Goal: Task Accomplishment & Management: Manage account settings

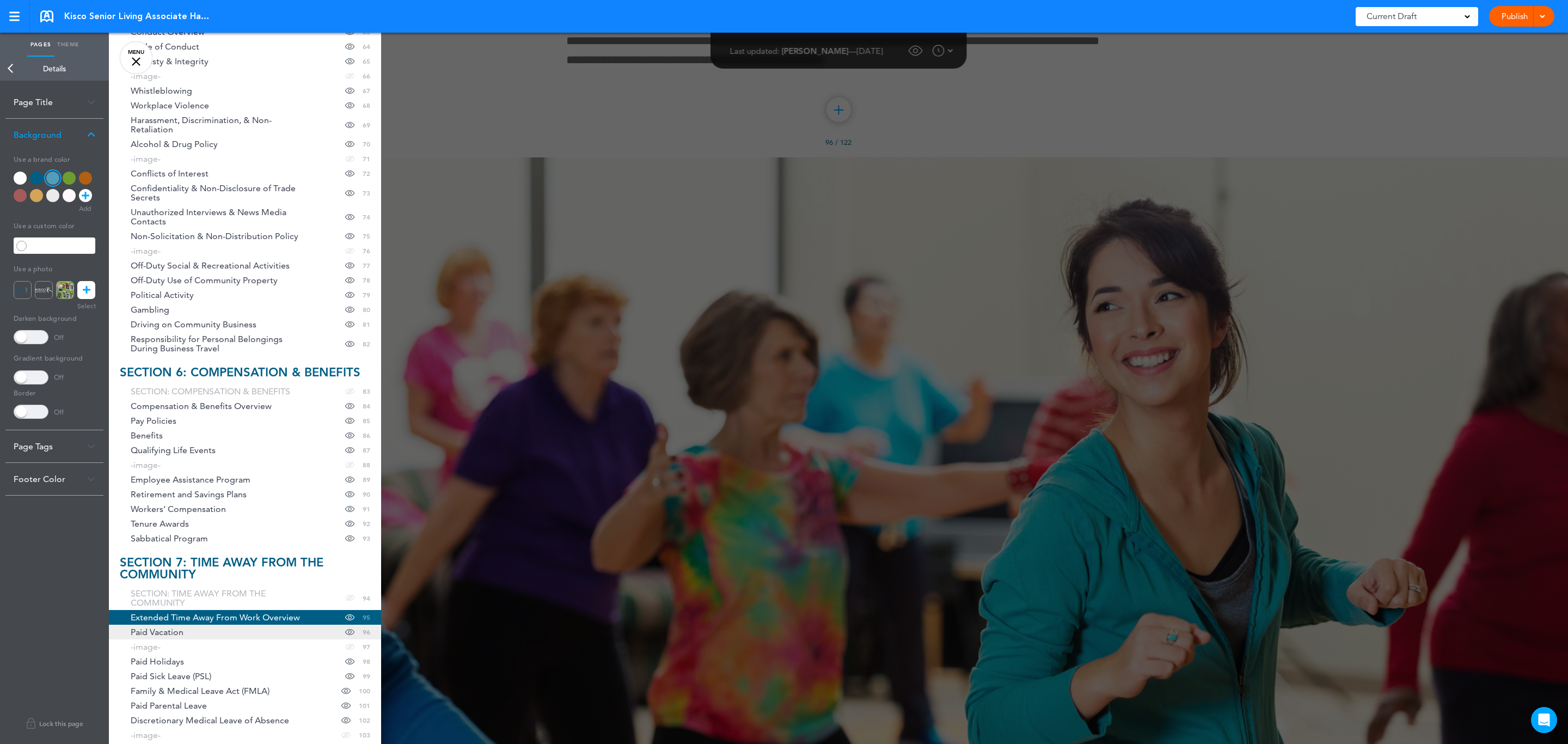
scroll to position [1470, 0]
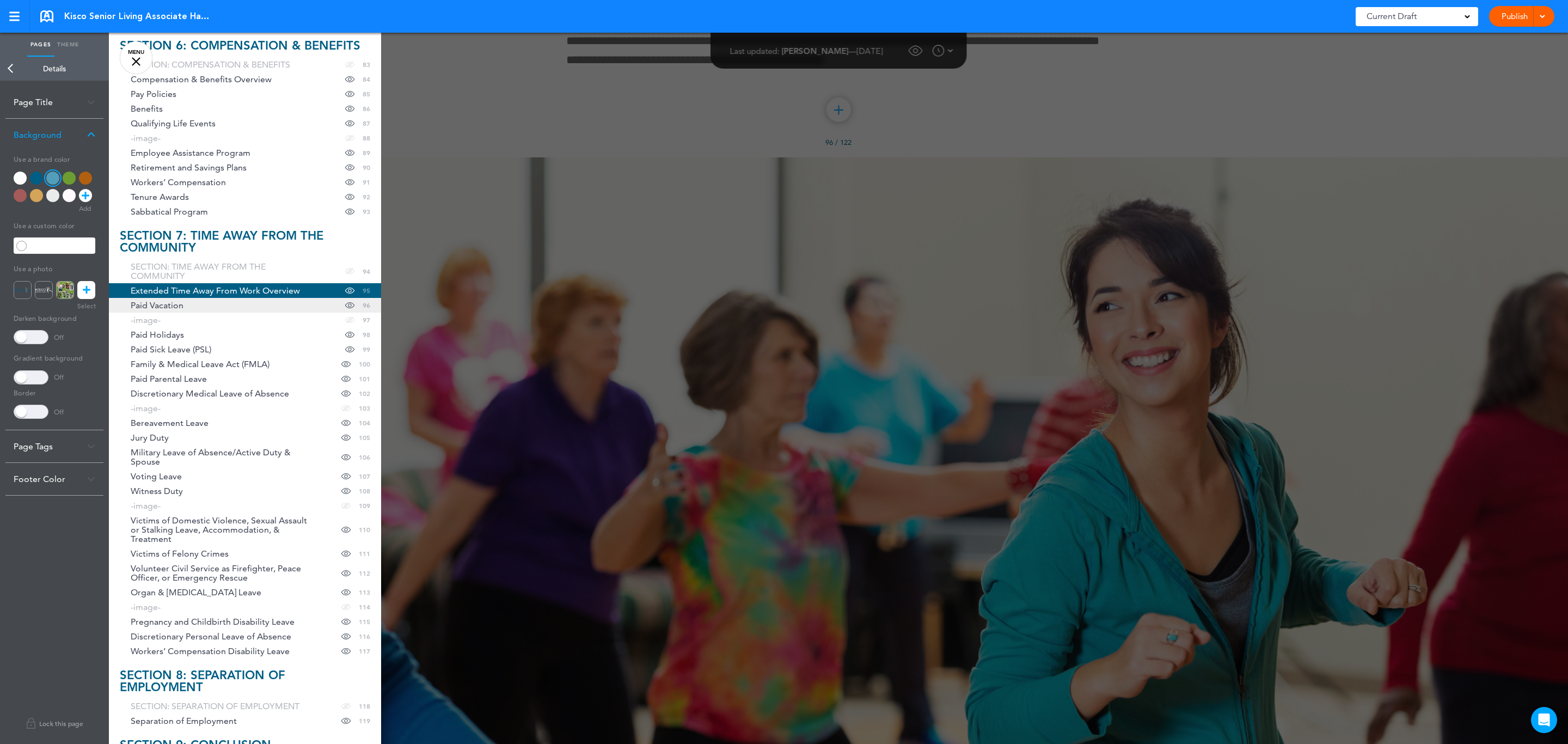
click at [234, 312] on link "Paid Vacation Hide page in table of contents 96" at bounding box center [244, 305] width 272 height 15
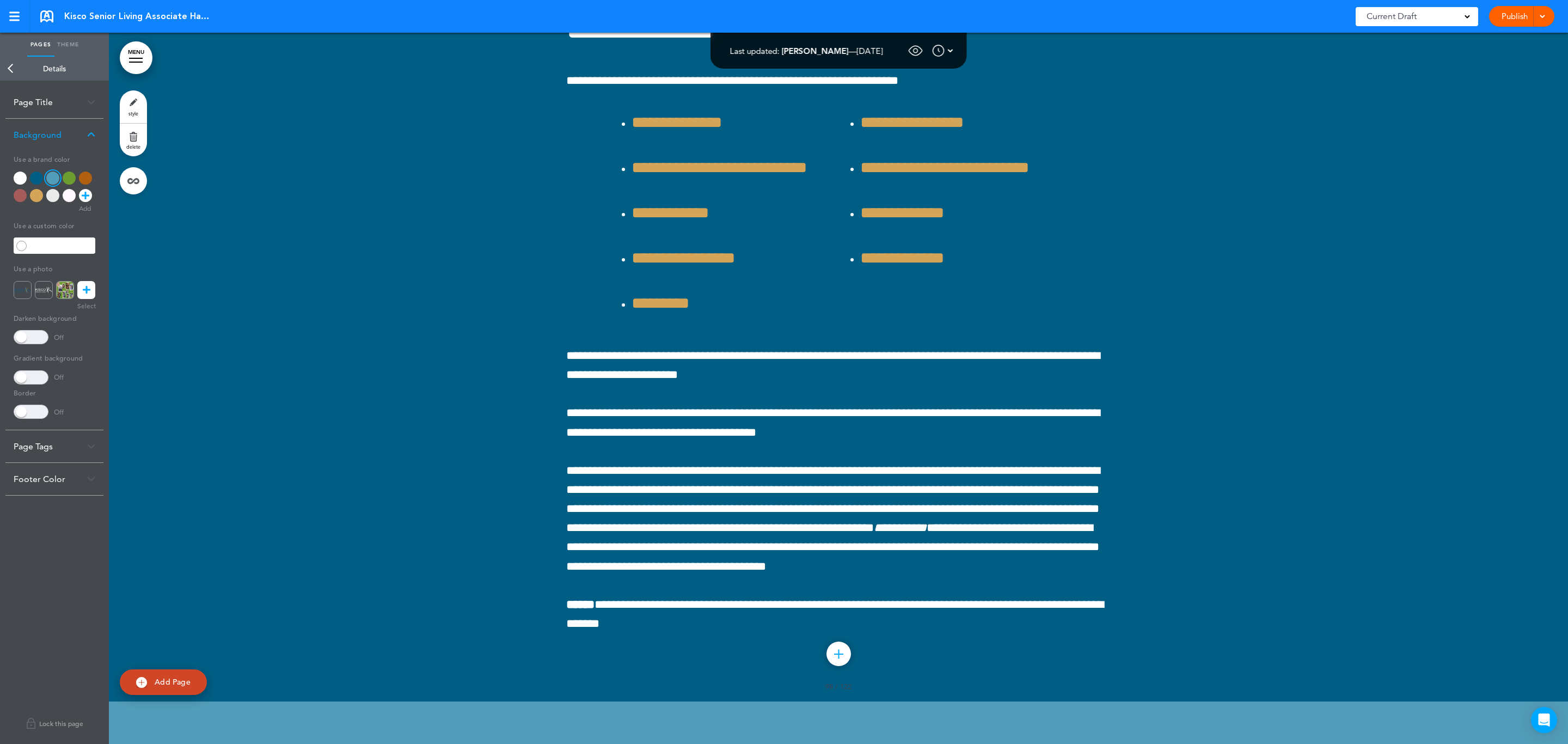
scroll to position [88869, 0]
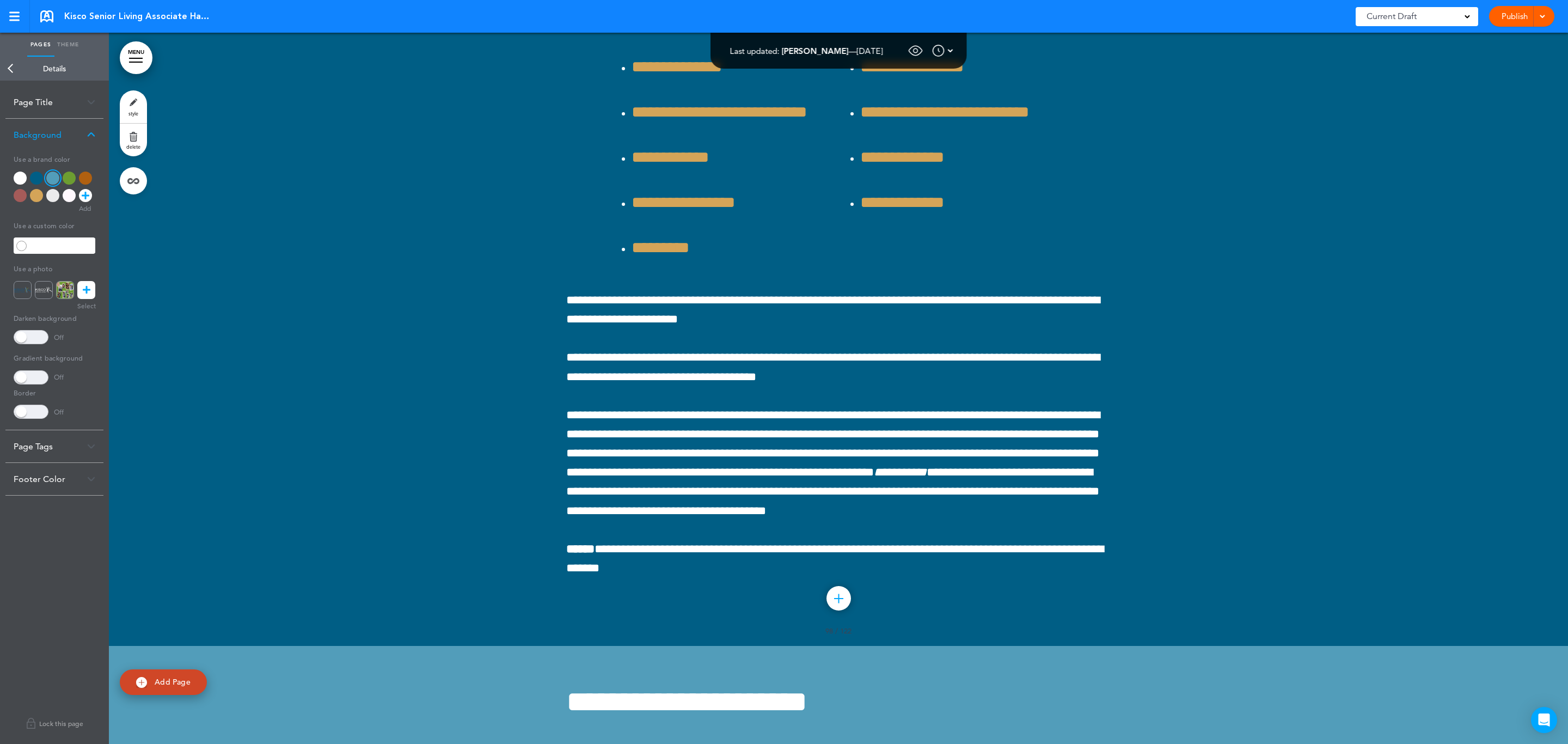
click at [133, 52] on link "MENU" at bounding box center [136, 58] width 32 height 32
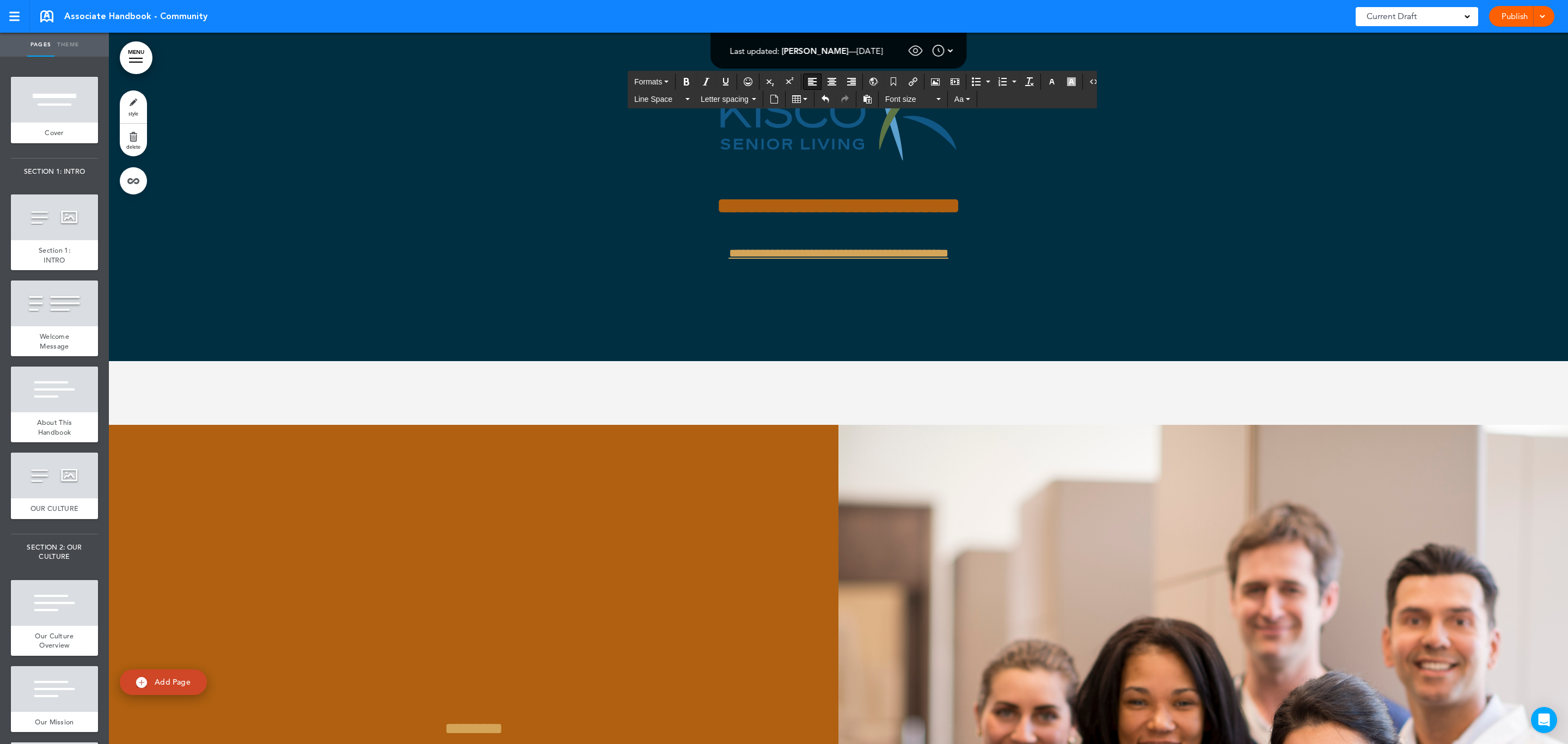
scroll to position [0, 1197]
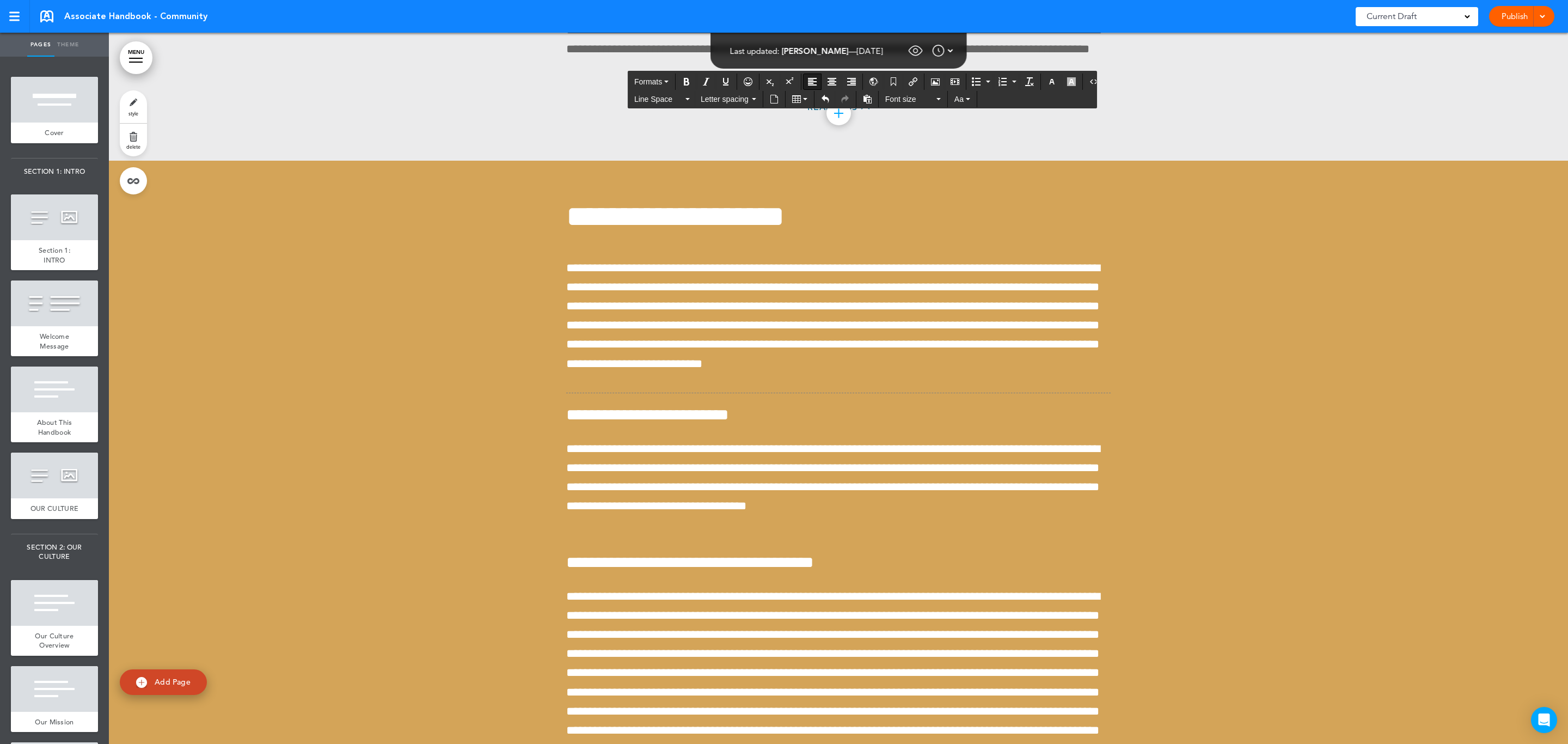
click at [130, 60] on link "MENU" at bounding box center [136, 58] width 32 height 32
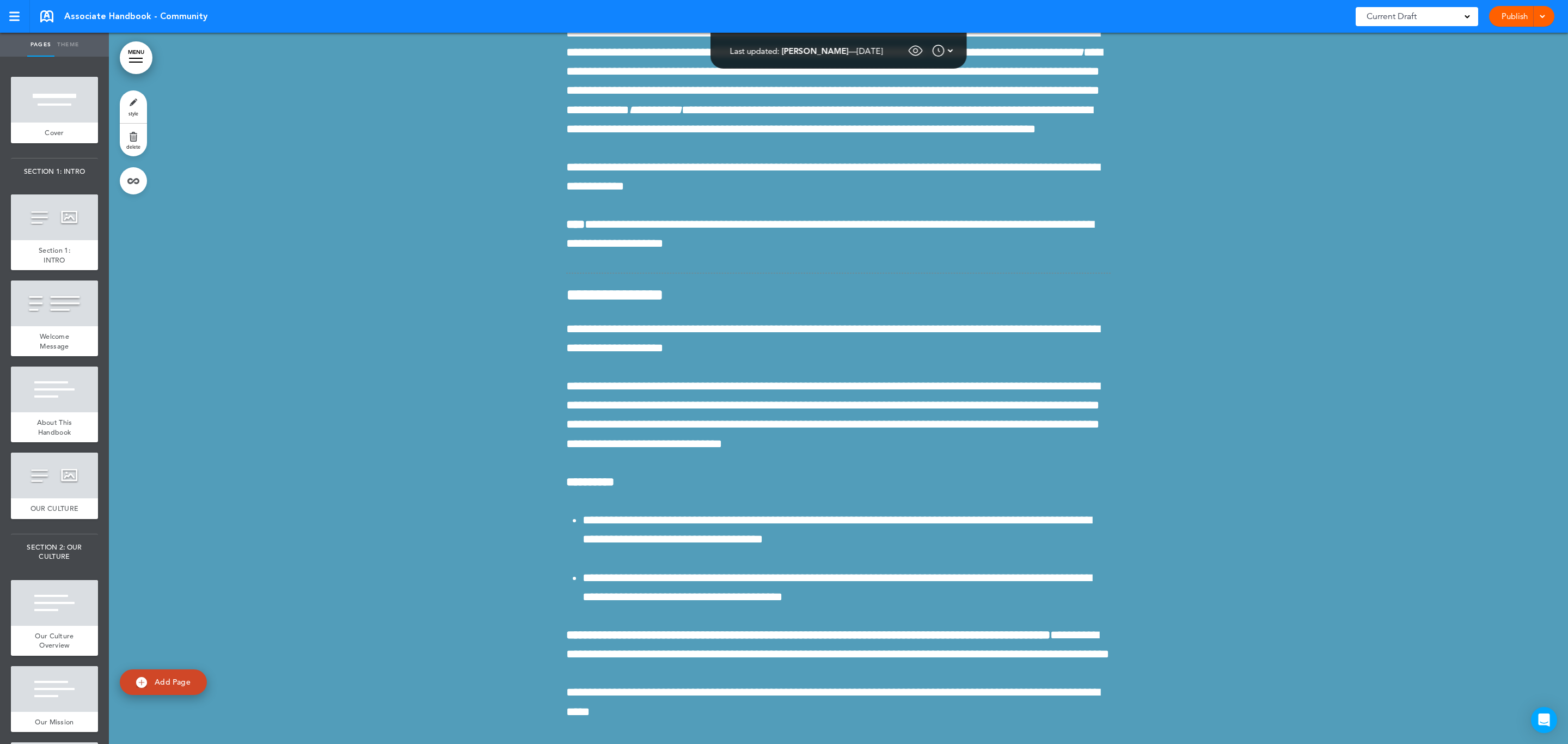
scroll to position [85653, 0]
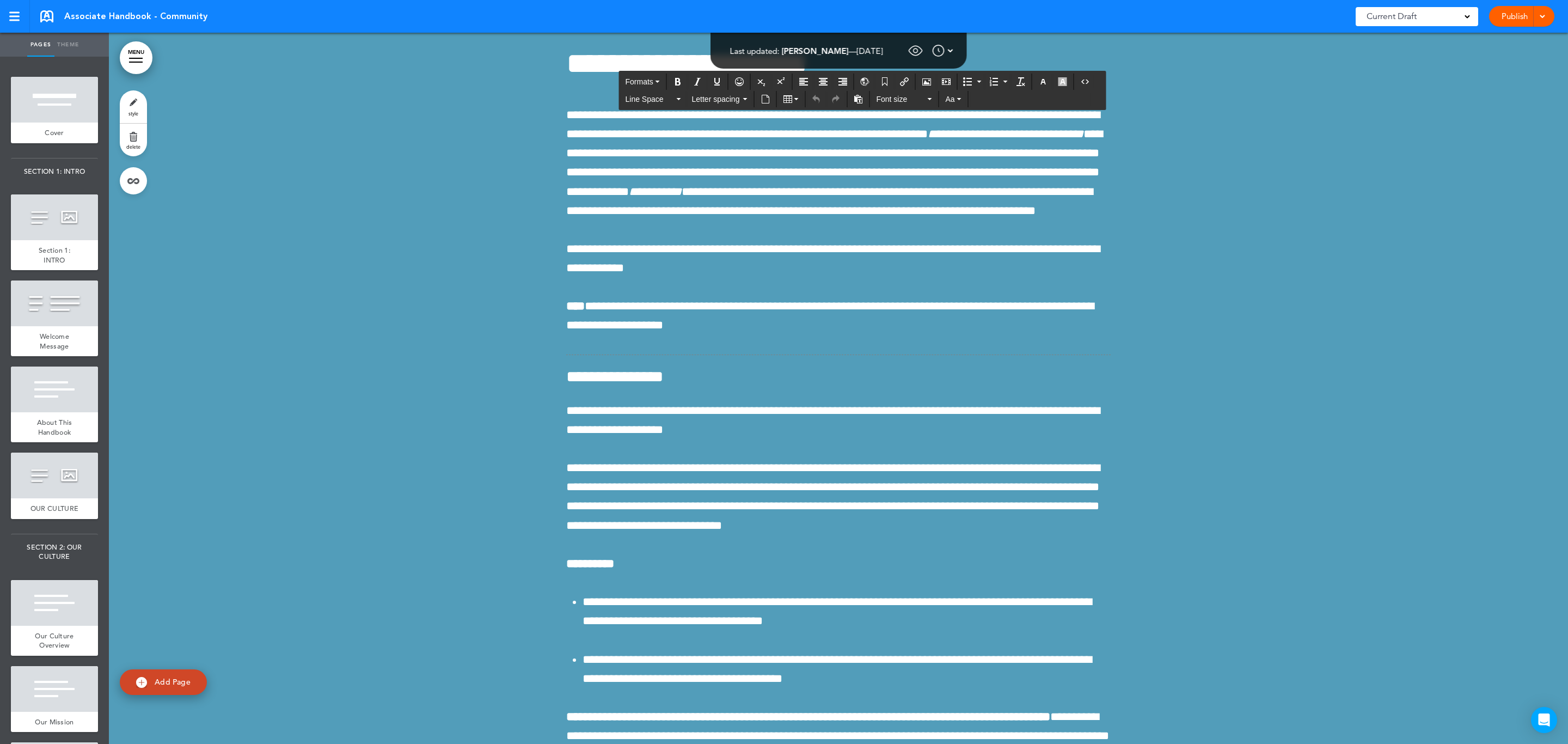
drag, startPoint x: 566, startPoint y: 118, endPoint x: 647, endPoint y: 297, distance: 196.5
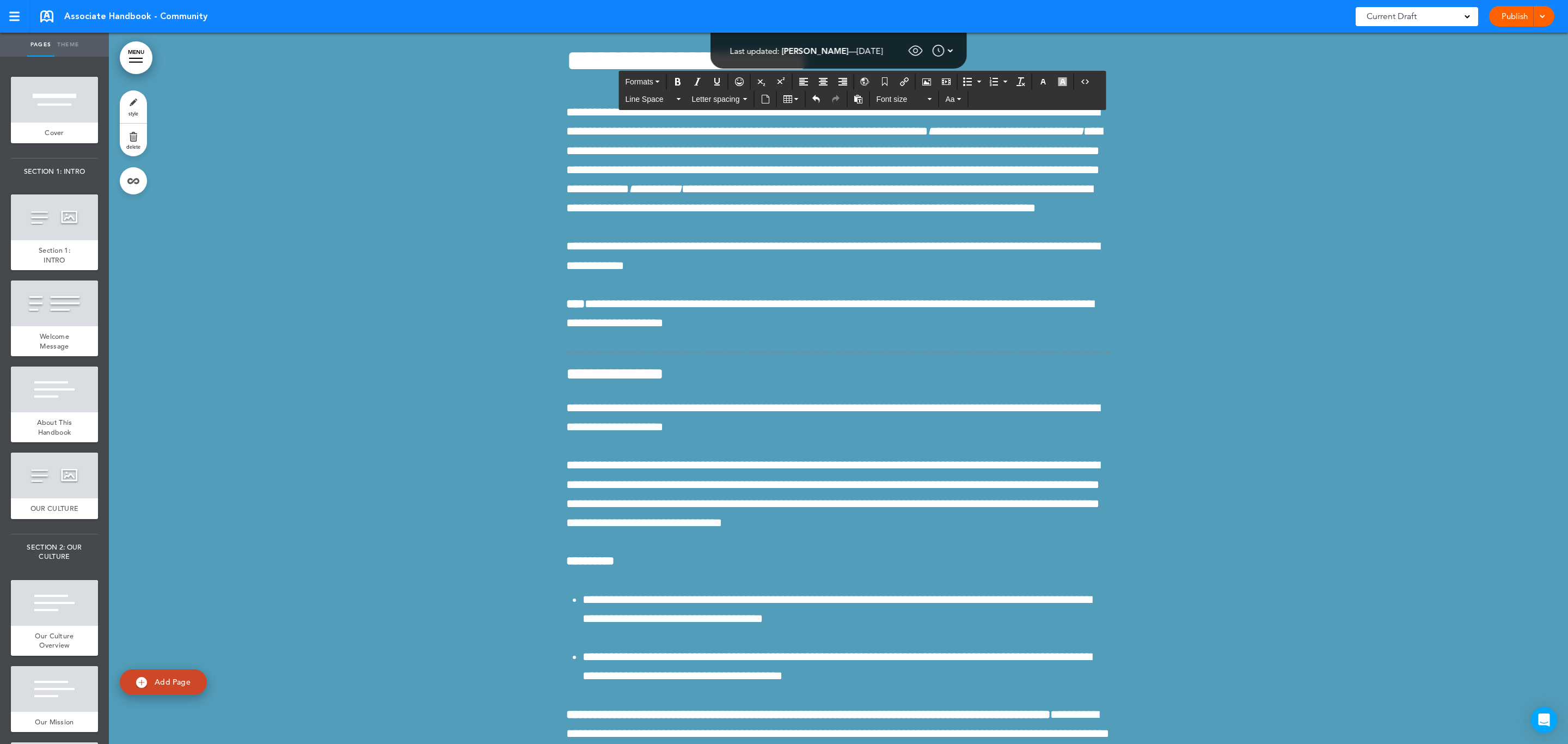
drag, startPoint x: 562, startPoint y: 293, endPoint x: 667, endPoint y: 326, distance: 110.1
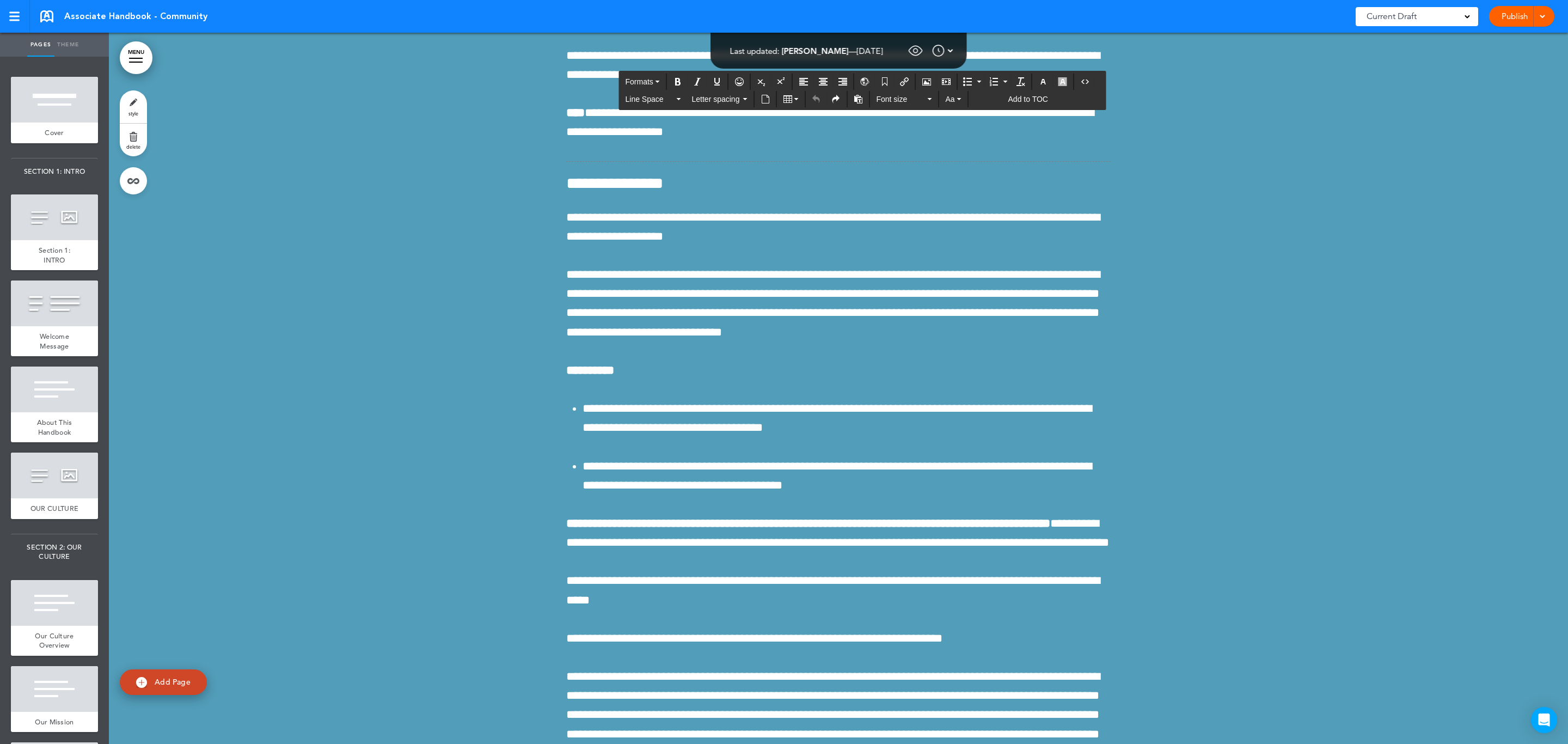
scroll to position [85898, 0]
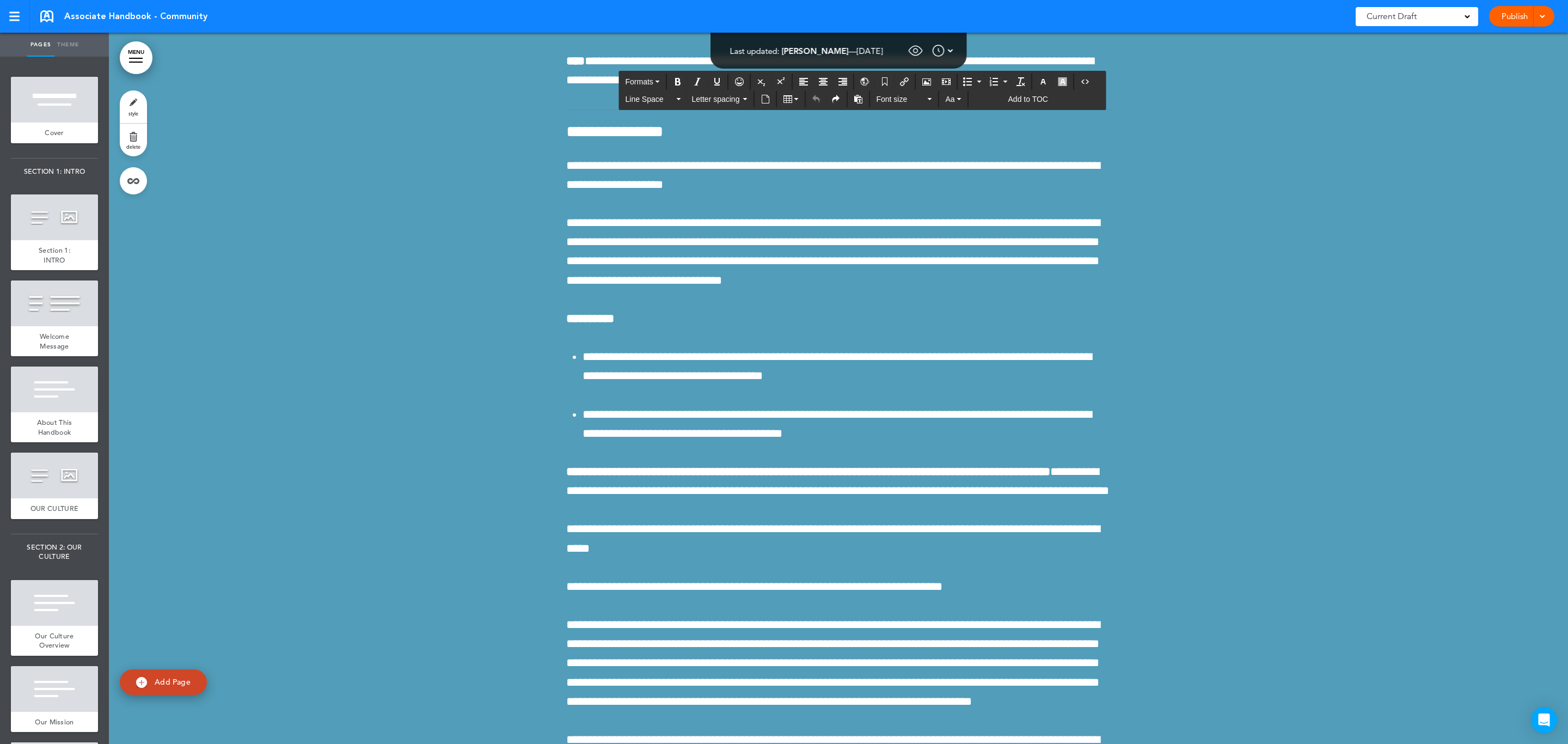
copy div "**********"
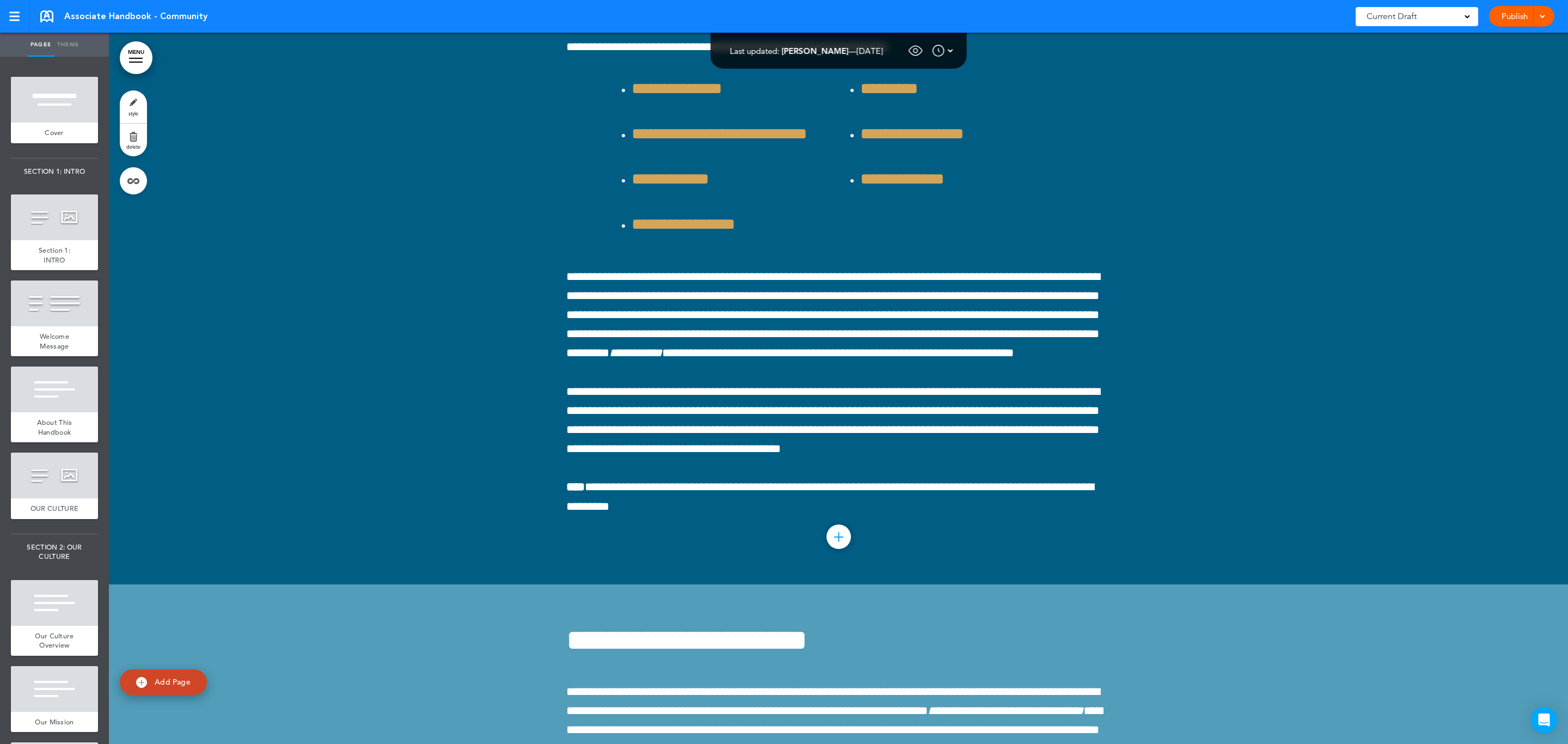
scroll to position [85000, 0]
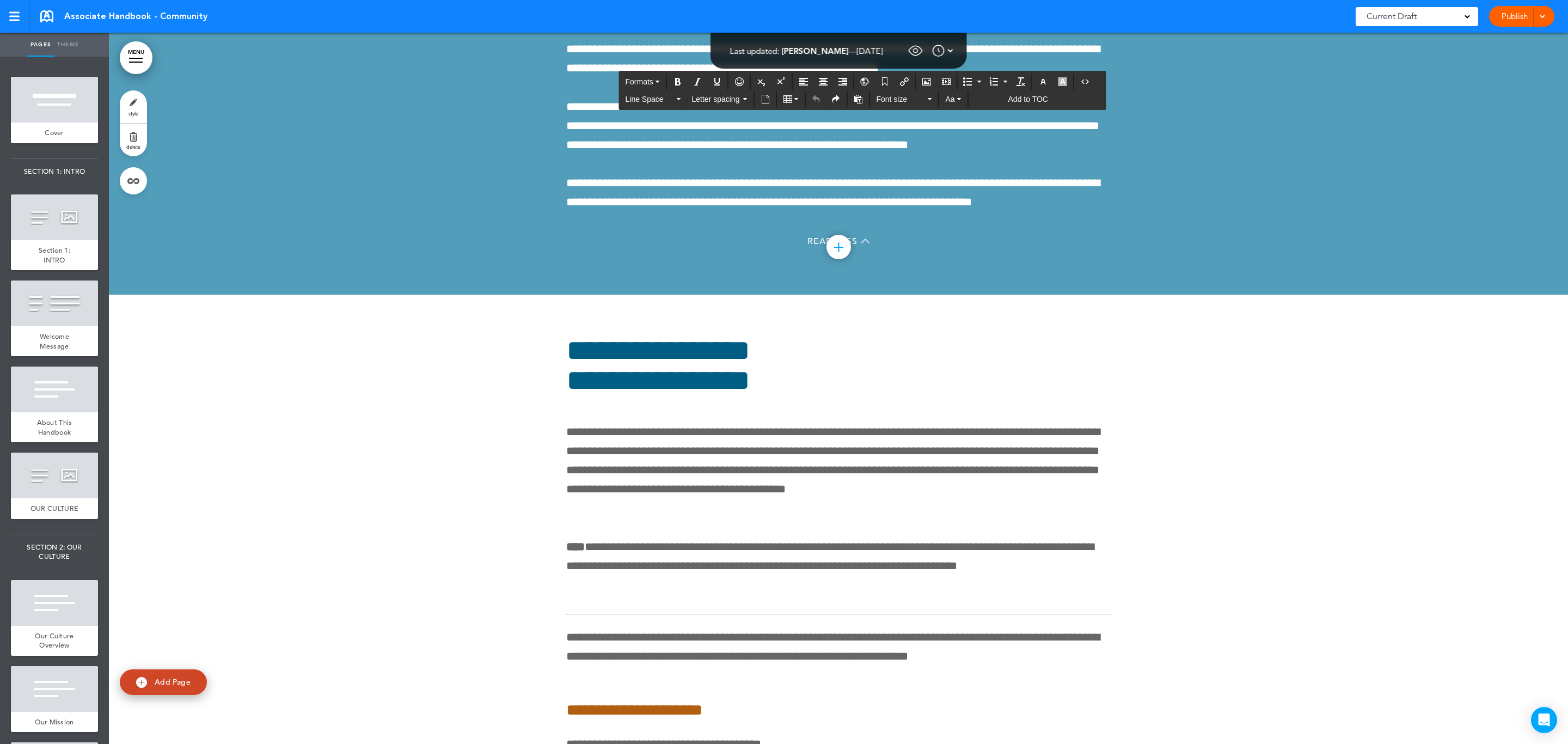
scroll to position [86879, 0]
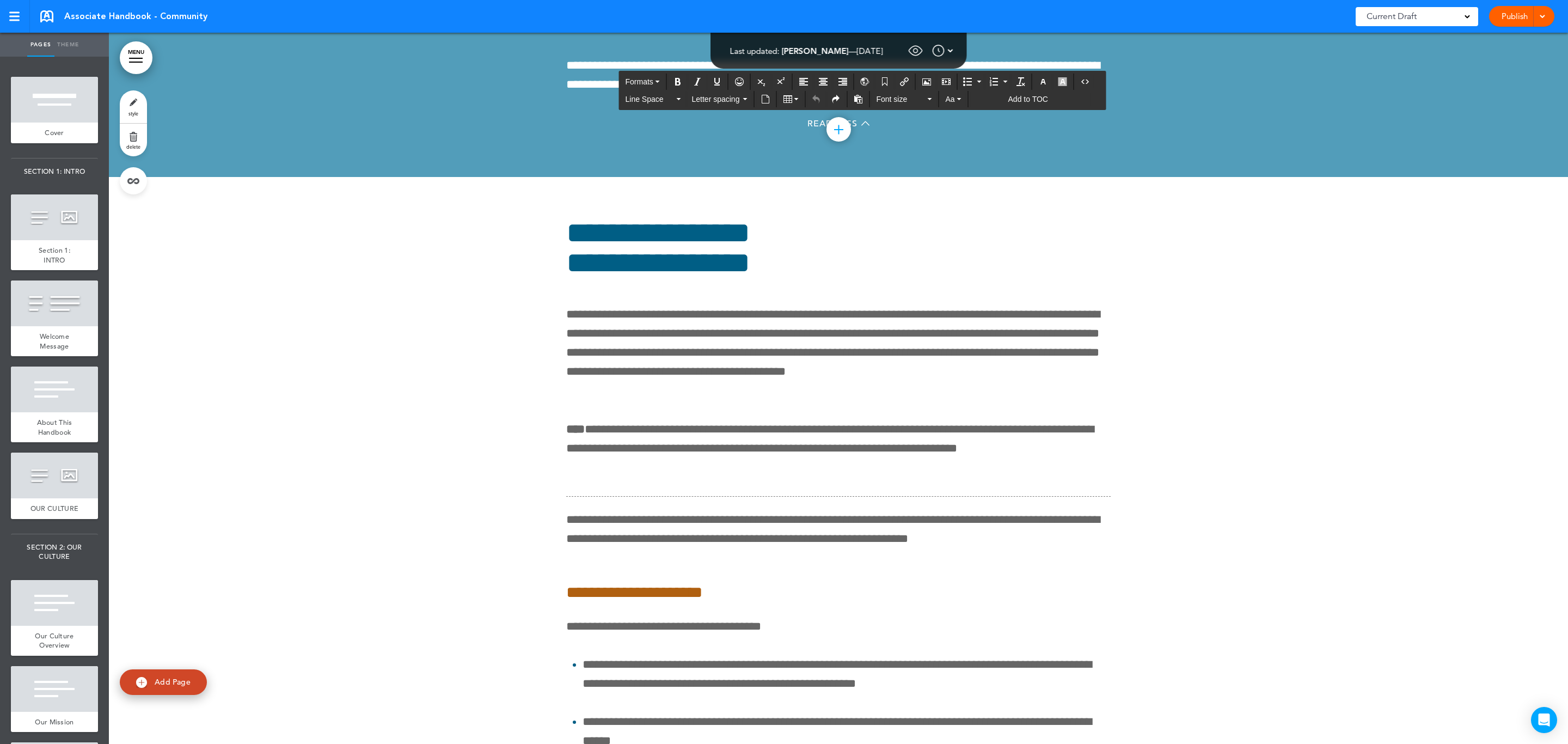
copy div "**********"
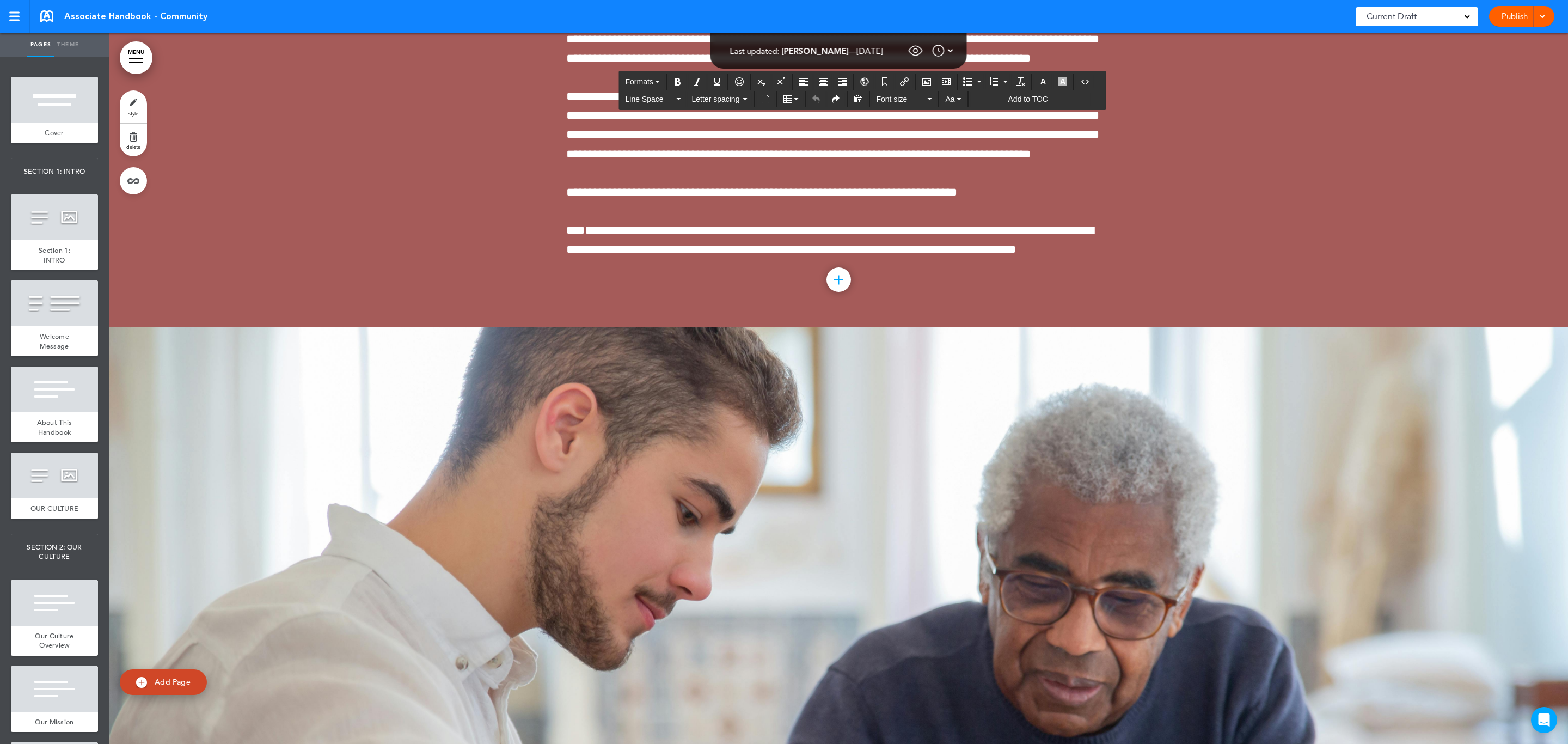
scroll to position [105171, 0]
click at [138, 58] on div at bounding box center [136, 58] width 14 height 1
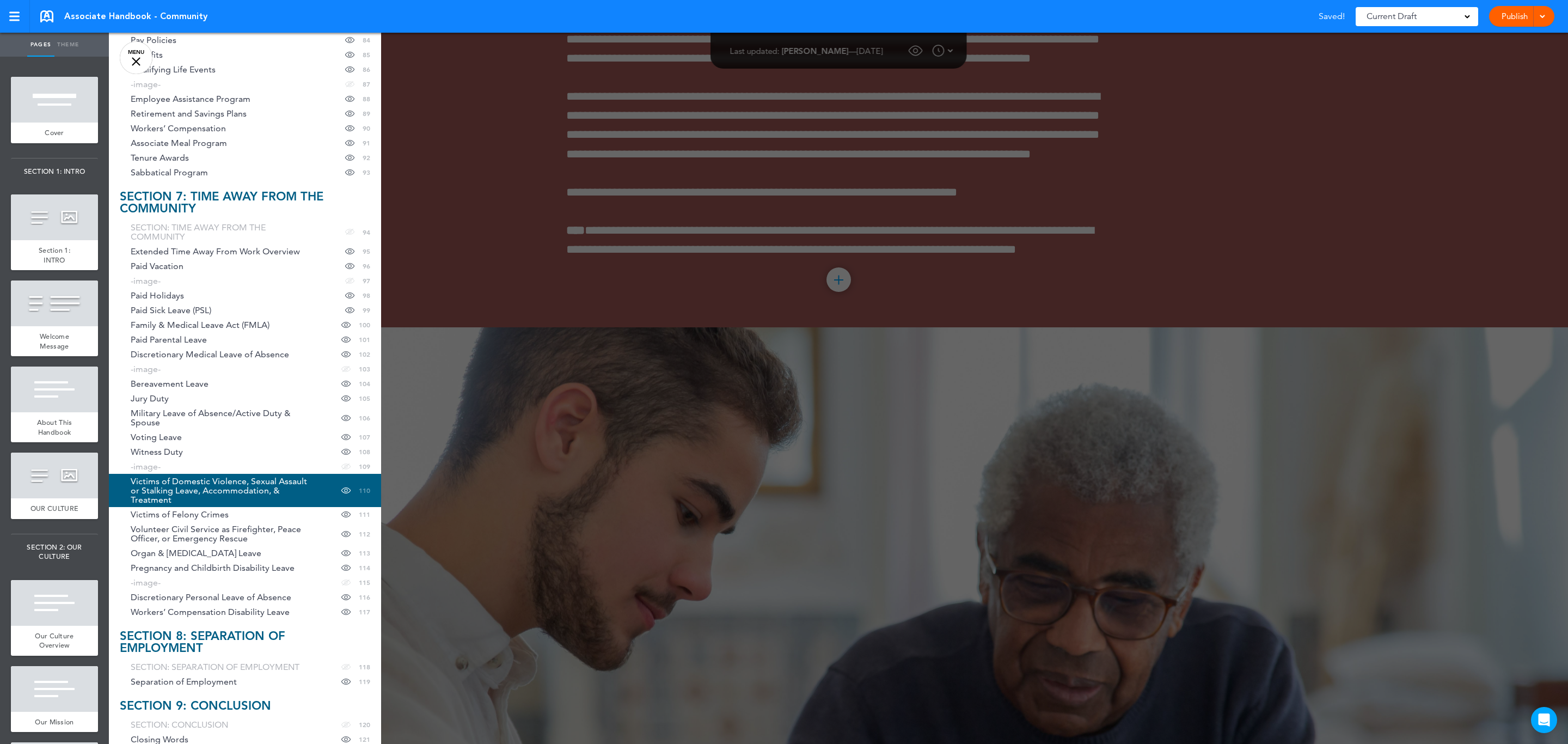
scroll to position [1663, 0]
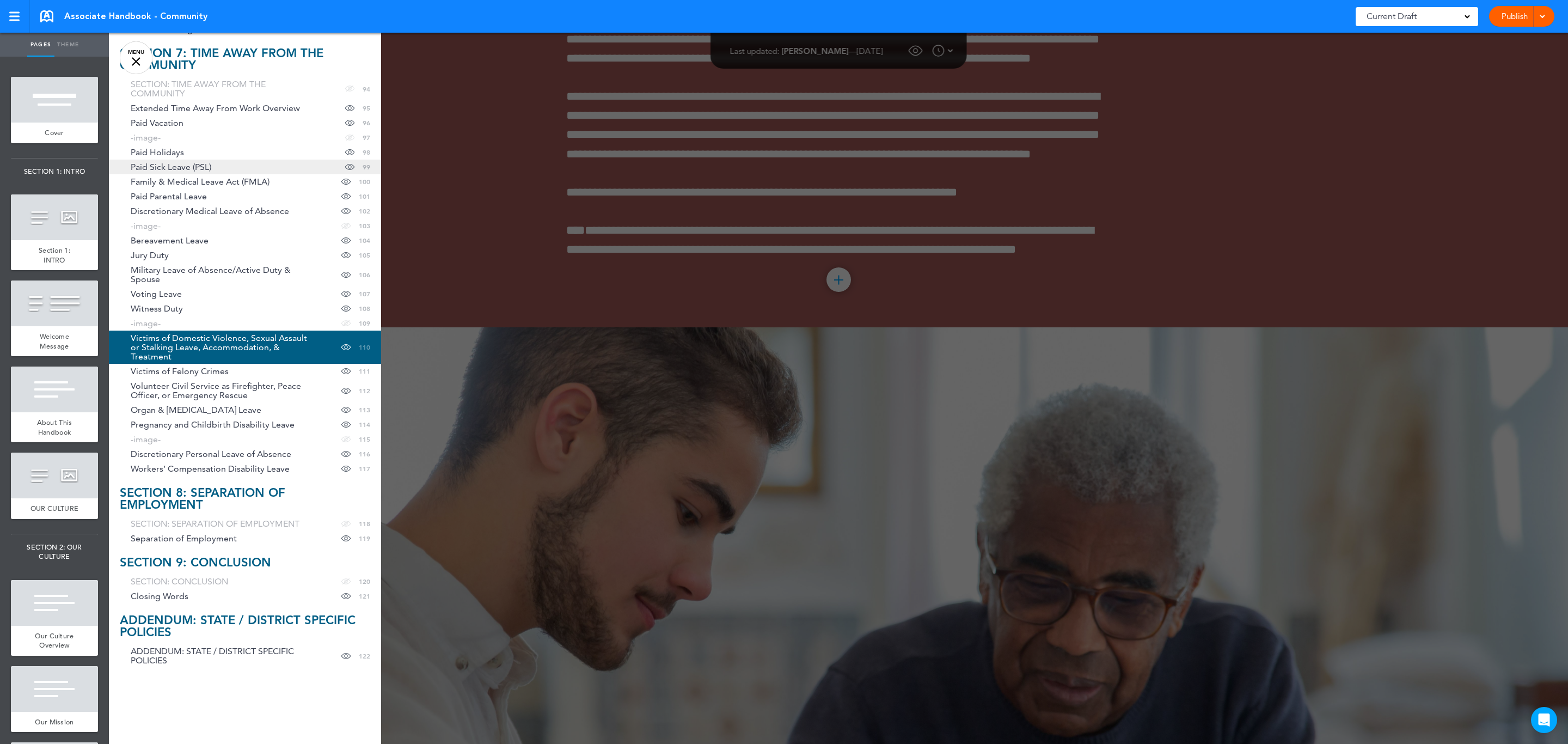
click at [207, 168] on span "Paid Sick Leave (PSL)" at bounding box center [171, 167] width 81 height 9
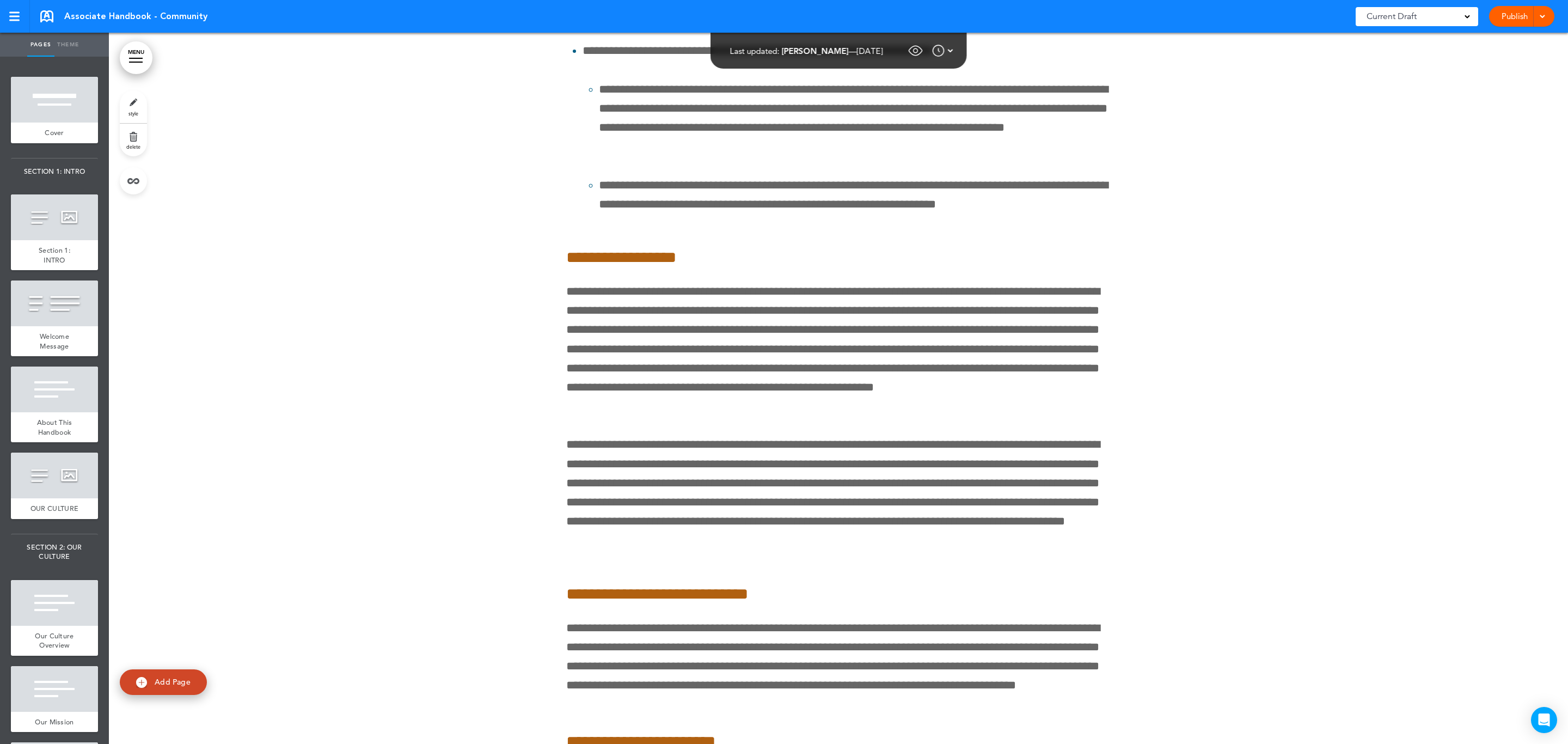
scroll to position [88474, 0]
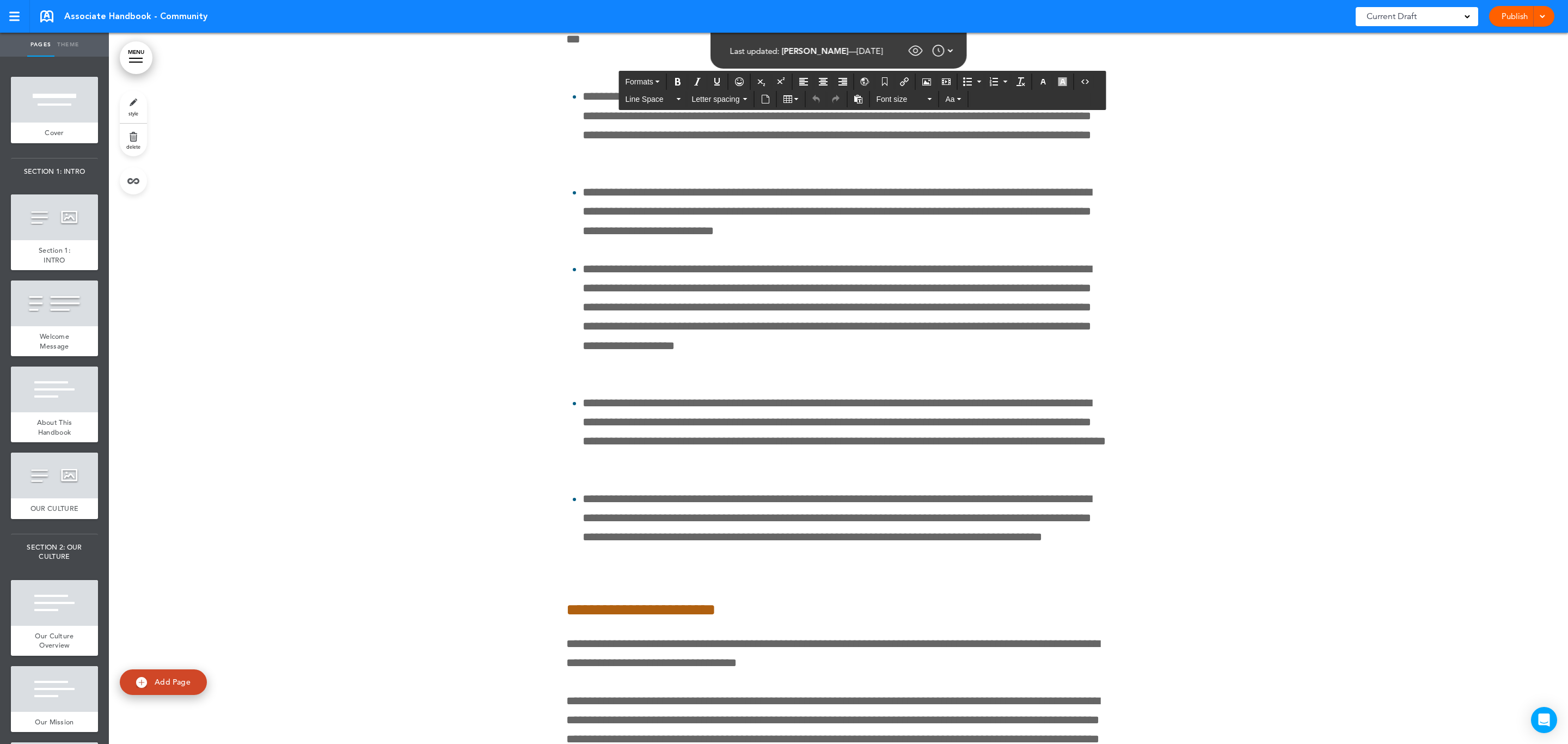
scroll to position [89536, 0]
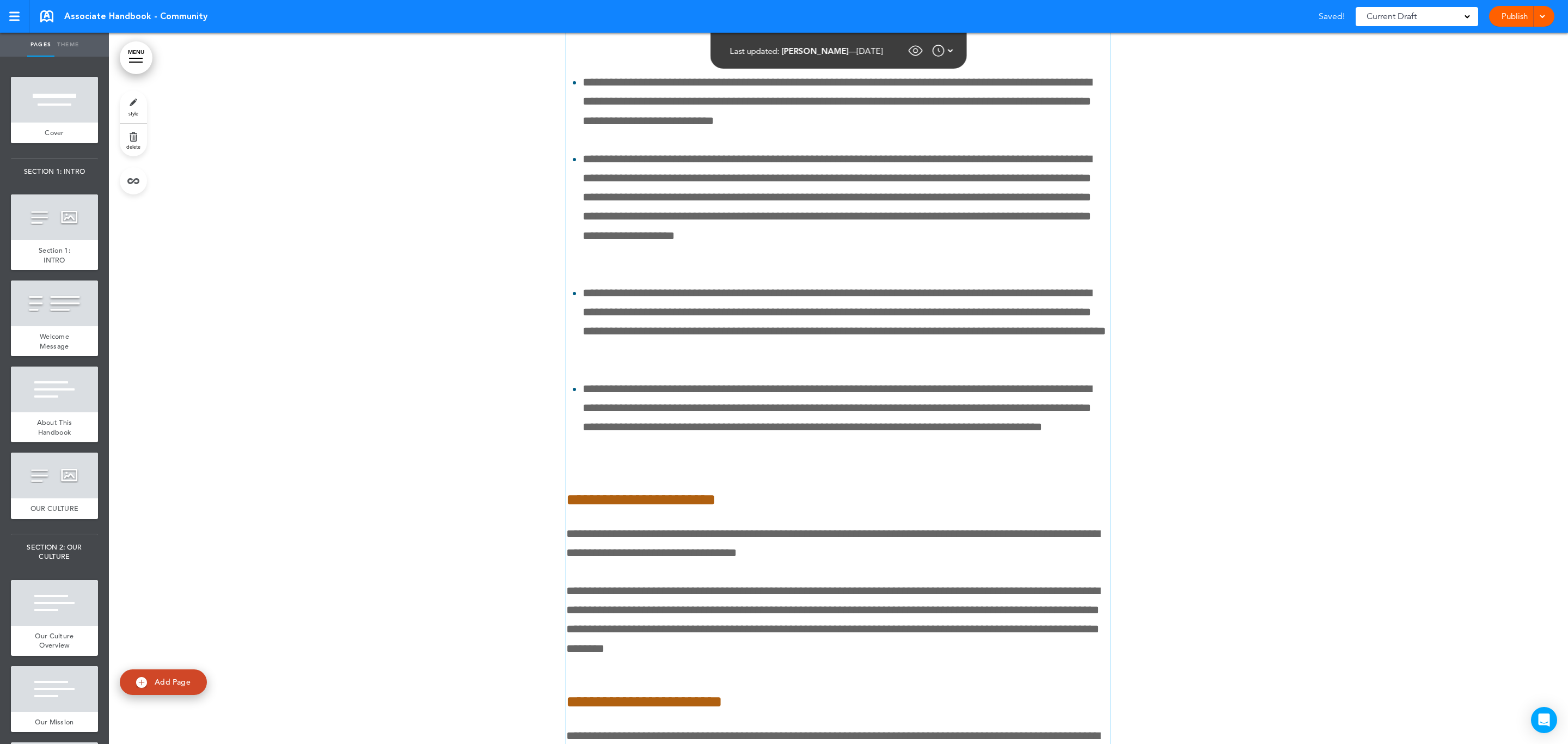
drag, startPoint x: 853, startPoint y: 438, endPoint x: 774, endPoint y: 547, distance: 134.6
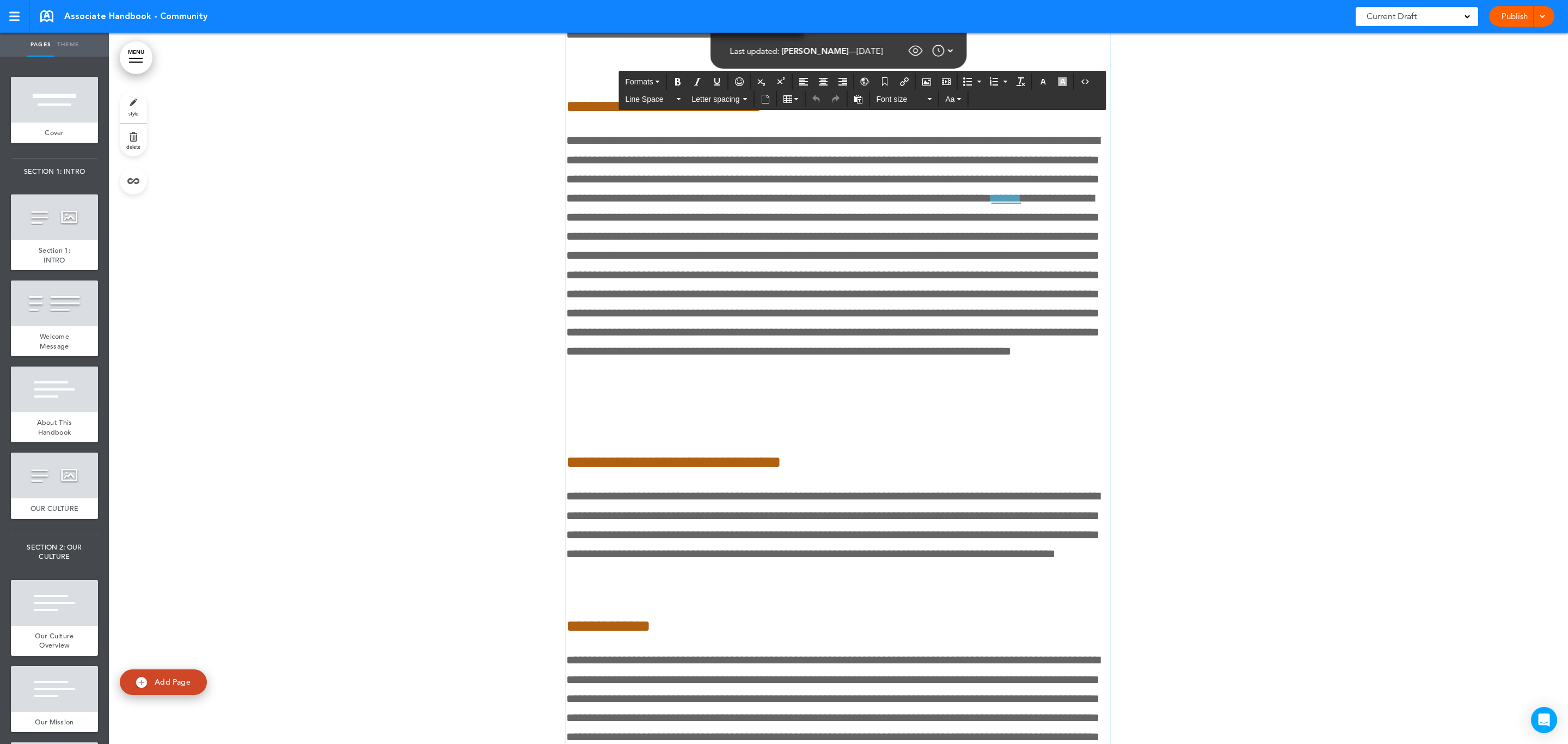
scroll to position [90354, 0]
click at [130, 50] on link "MENU" at bounding box center [136, 58] width 32 height 32
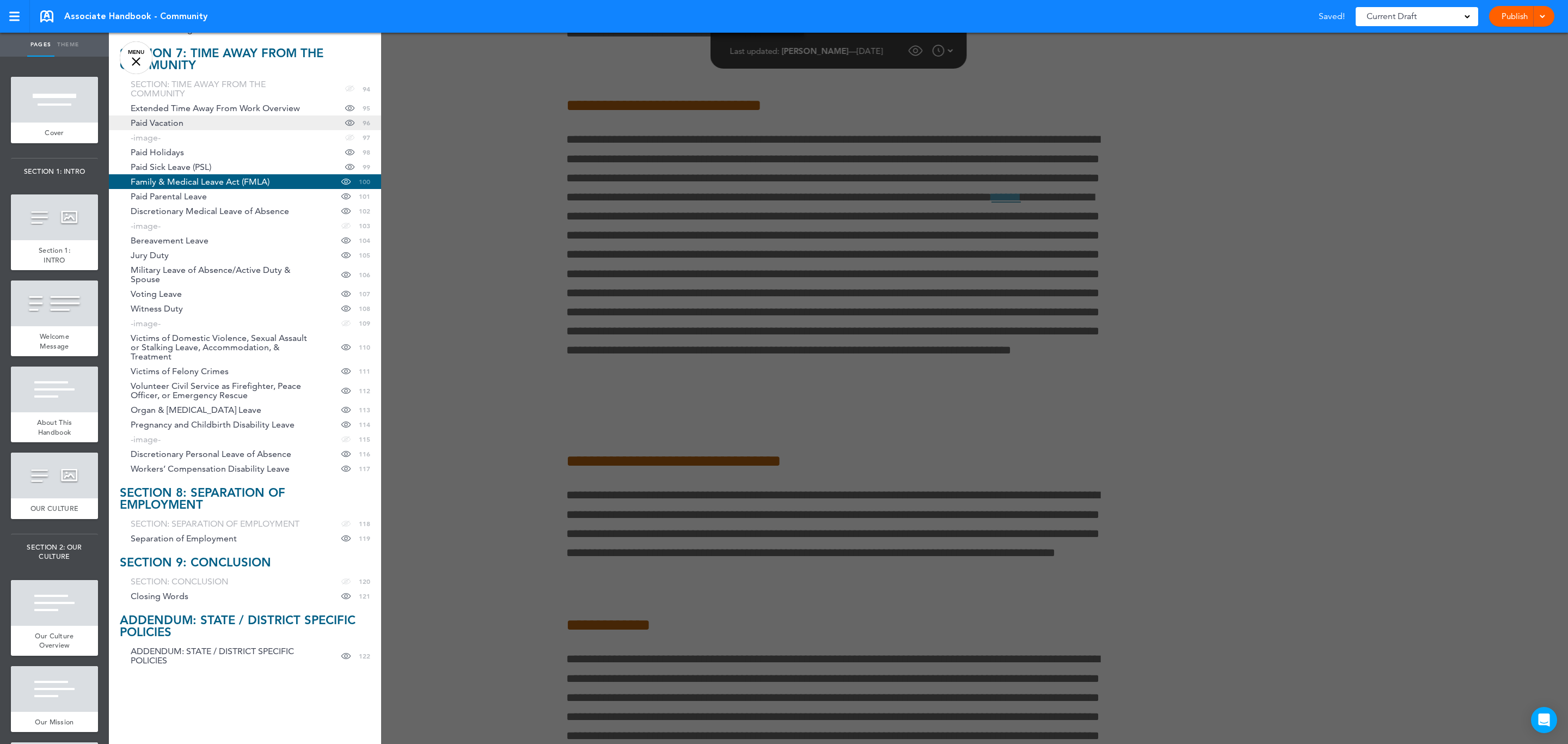
click at [187, 121] on link "Paid Vacation Hide page in table of contents 96" at bounding box center [244, 122] width 272 height 15
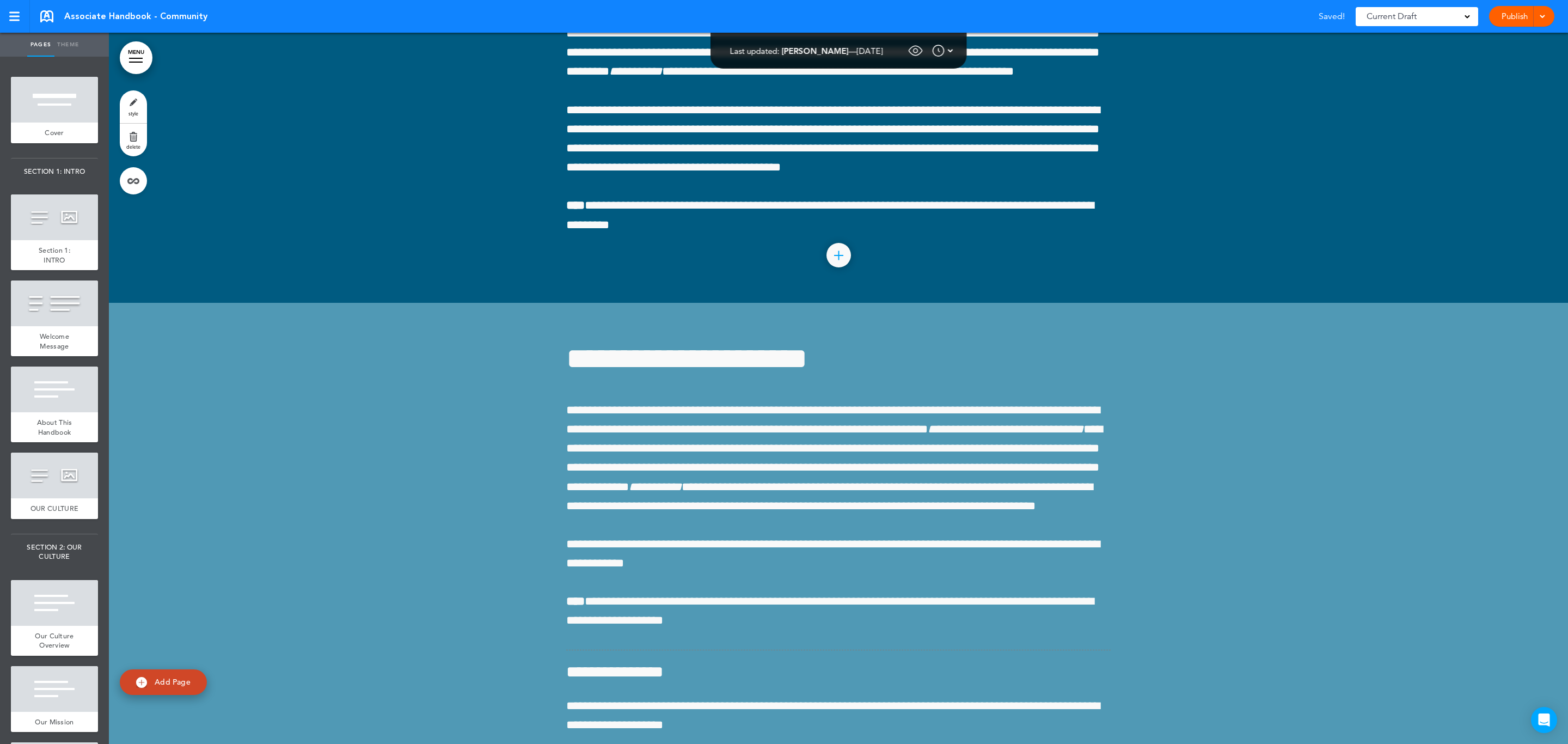
scroll to position [85326, 0]
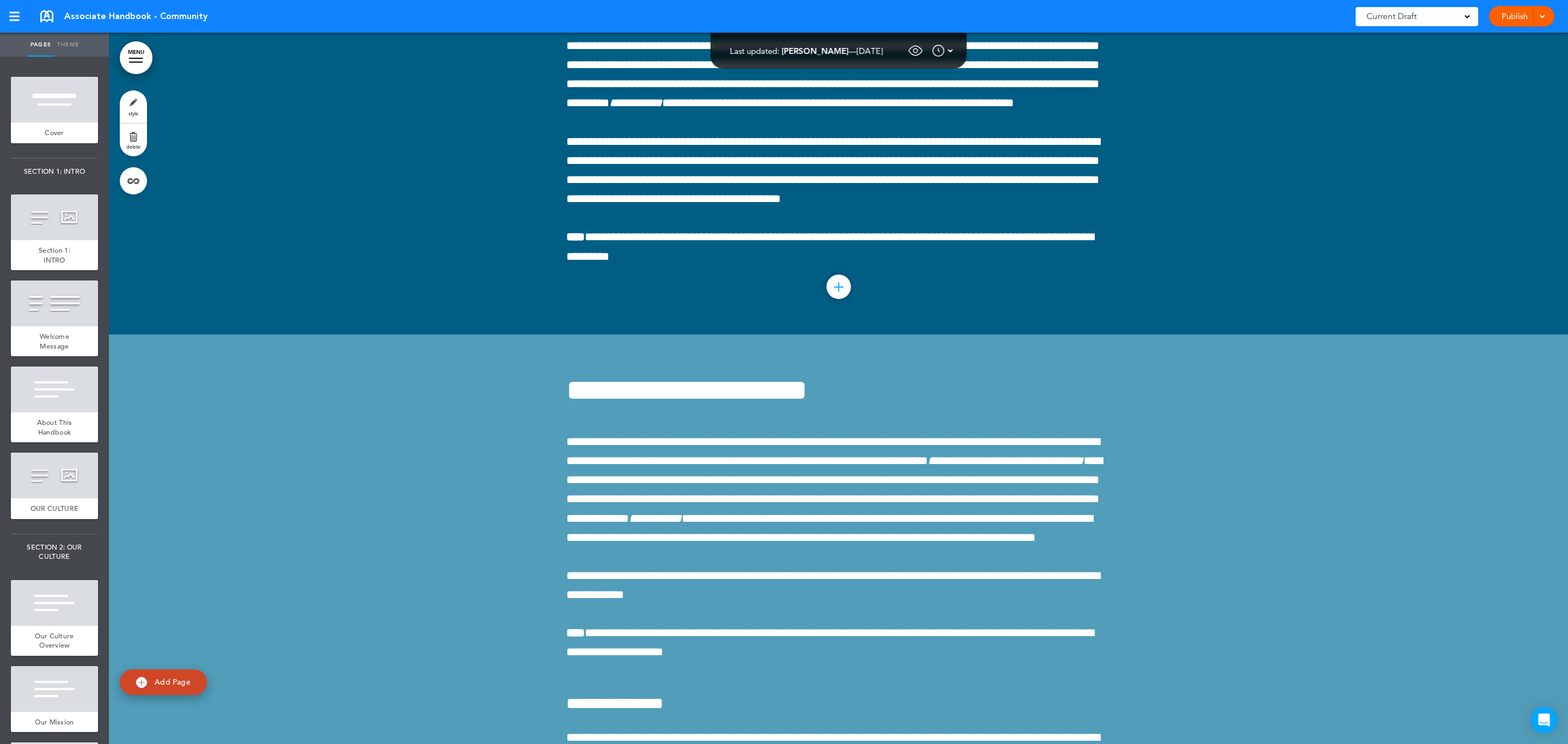
click at [140, 66] on link "MENU" at bounding box center [136, 58] width 32 height 32
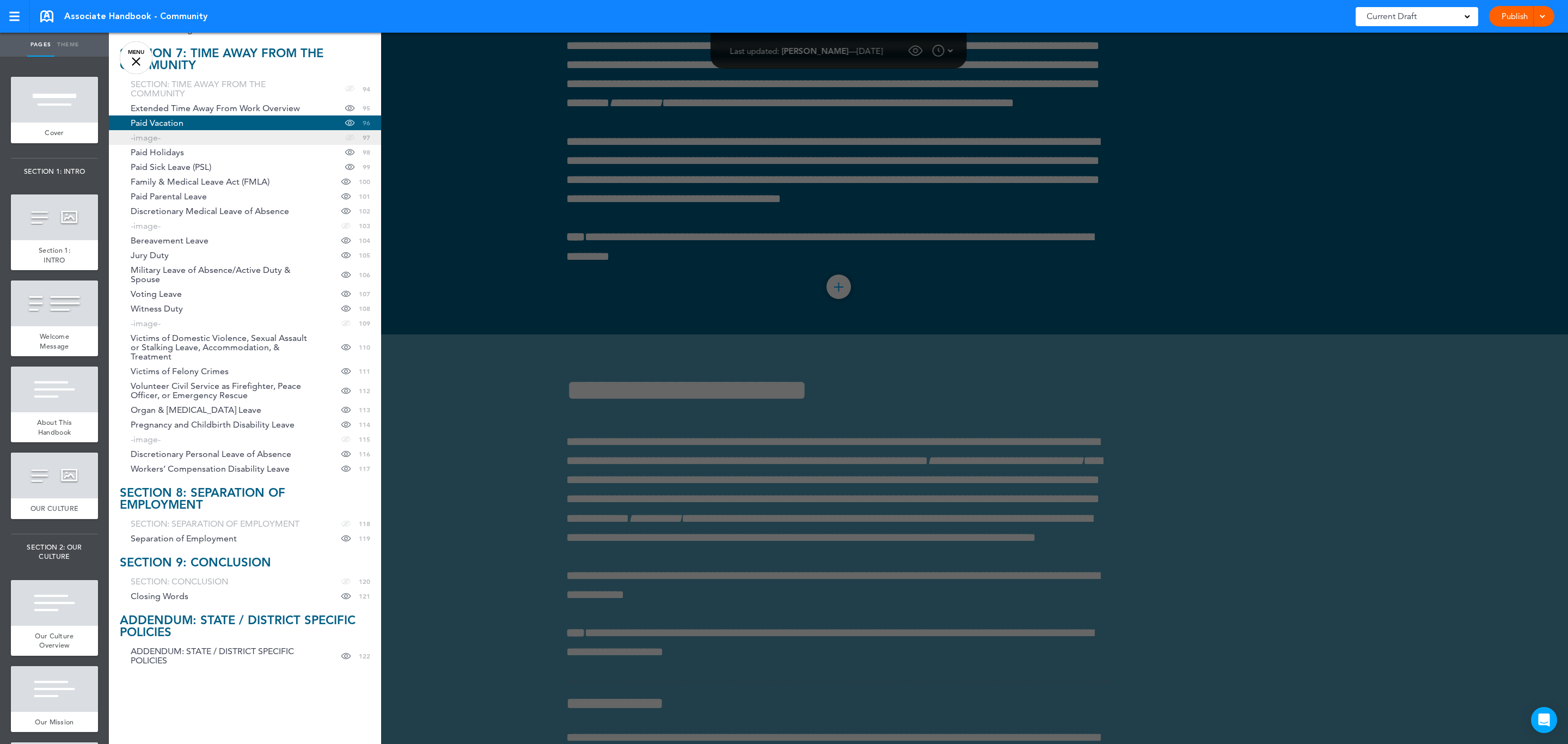
click at [156, 140] on span "-image-" at bounding box center [145, 138] width 30 height 9
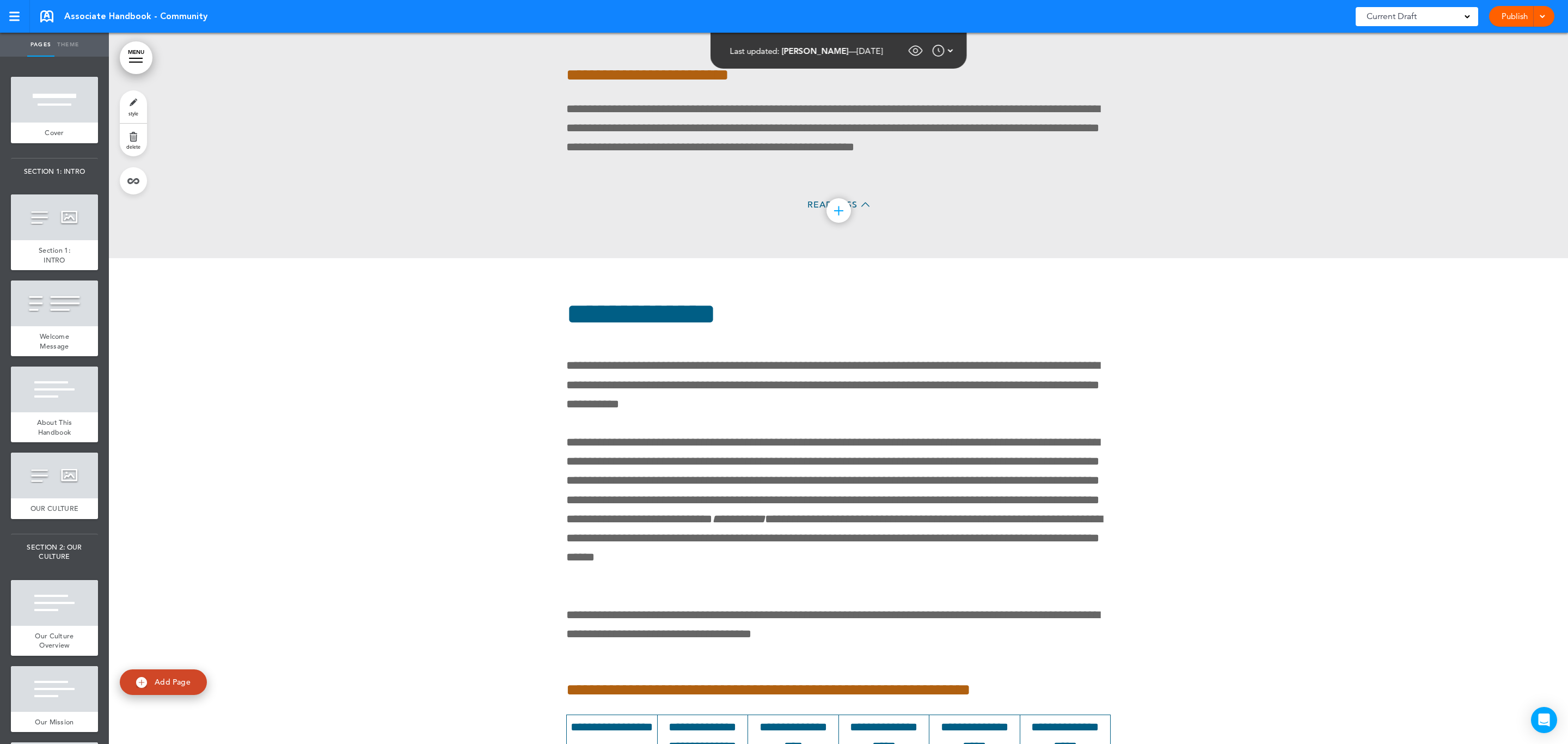
scroll to position [82670, 0]
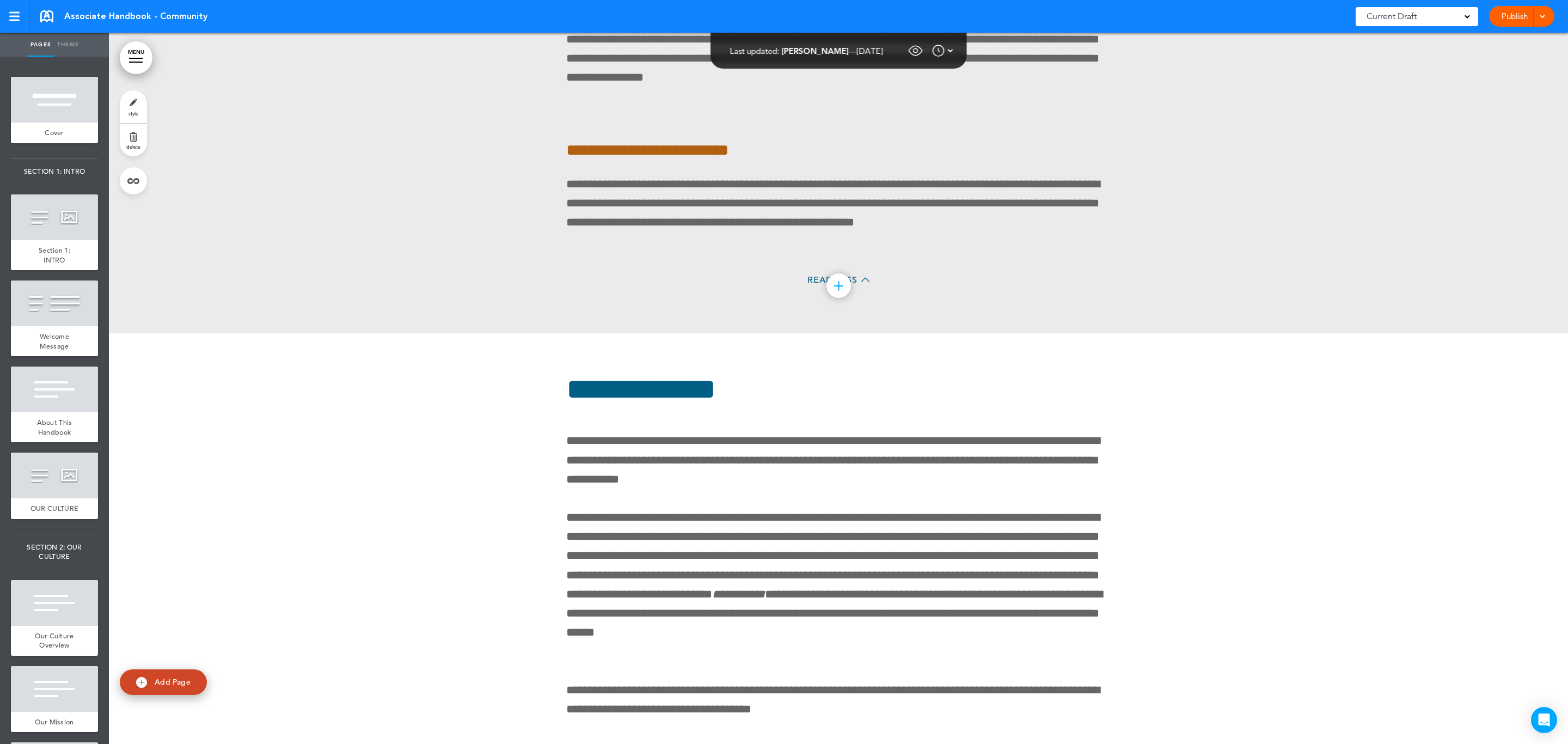
click at [133, 105] on link "style" at bounding box center [133, 107] width 27 height 32
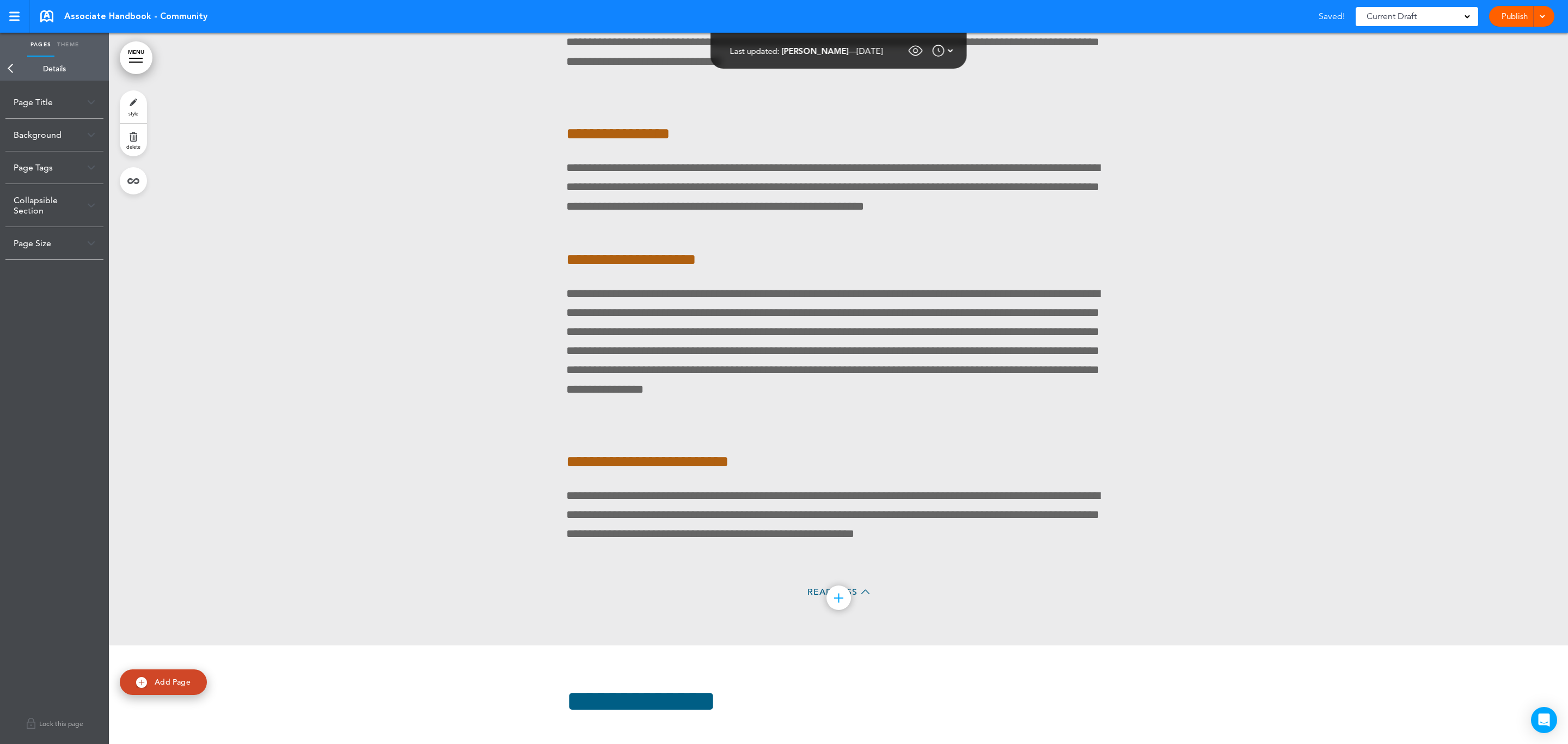
click at [149, 51] on link "MENU" at bounding box center [136, 58] width 32 height 32
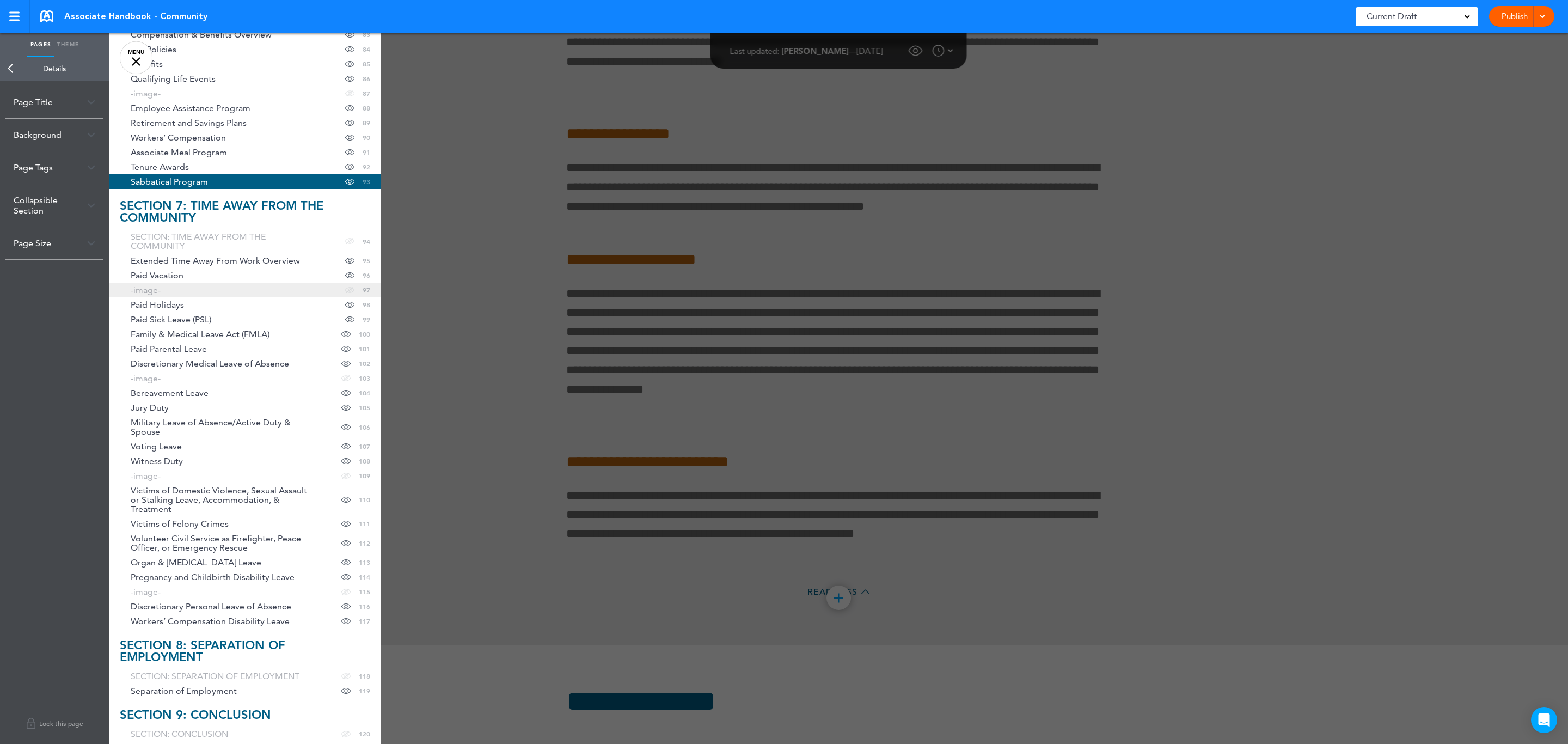
scroll to position [1499, 0]
click at [159, 310] on span "Paid Holidays" at bounding box center [157, 305] width 54 height 9
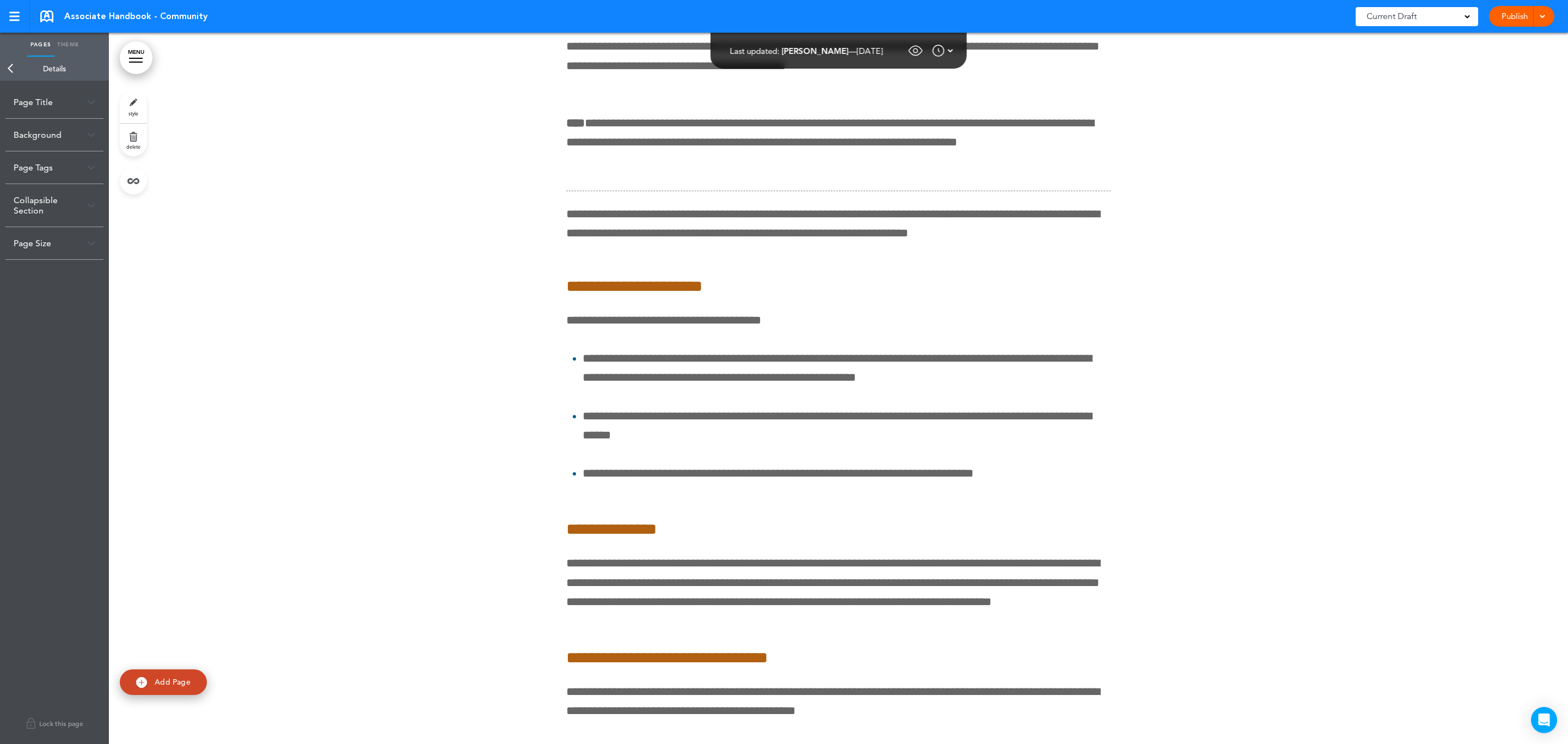
scroll to position [87492, 0]
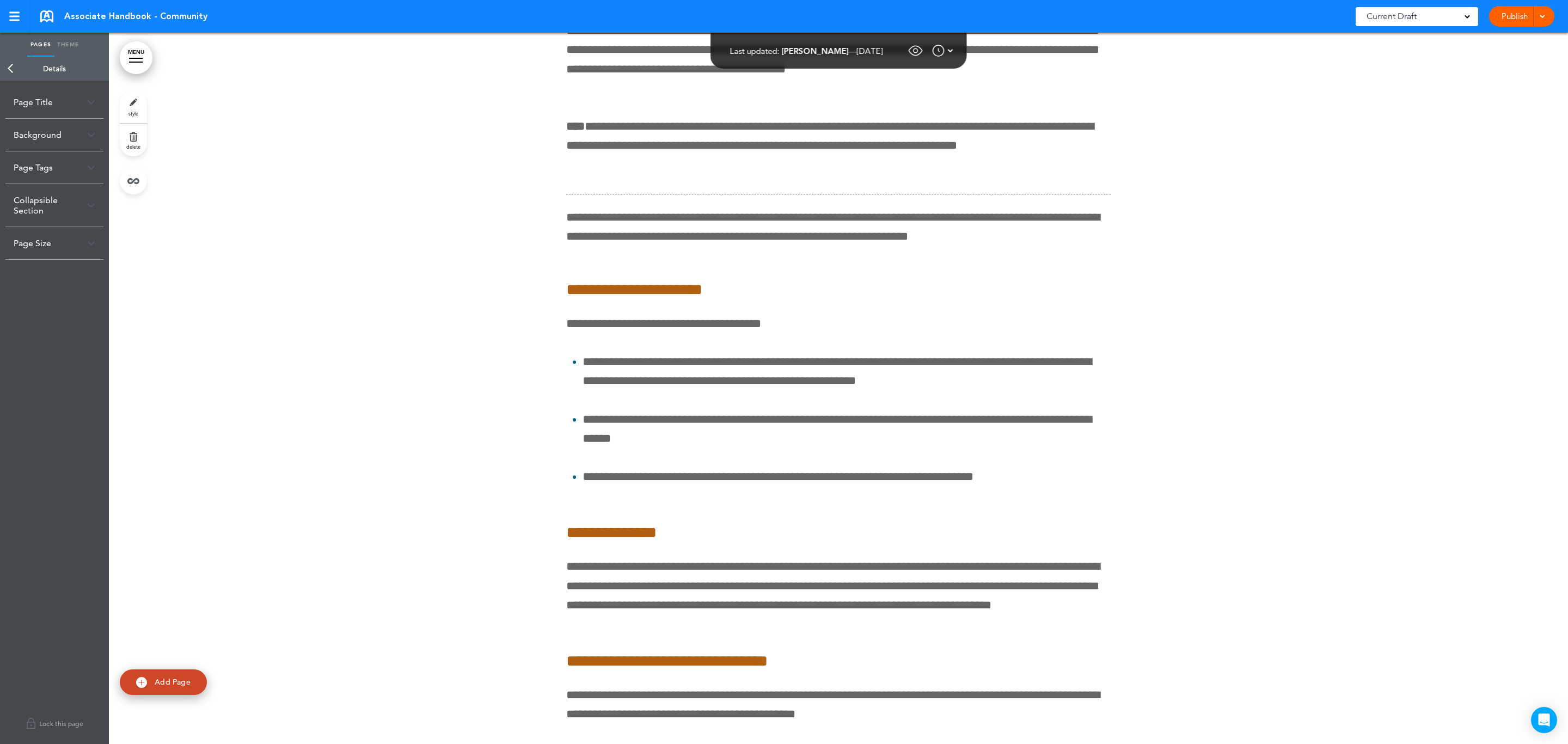
drag, startPoint x: 333, startPoint y: 320, endPoint x: 317, endPoint y: 320, distance: 16.0
click at [146, 58] on link "MENU" at bounding box center [136, 58] width 32 height 32
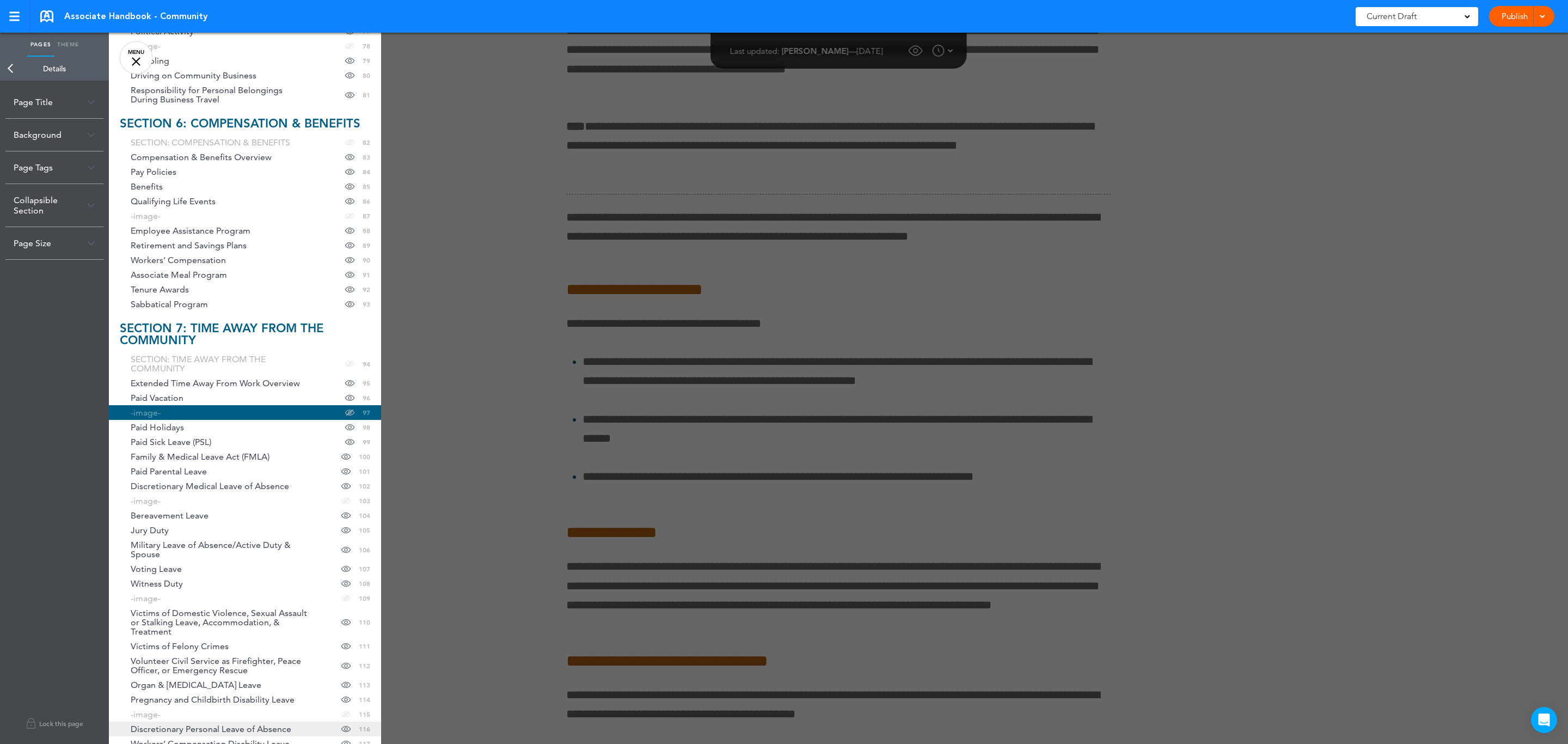
scroll to position [1418, 0]
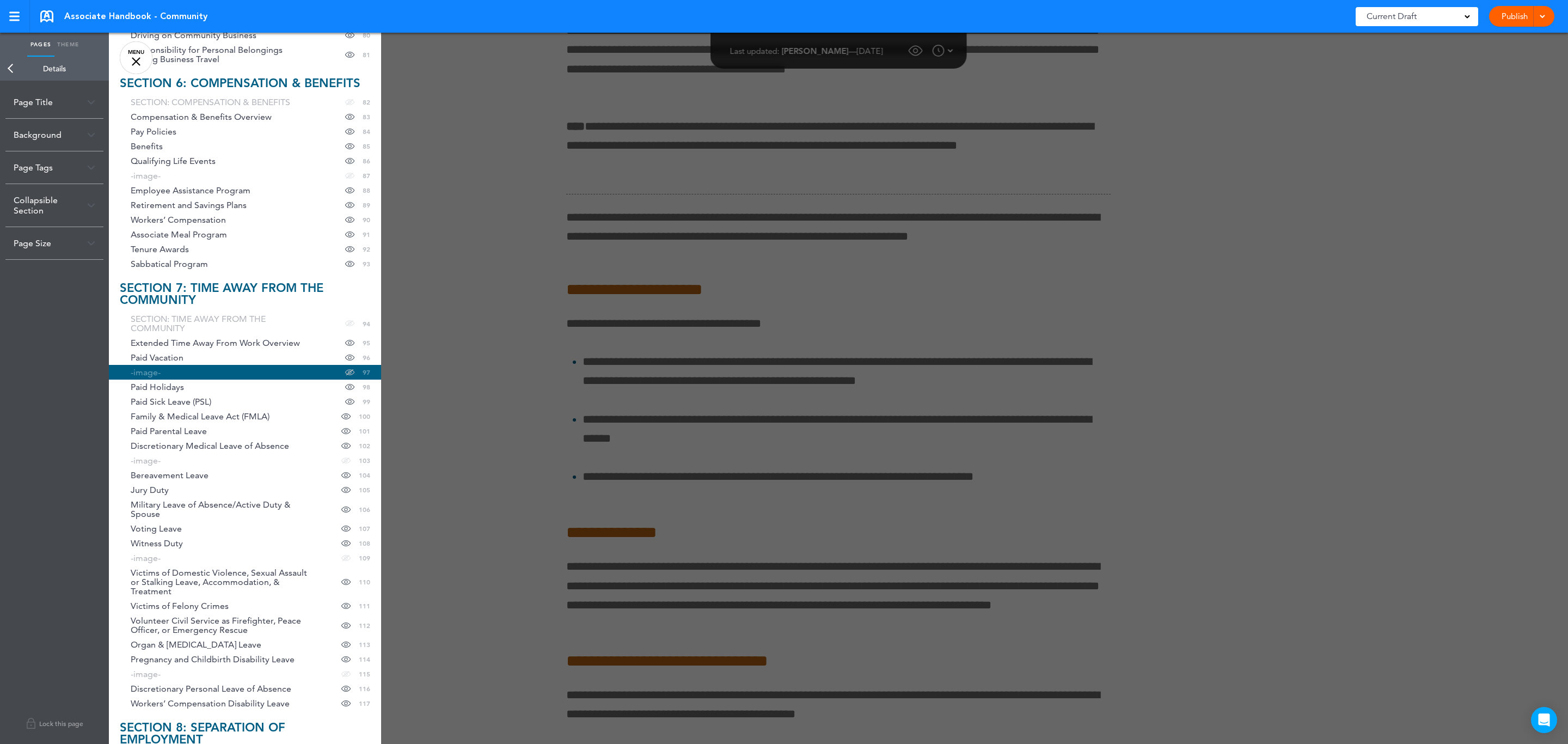
click at [10, 67] on link "Back" at bounding box center [11, 69] width 22 height 24
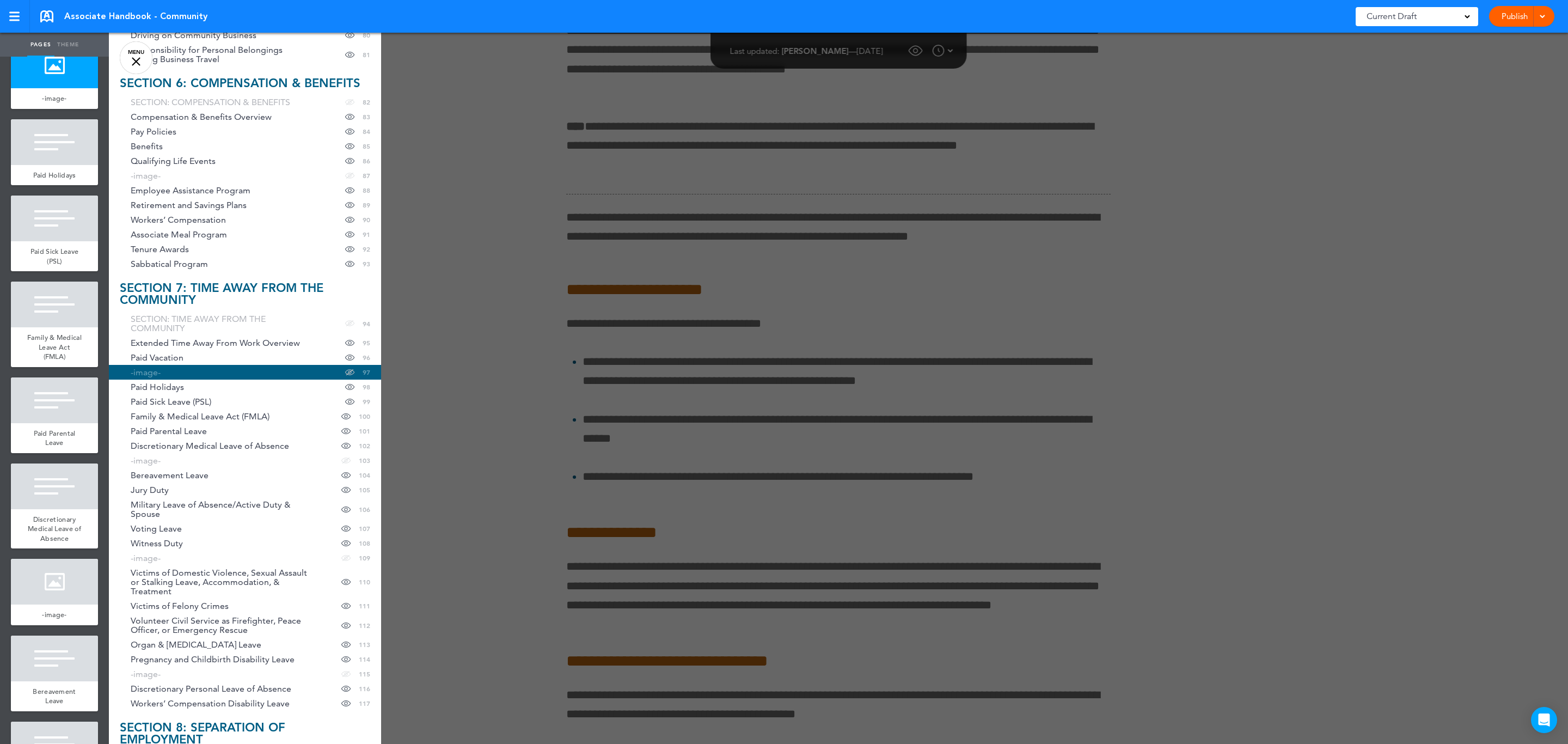
scroll to position [8727, 0]
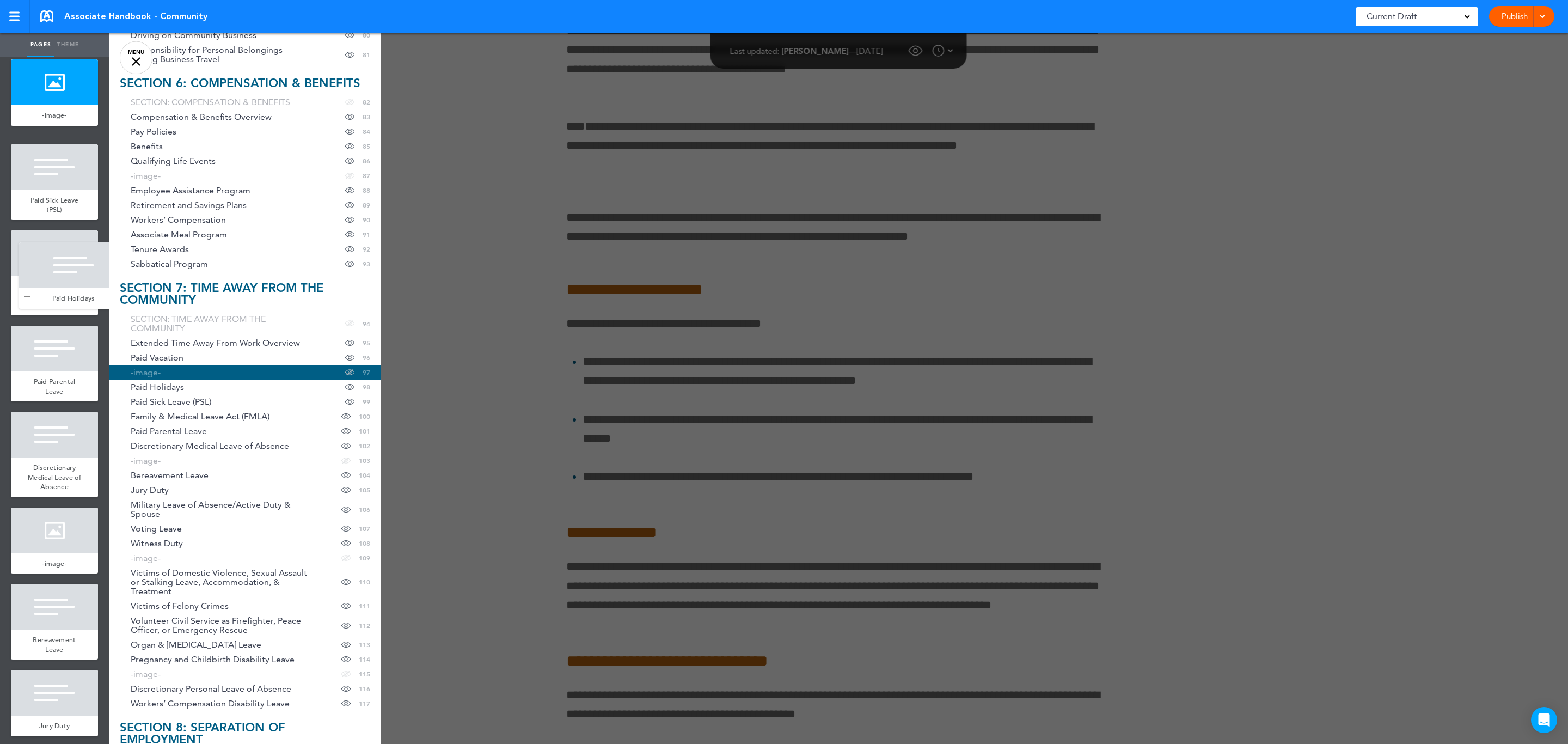
drag, startPoint x: 17, startPoint y: 598, endPoint x: 17, endPoint y: 301, distance: 297.0
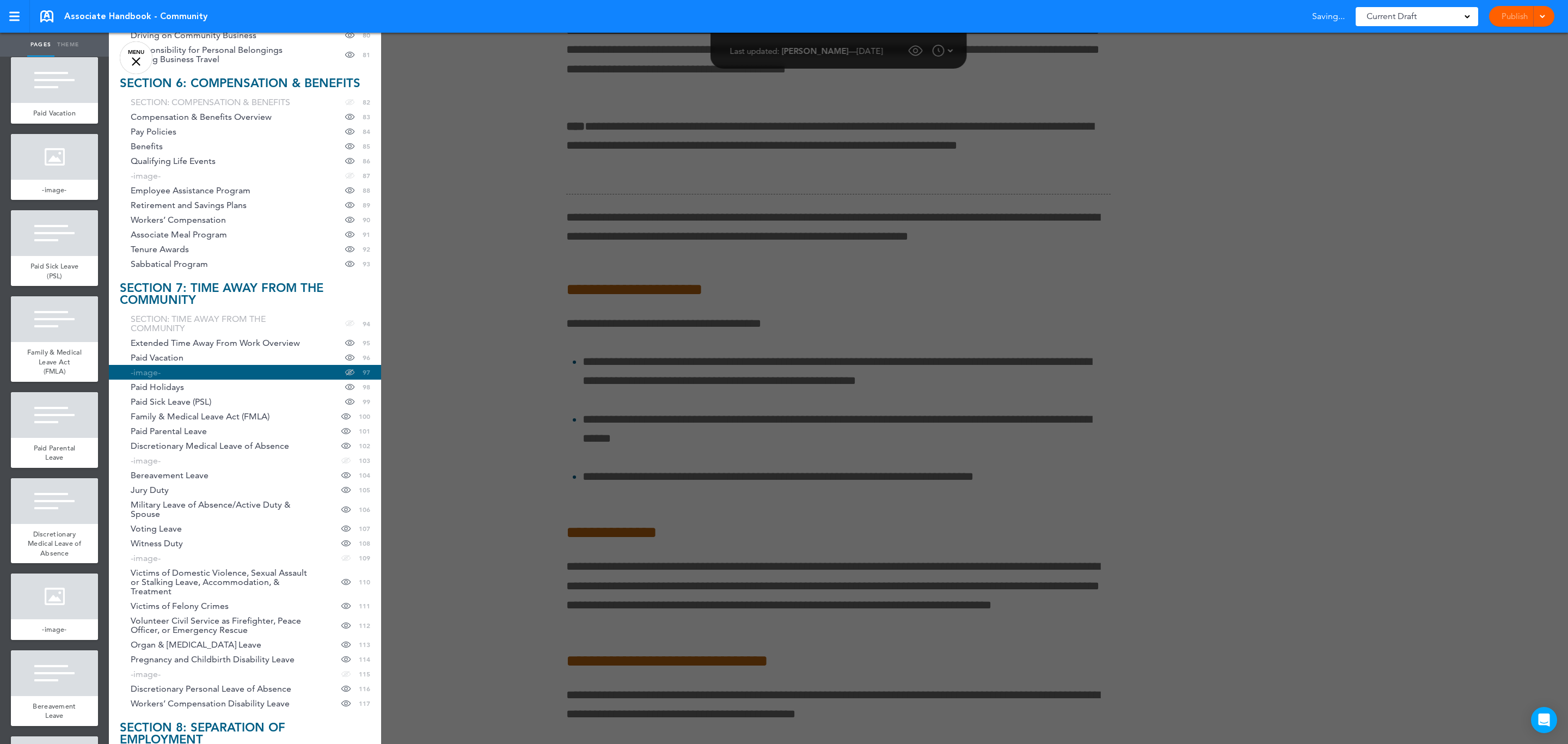
scroll to position [0, 0]
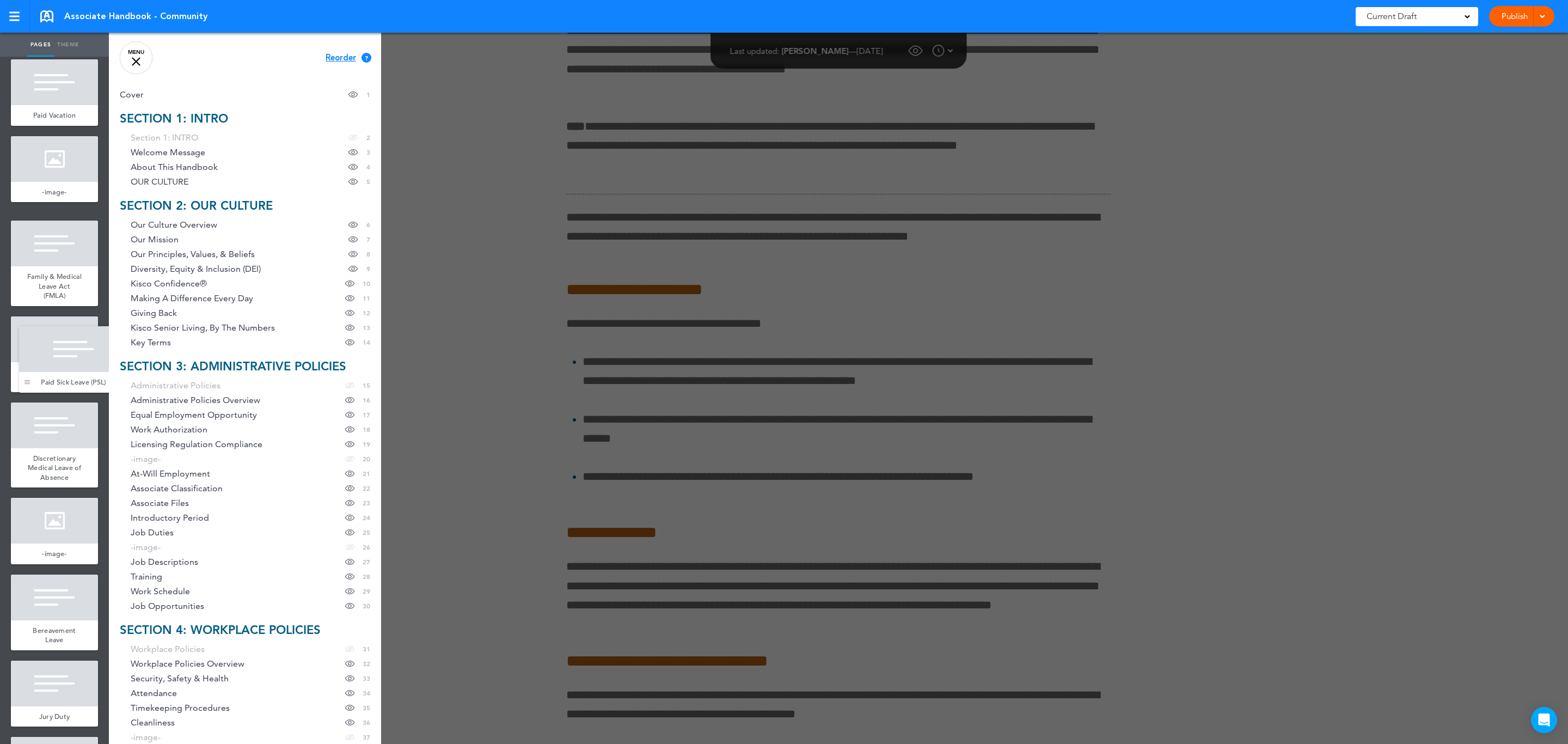
drag, startPoint x: 15, startPoint y: 682, endPoint x: 23, endPoint y: 383, distance: 299.1
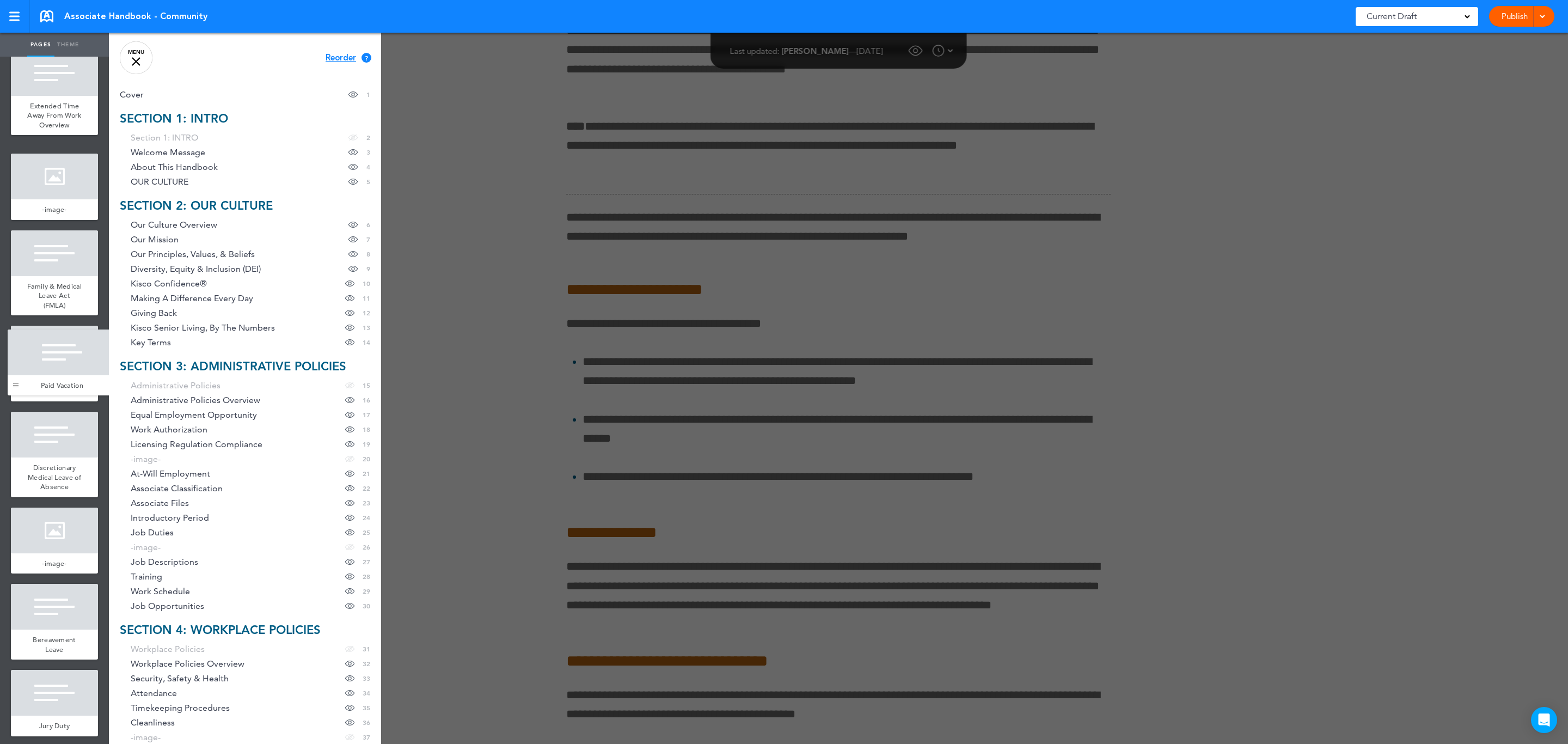
drag, startPoint x: 17, startPoint y: 606, endPoint x: 14, endPoint y: 386, distance: 220.0
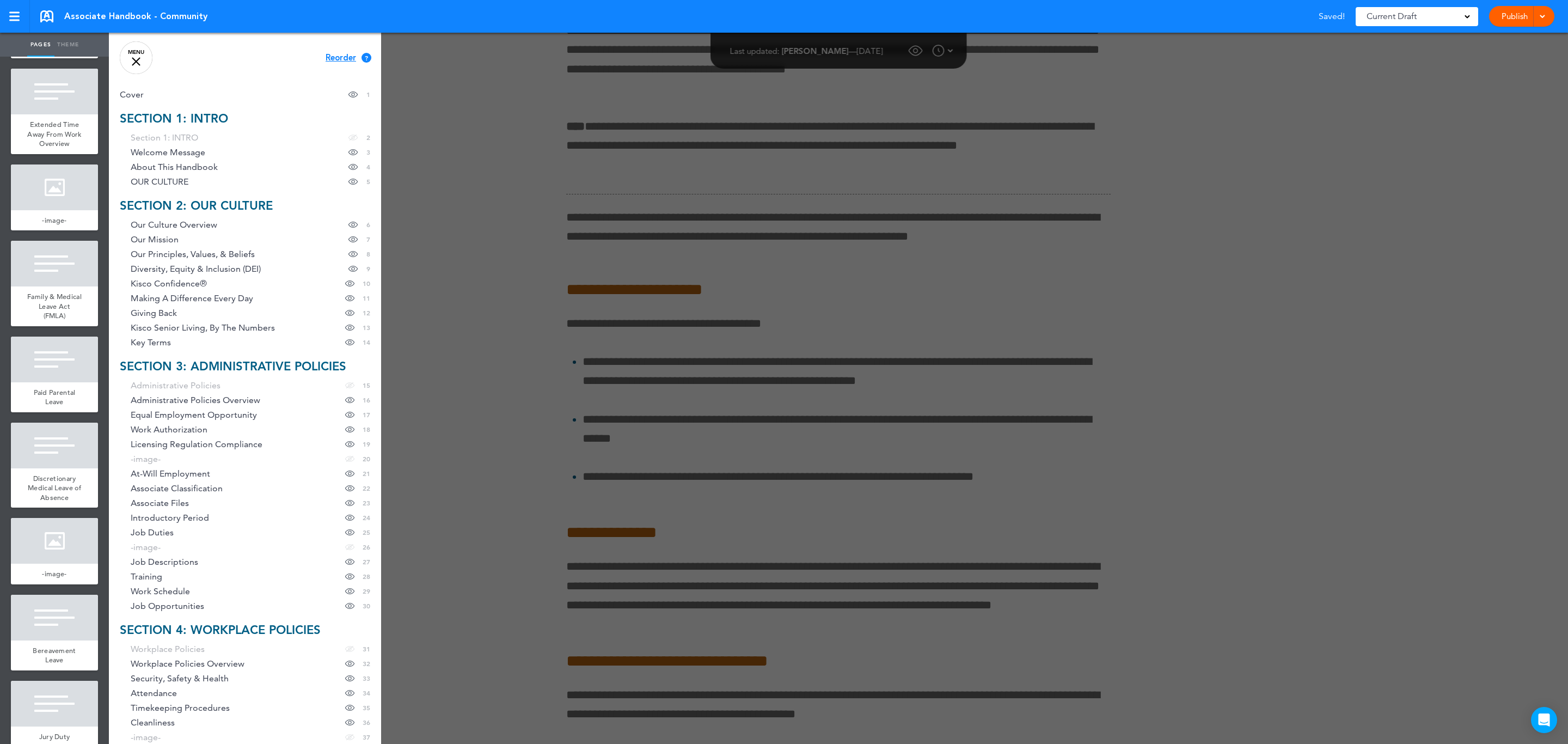
scroll to position [8809, 0]
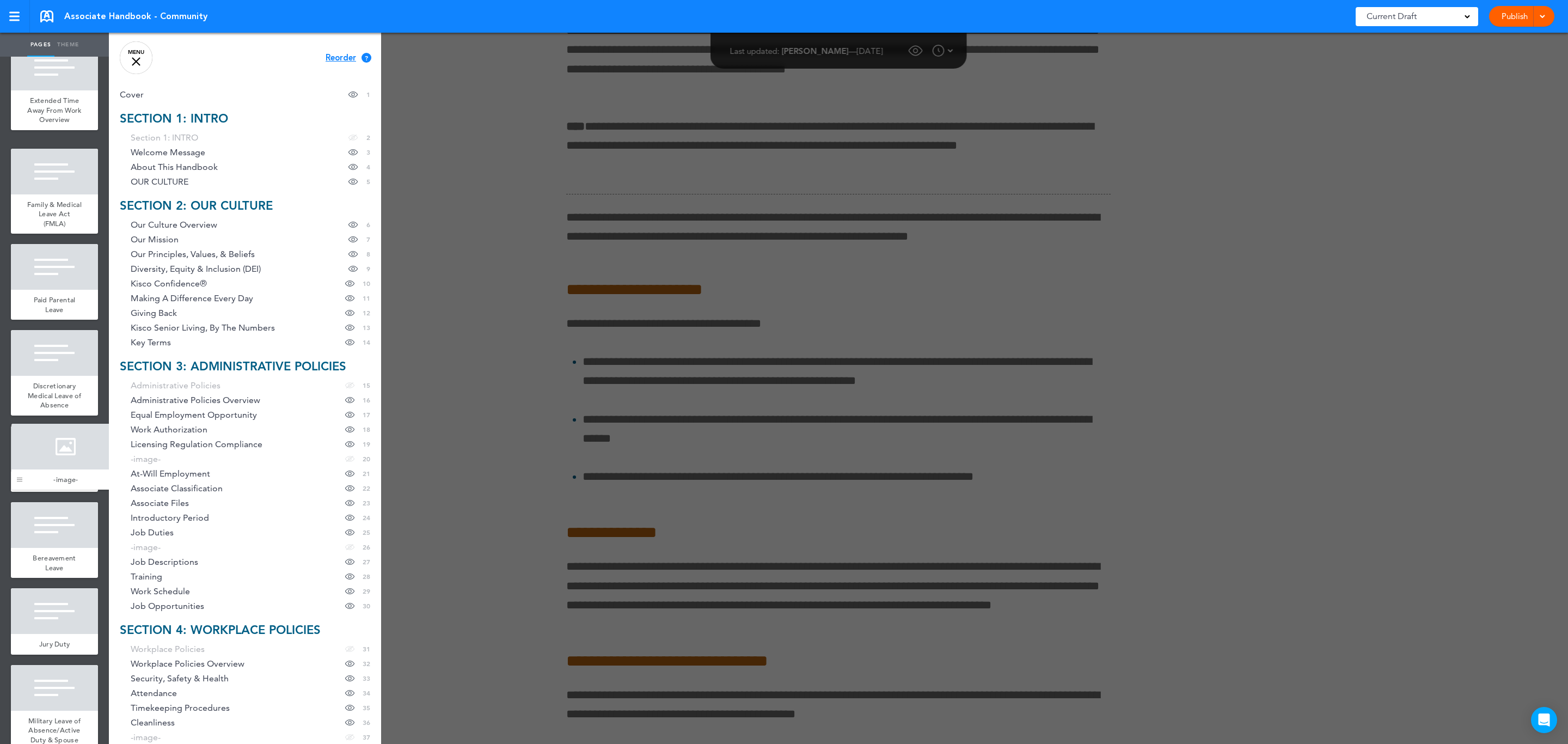
drag, startPoint x: 18, startPoint y: 608, endPoint x: 19, endPoint y: 477, distance: 131.0
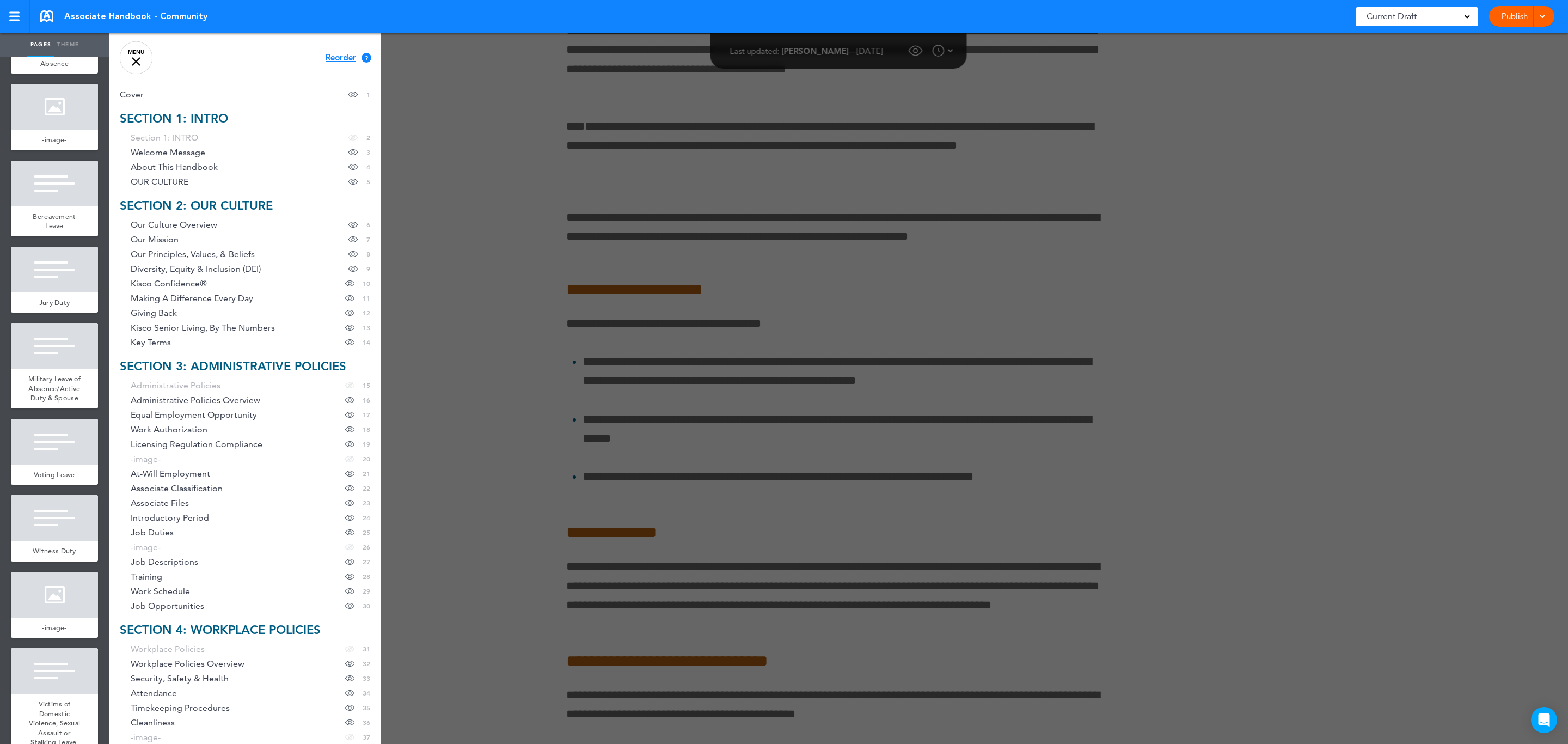
scroll to position [9217, 0]
click at [44, 129] on div at bounding box center [54, 106] width 87 height 46
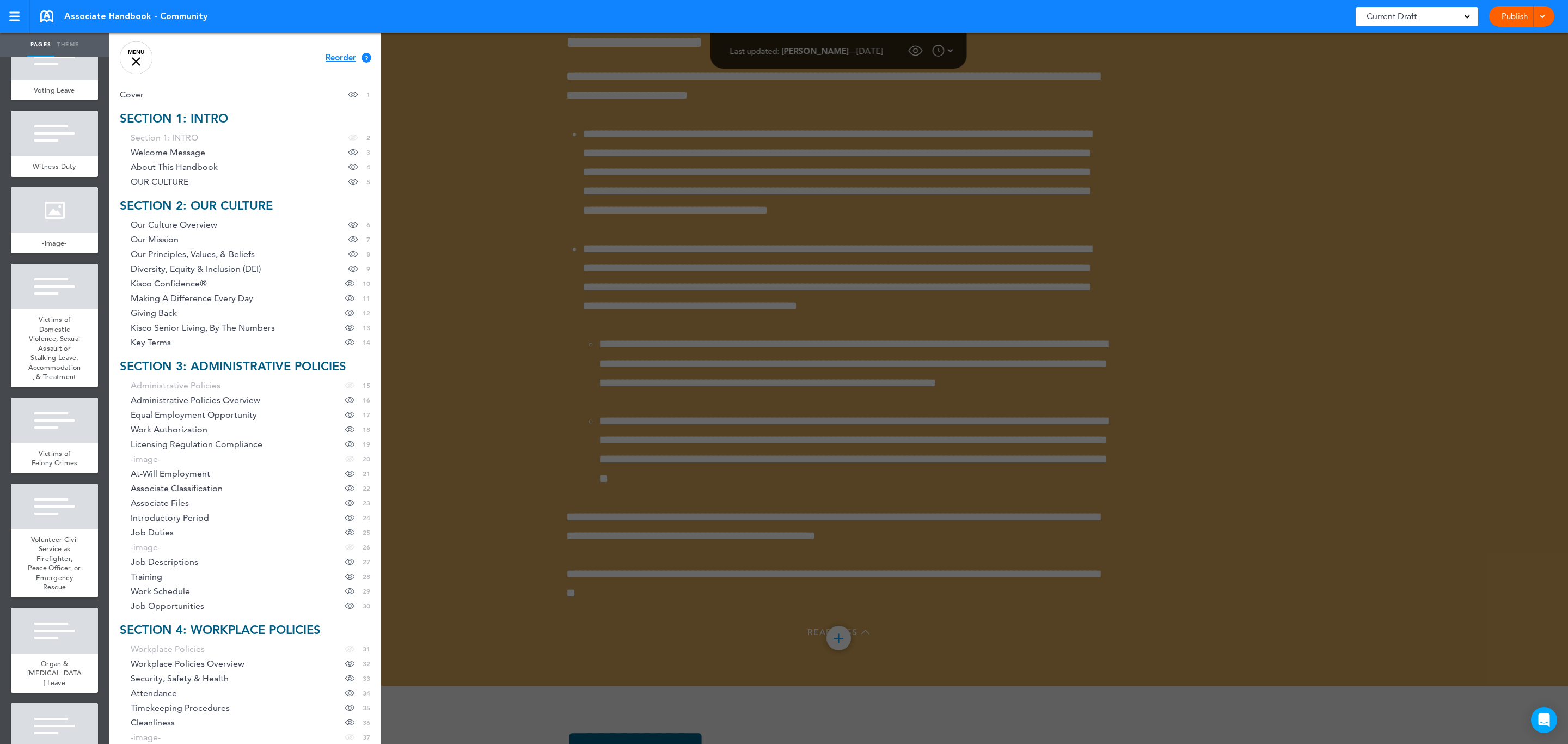
scroll to position [9626, 0]
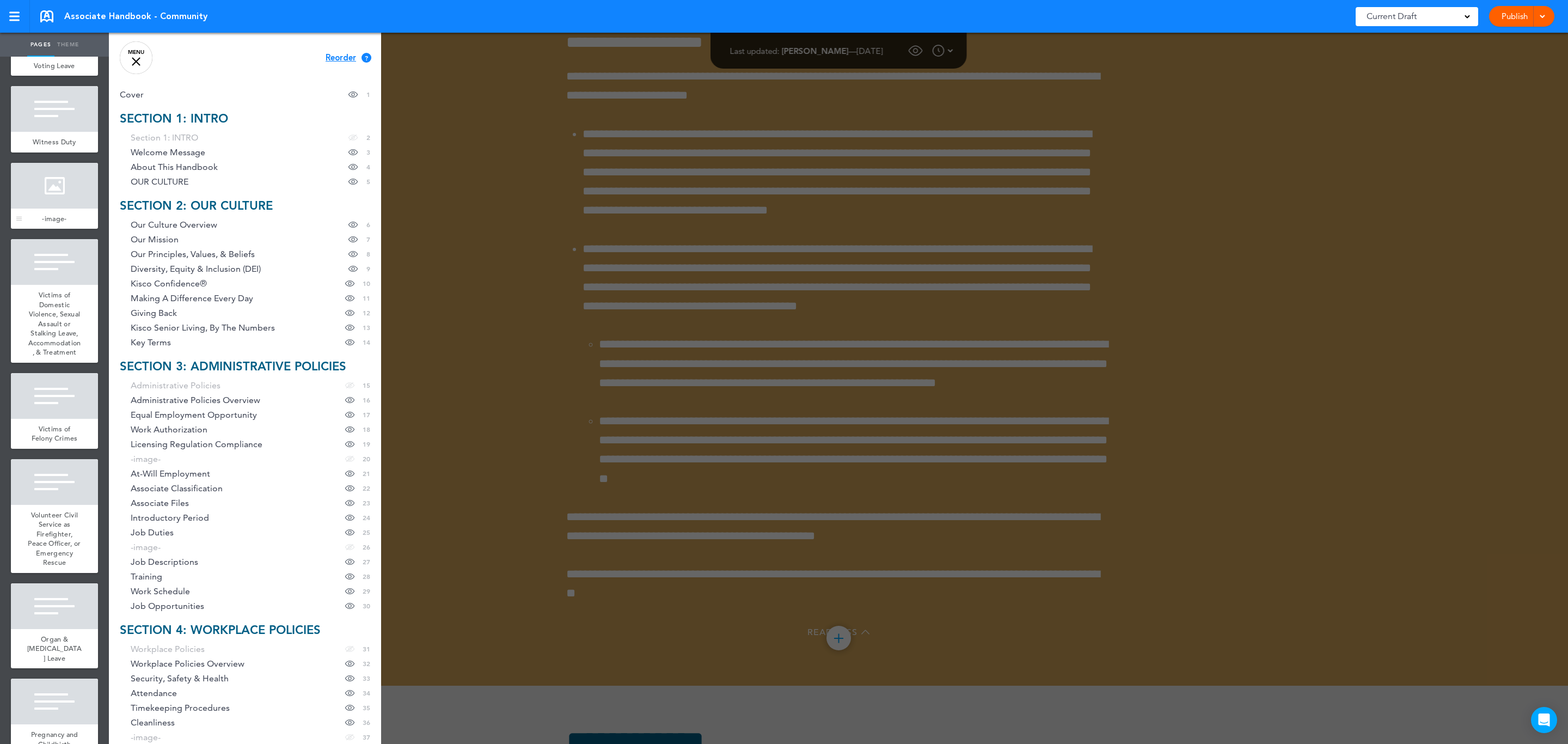
click at [46, 209] on div at bounding box center [54, 185] width 87 height 46
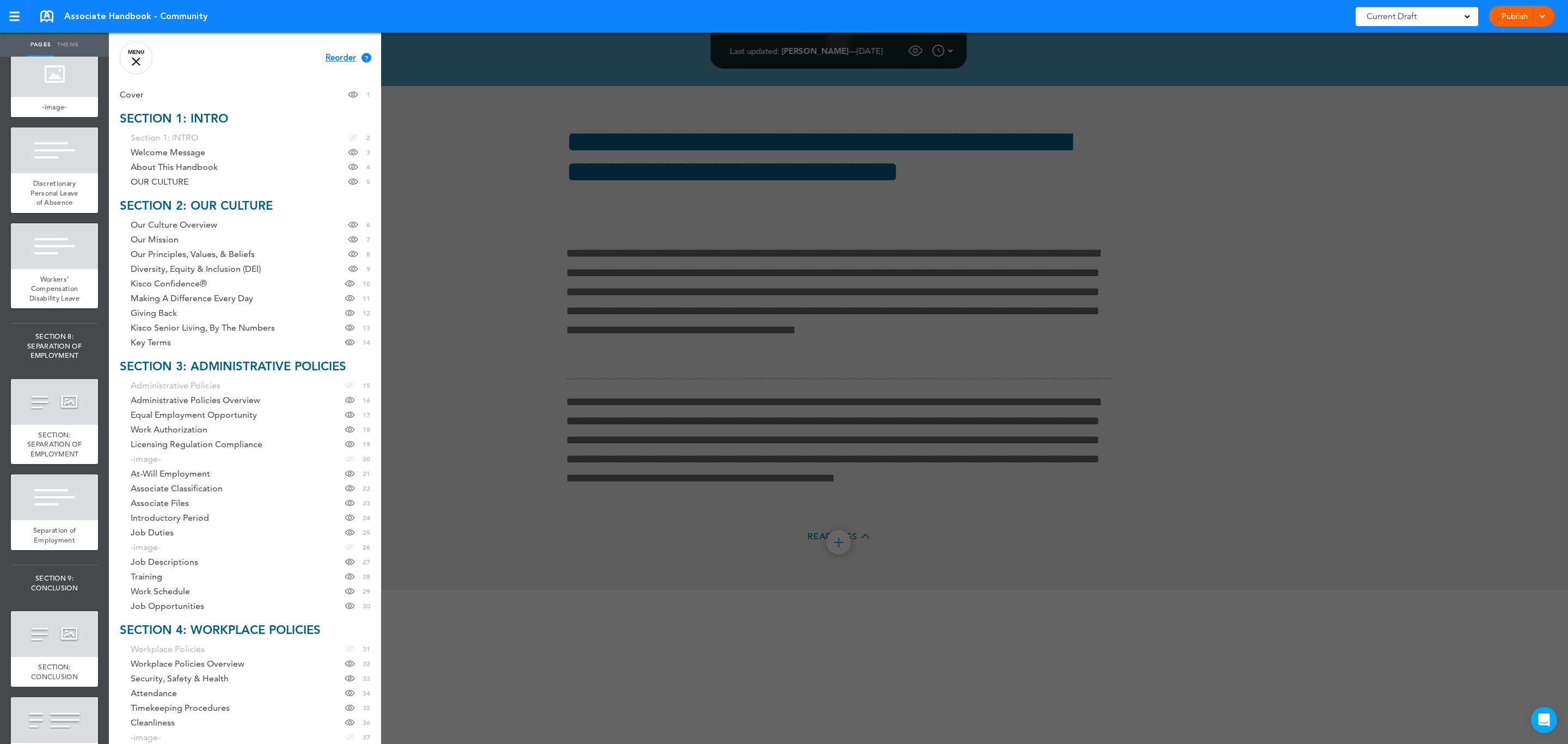
scroll to position [10360, 0]
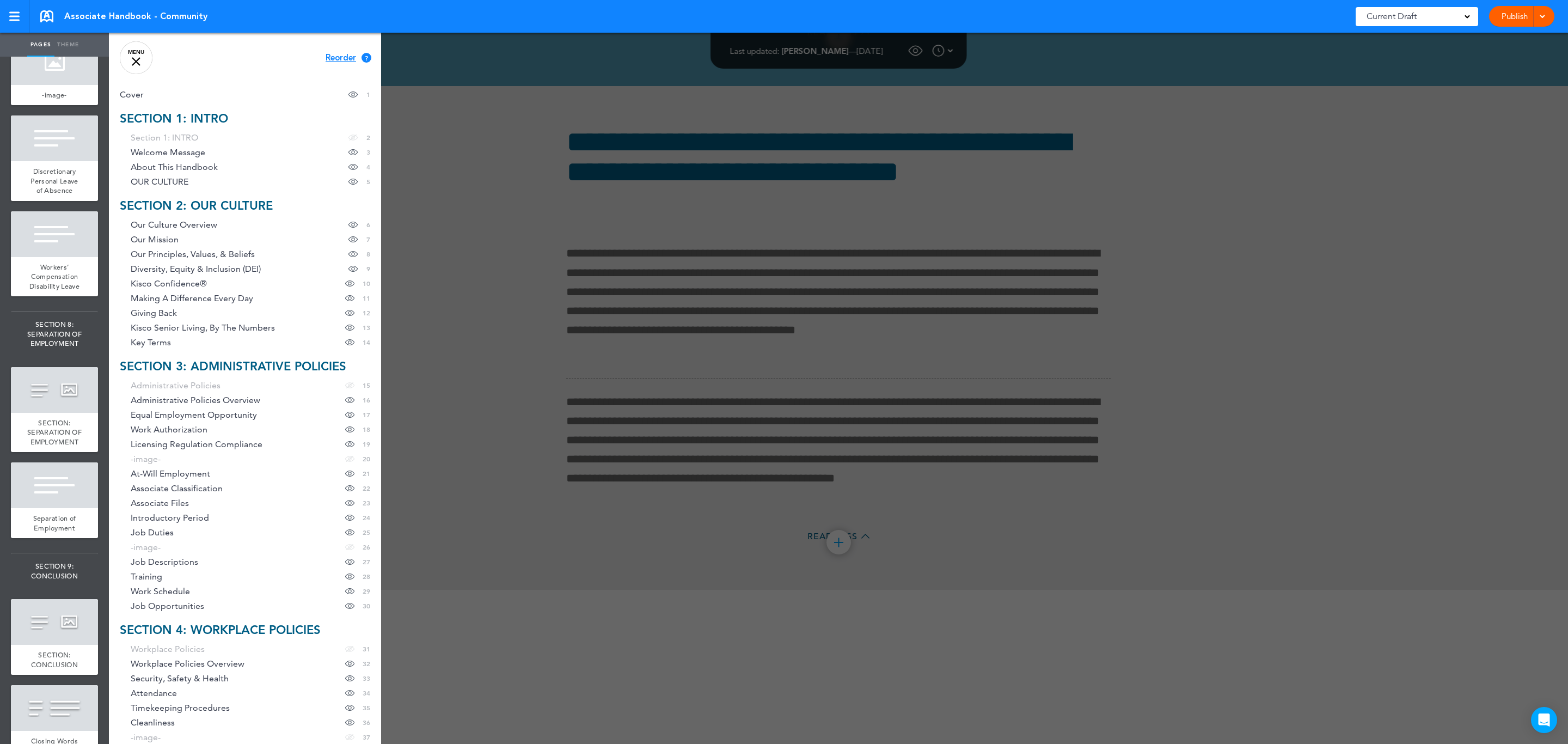
click at [51, 23] on span "Pregnancy and Childbirth Disability Leave" at bounding box center [54, 9] width 50 height 28
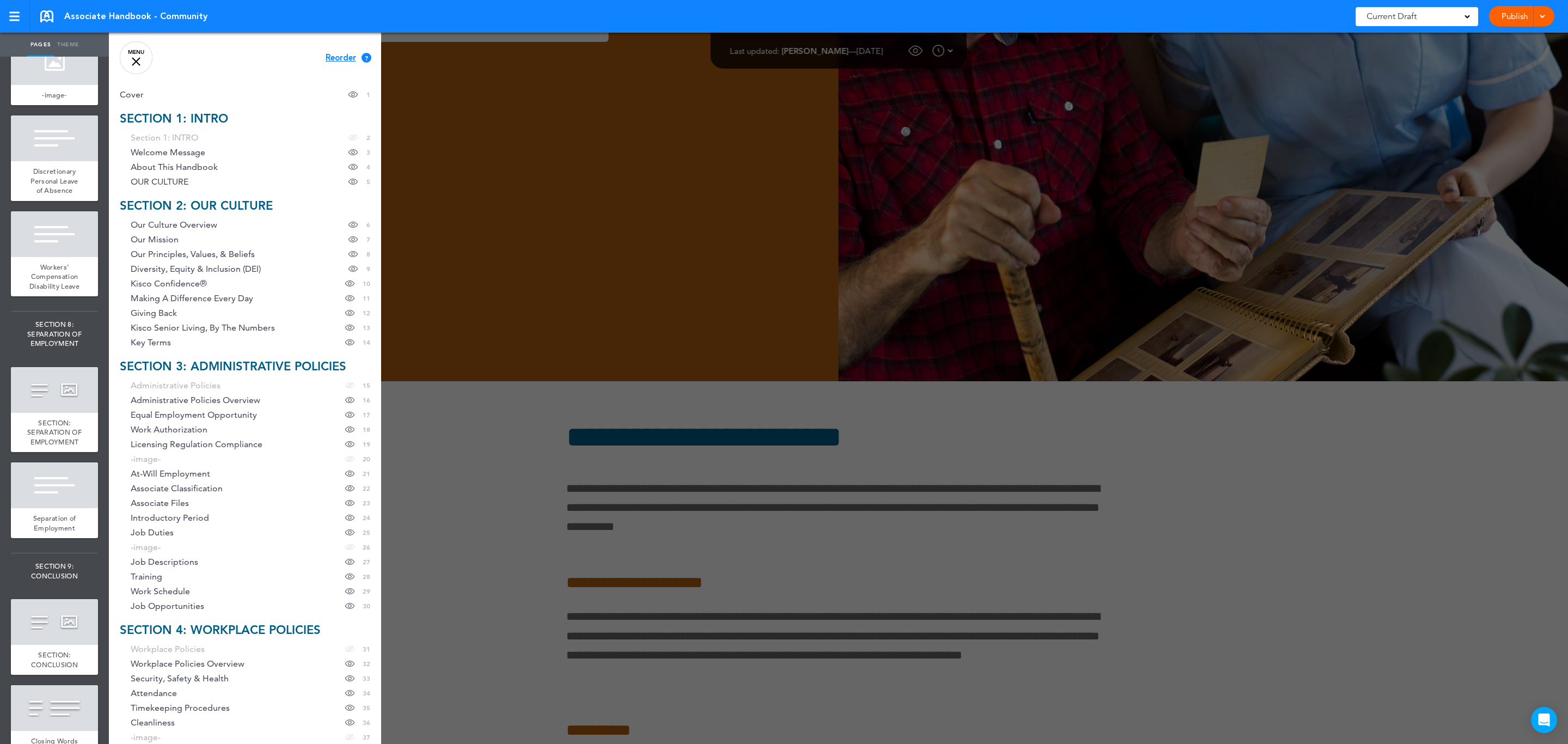
scroll to position [108384, 0]
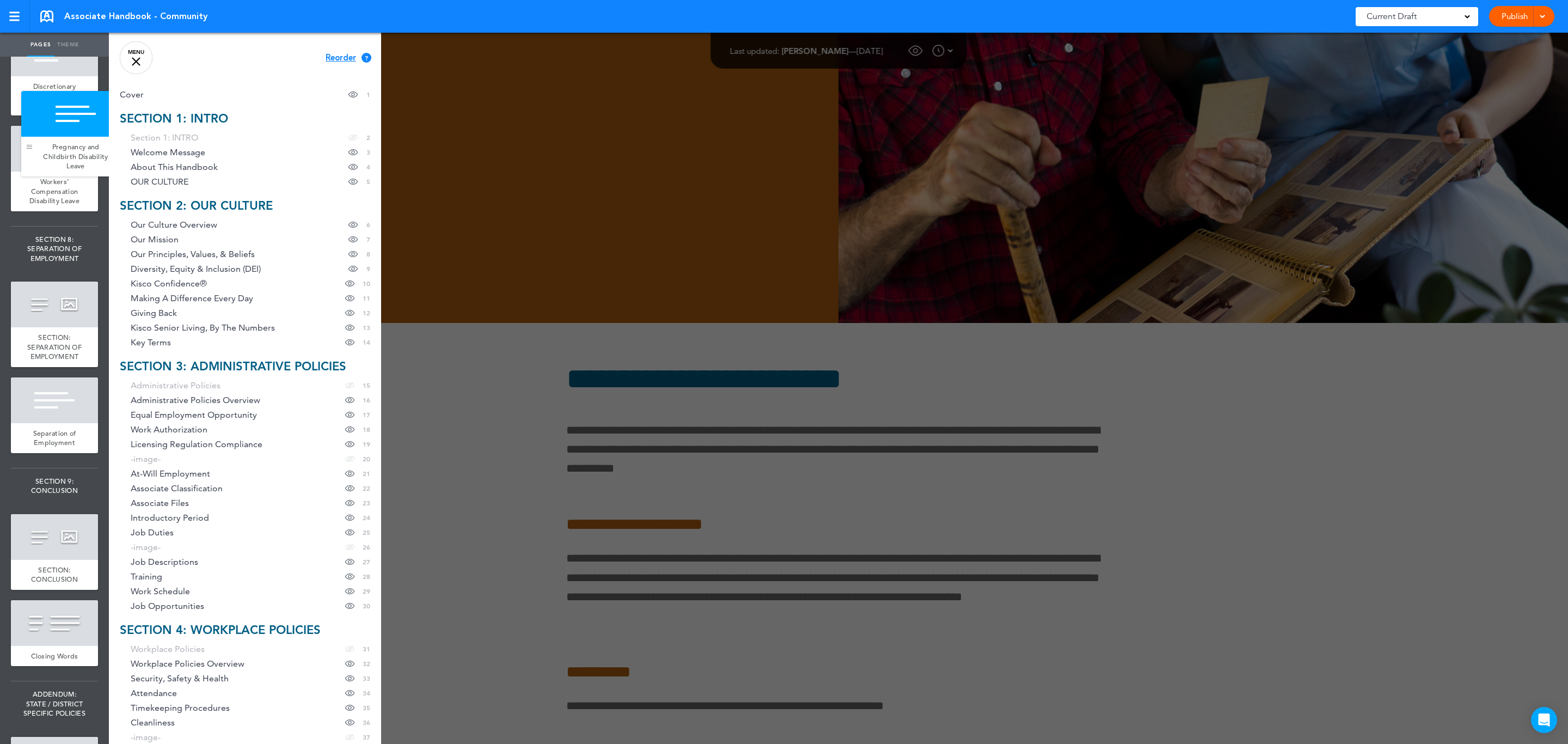
drag, startPoint x: 20, startPoint y: 537, endPoint x: 30, endPoint y: 146, distance: 391.1
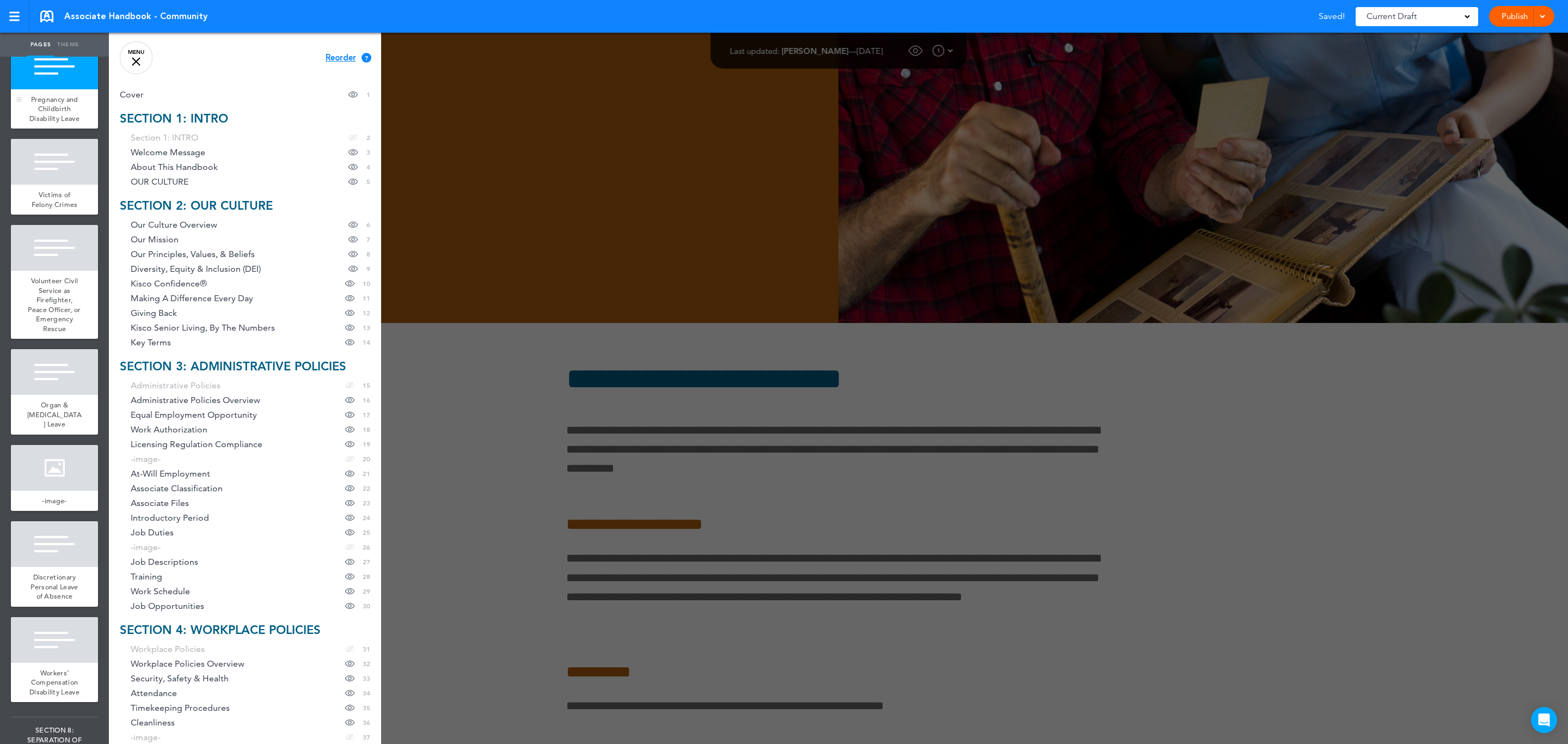
scroll to position [9952, 0]
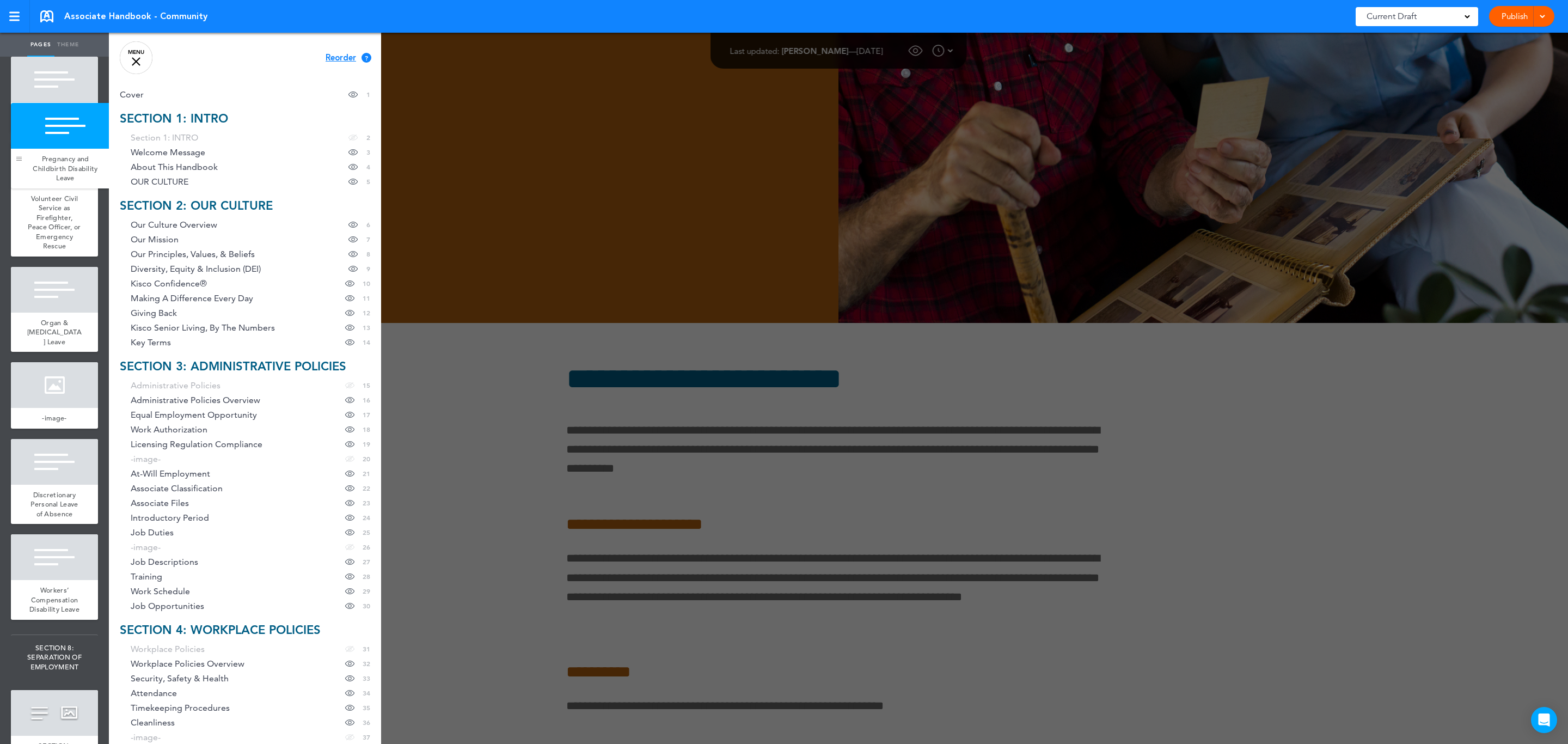
drag, startPoint x: 18, startPoint y: 606, endPoint x: 18, endPoint y: 162, distance: 444.0
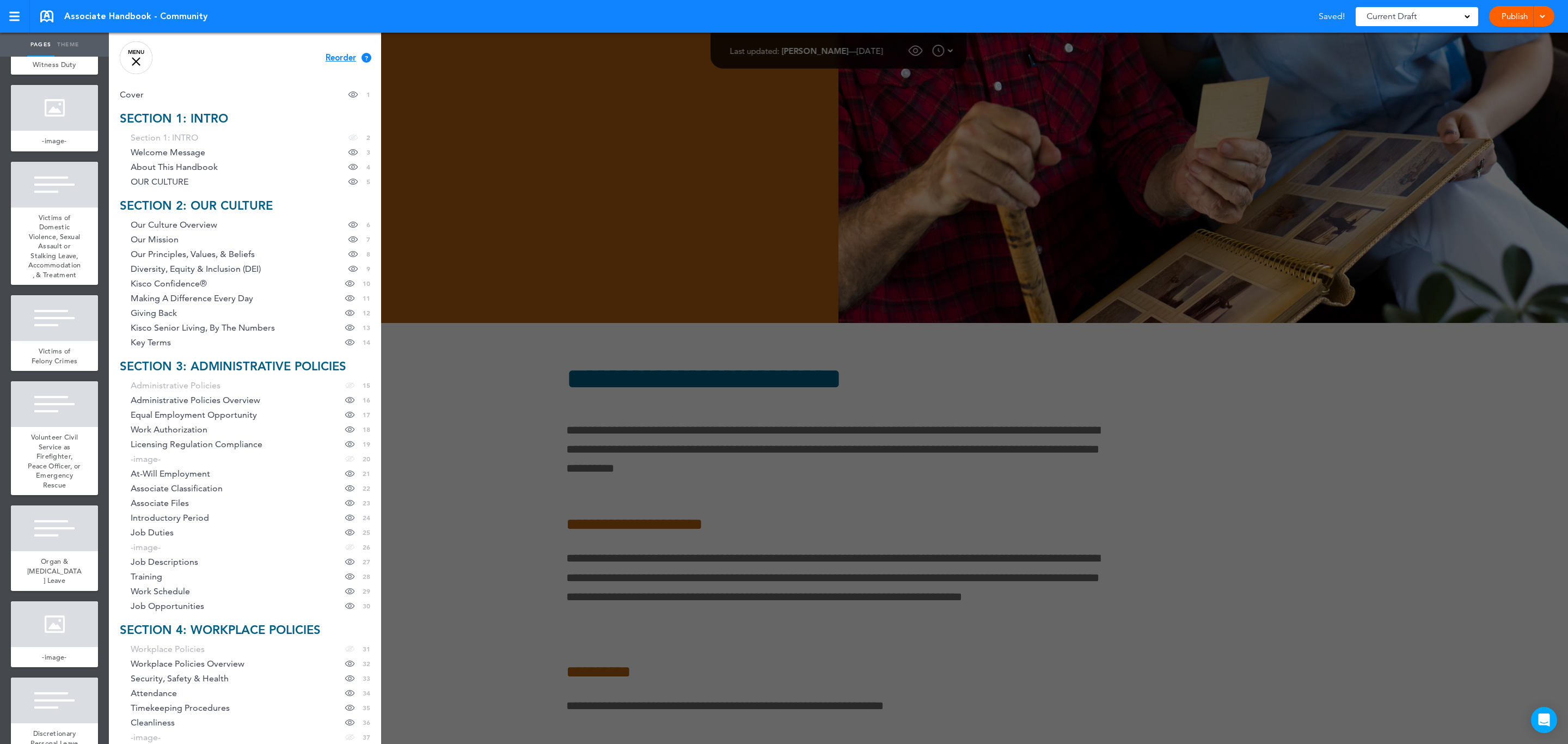
scroll to position [9544, 0]
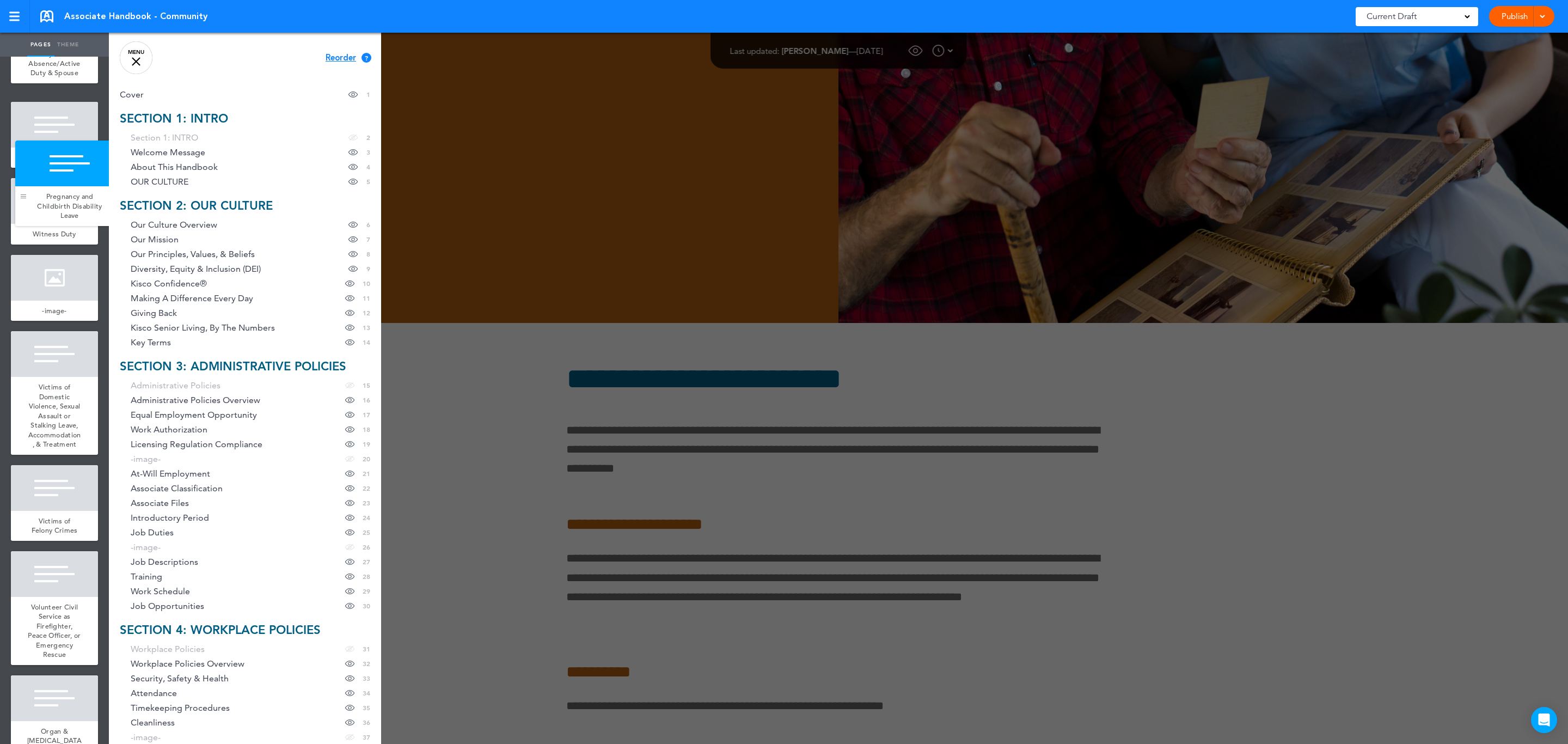
drag, startPoint x: 23, startPoint y: 612, endPoint x: 28, endPoint y: 198, distance: 414.0
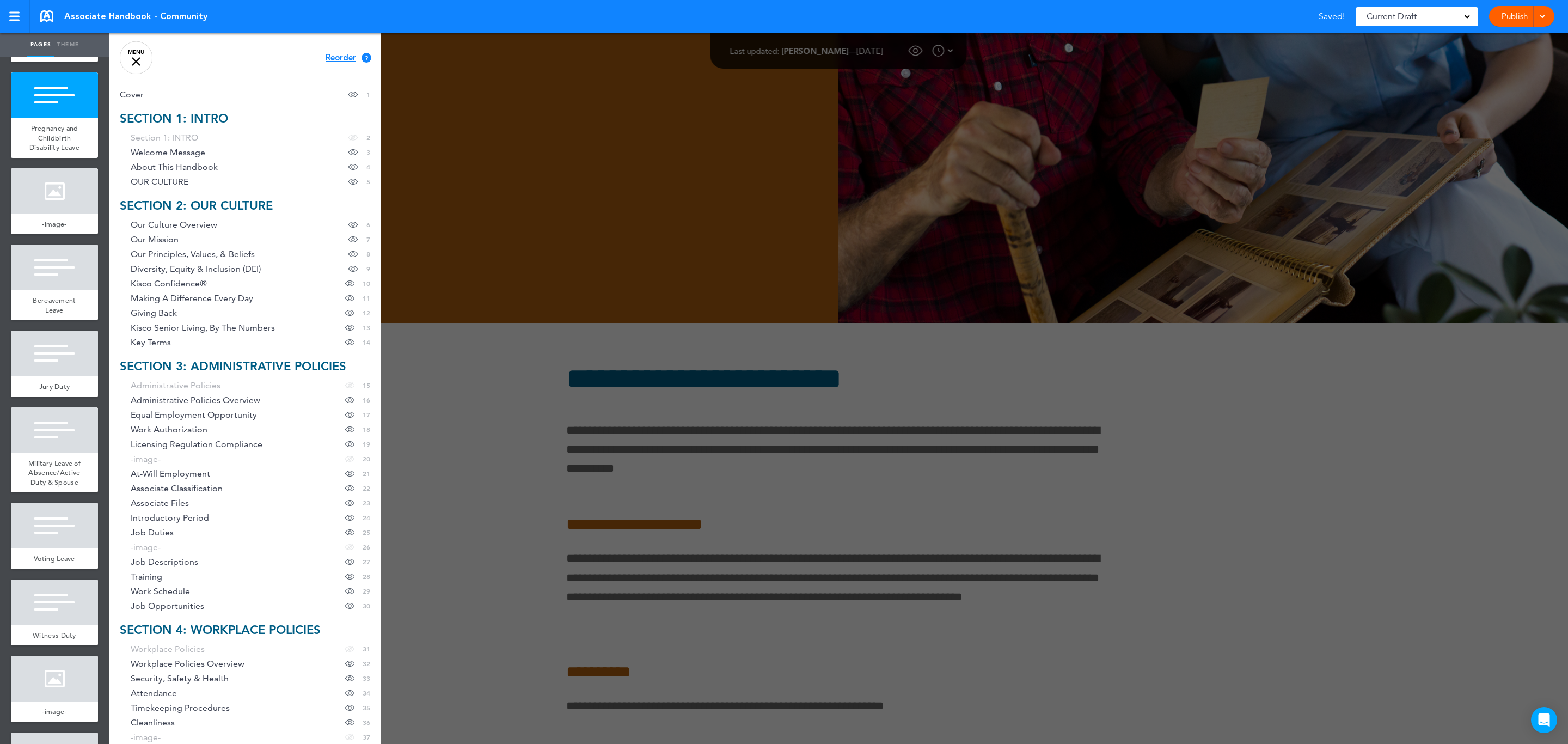
scroll to position [9217, 0]
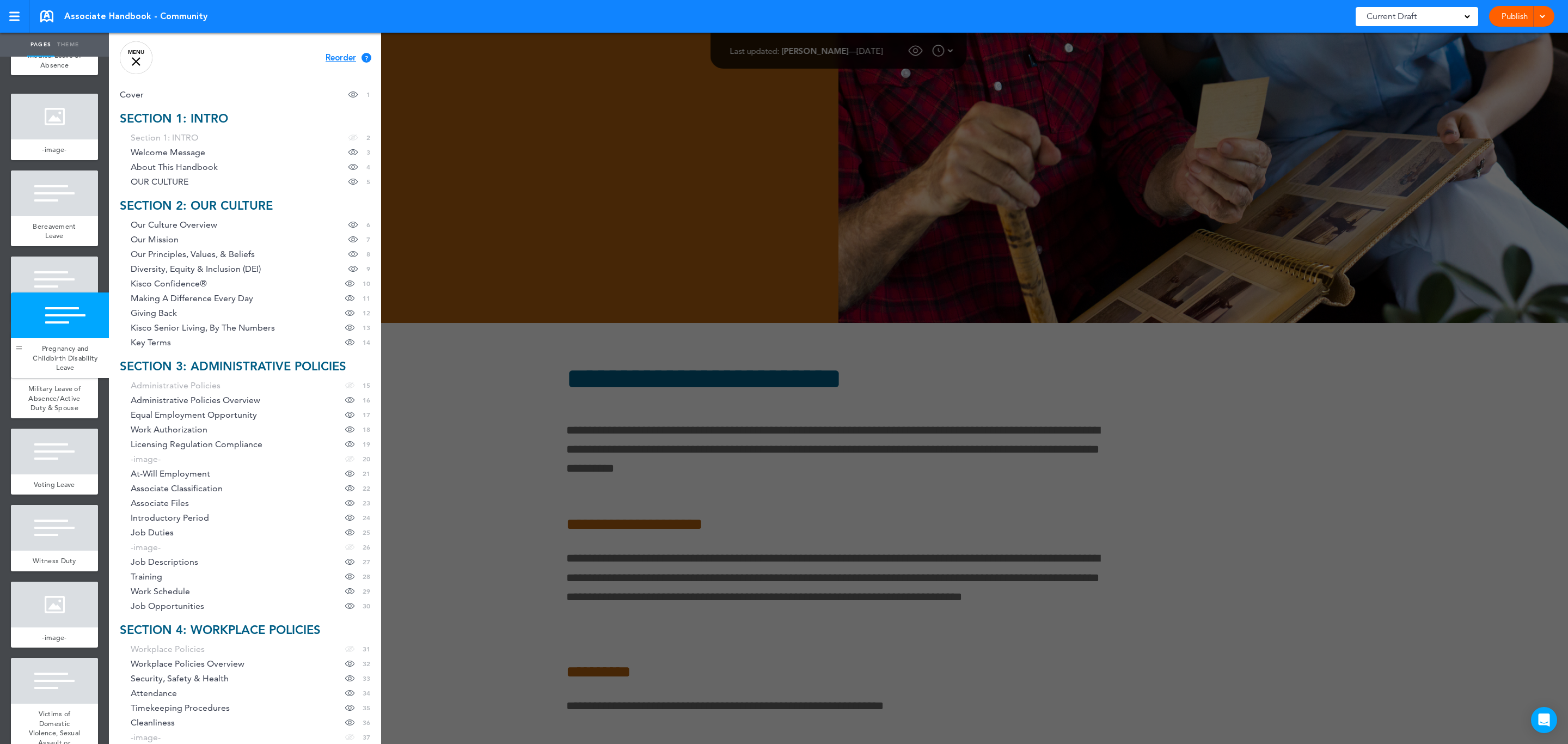
drag, startPoint x: 15, startPoint y: 586, endPoint x: 15, endPoint y: 351, distance: 235.0
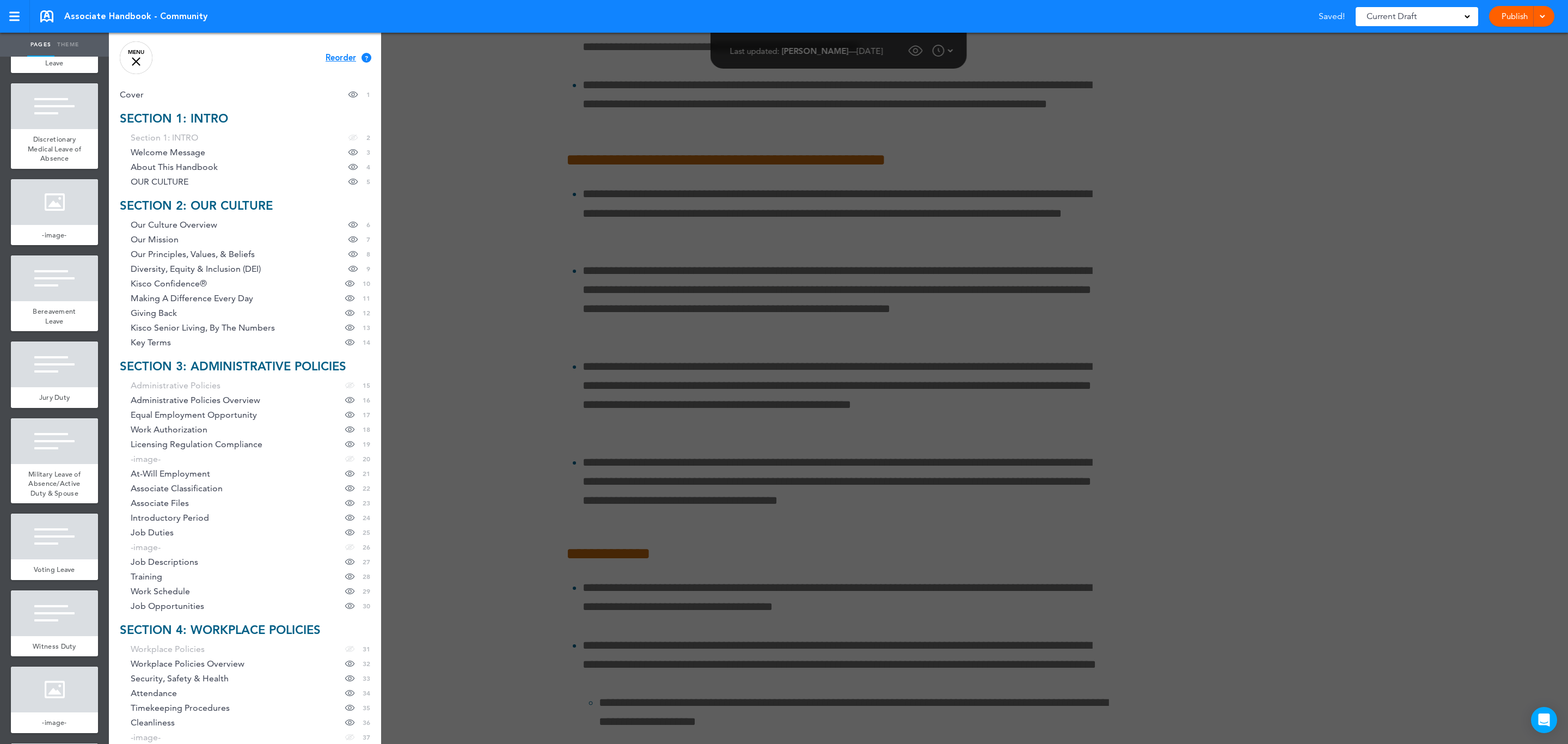
scroll to position [95605, 0]
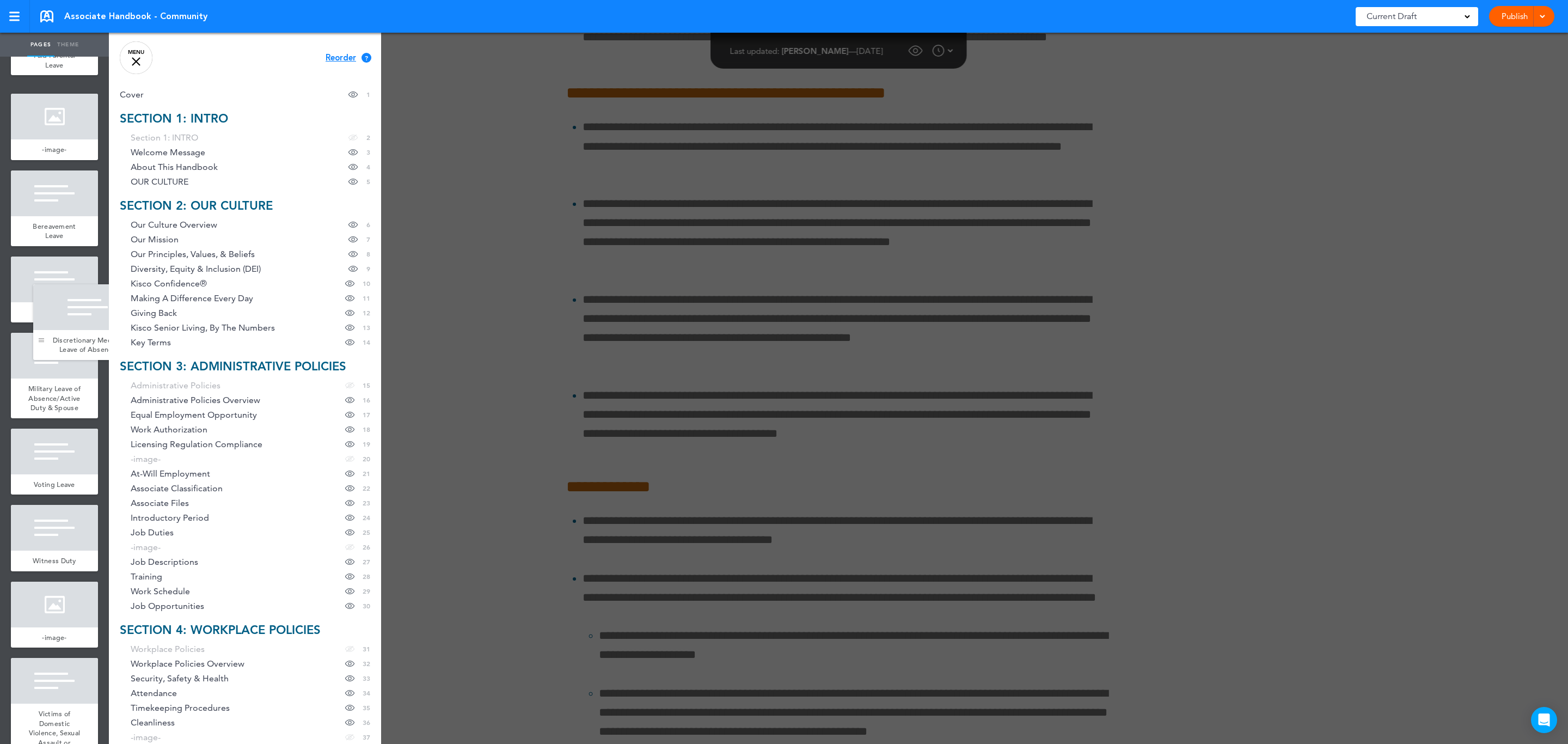
drag, startPoint x: 17, startPoint y: 591, endPoint x: 39, endPoint y: 338, distance: 254.0
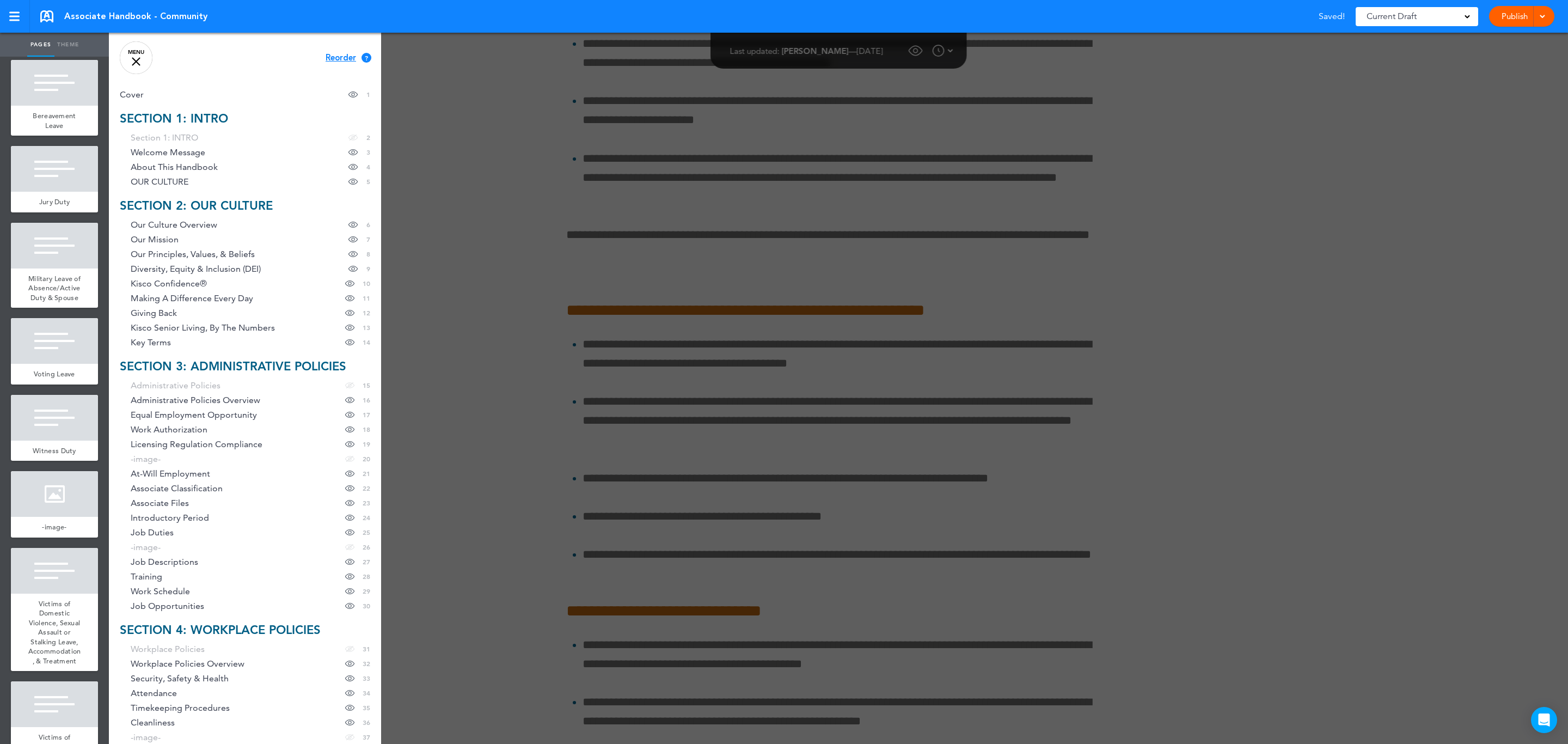
scroll to position [9462, 0]
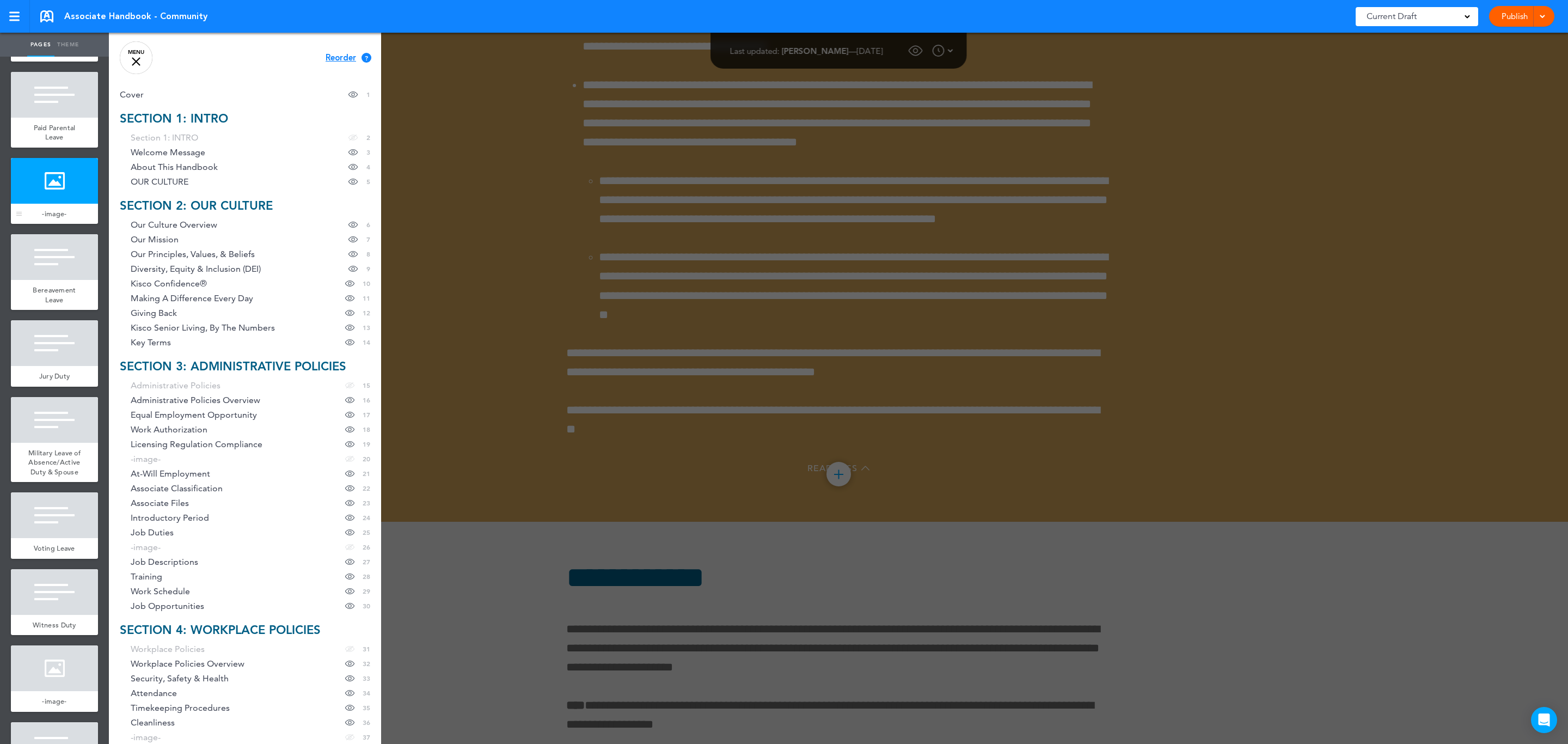
scroll to position [9217, 0]
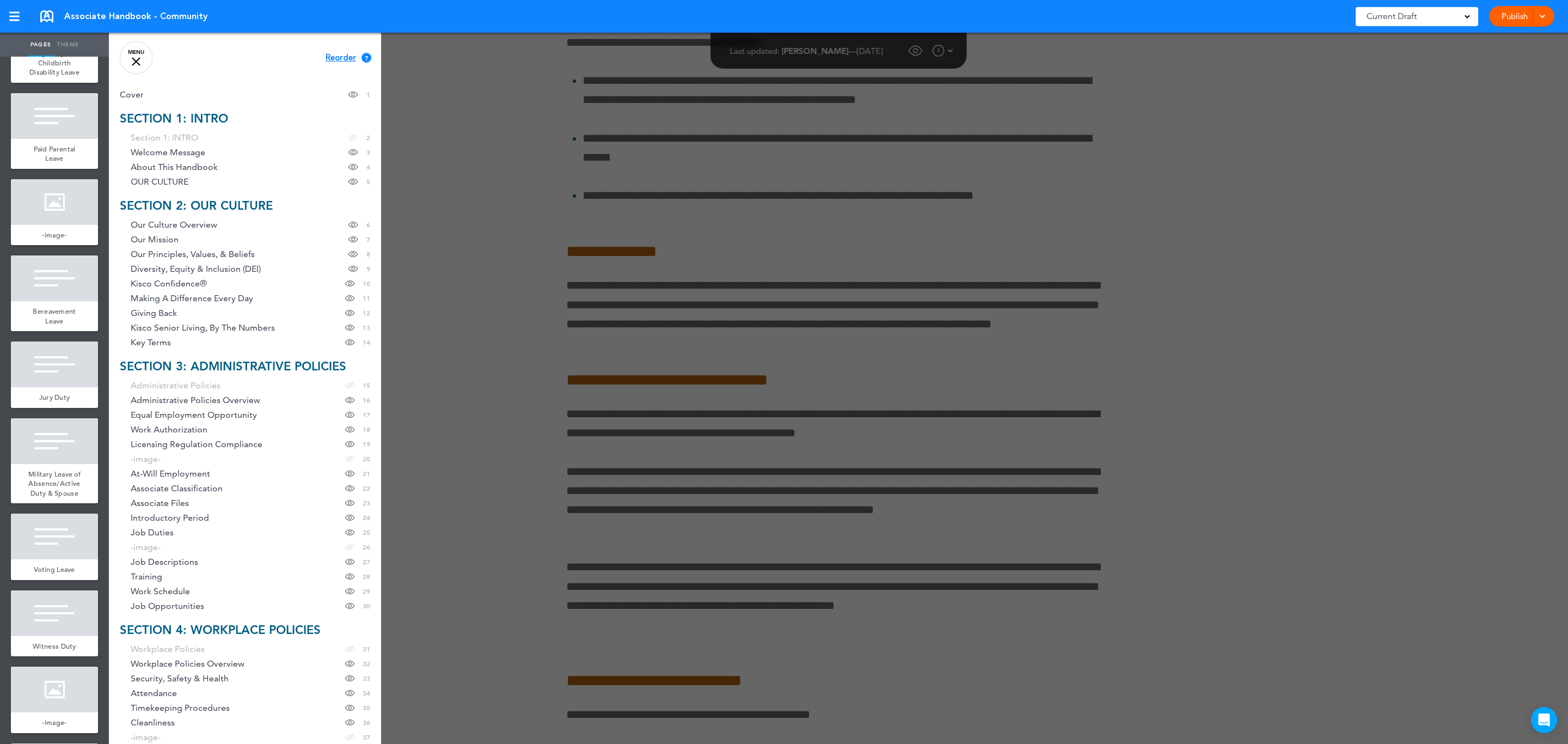
scroll to position [87473, 0]
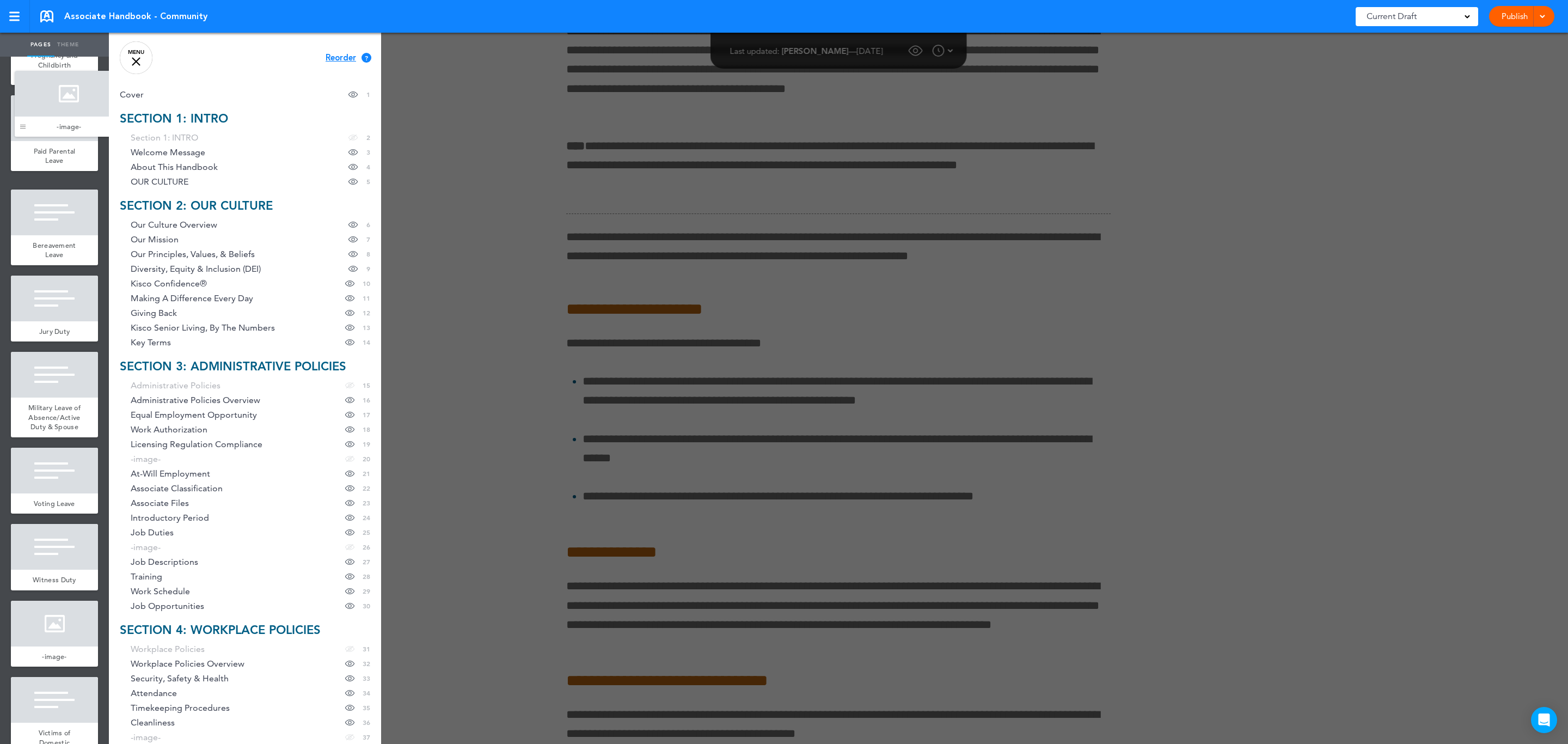
drag, startPoint x: 20, startPoint y: 701, endPoint x: 23, endPoint y: 129, distance: 572.0
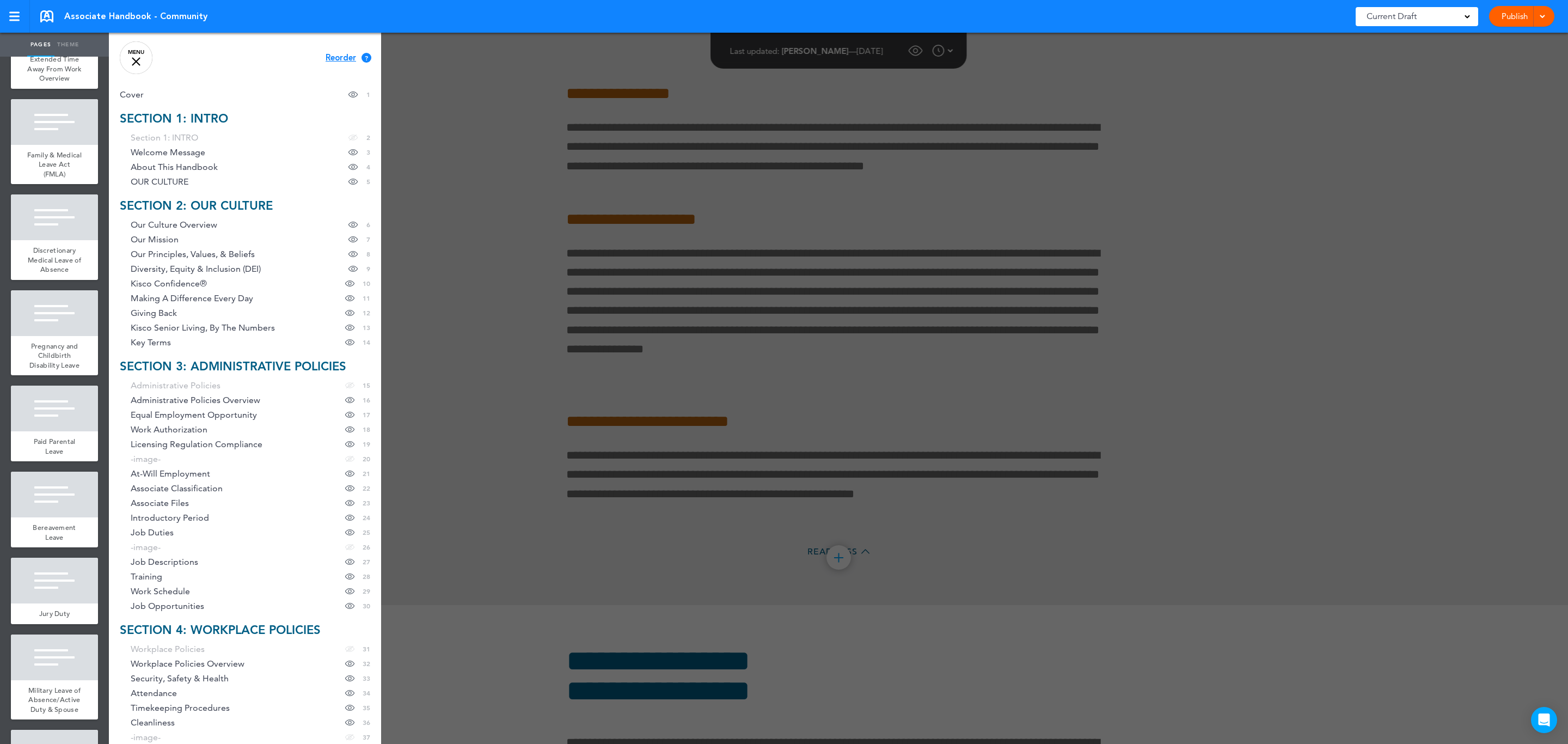
scroll to position [8972, 0]
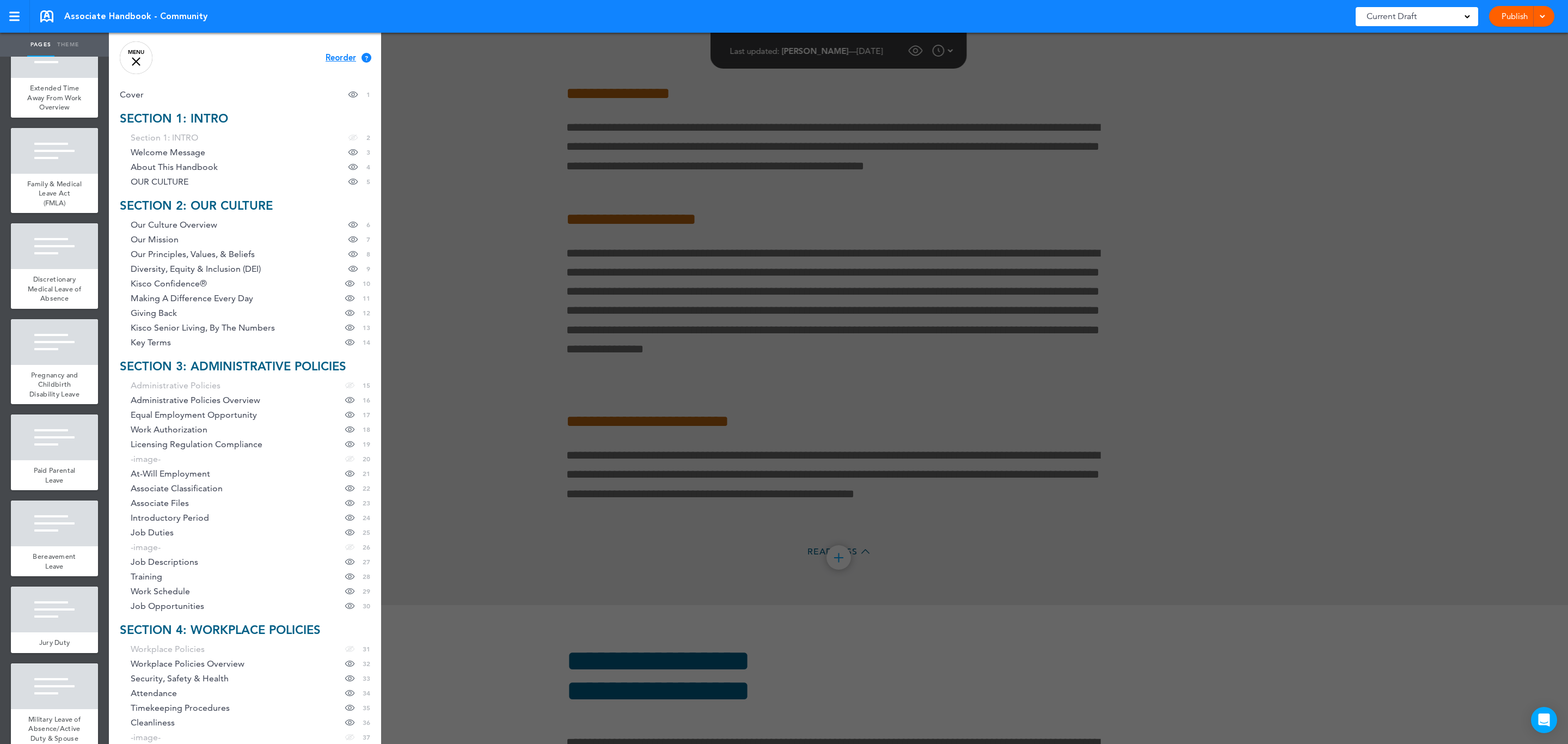
click at [719, 245] on div at bounding box center [892, 372] width 1568 height 744
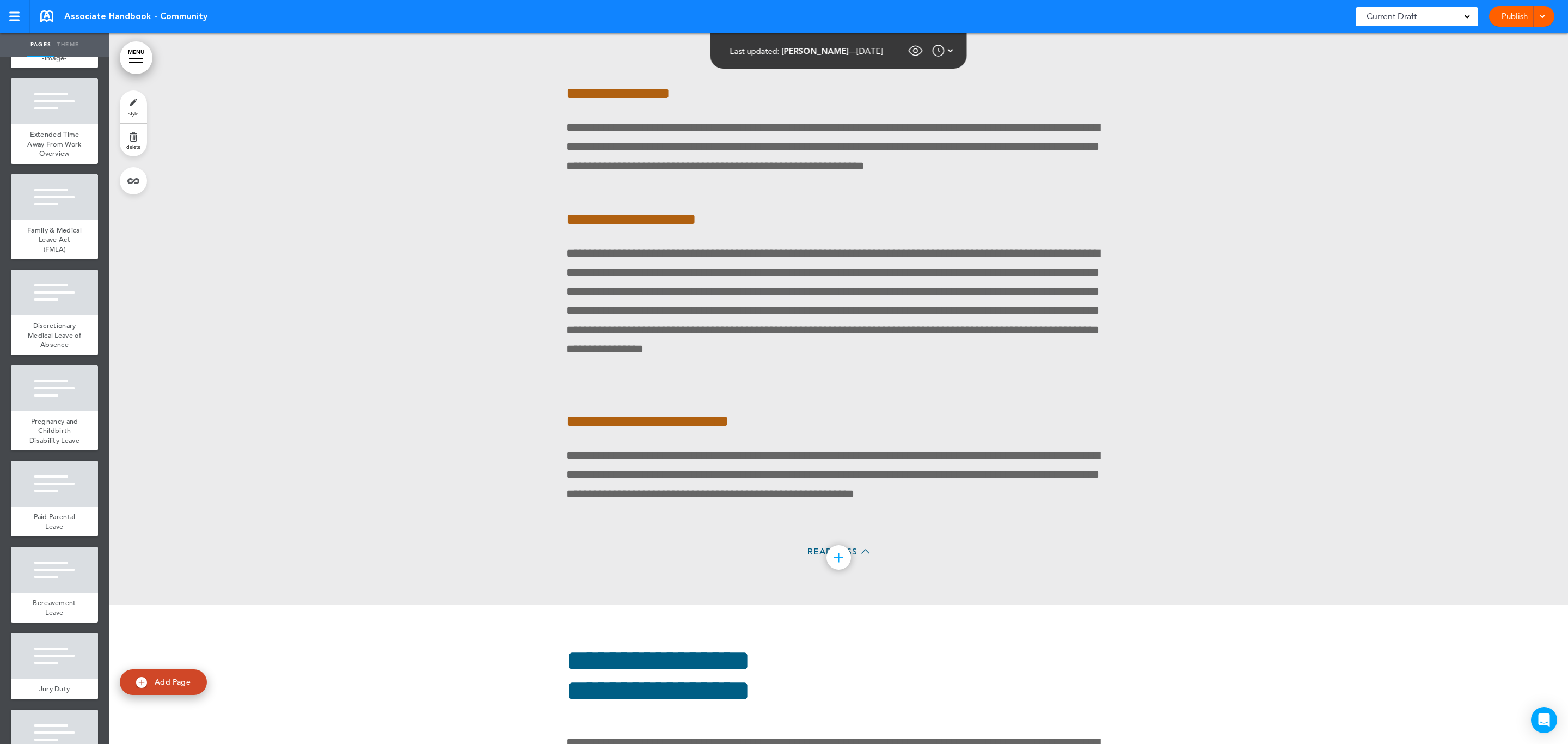
scroll to position [8839, 0]
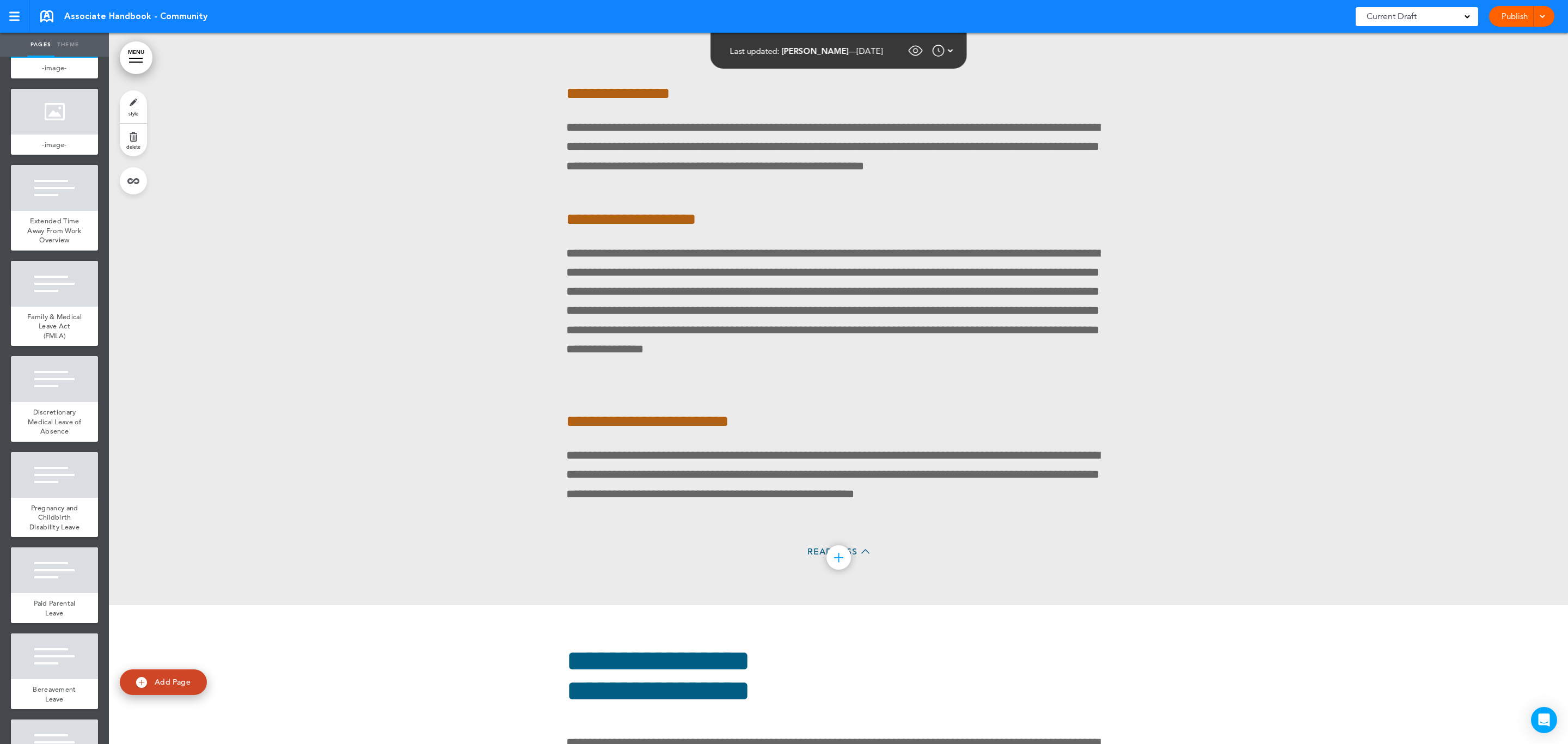
click at [137, 56] on link "MENU" at bounding box center [136, 58] width 32 height 32
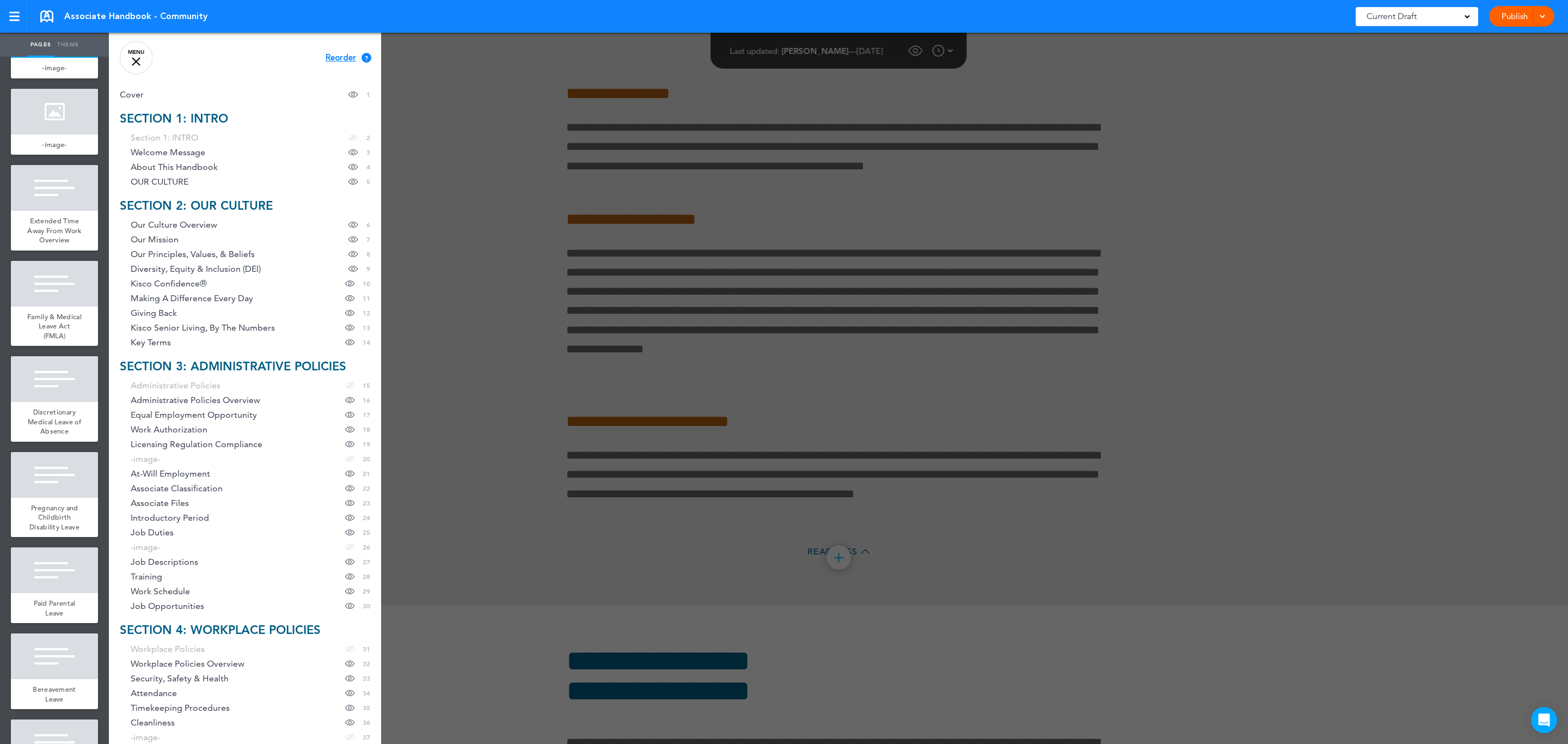
click at [492, 255] on div at bounding box center [892, 372] width 1568 height 744
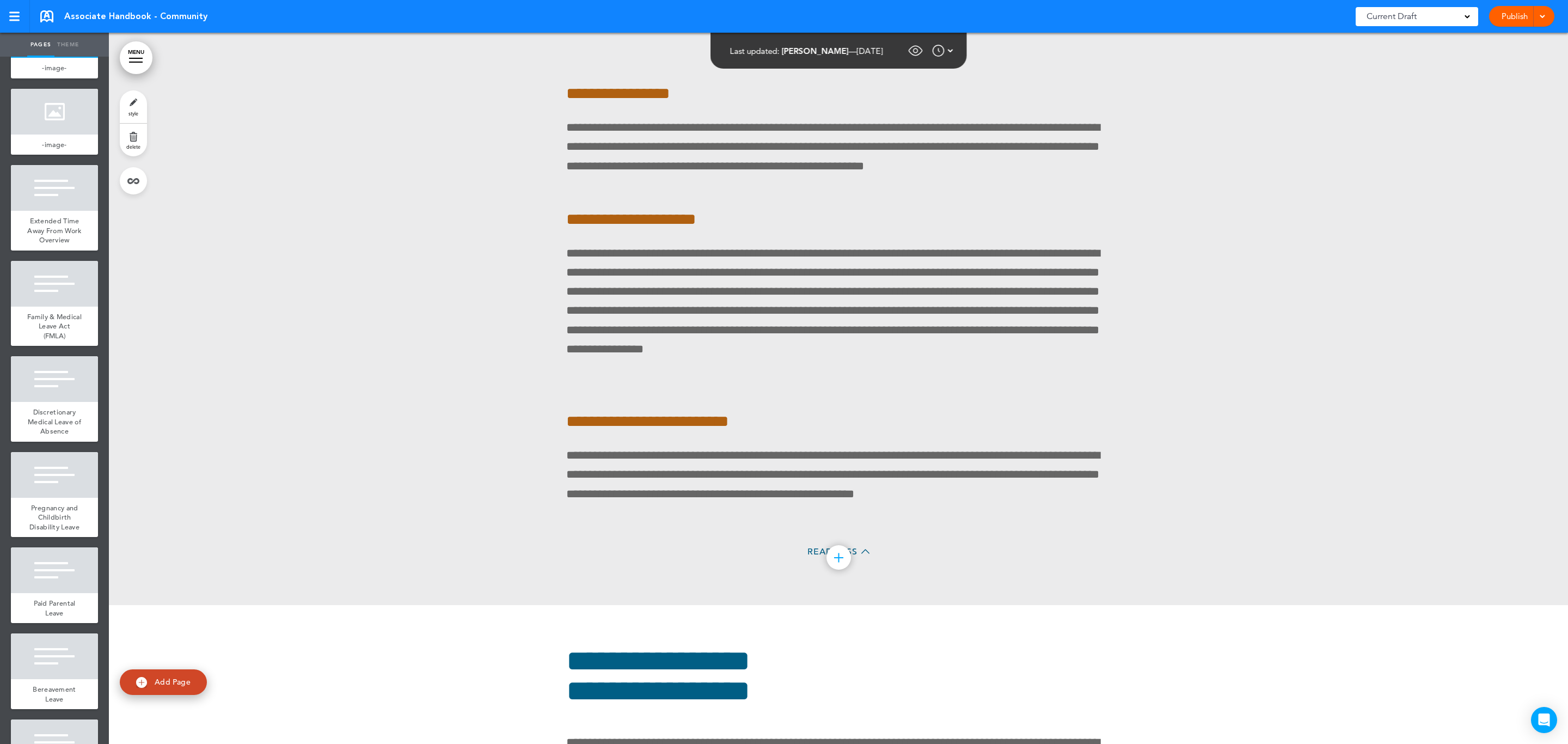
click at [134, 144] on span "delete" at bounding box center [133, 146] width 14 height 7
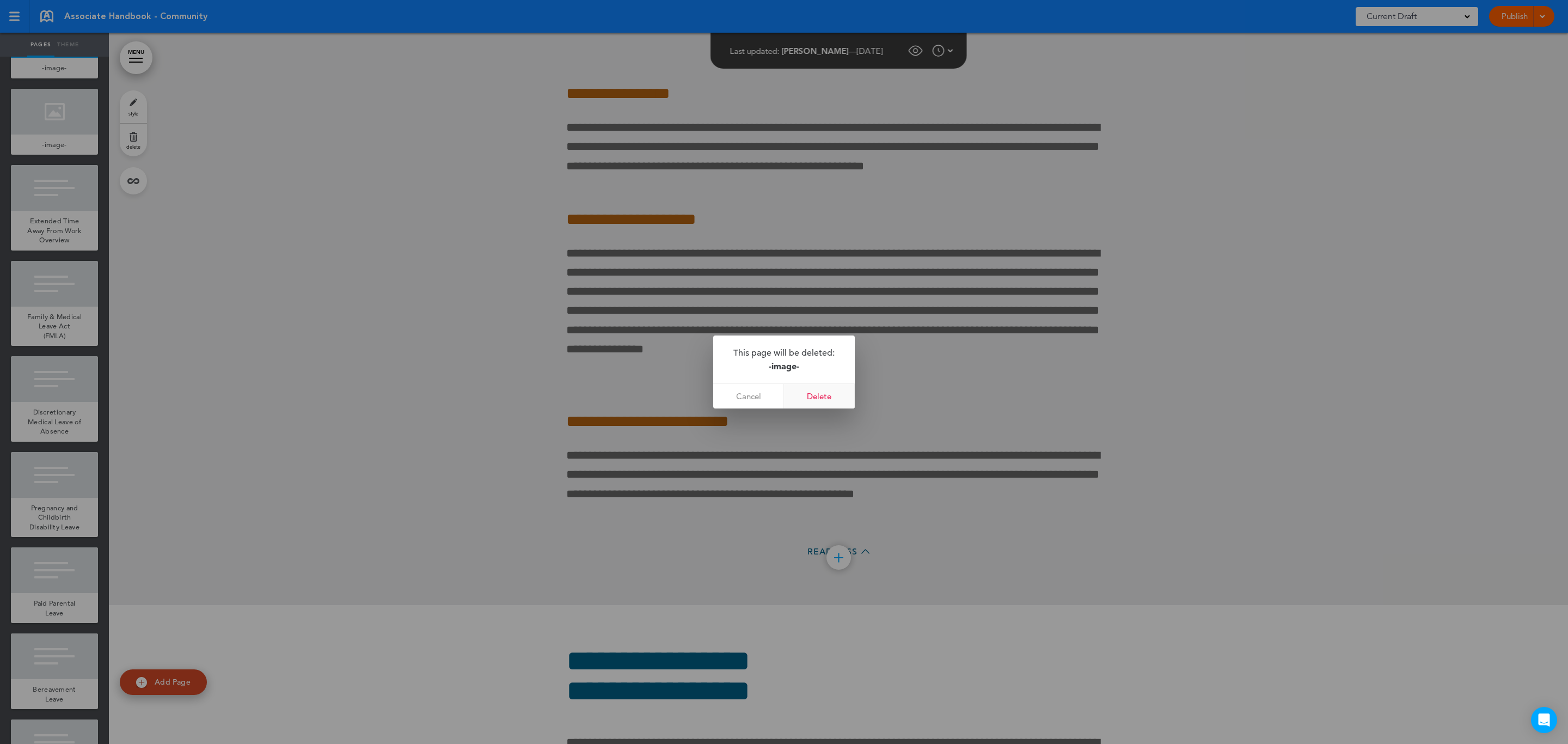
click at [820, 397] on link "Delete" at bounding box center [819, 396] width 71 height 24
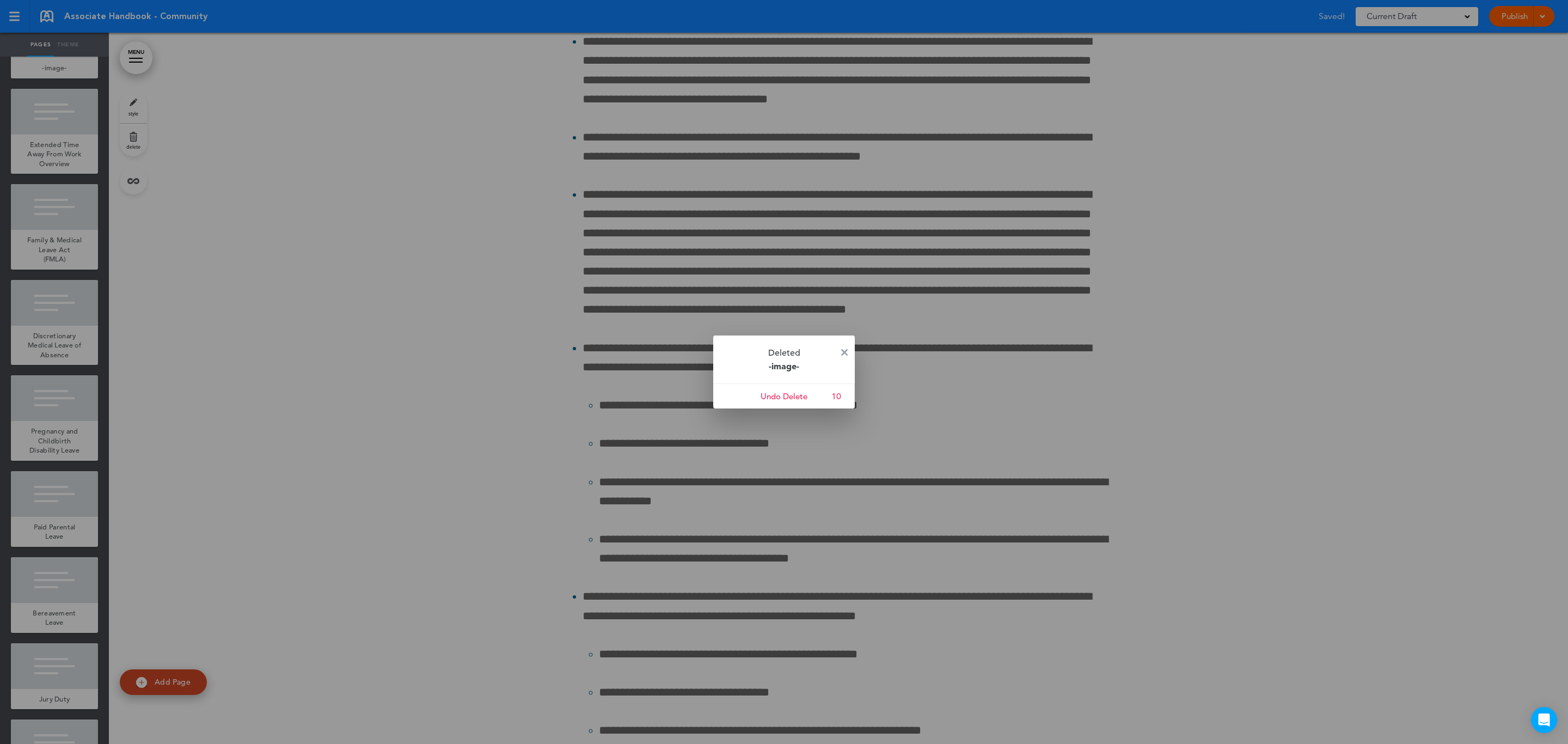
click at [57, 385] on div at bounding box center [784, 372] width 1568 height 744
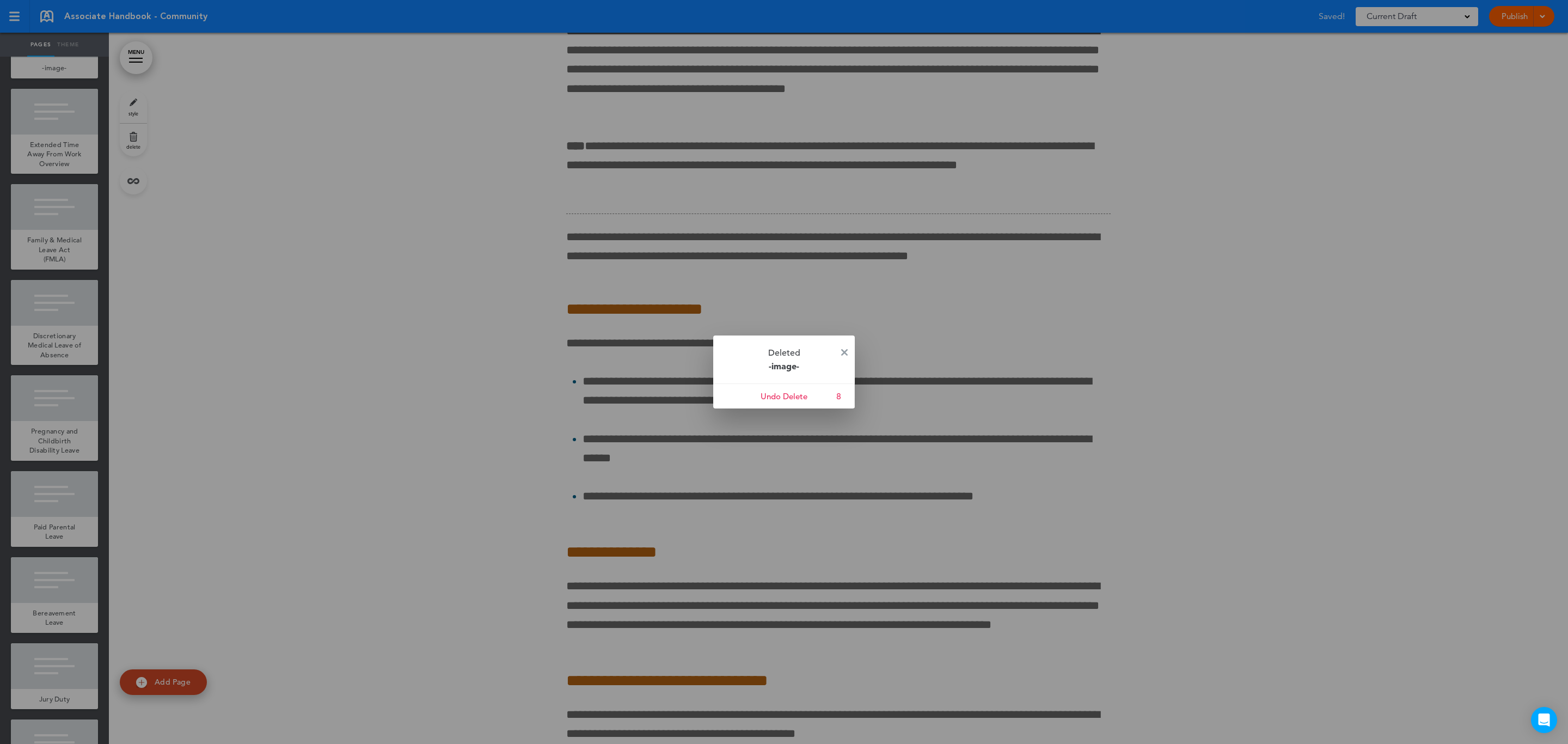
click at [42, 367] on div at bounding box center [784, 372] width 1568 height 744
click at [842, 351] on img at bounding box center [845, 352] width 7 height 7
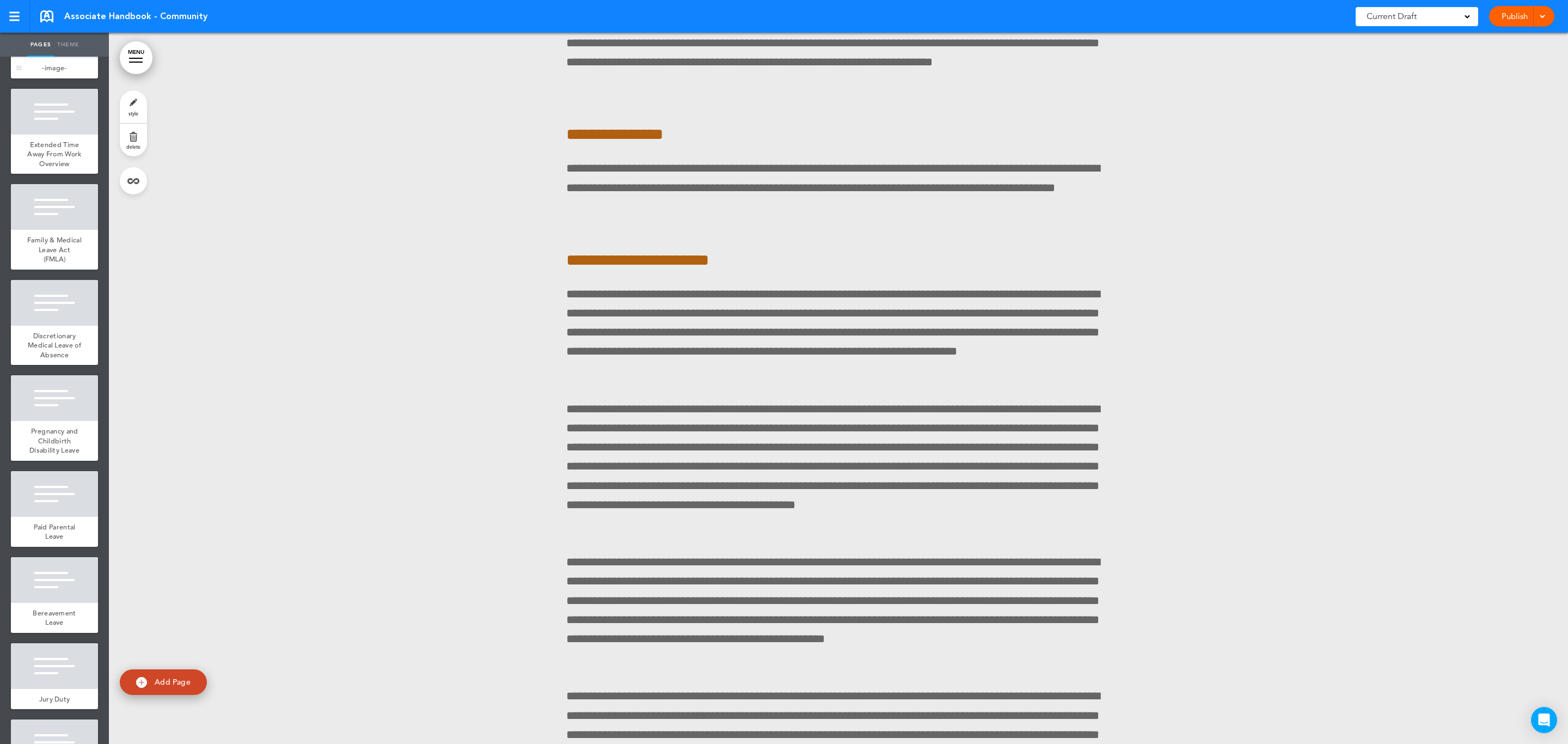
scroll to position [85906, 0]
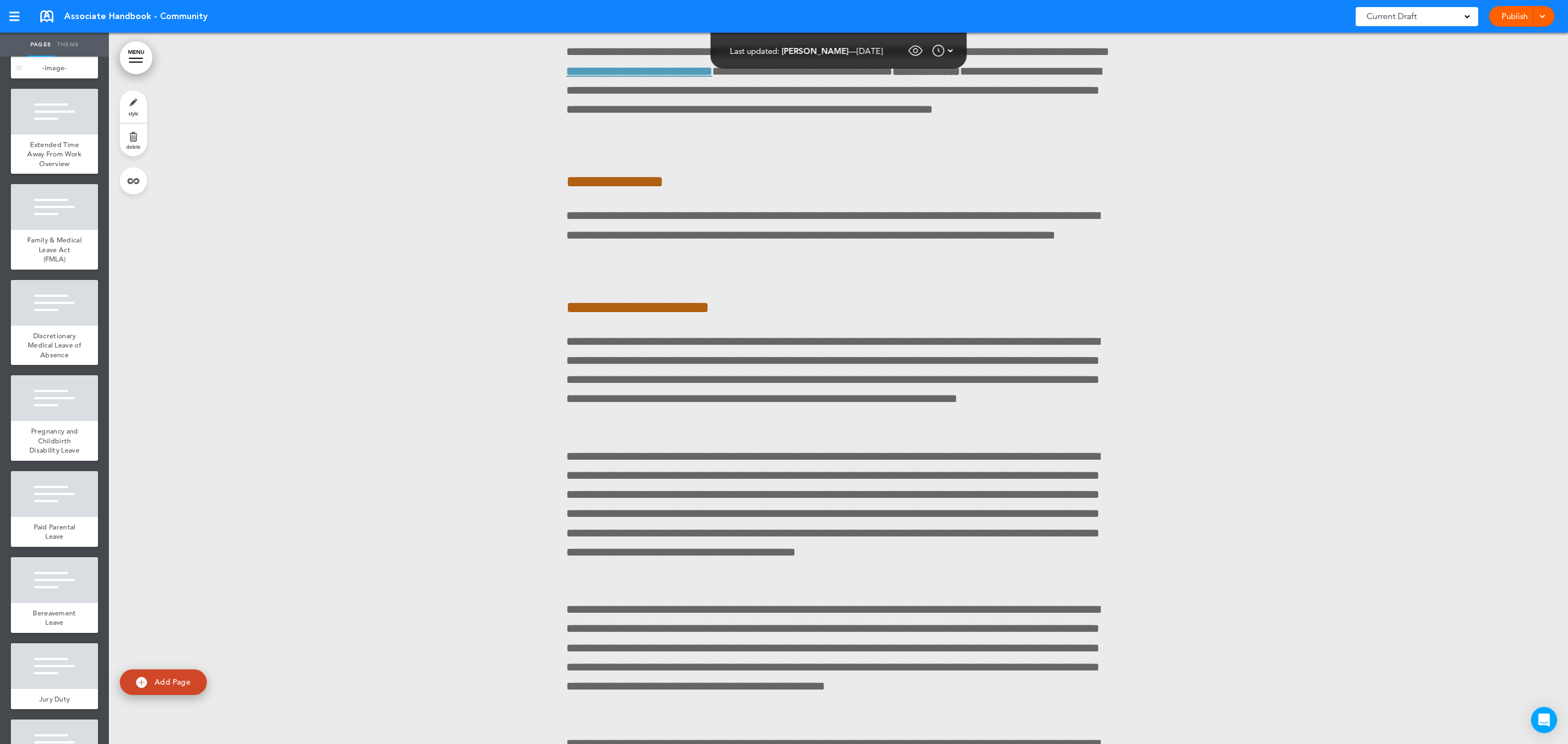
click at [53, 58] on div at bounding box center [54, 34] width 87 height 46
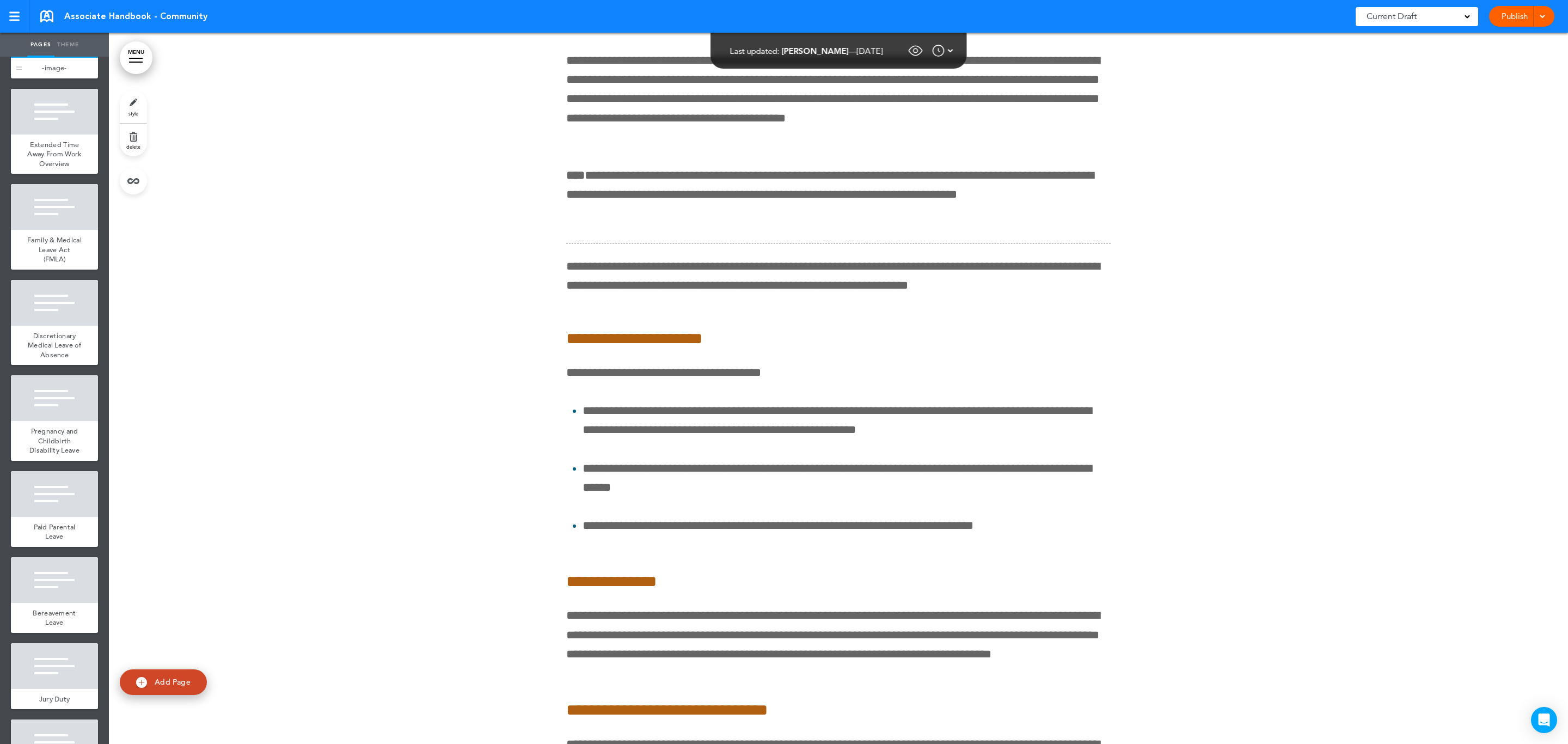
scroll to position [87473, 0]
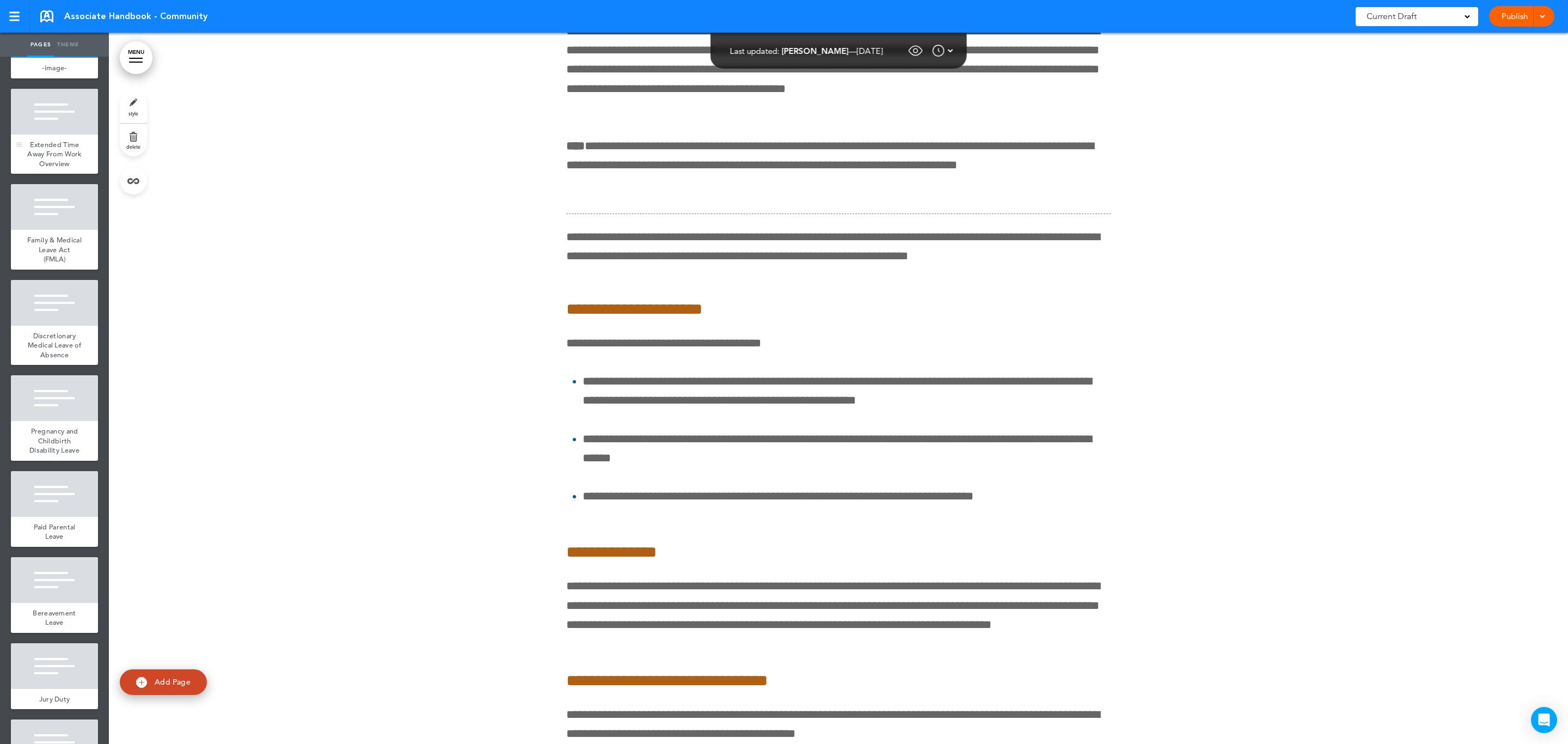
click at [46, 134] on div at bounding box center [54, 111] width 87 height 46
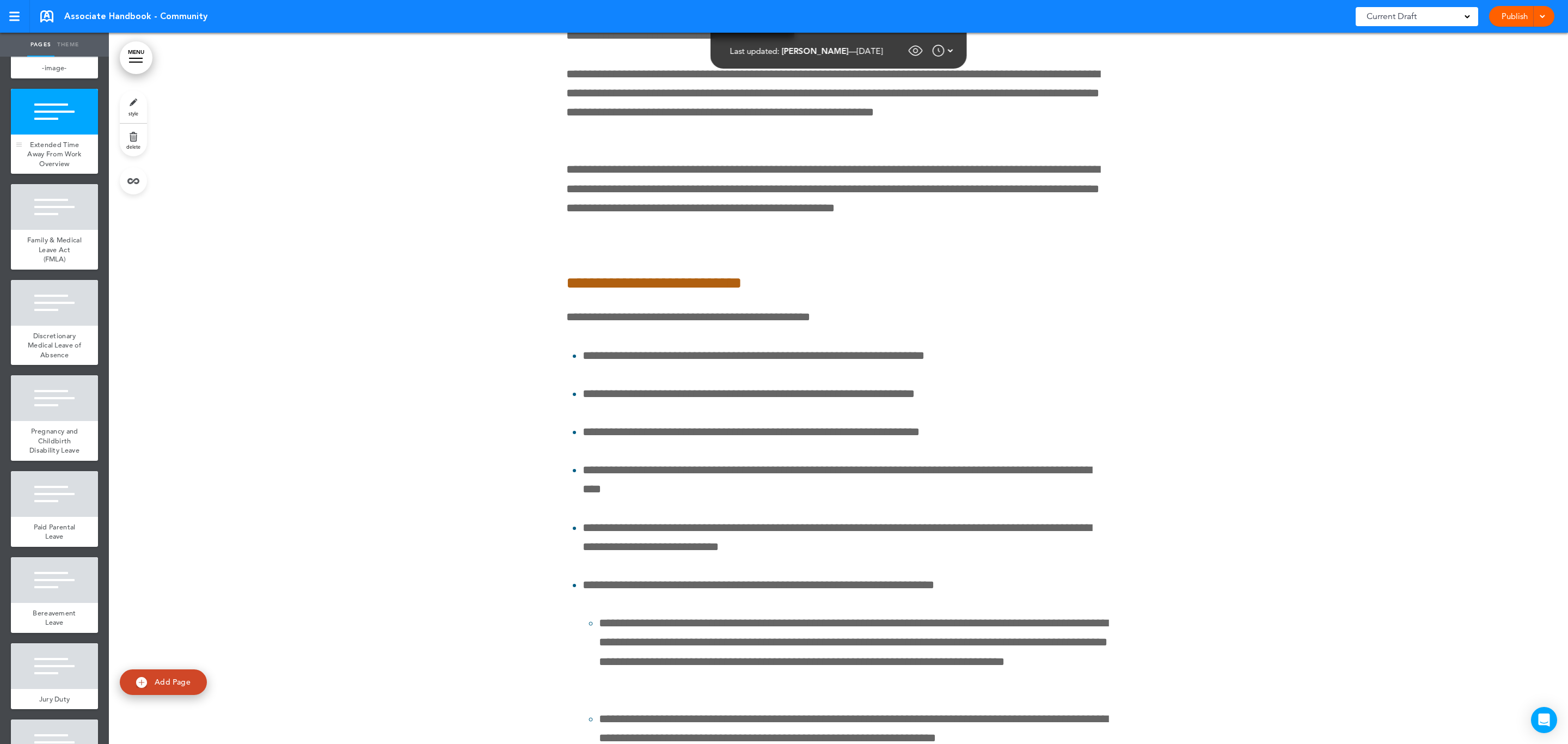
scroll to position [88184, 0]
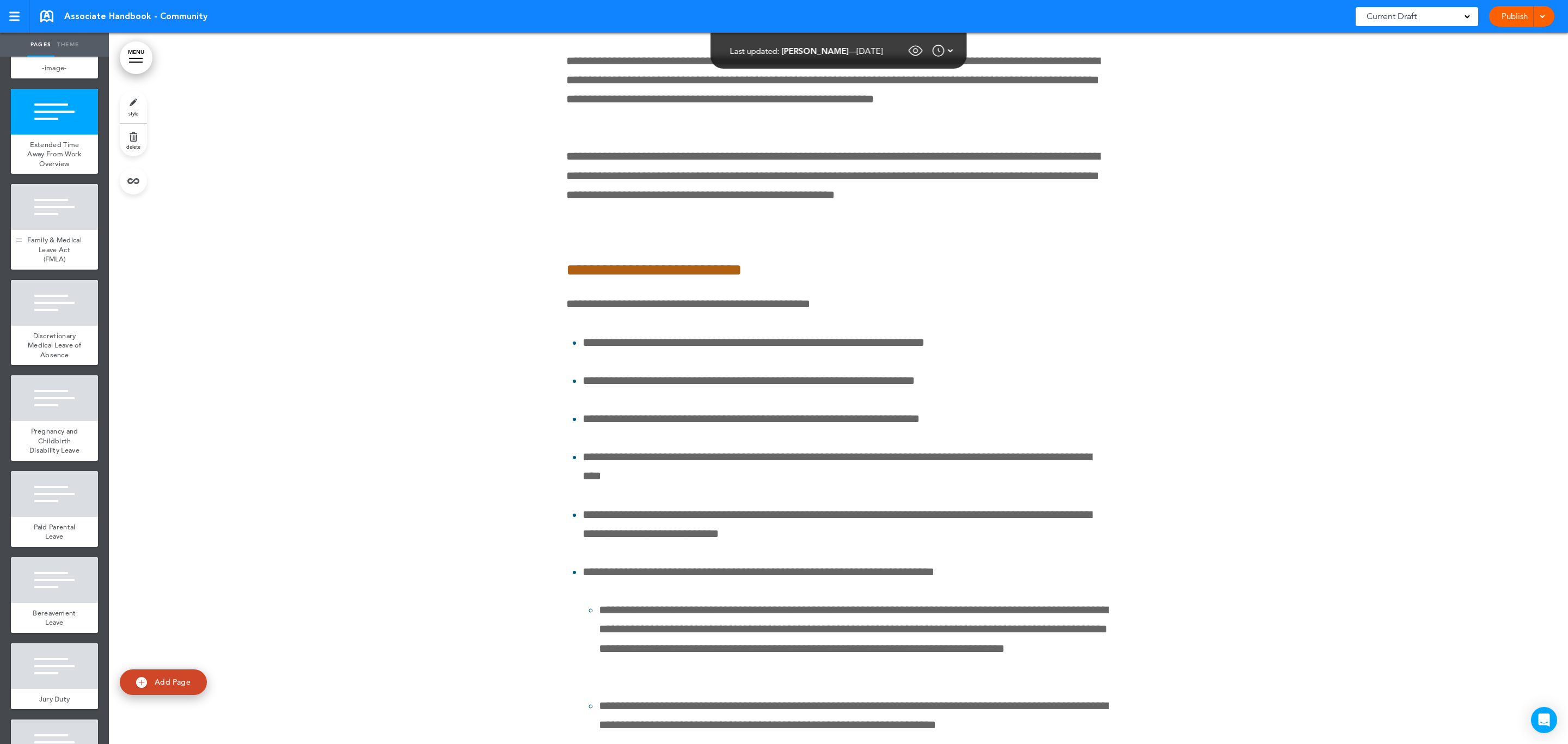
click at [36, 263] on span "Family & Medical Leave Act (FMLA)" at bounding box center [54, 249] width 54 height 28
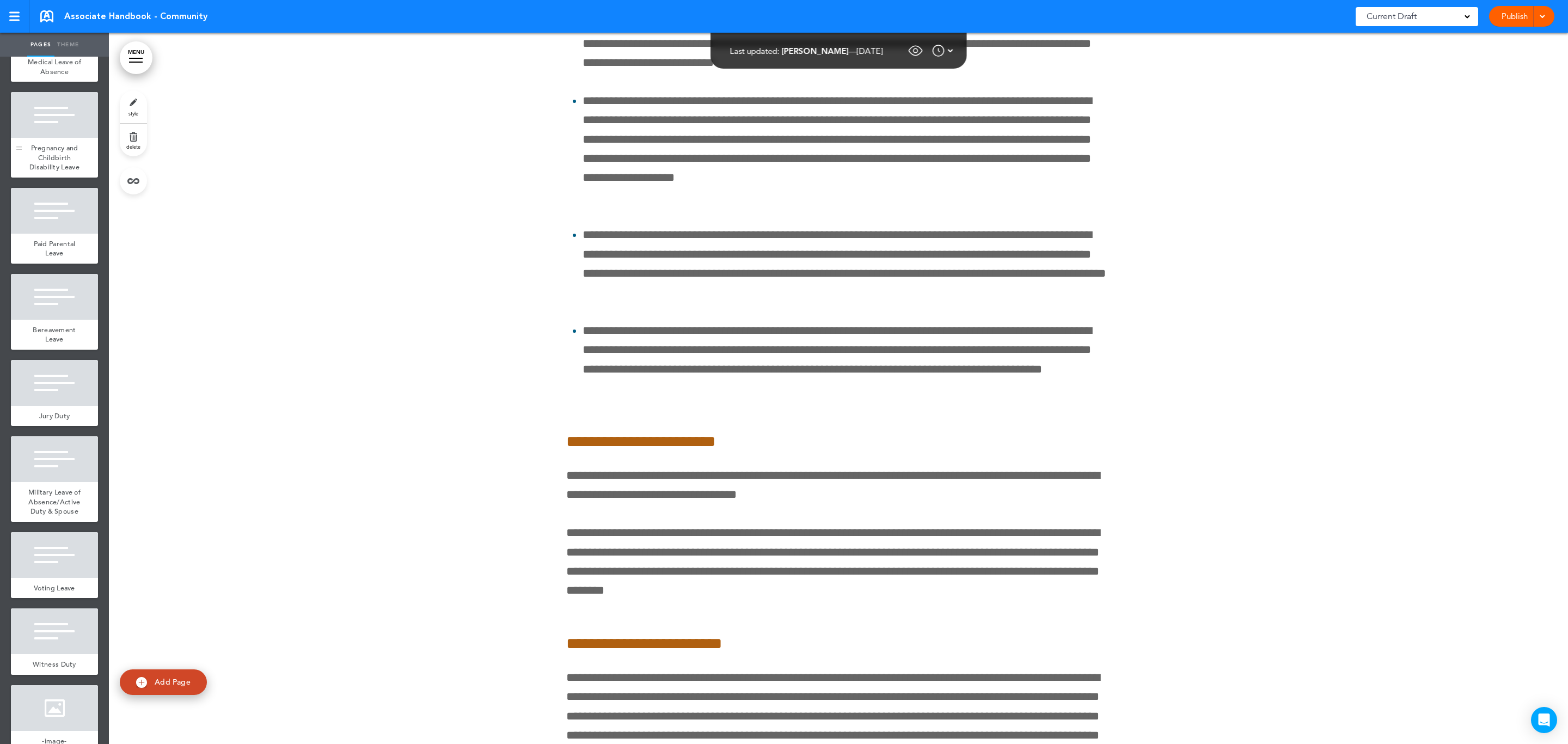
scroll to position [9166, 0]
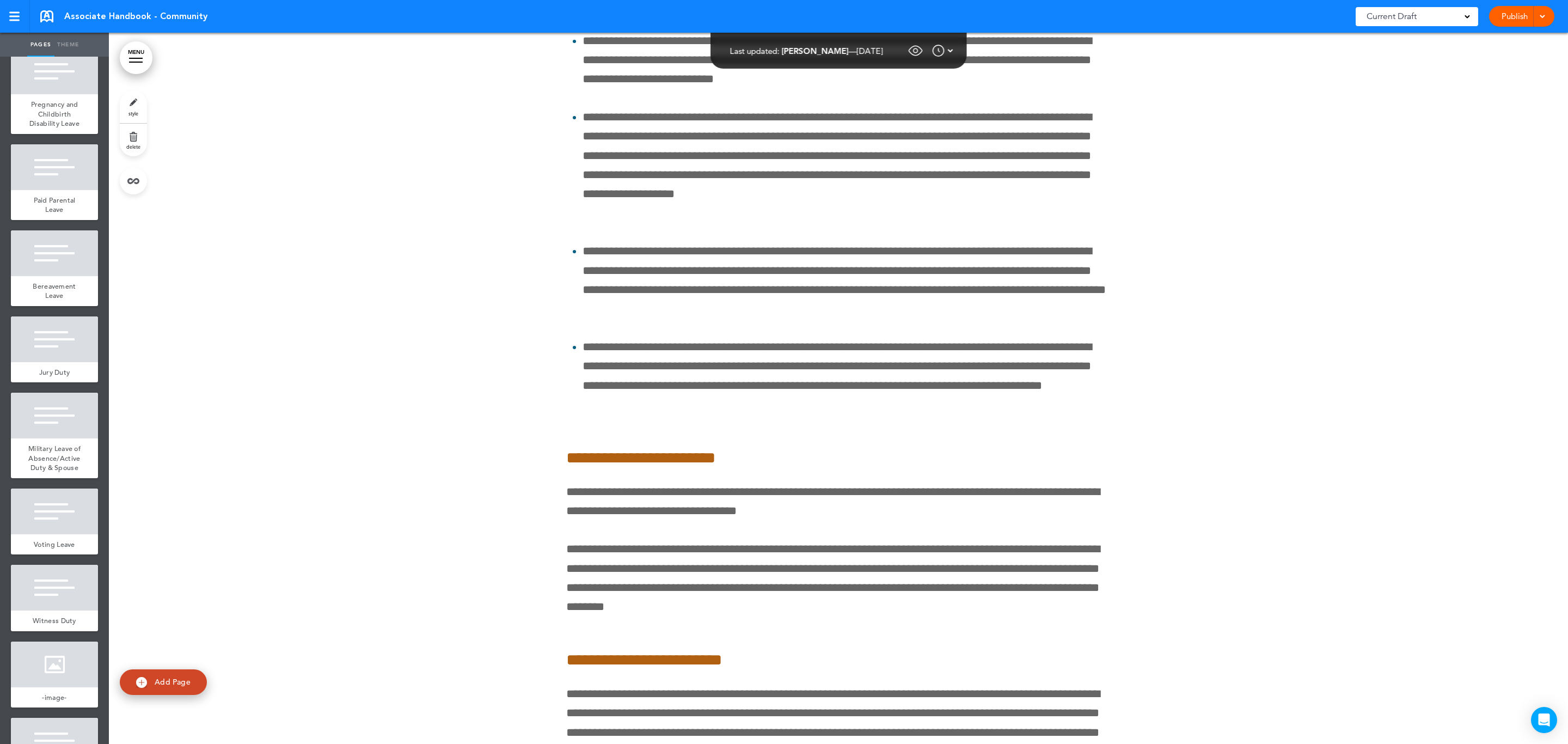
scroll to position [89906, 0]
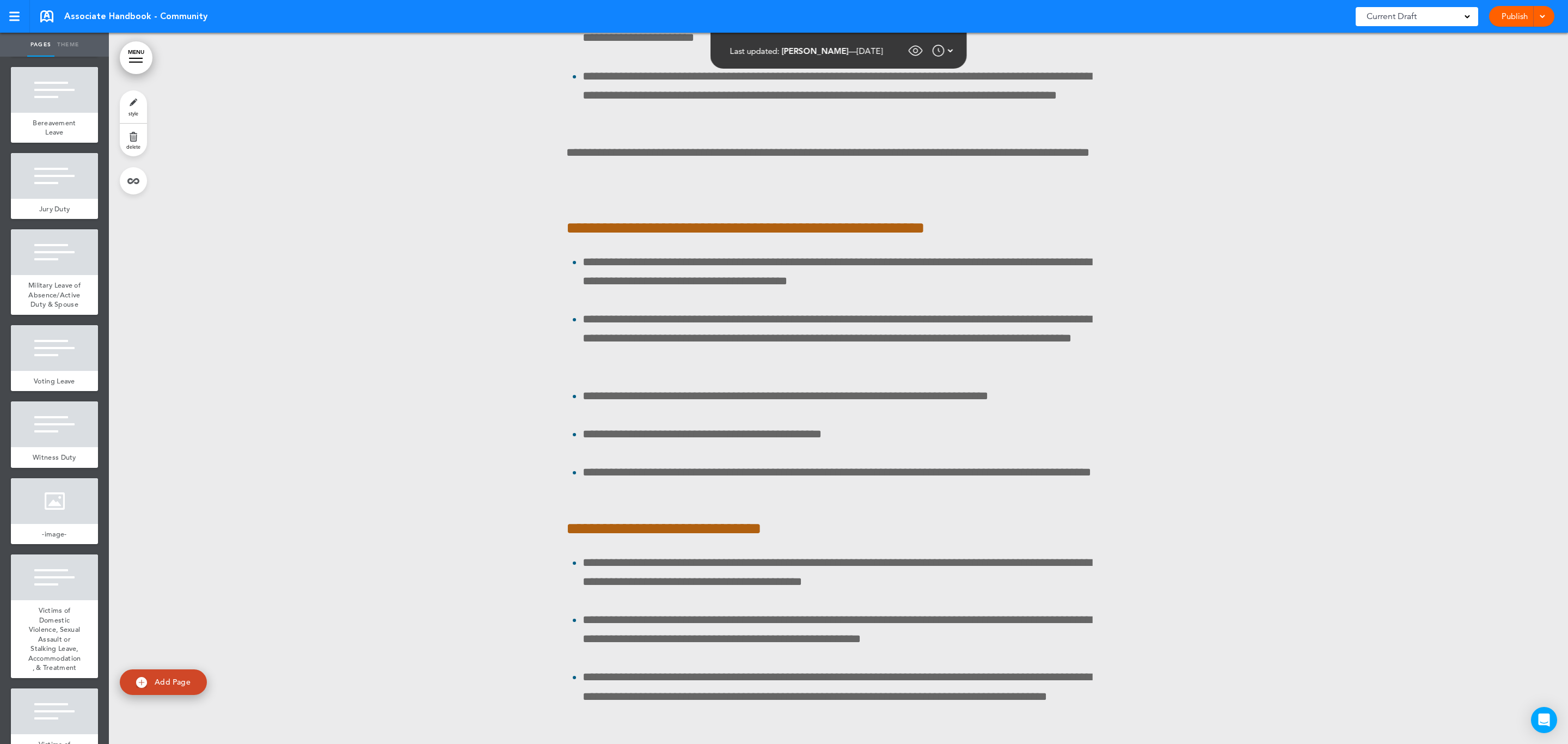
scroll to position [95768, 0]
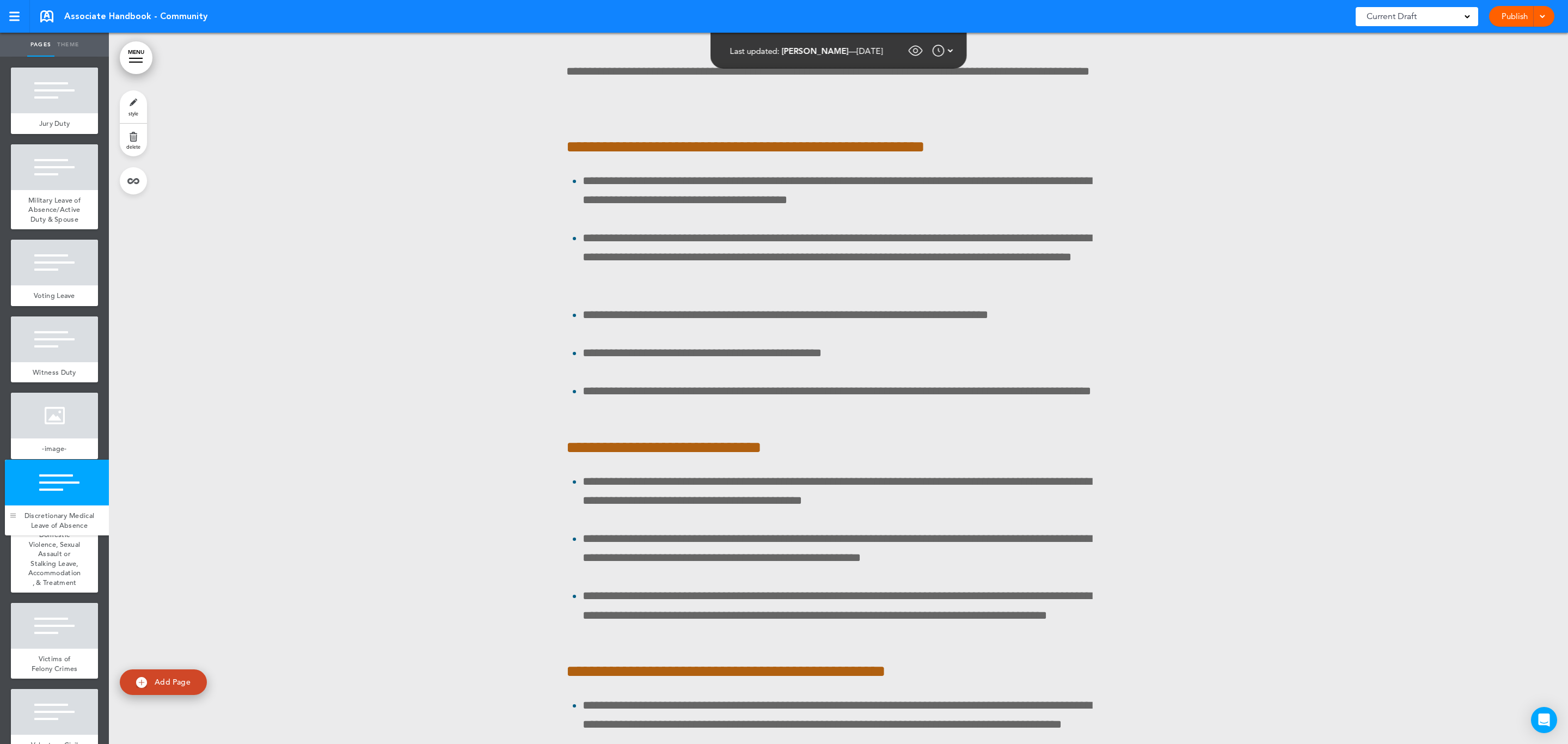
drag, startPoint x: 21, startPoint y: 271, endPoint x: 15, endPoint y: 516, distance: 245.1
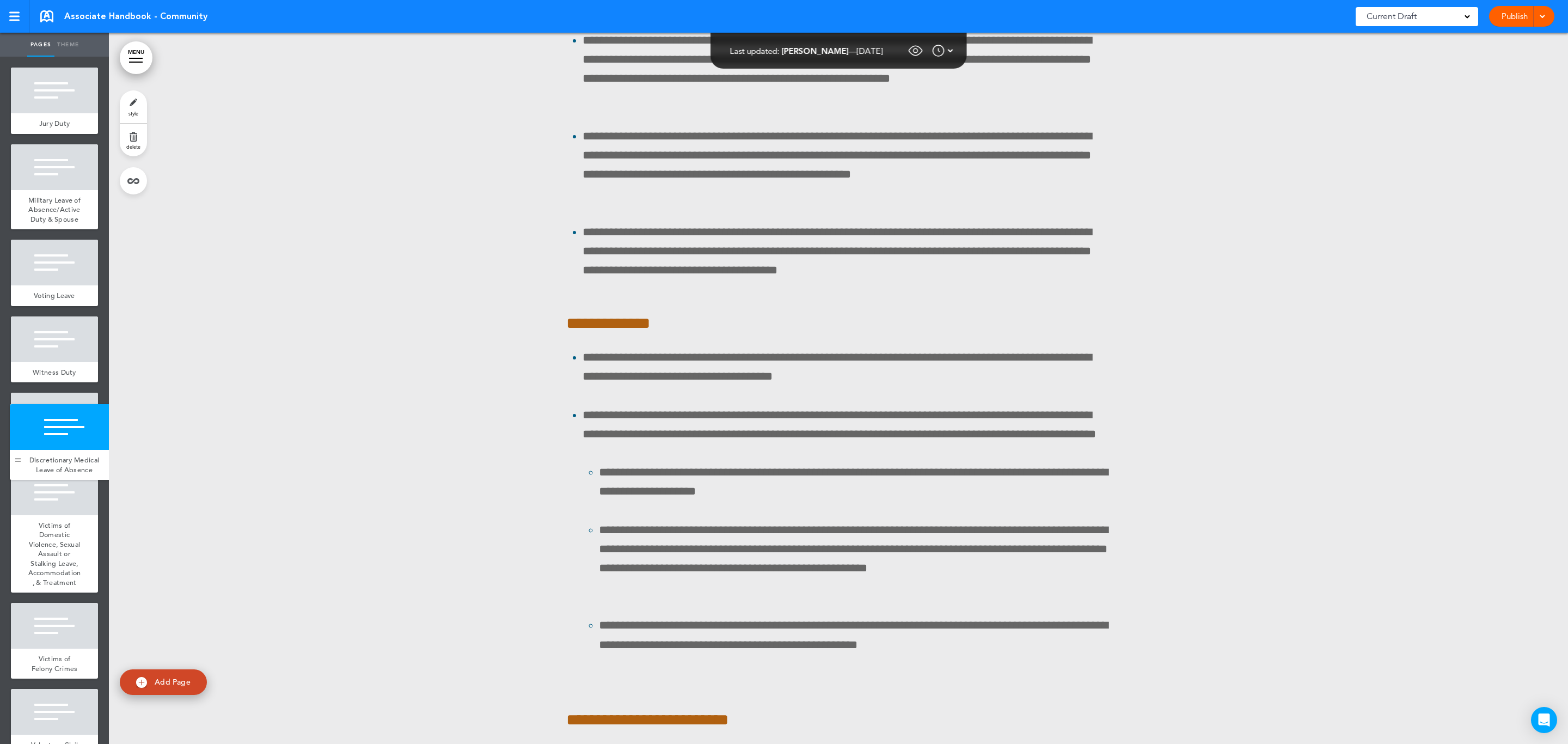
drag, startPoint x: 20, startPoint y: 565, endPoint x: 19, endPoint y: 458, distance: 107.0
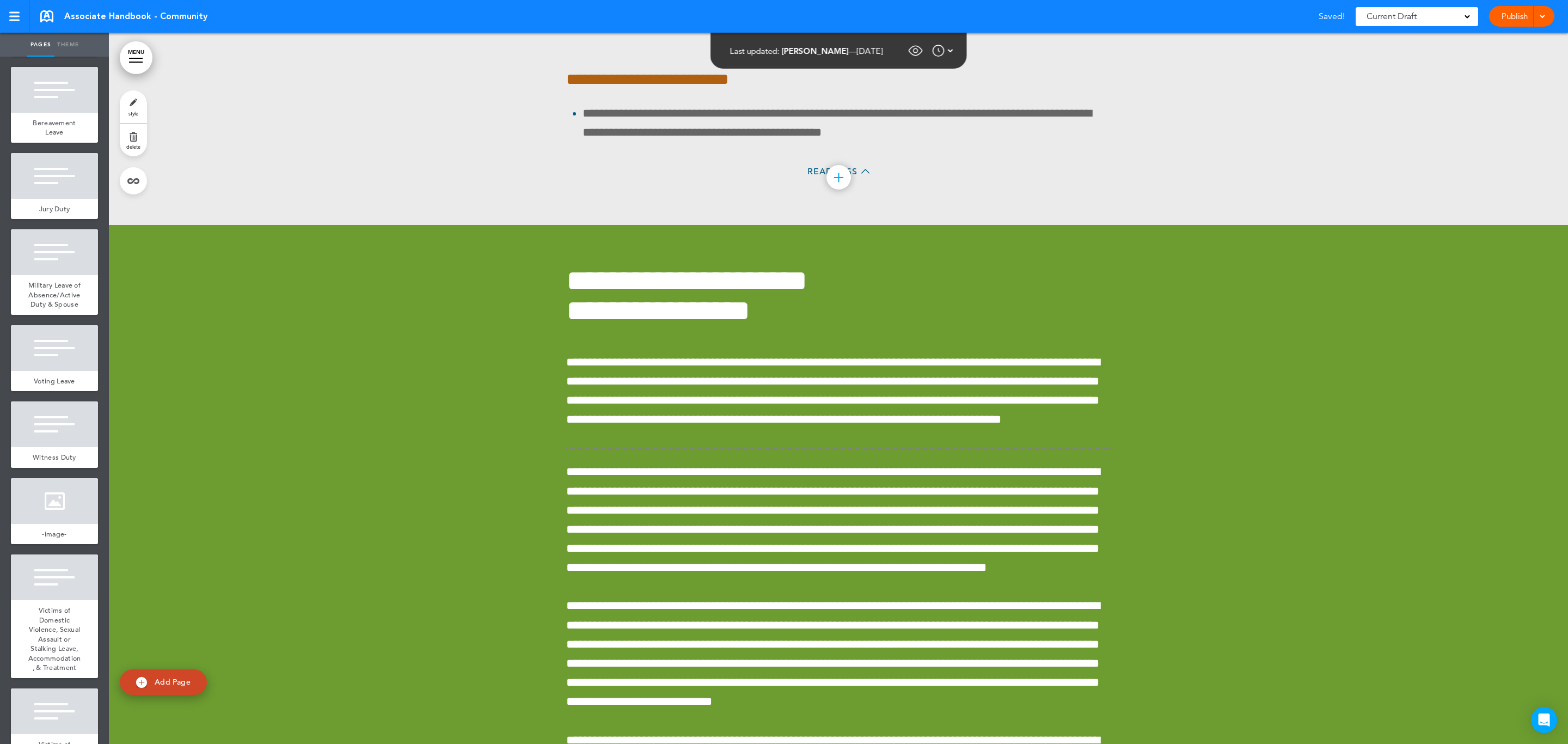
scroll to position [96451, 0]
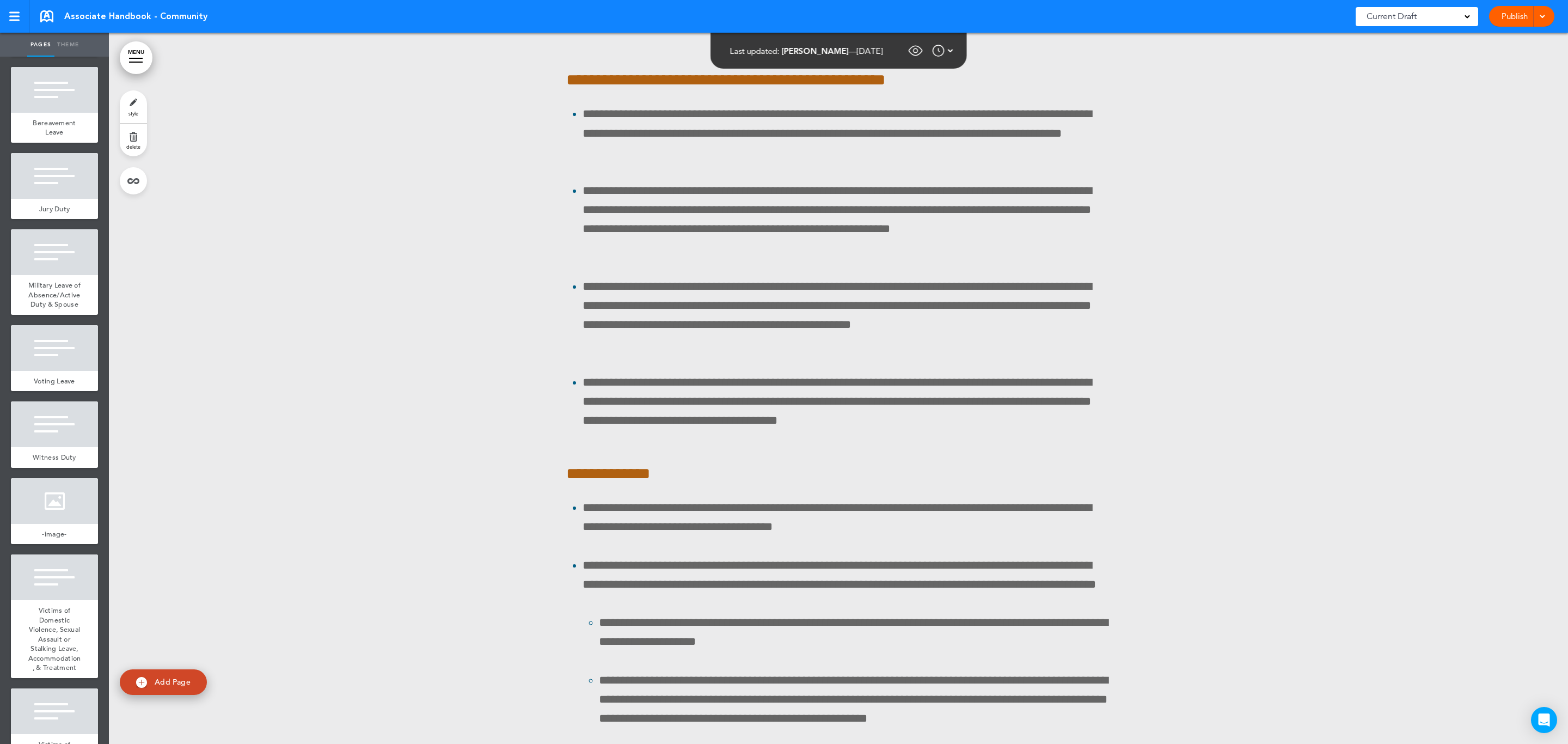
scroll to position [95605, 0]
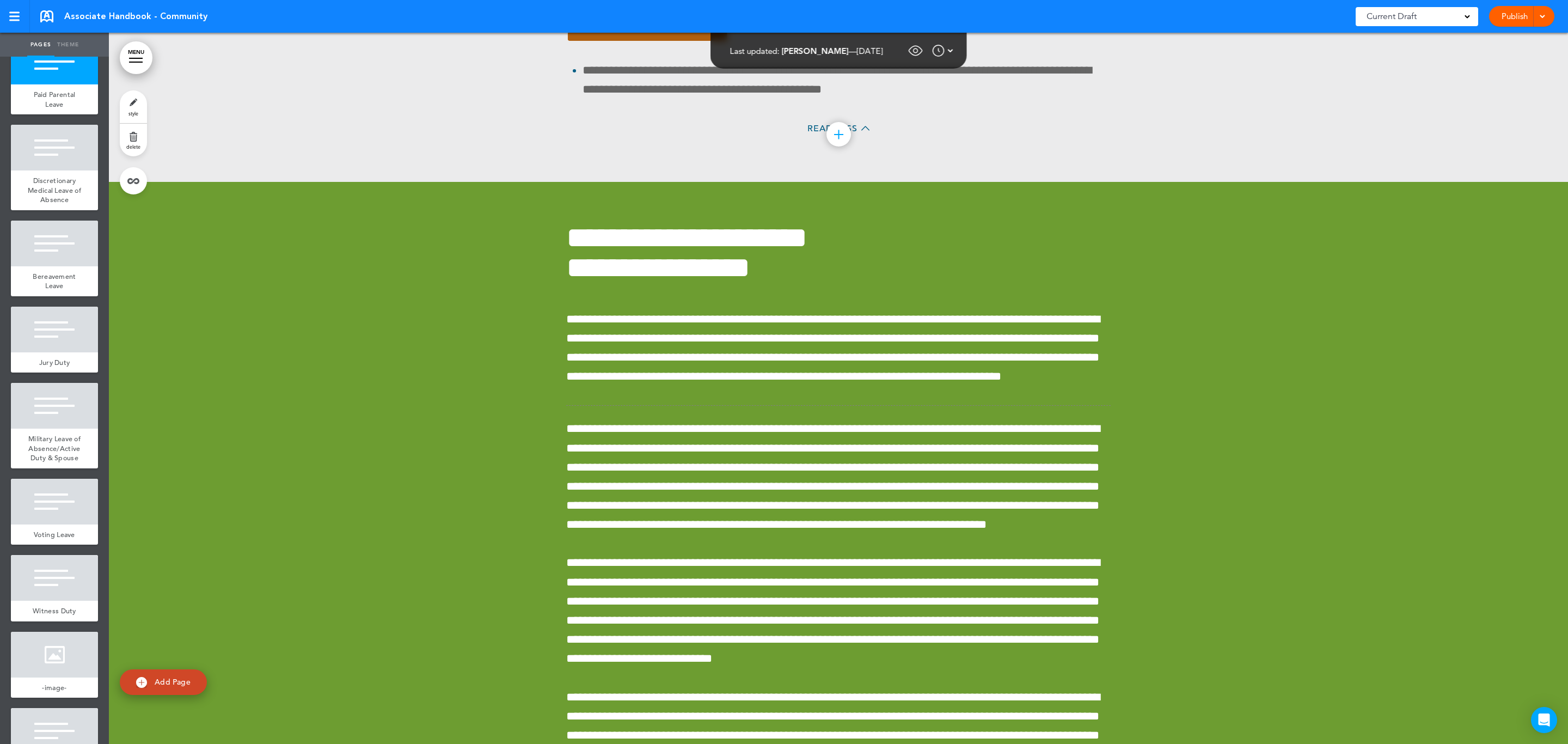
scroll to position [9166, 0]
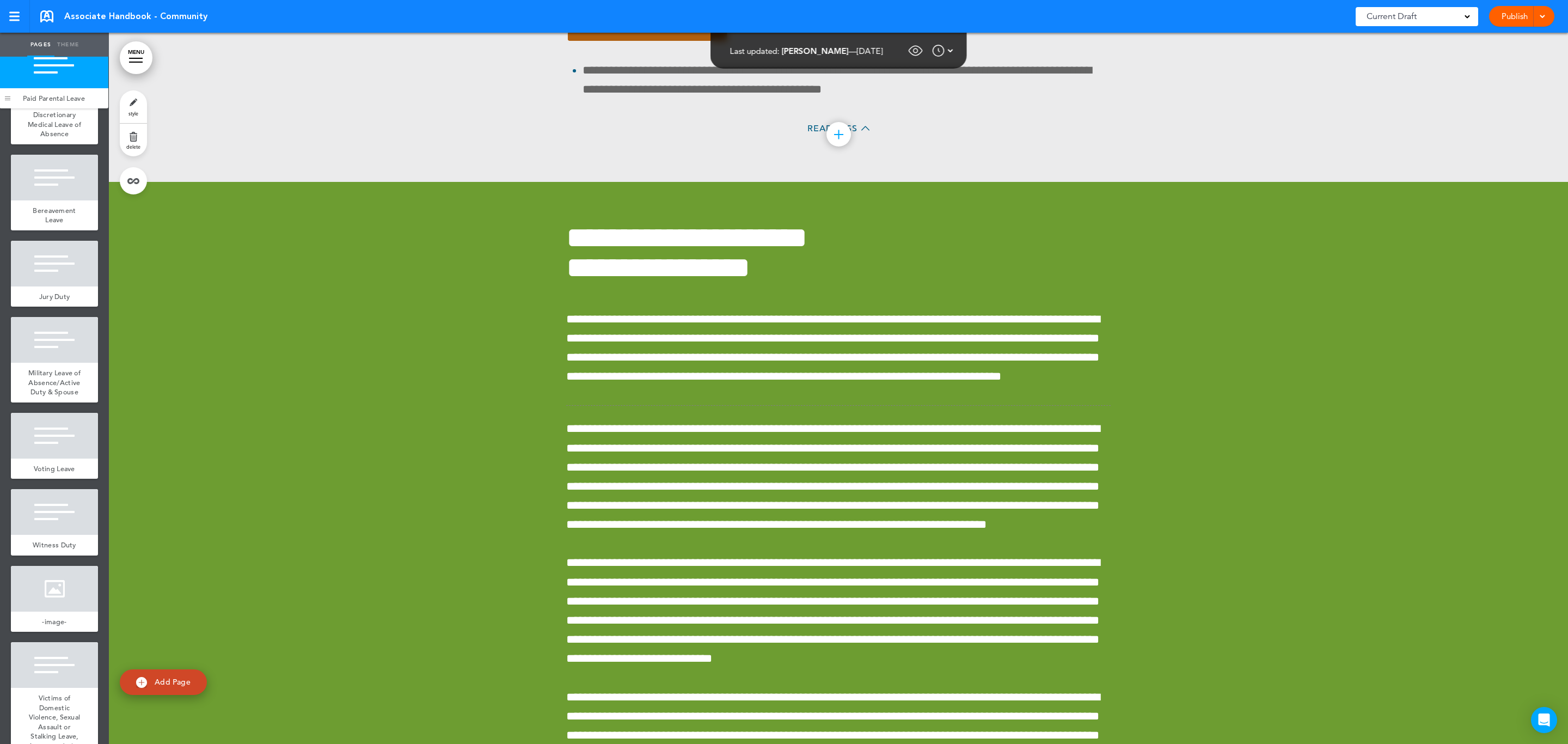
drag, startPoint x: 15, startPoint y: 551, endPoint x: 4, endPoint y: 100, distance: 451.1
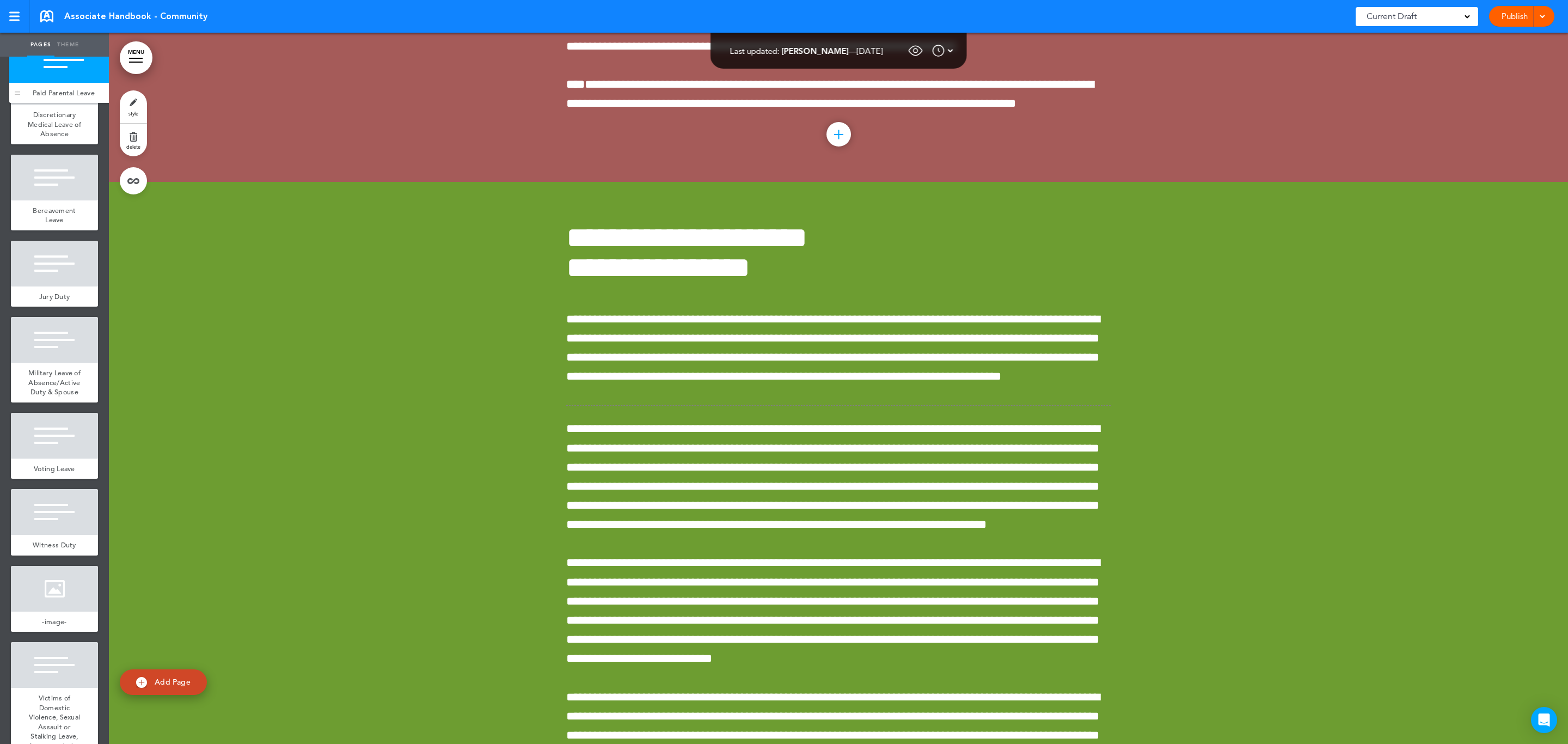
drag, startPoint x: 21, startPoint y: 332, endPoint x: 19, endPoint y: 95, distance: 237.0
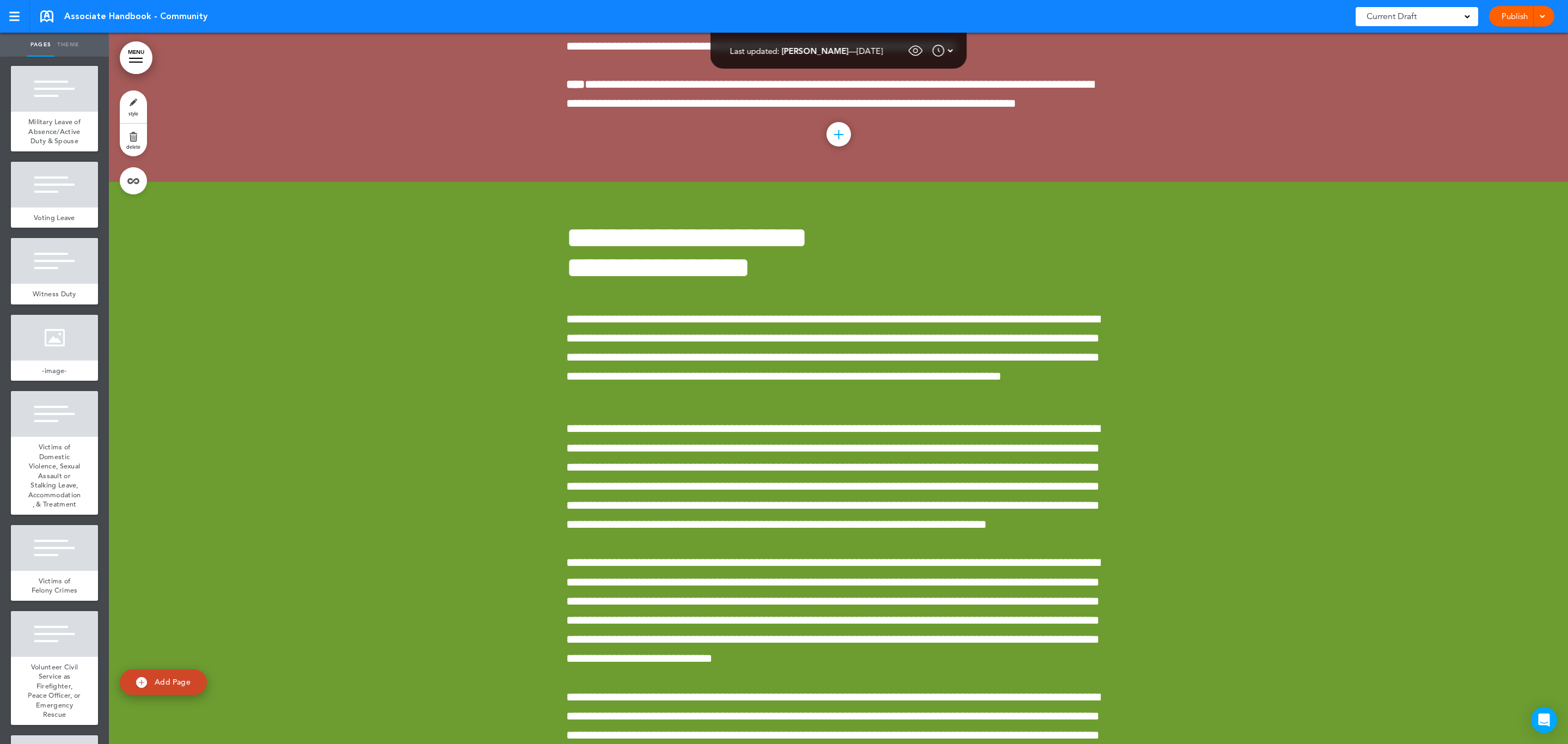
scroll to position [9248, 0]
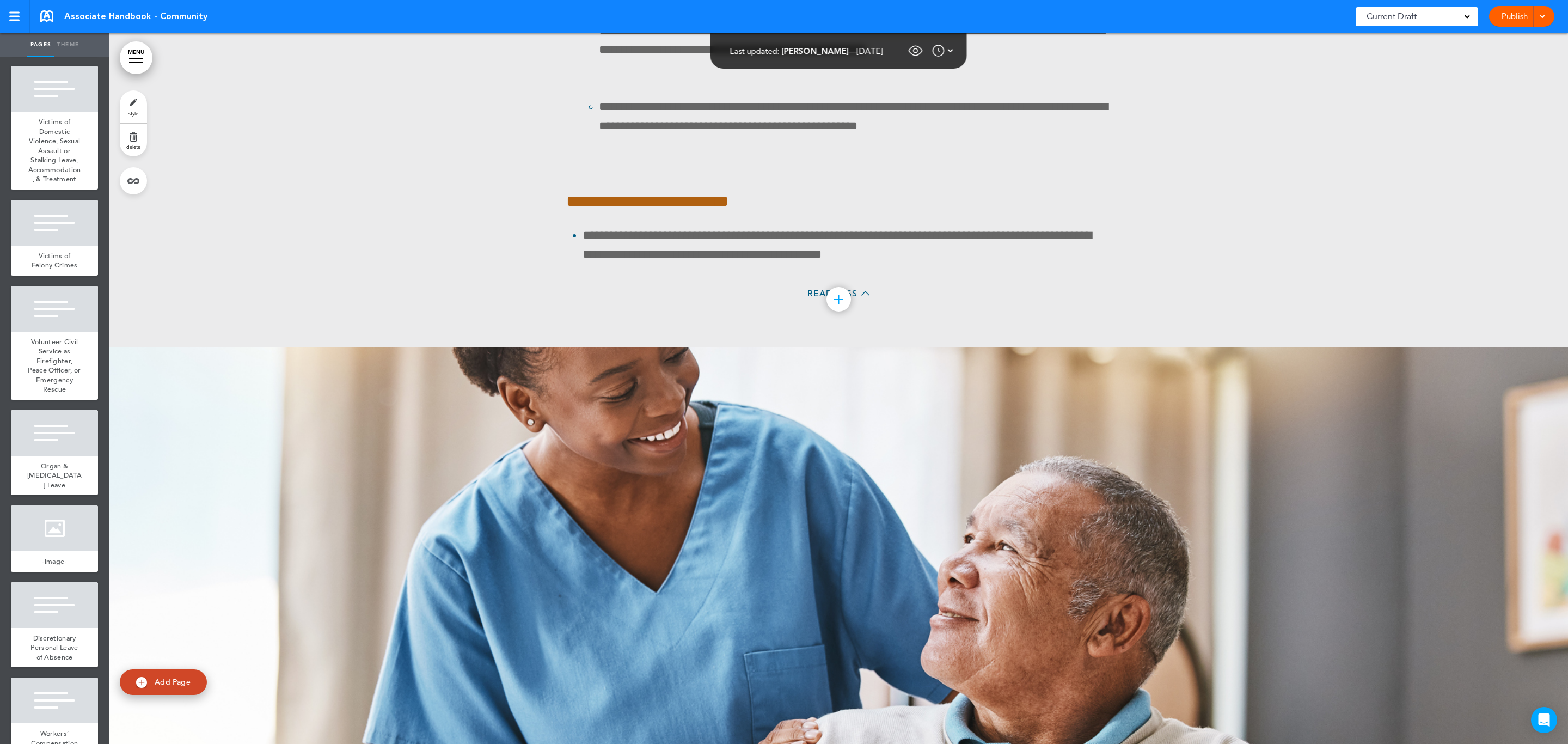
scroll to position [9819, 0]
click at [66, 34] on div at bounding box center [54, 11] width 87 height 46
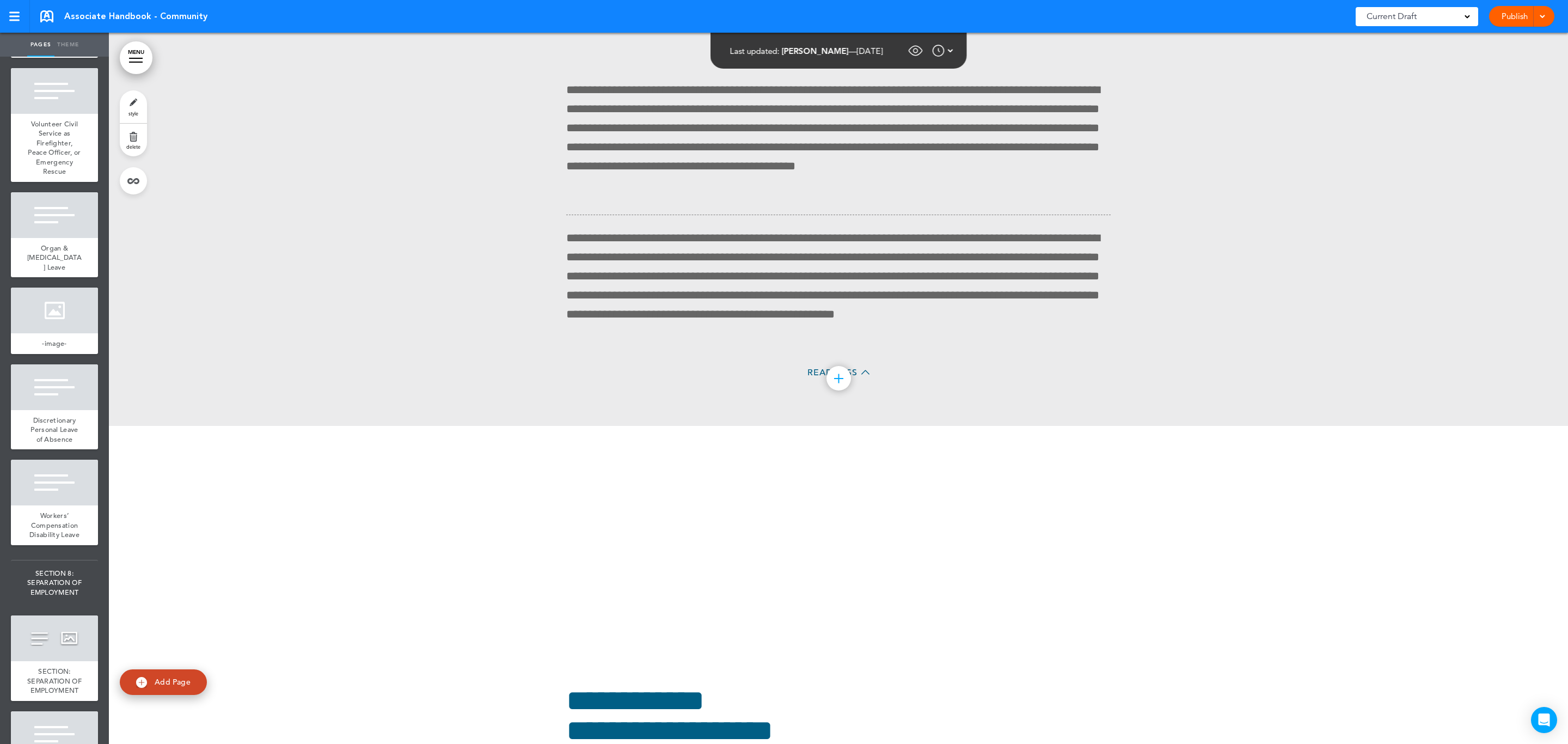
scroll to position [10064, 0]
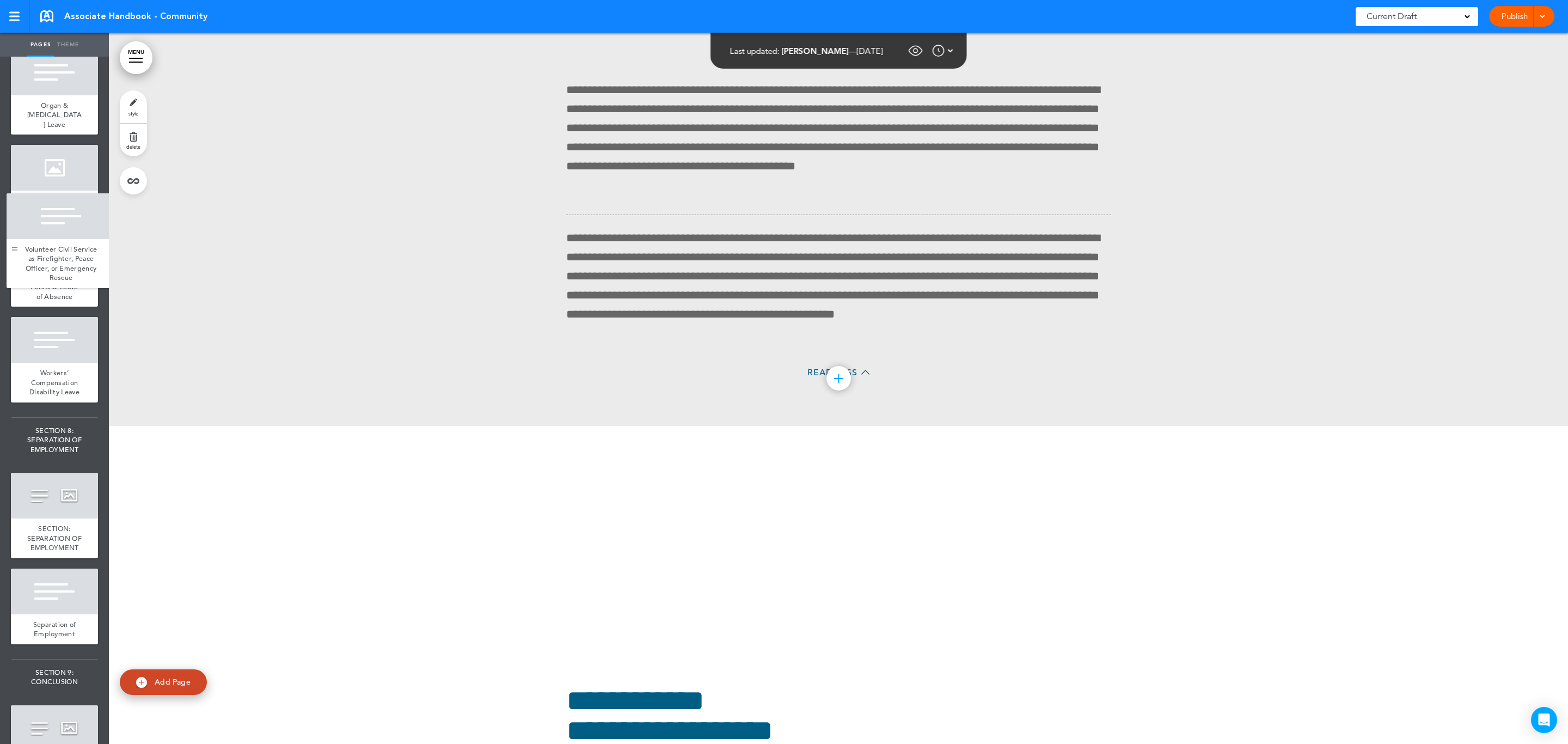
drag, startPoint x: 18, startPoint y: 626, endPoint x: 14, endPoint y: 250, distance: 376.0
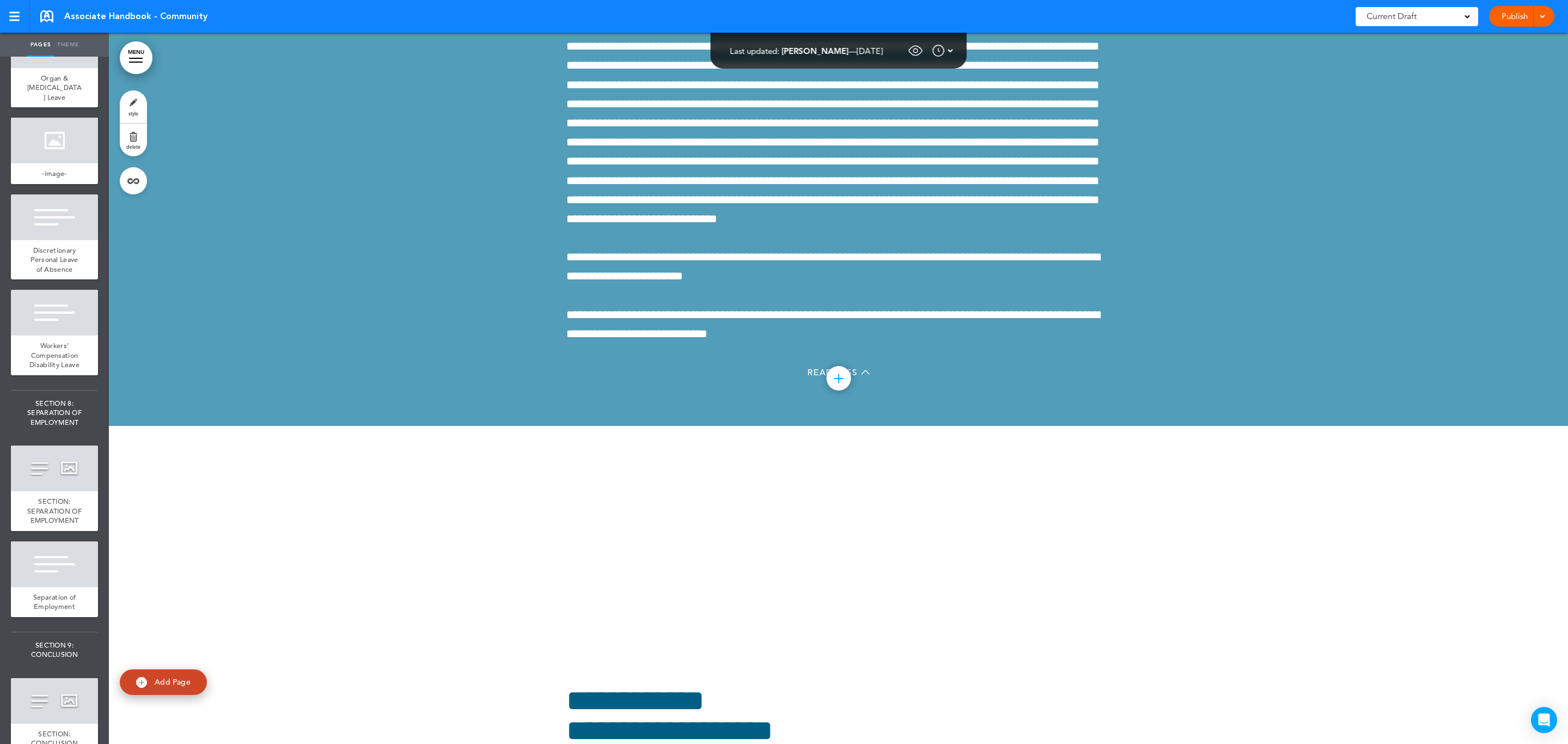
scroll to position [10309, 0]
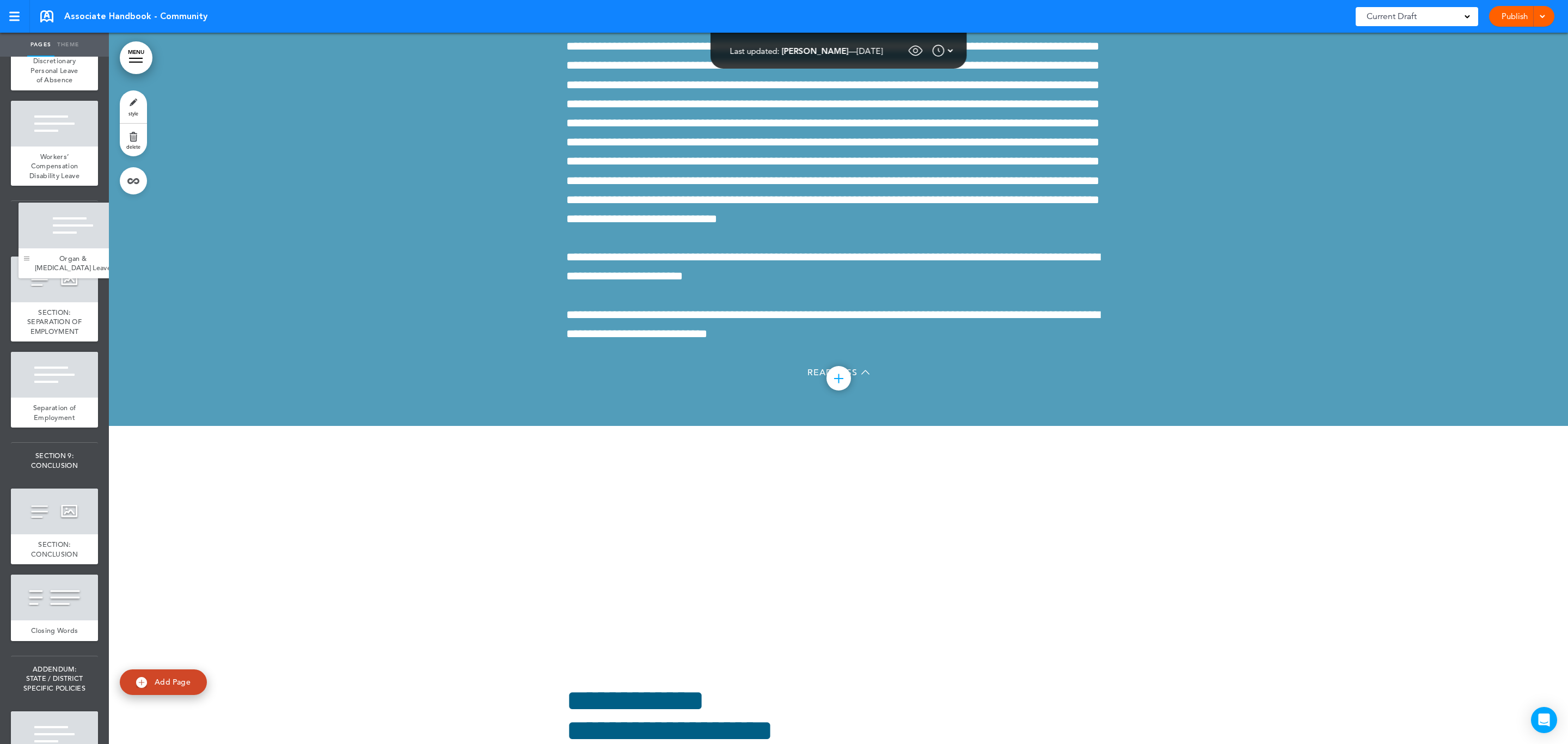
drag, startPoint x: 20, startPoint y: 523, endPoint x: 28, endPoint y: 259, distance: 264.1
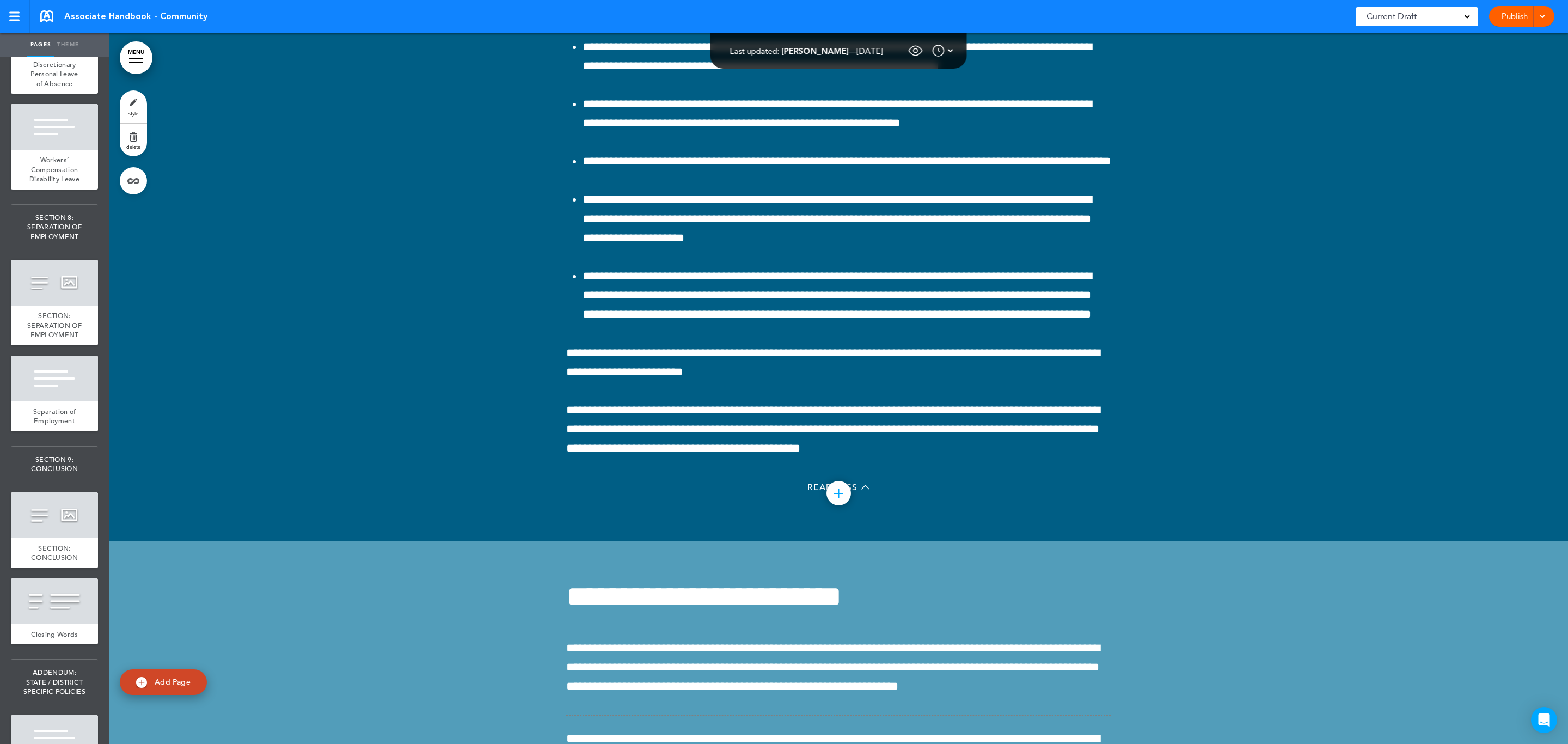
scroll to position [10472, 0]
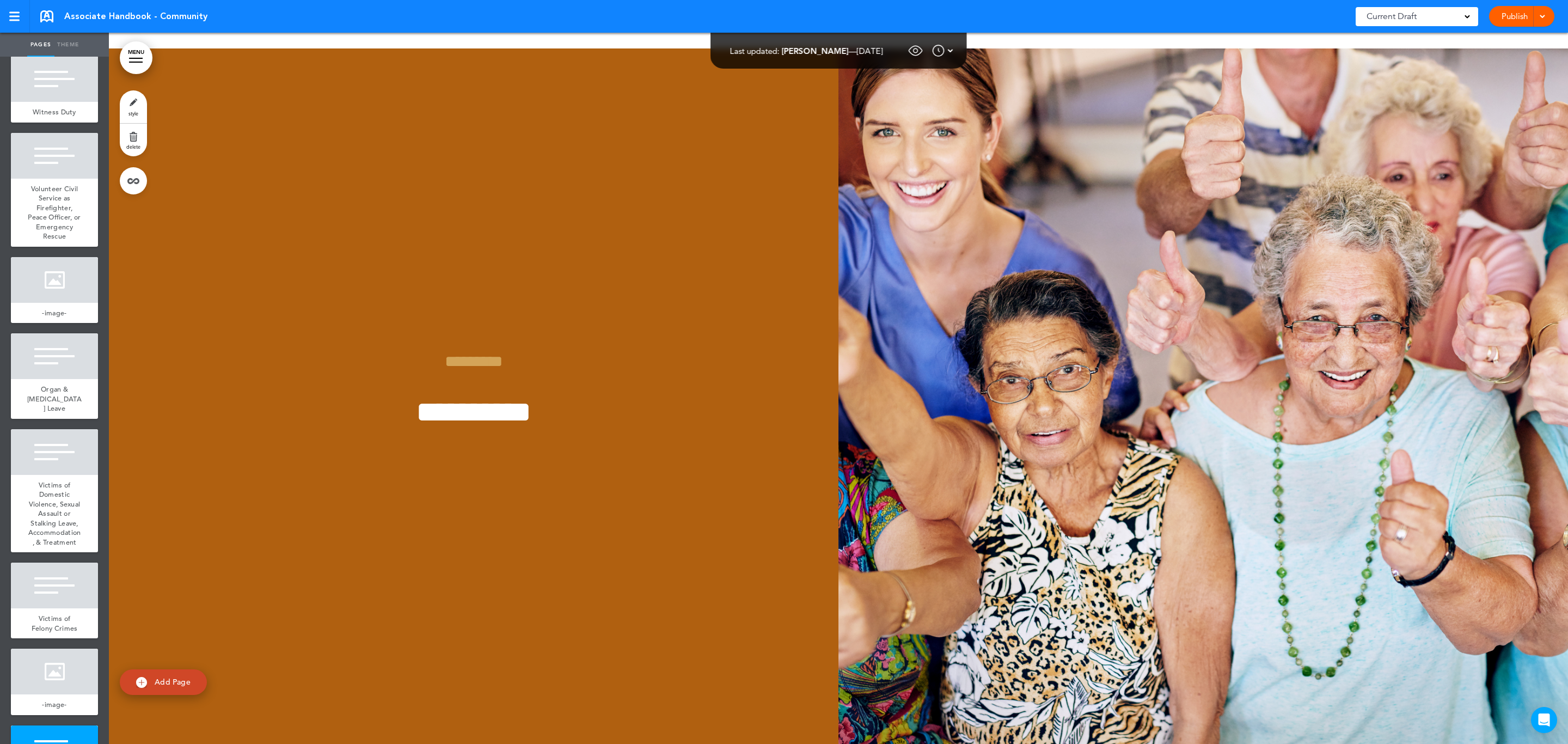
scroll to position [9656, 0]
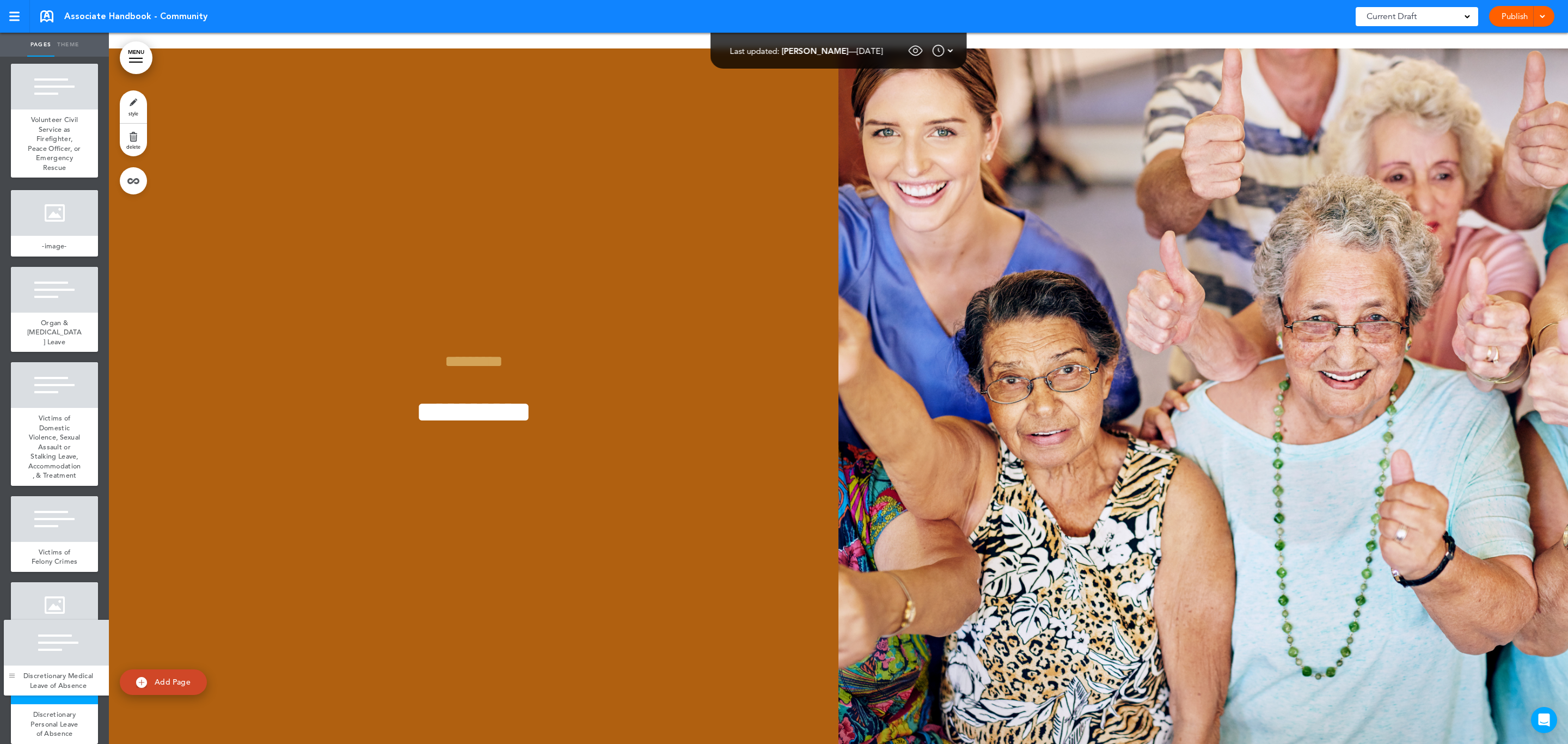
drag, startPoint x: 15, startPoint y: 155, endPoint x: 8, endPoint y: 693, distance: 538.0
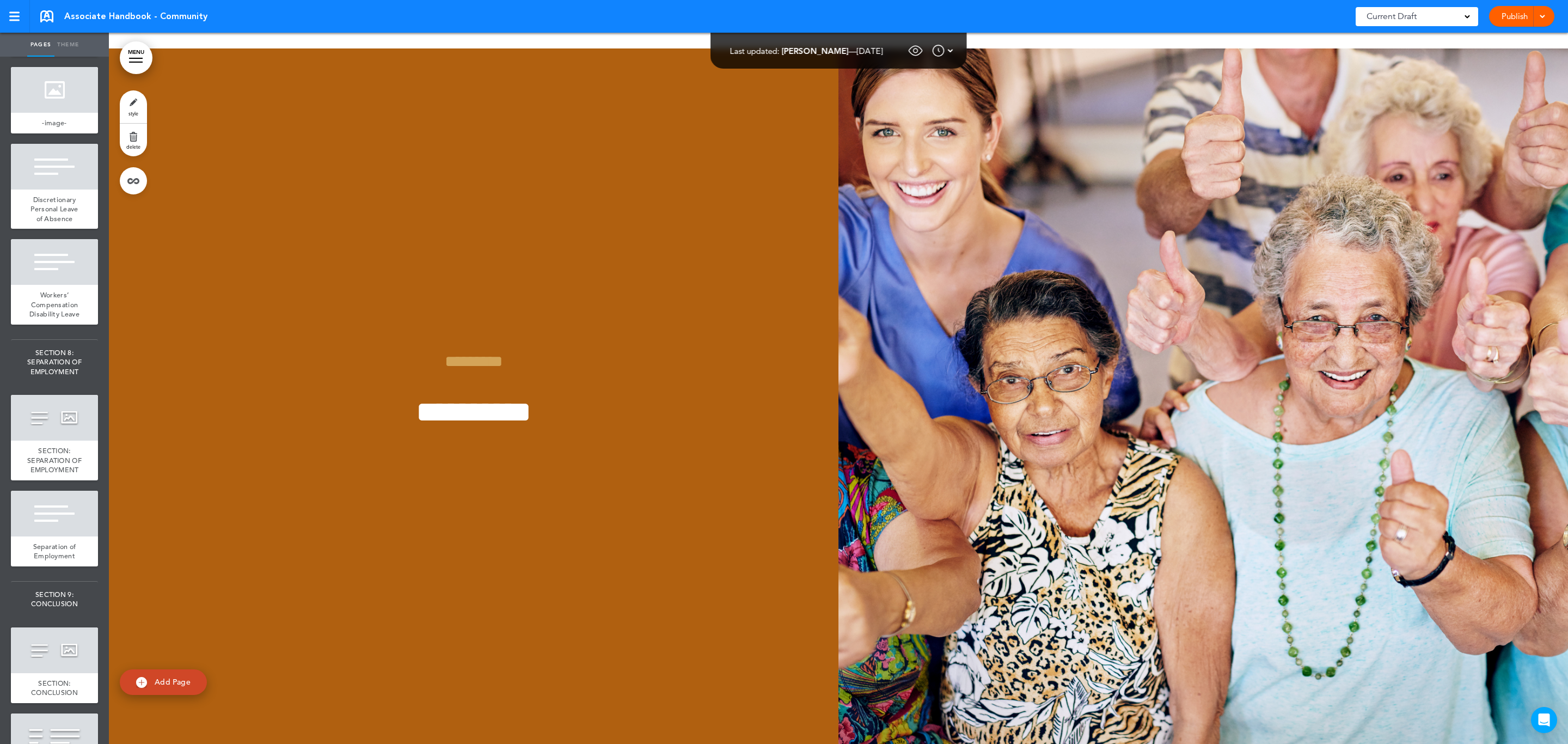
scroll to position [10227, 0]
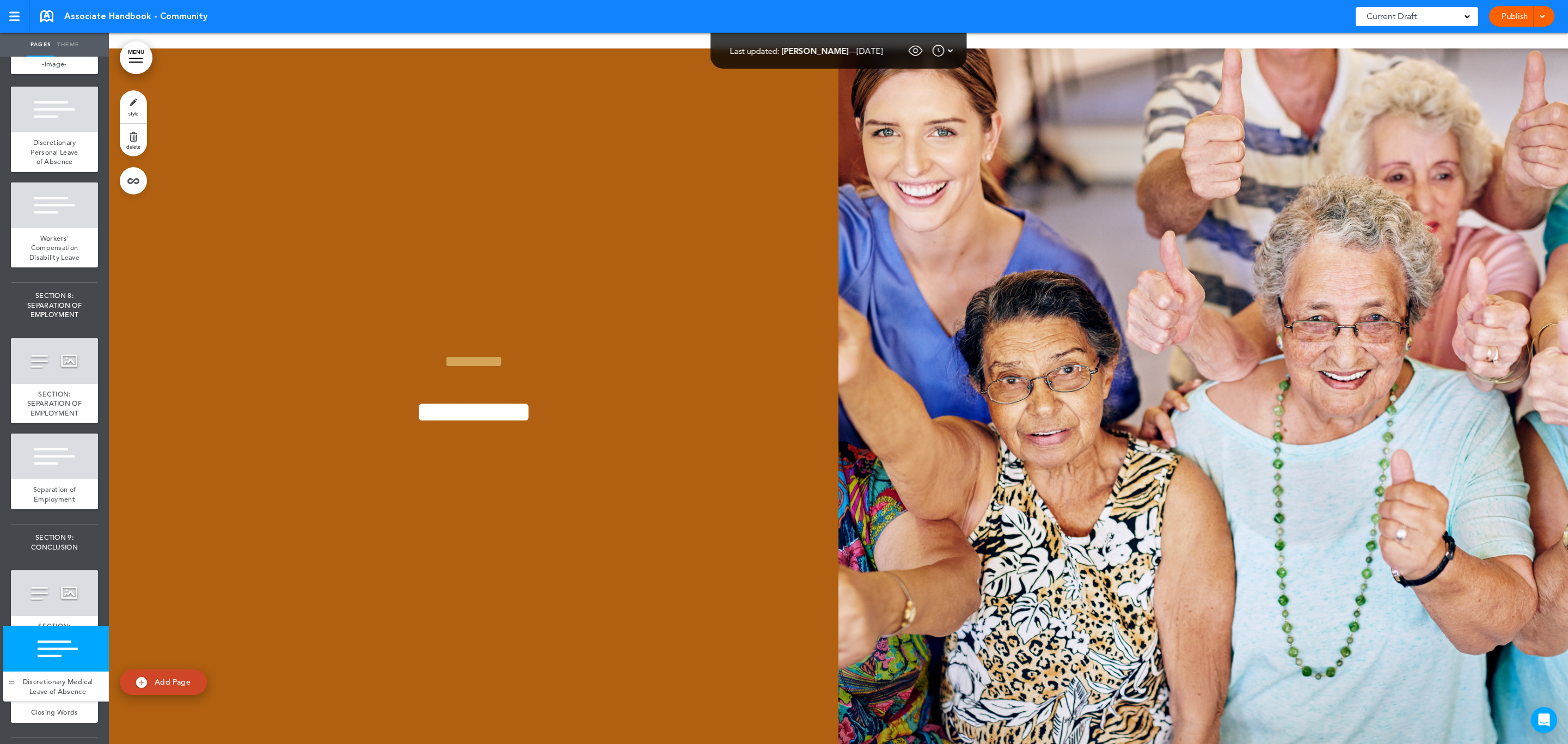
drag, startPoint x: 18, startPoint y: 164, endPoint x: 11, endPoint y: 680, distance: 516.0
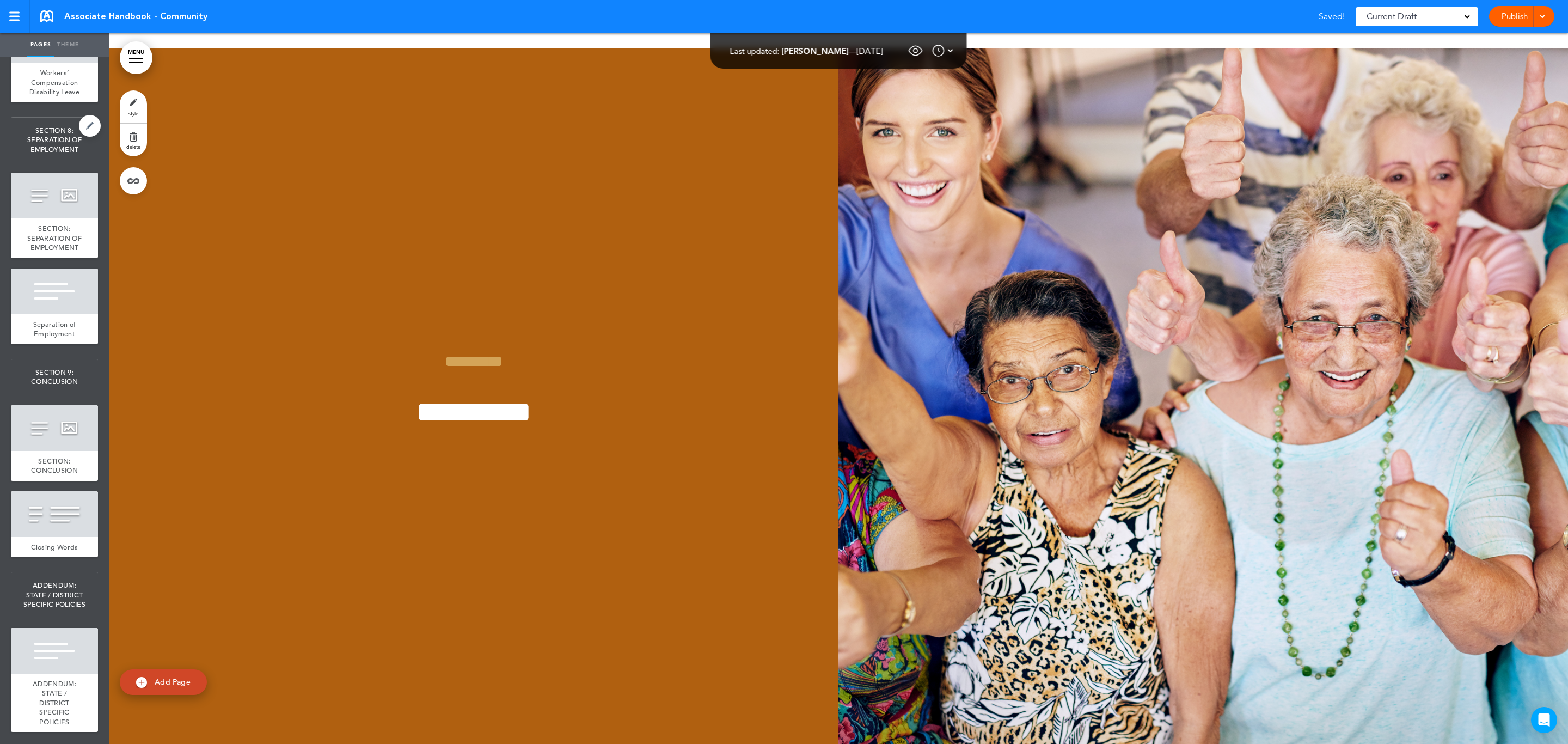
scroll to position [10636, 0]
click at [44, 97] on span "Workers’ Compensation Disability Leave" at bounding box center [54, 82] width 50 height 28
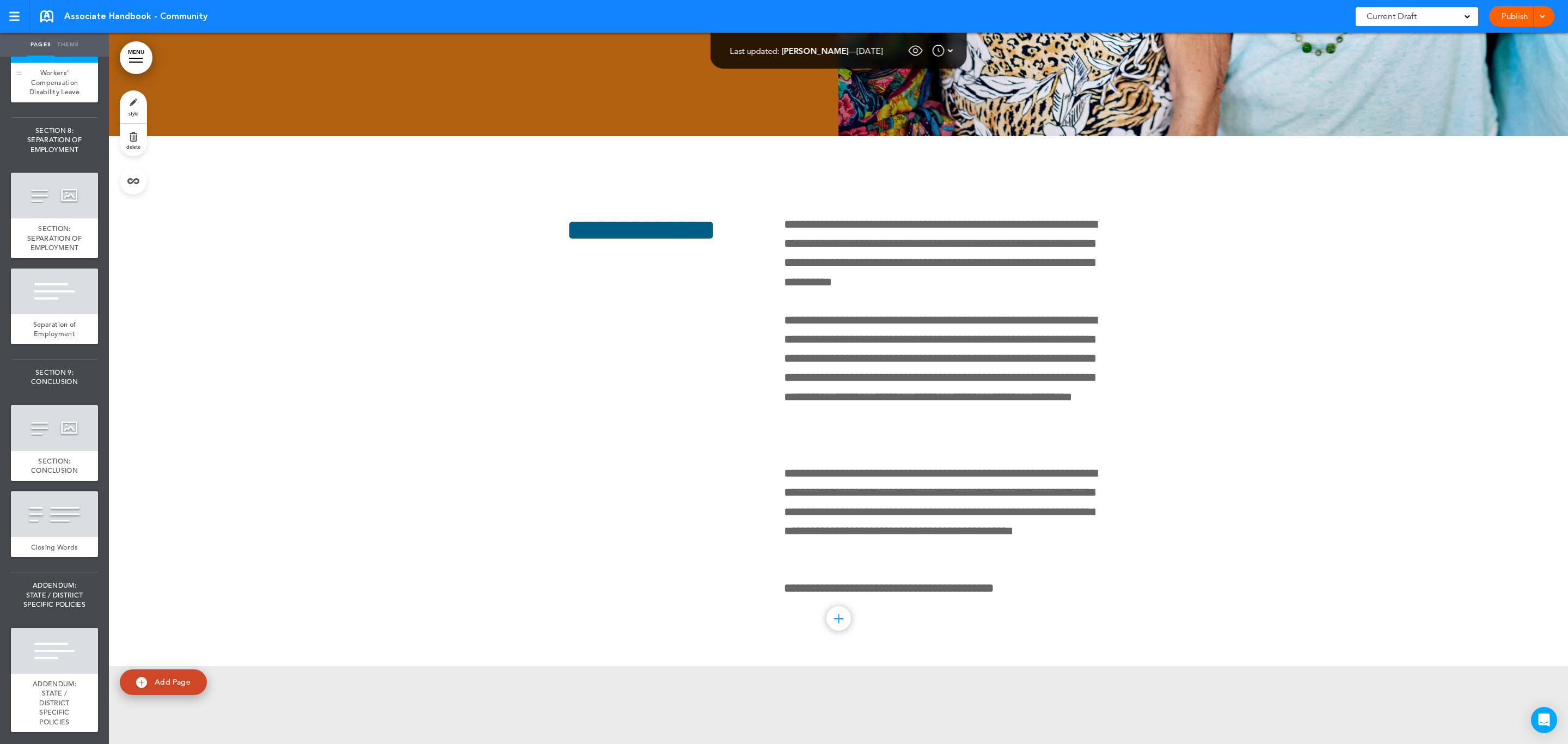
scroll to position [109857, 0]
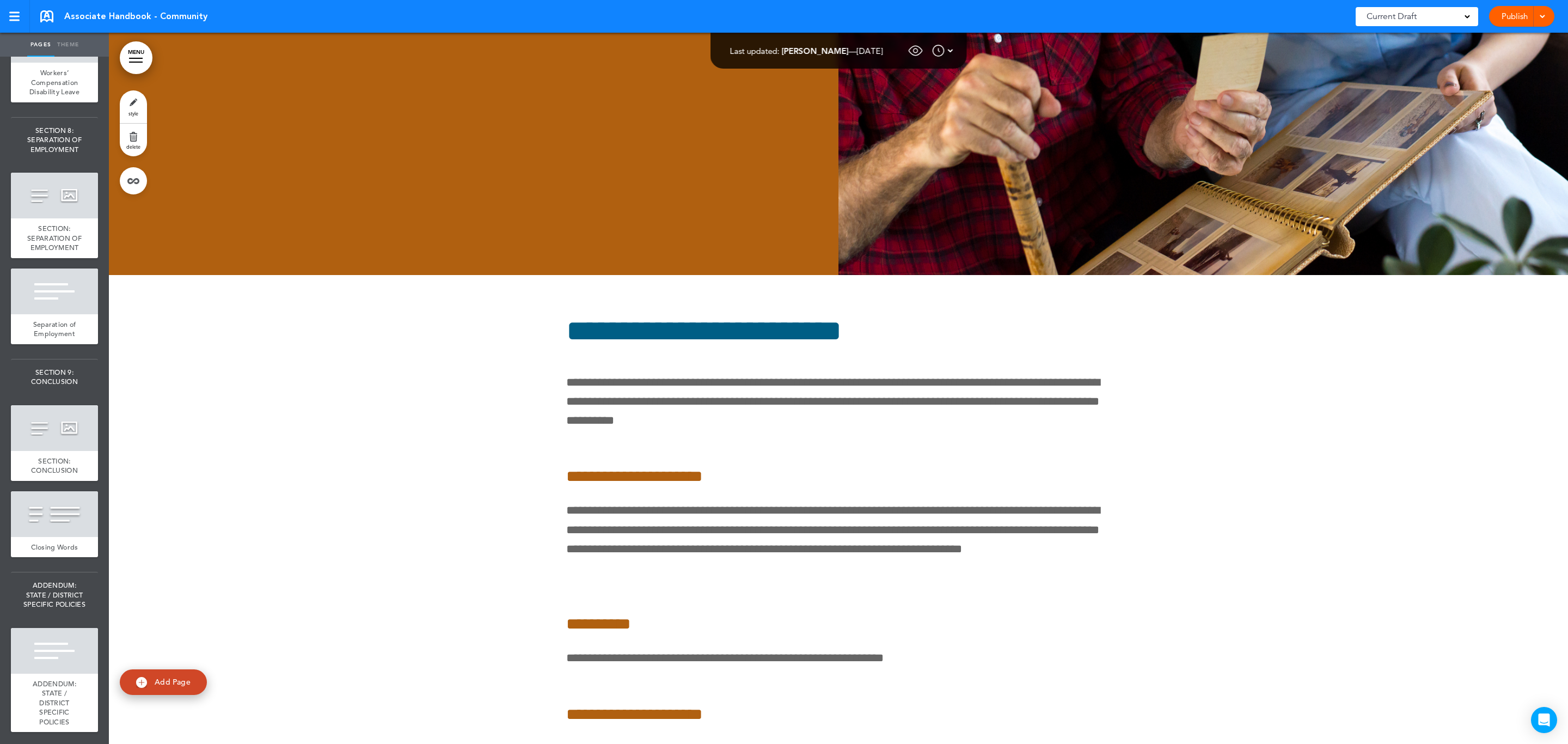
scroll to position [107681, 0]
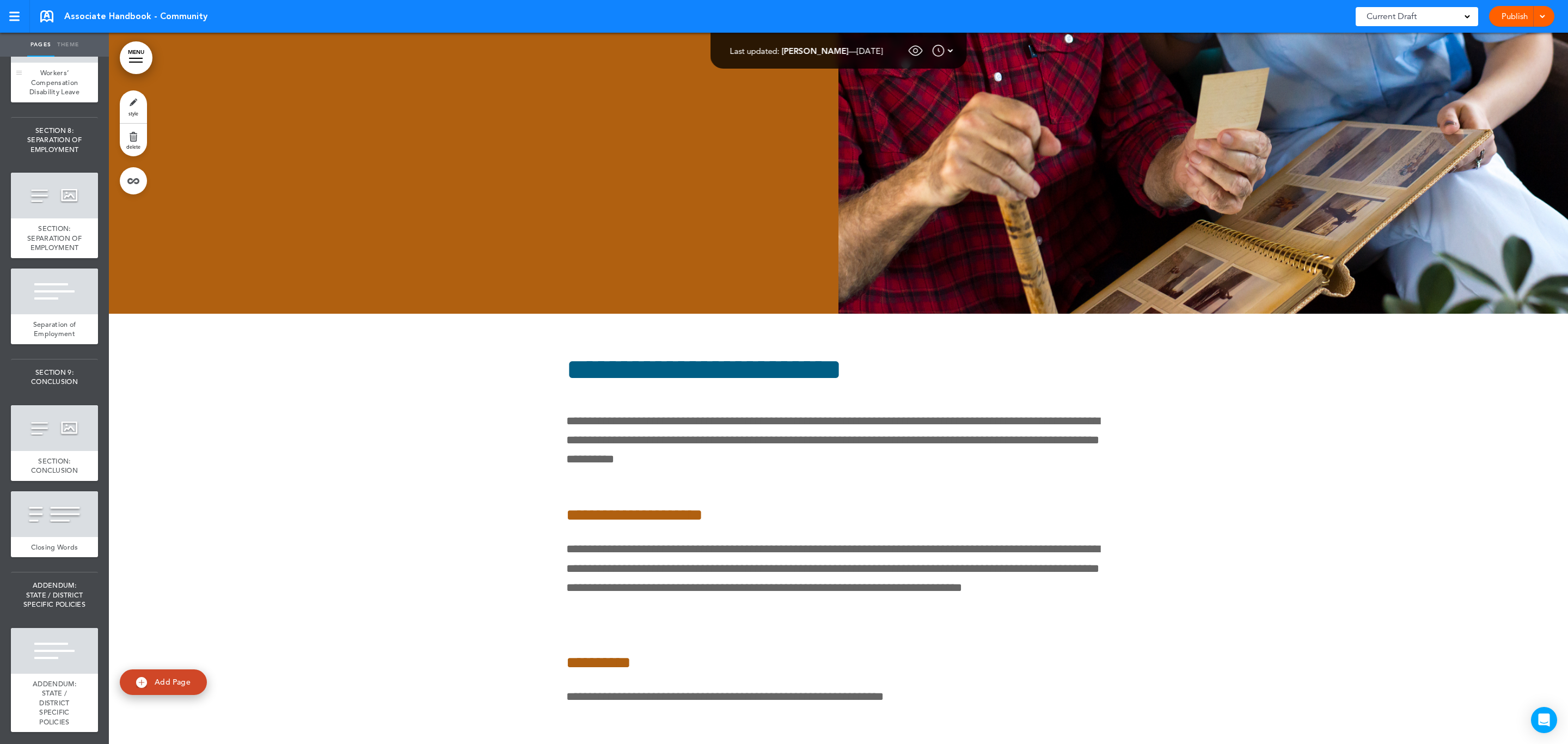
click at [52, 63] on div at bounding box center [54, 39] width 87 height 46
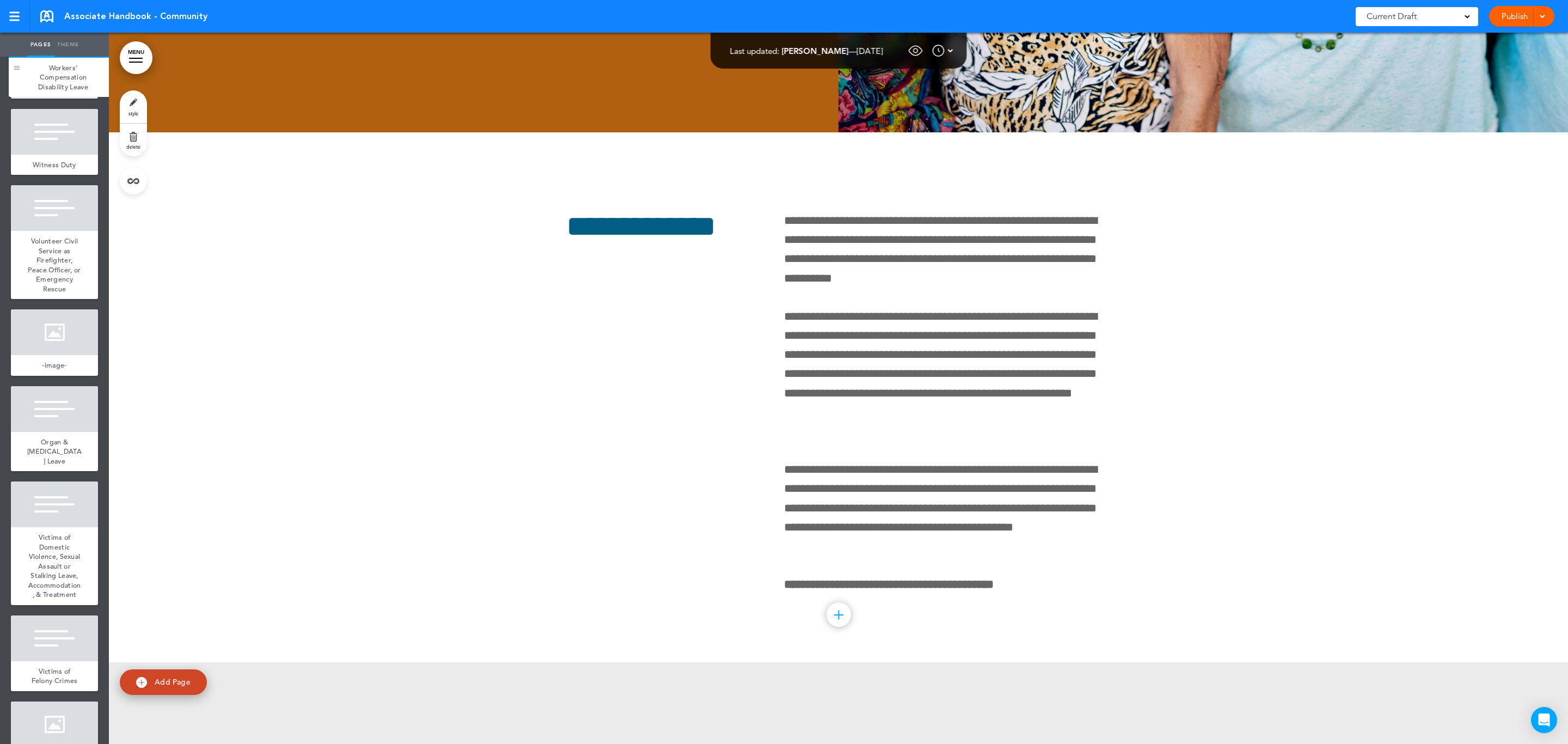
scroll to position [9507, 0]
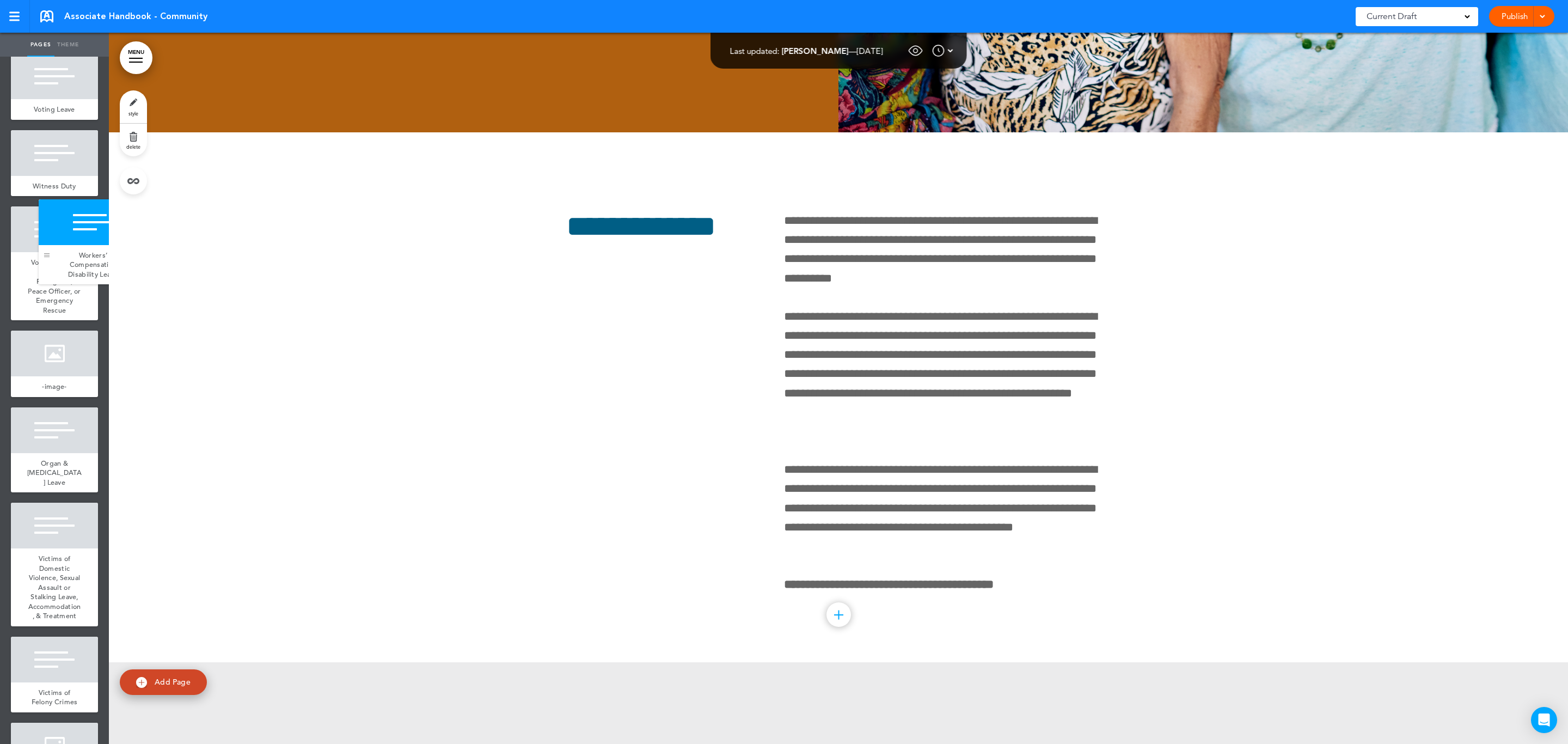
drag, startPoint x: 15, startPoint y: 397, endPoint x: 43, endPoint y: 252, distance: 147.7
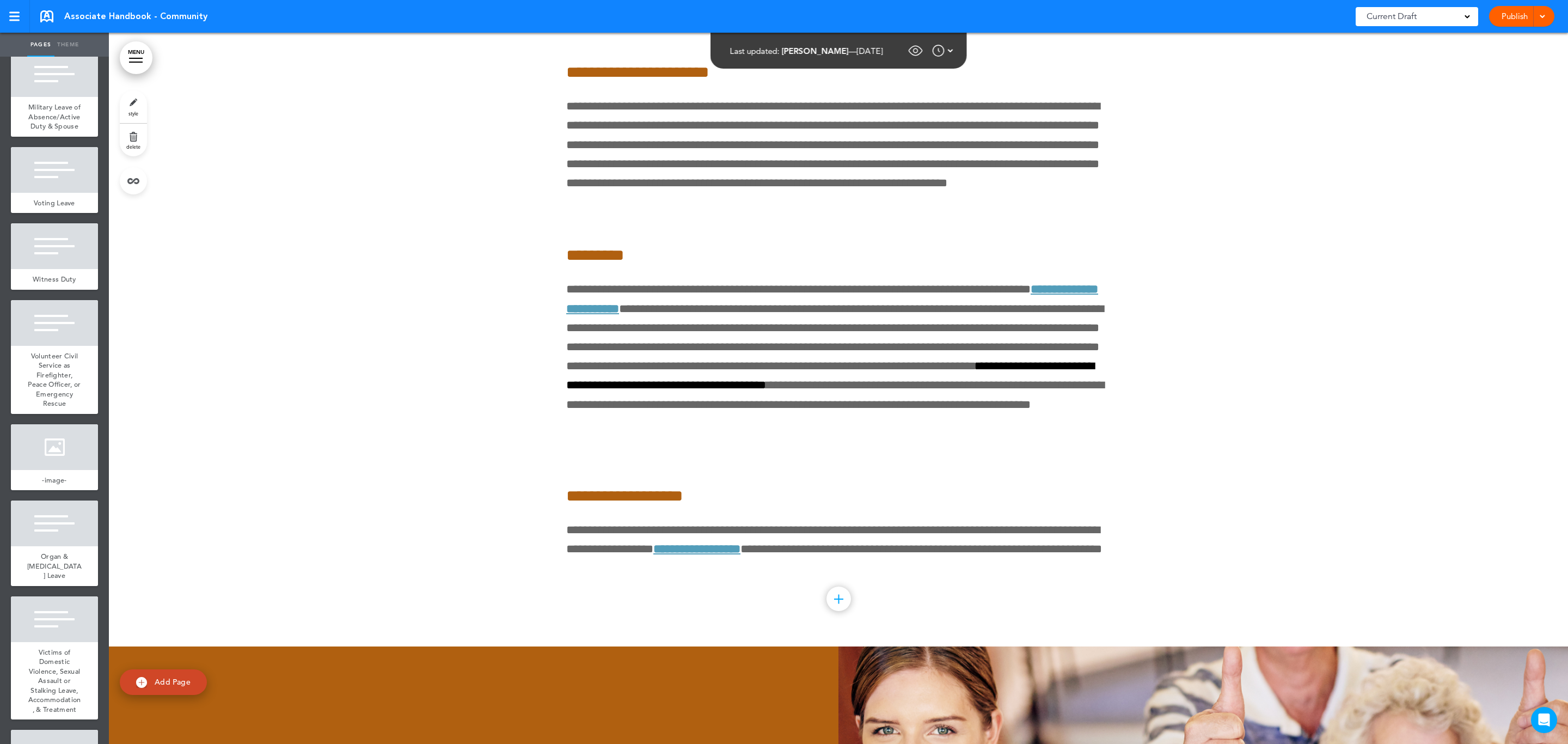
scroll to position [109367, 0]
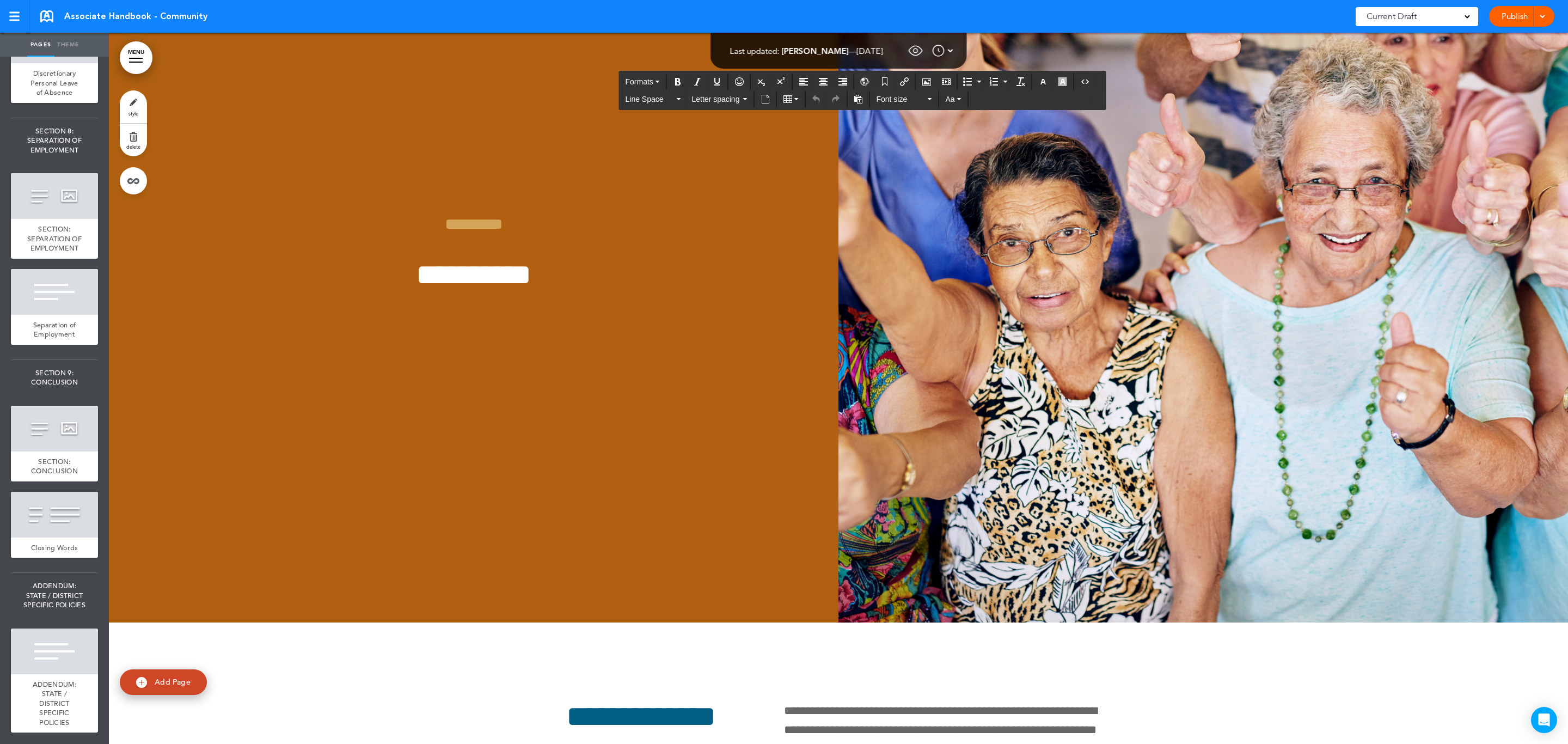
scroll to position [10569, 0]
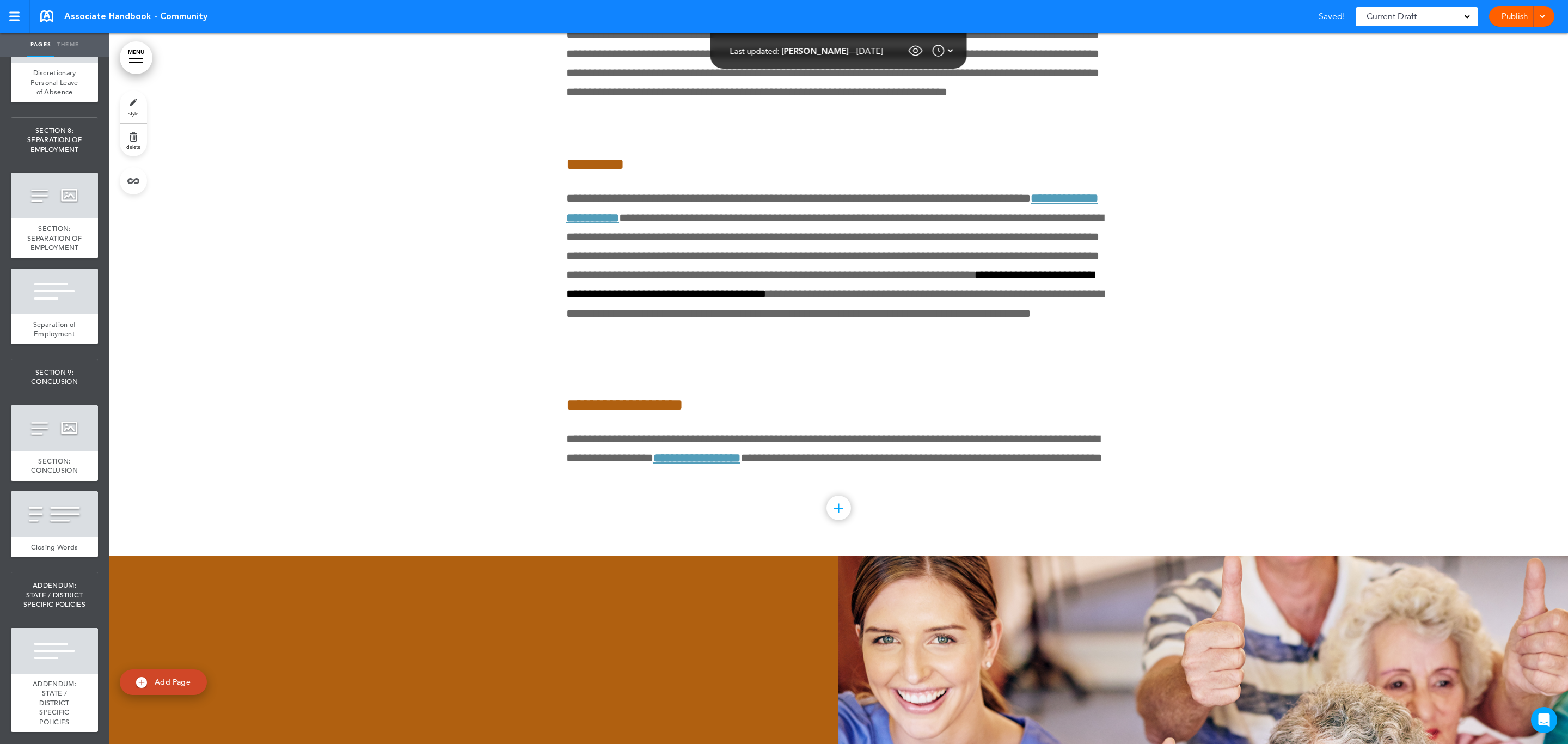
scroll to position [108694, 0]
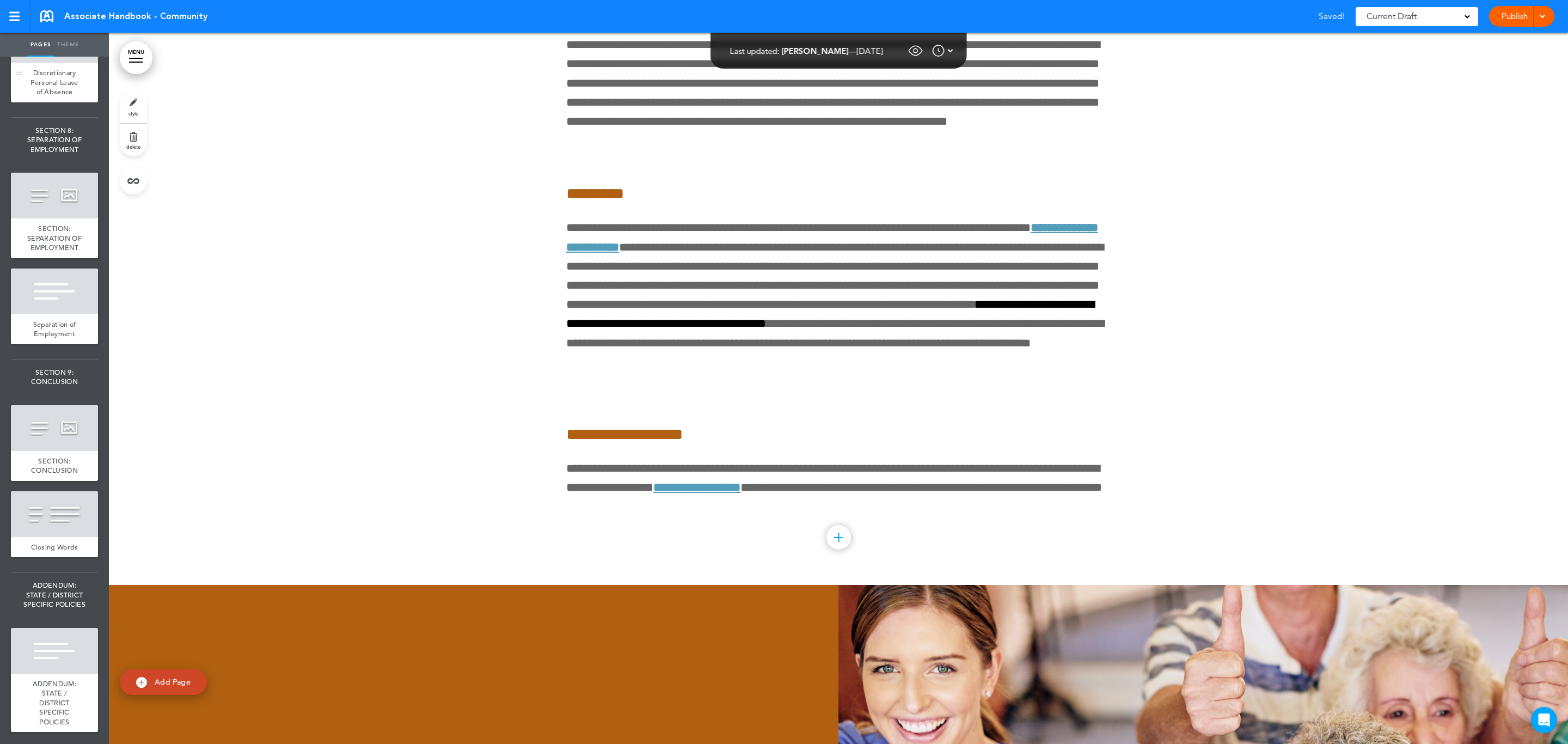
click at [66, 97] on span "Discretionary Personal Leave of Absence" at bounding box center [54, 82] width 48 height 28
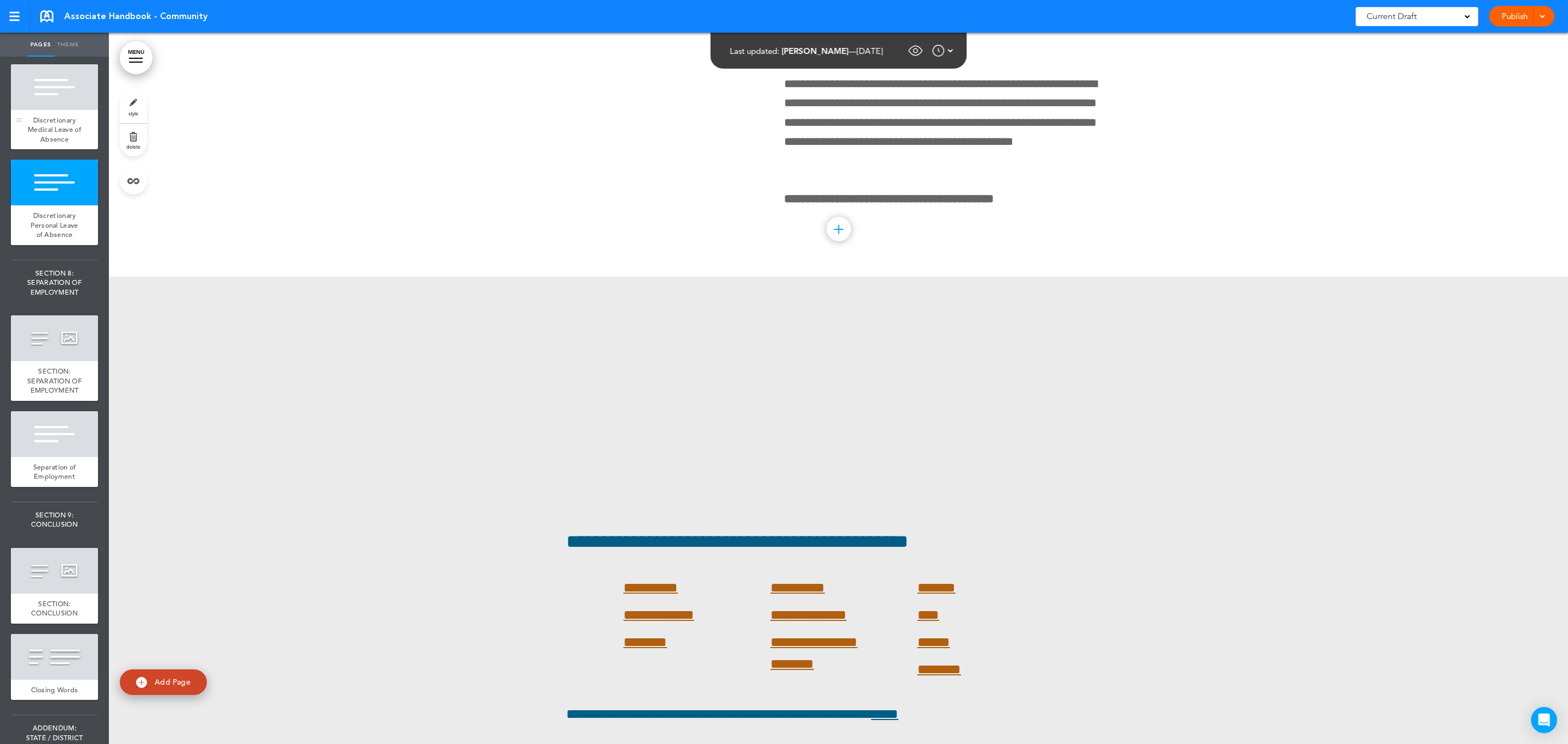
scroll to position [10417, 0]
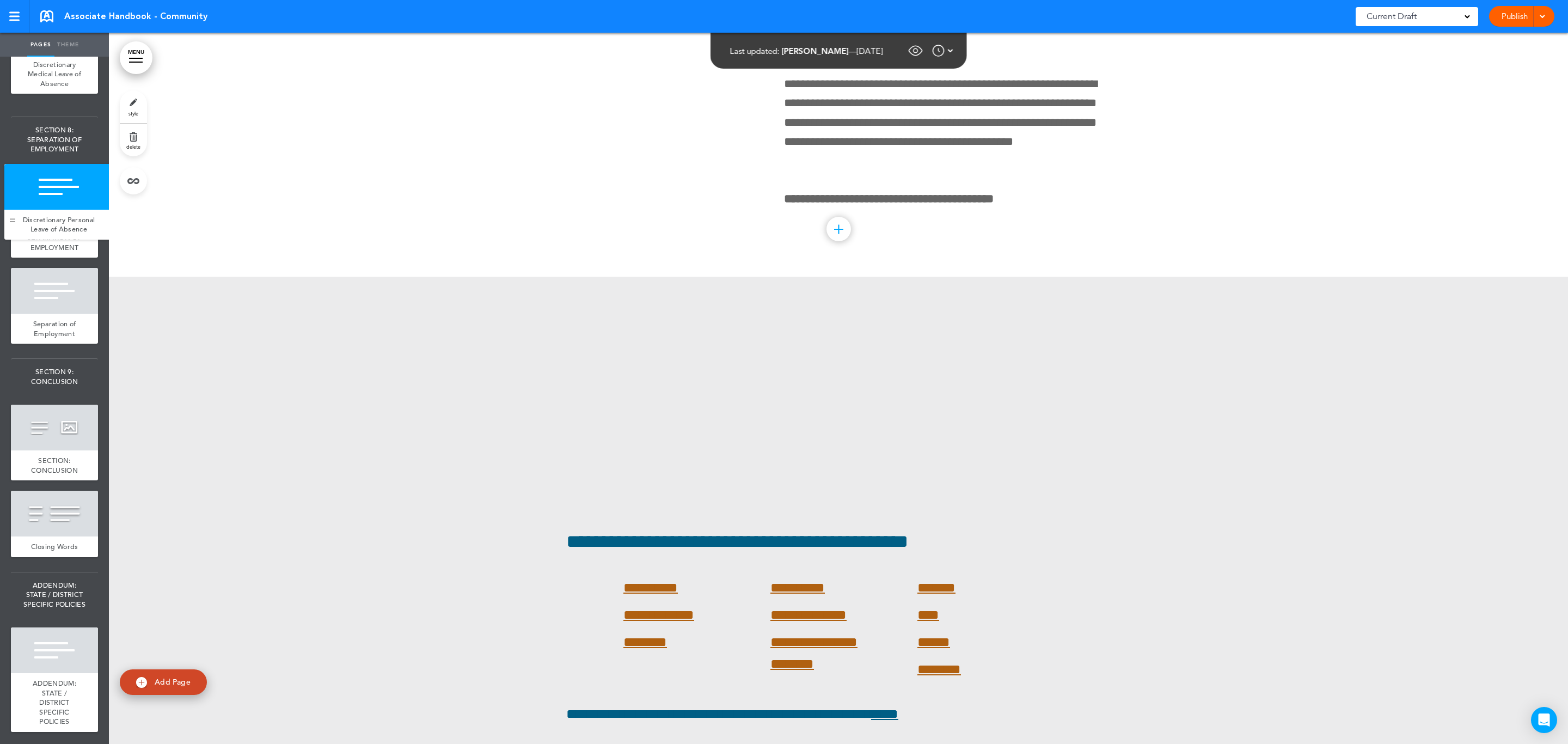
drag, startPoint x: 17, startPoint y: 706, endPoint x: 10, endPoint y: 224, distance: 482.1
drag, startPoint x: 18, startPoint y: 521, endPoint x: 32, endPoint y: 214, distance: 307.3
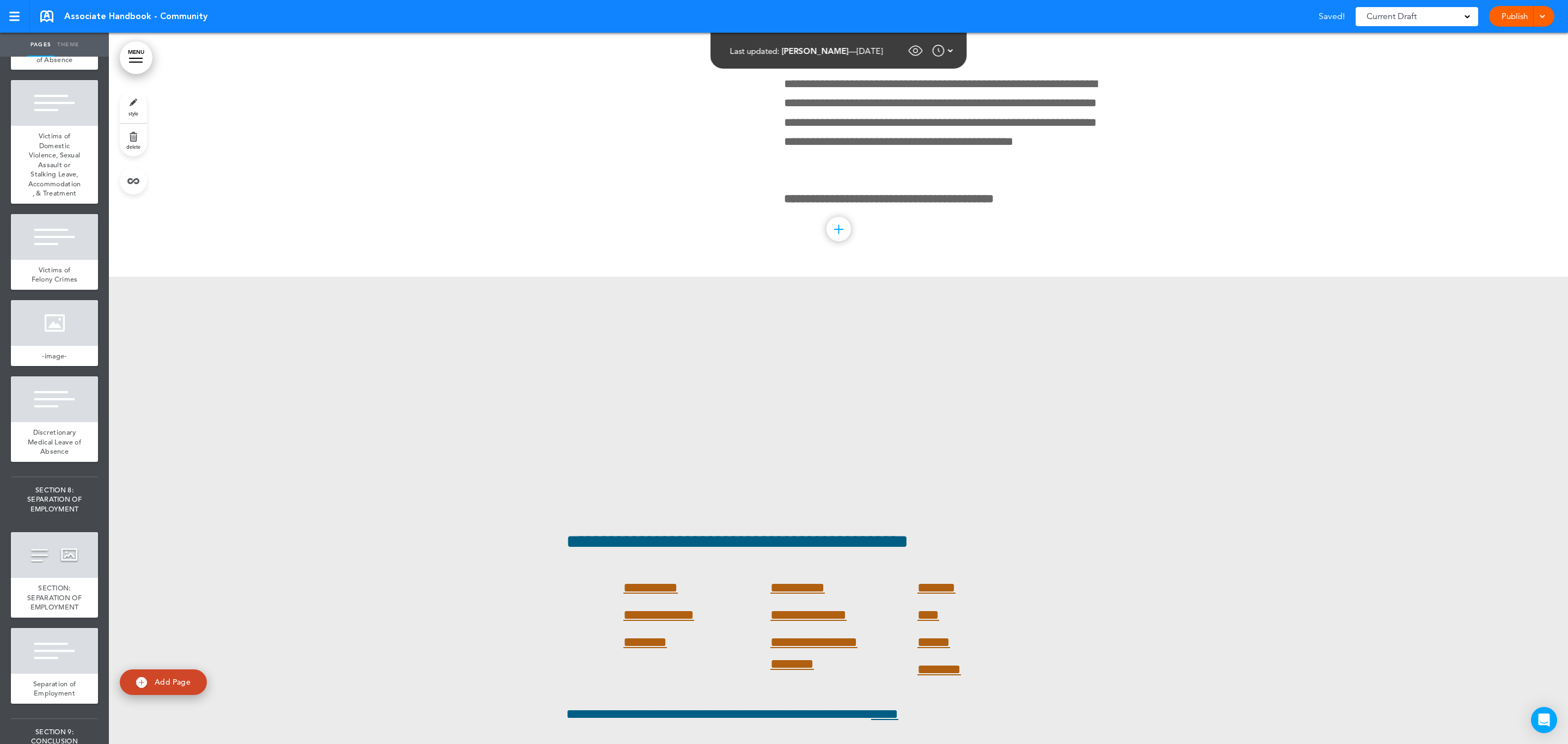
scroll to position [10090, 0]
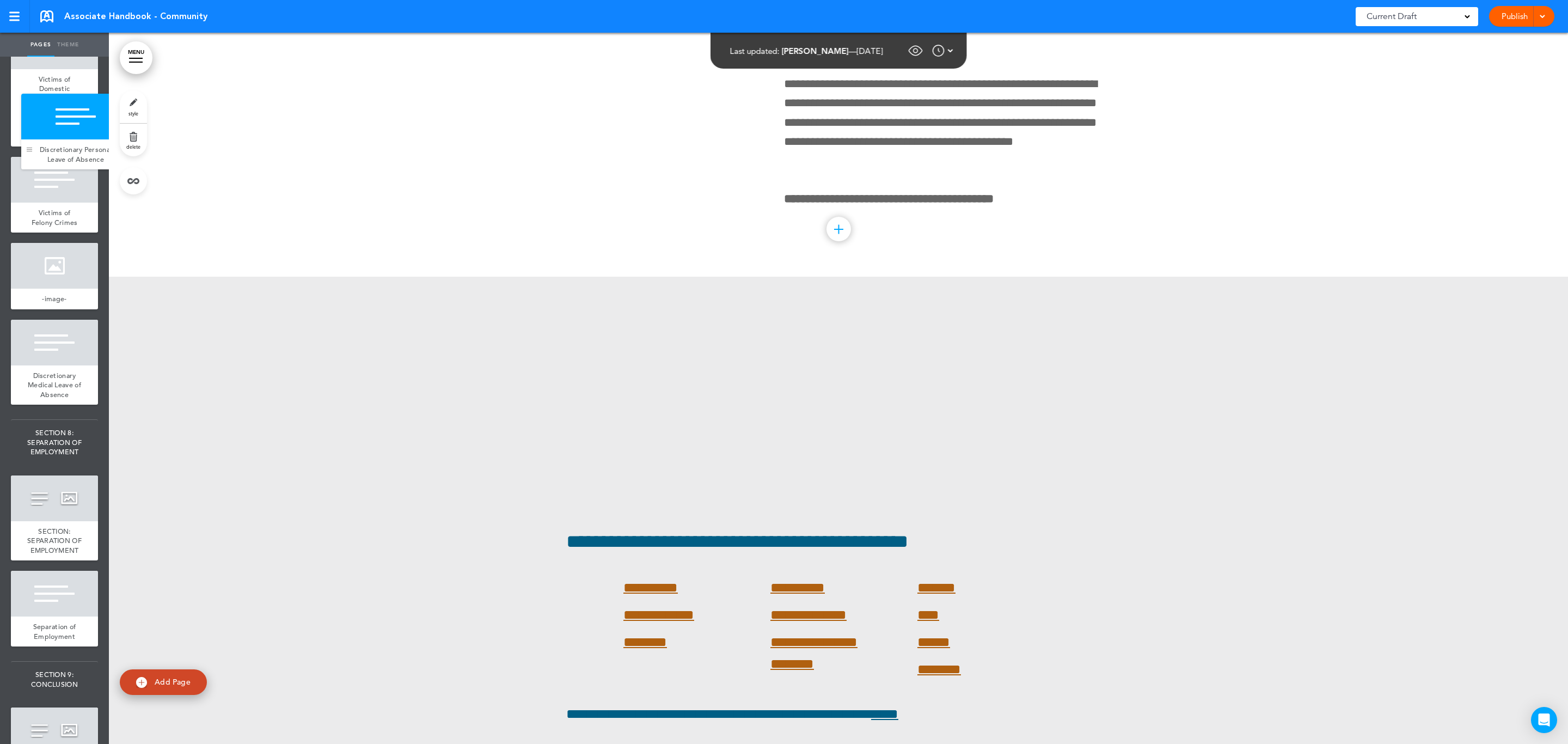
drag, startPoint x: 15, startPoint y: 591, endPoint x: 25, endPoint y: 152, distance: 439.1
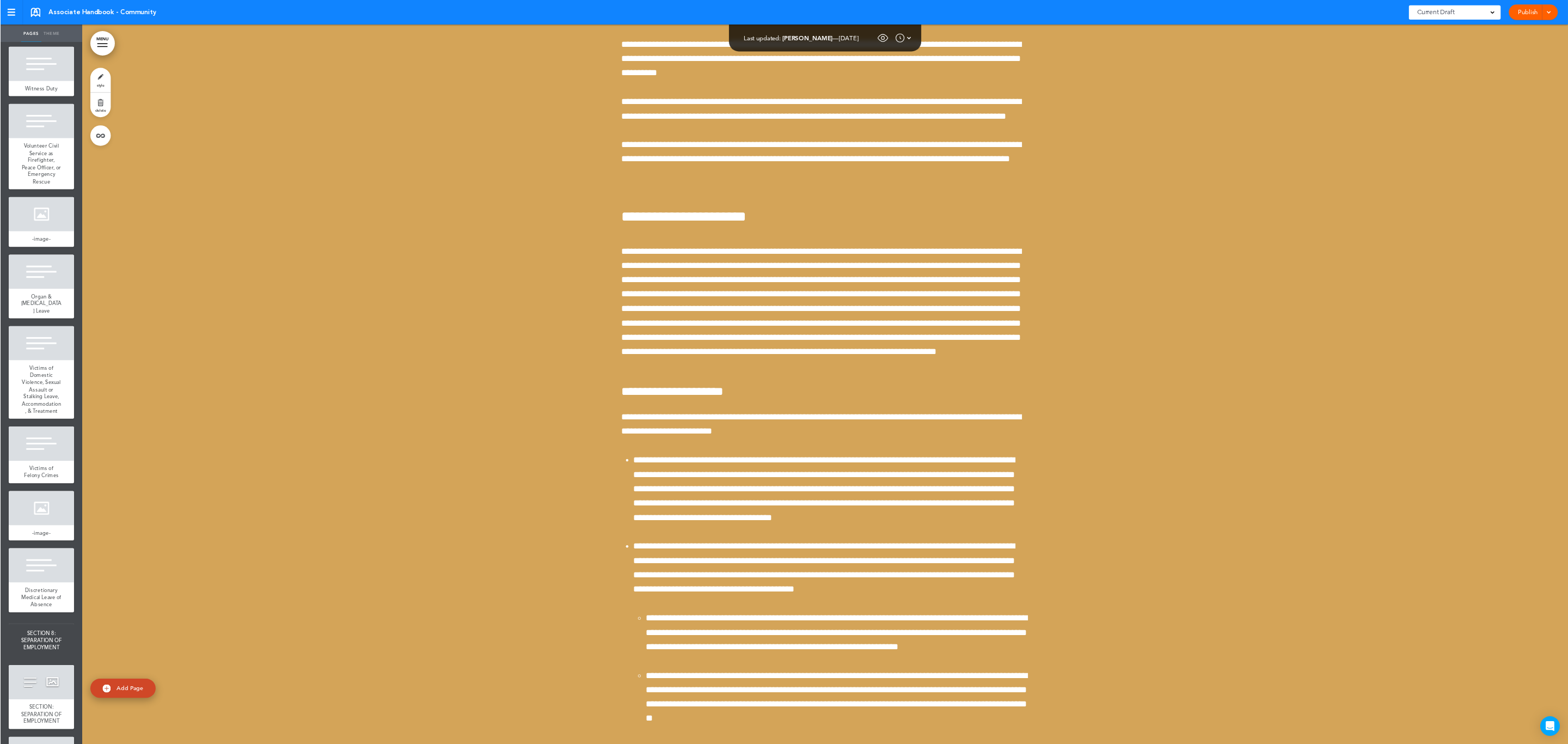
scroll to position [0, 0]
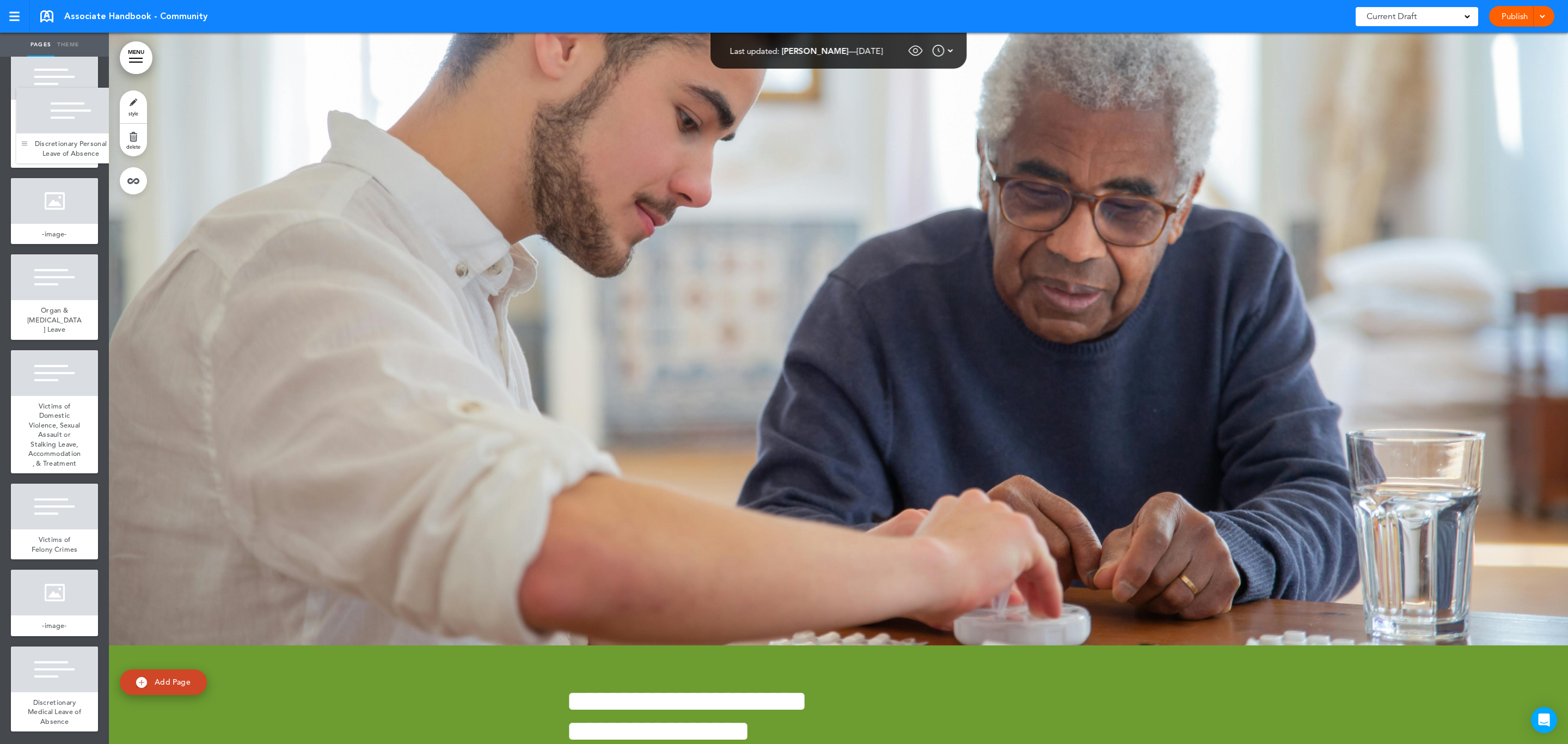
drag, startPoint x: 20, startPoint y: 502, endPoint x: 25, endPoint y: 140, distance: 362.0
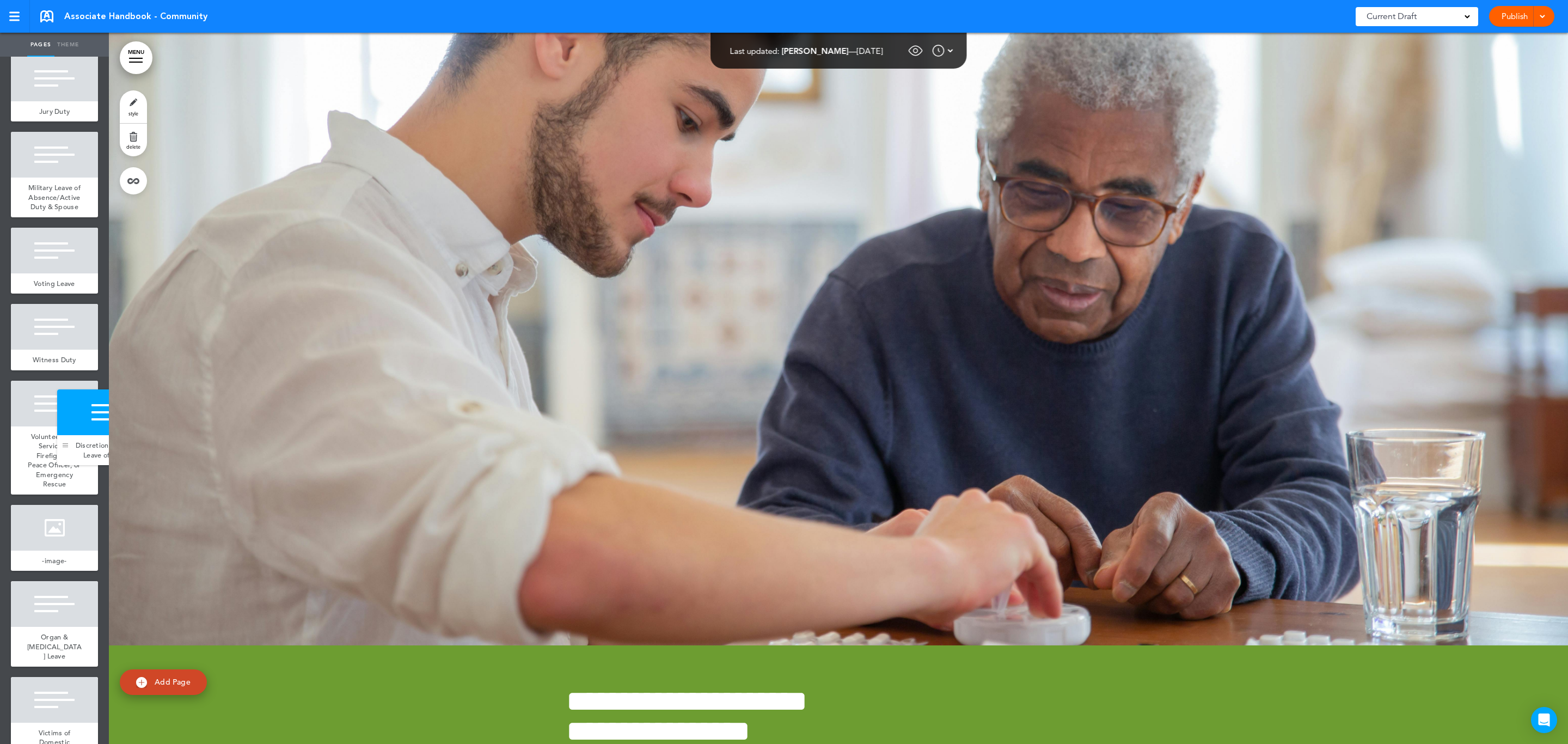
drag, startPoint x: 15, startPoint y: 565, endPoint x: 61, endPoint y: 446, distance: 127.6
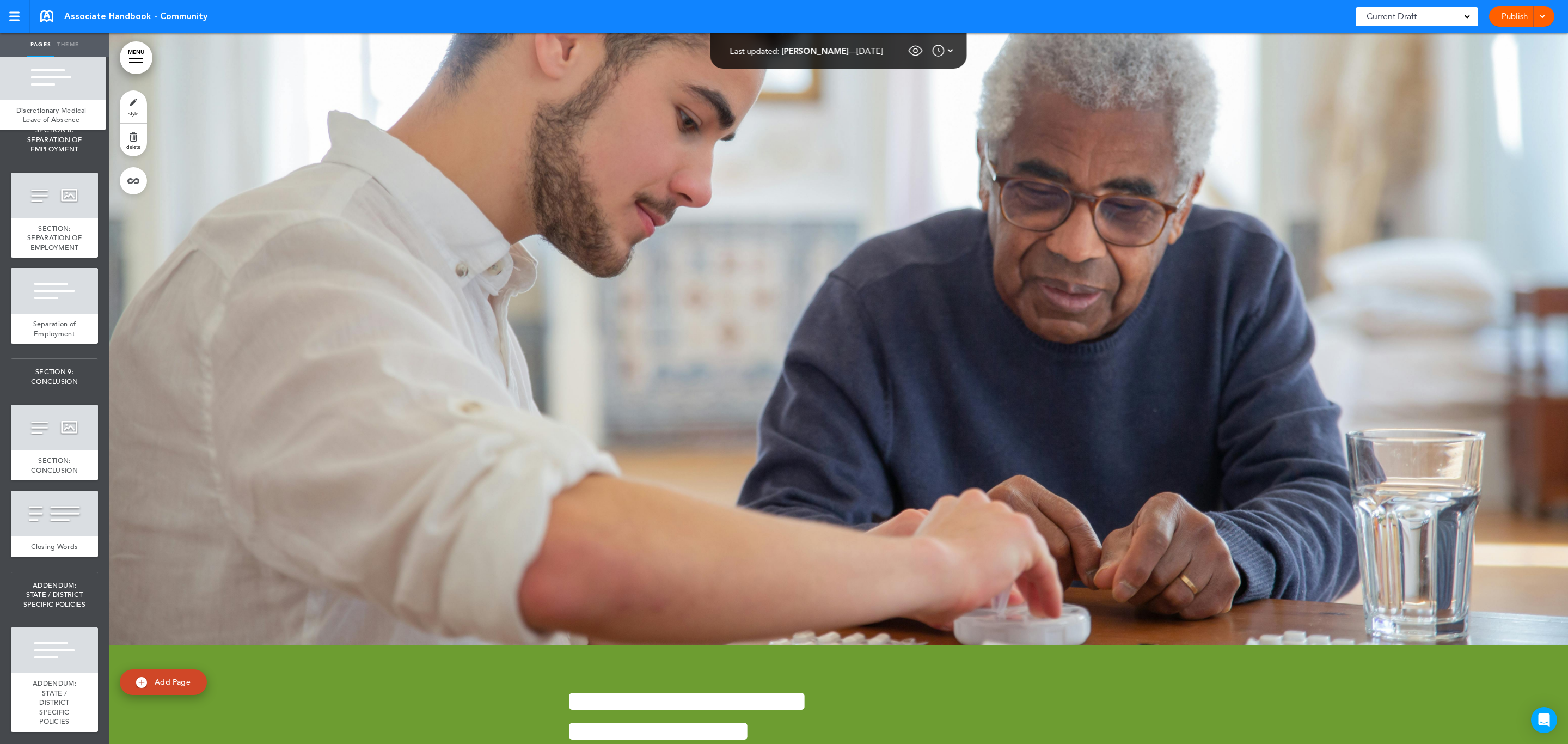
drag, startPoint x: 23, startPoint y: 620, endPoint x: 9, endPoint y: 118, distance: 502.2
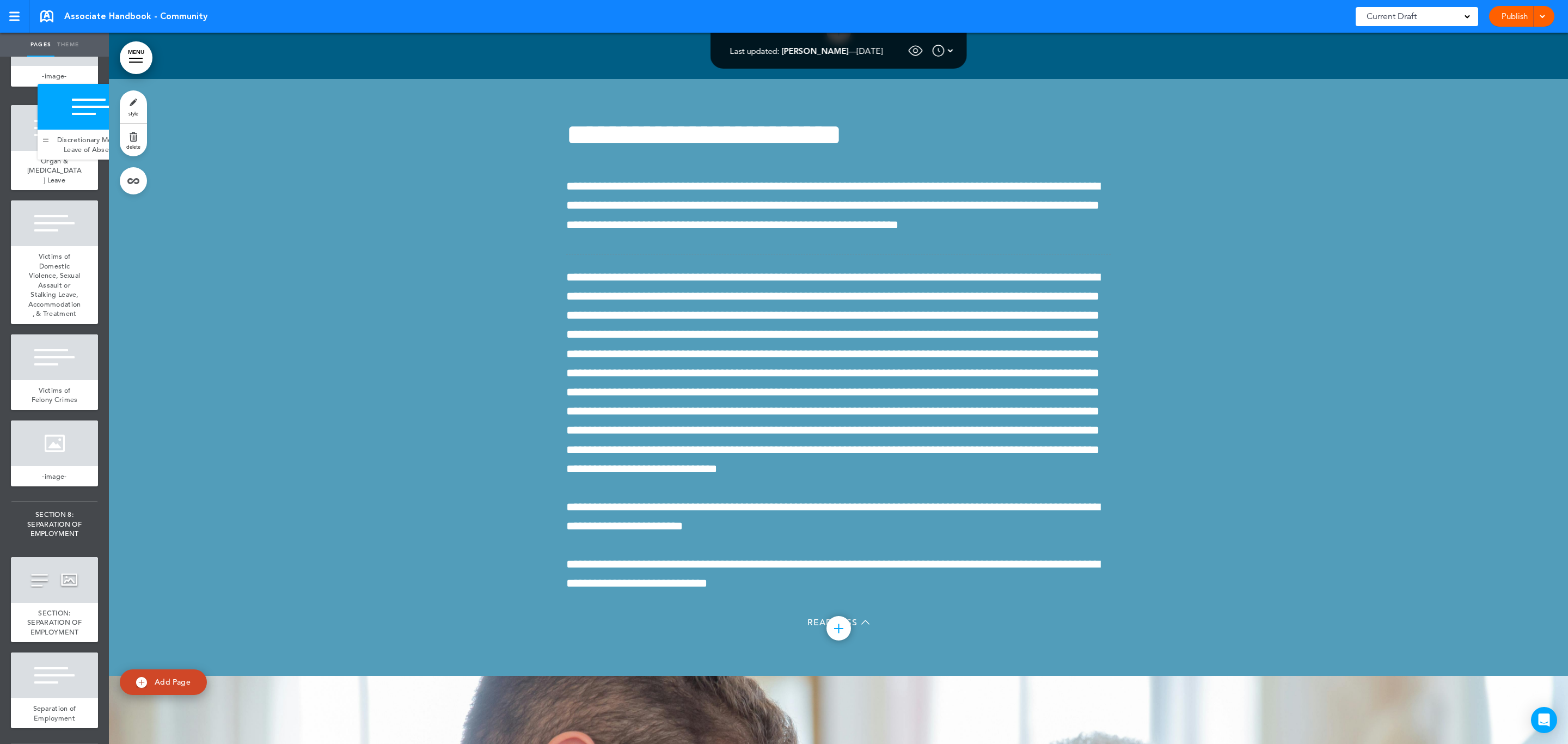
drag, startPoint x: 23, startPoint y: 672, endPoint x: 48, endPoint y: 136, distance: 536.6
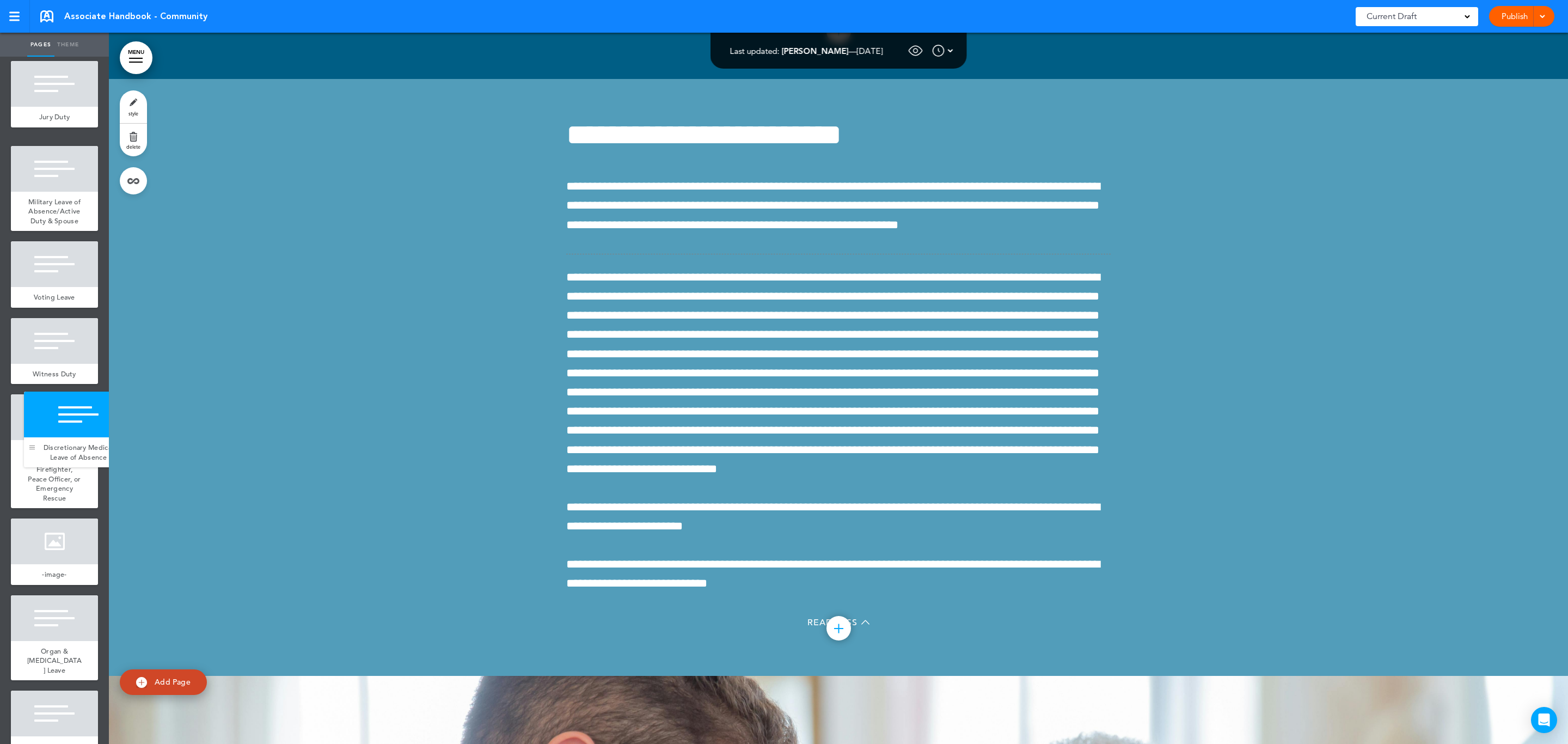
drag, startPoint x: 21, startPoint y: 661, endPoint x: 34, endPoint y: 445, distance: 216.4
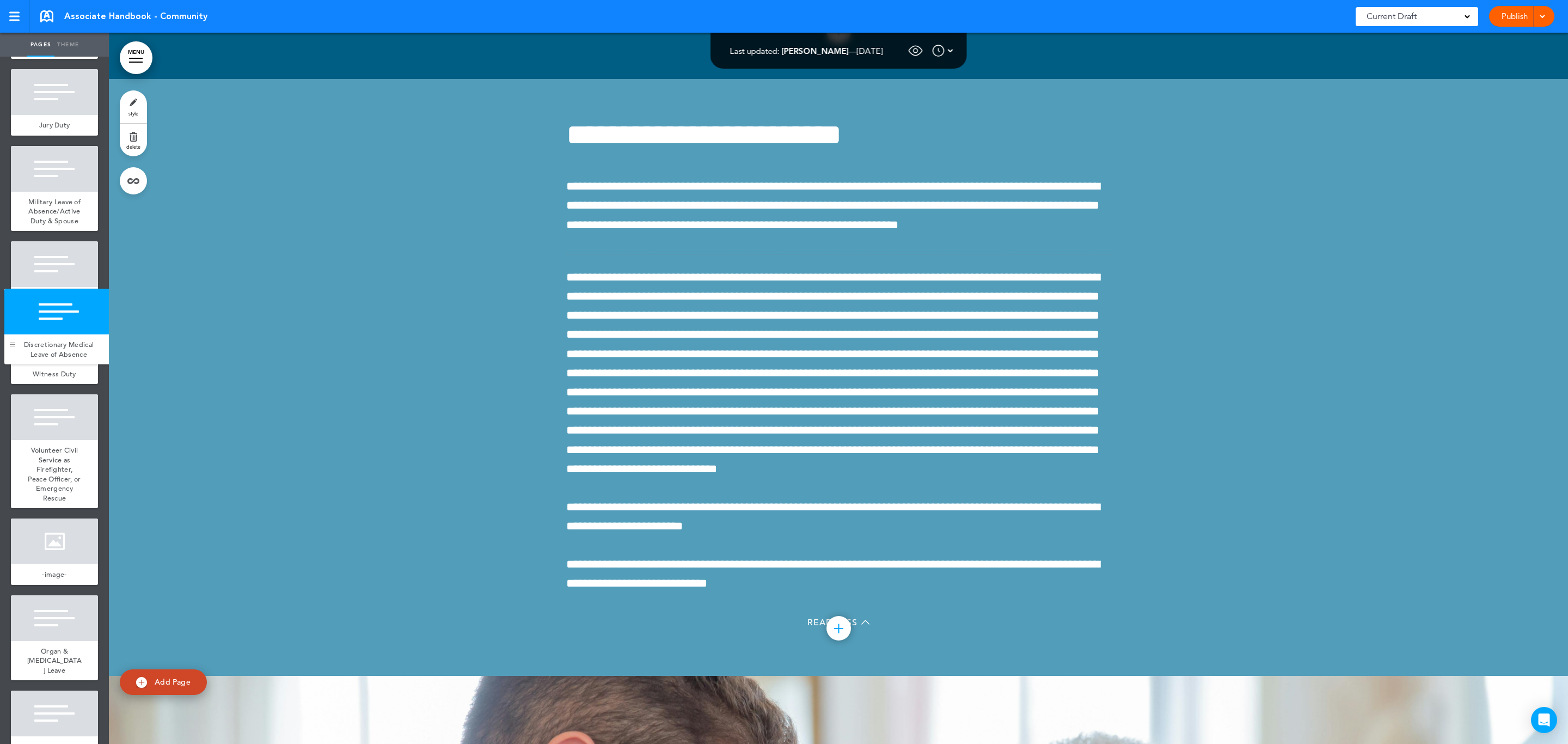
drag, startPoint x: 23, startPoint y: 500, endPoint x: 17, endPoint y: 343, distance: 157.1
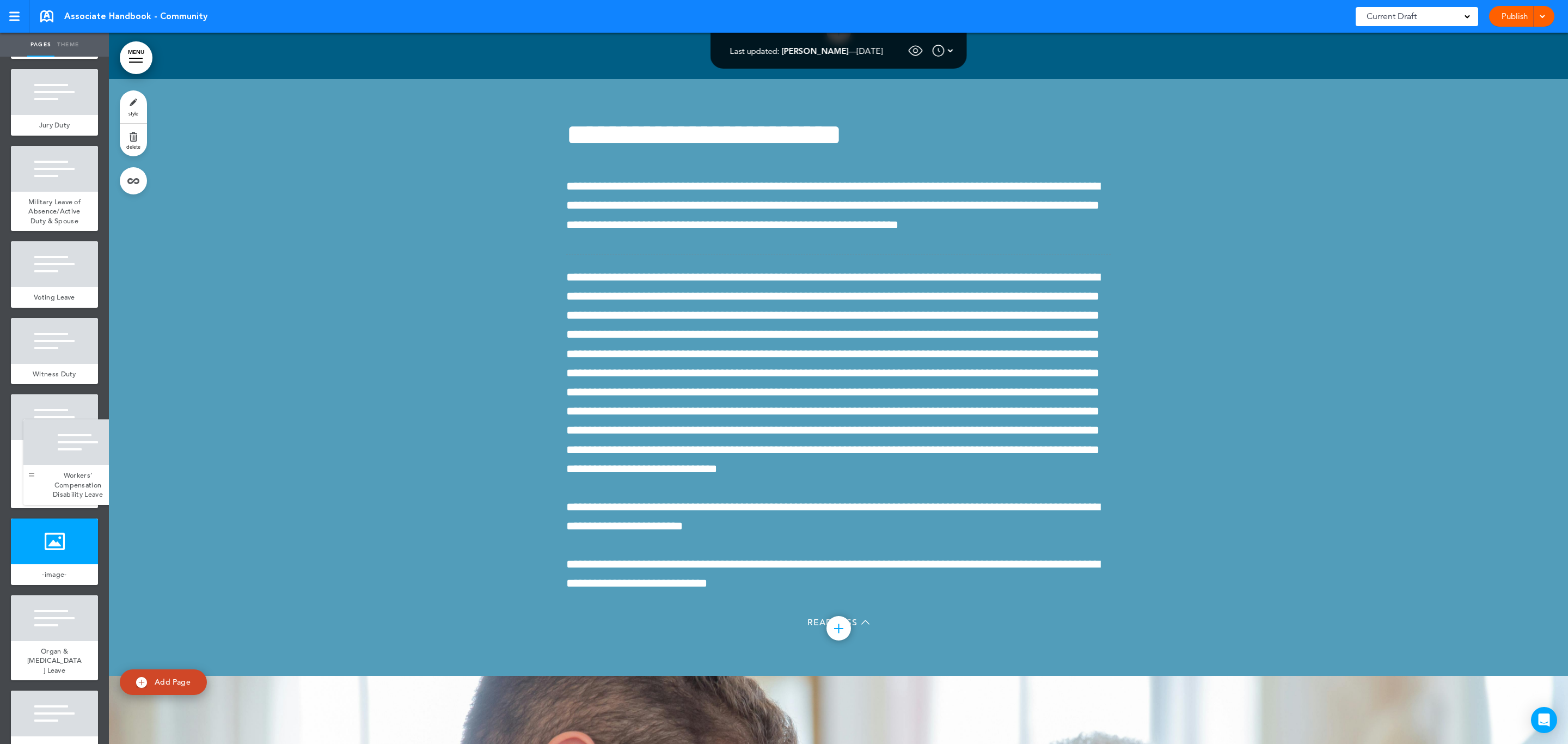
drag, startPoint x: 17, startPoint y: 330, endPoint x: 28, endPoint y: 468, distance: 138.4
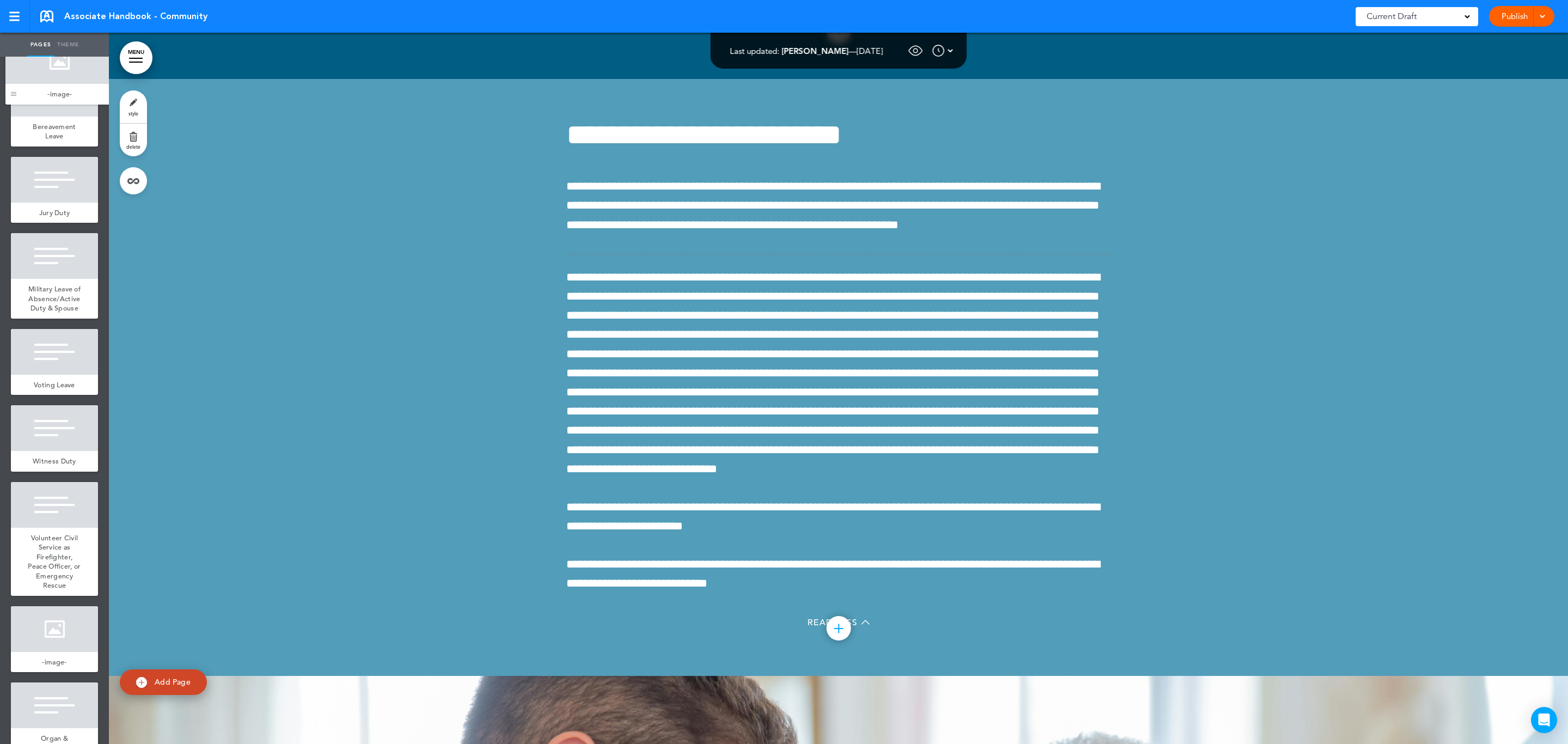
scroll to position [9508, 0]
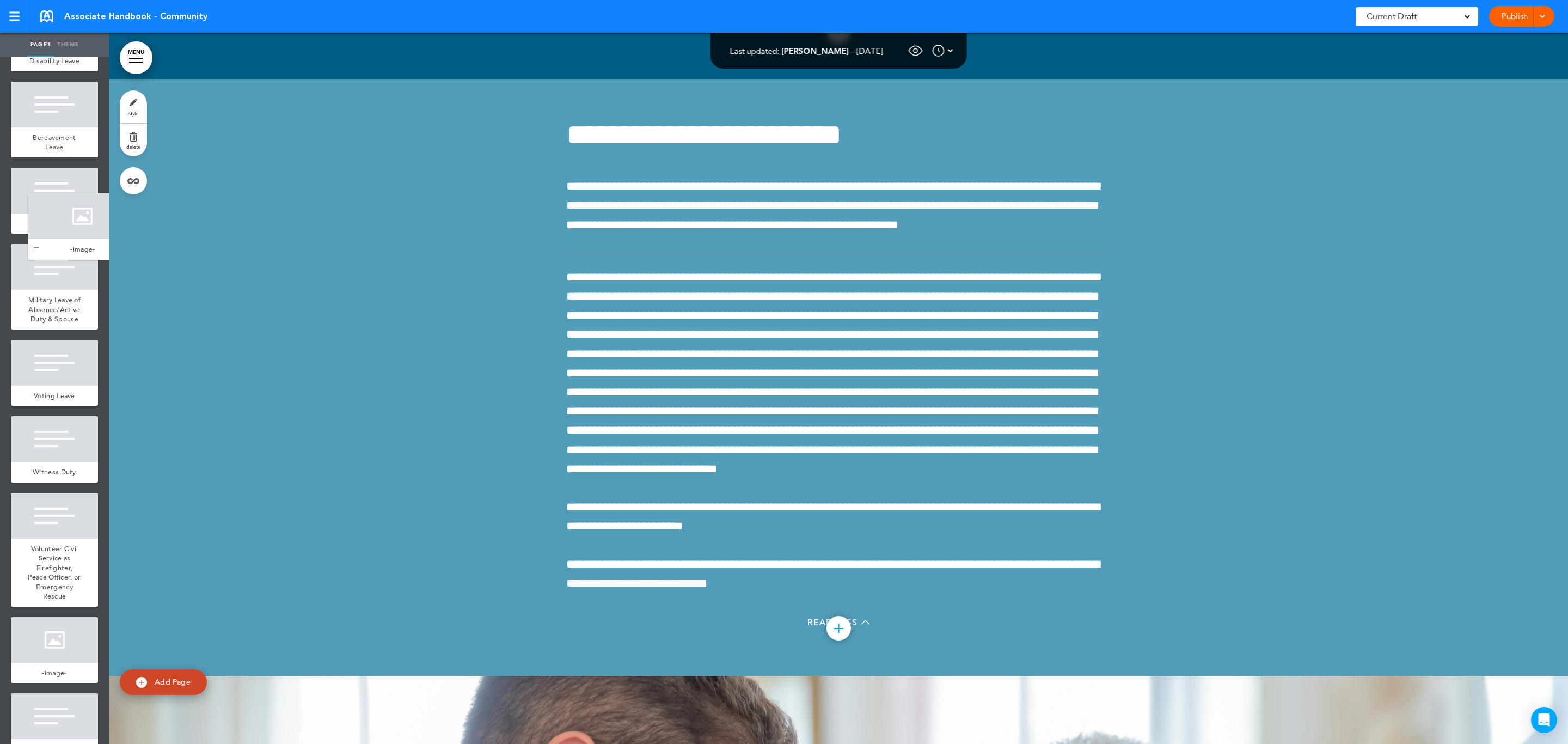
drag, startPoint x: 20, startPoint y: 404, endPoint x: 38, endPoint y: 250, distance: 155.0
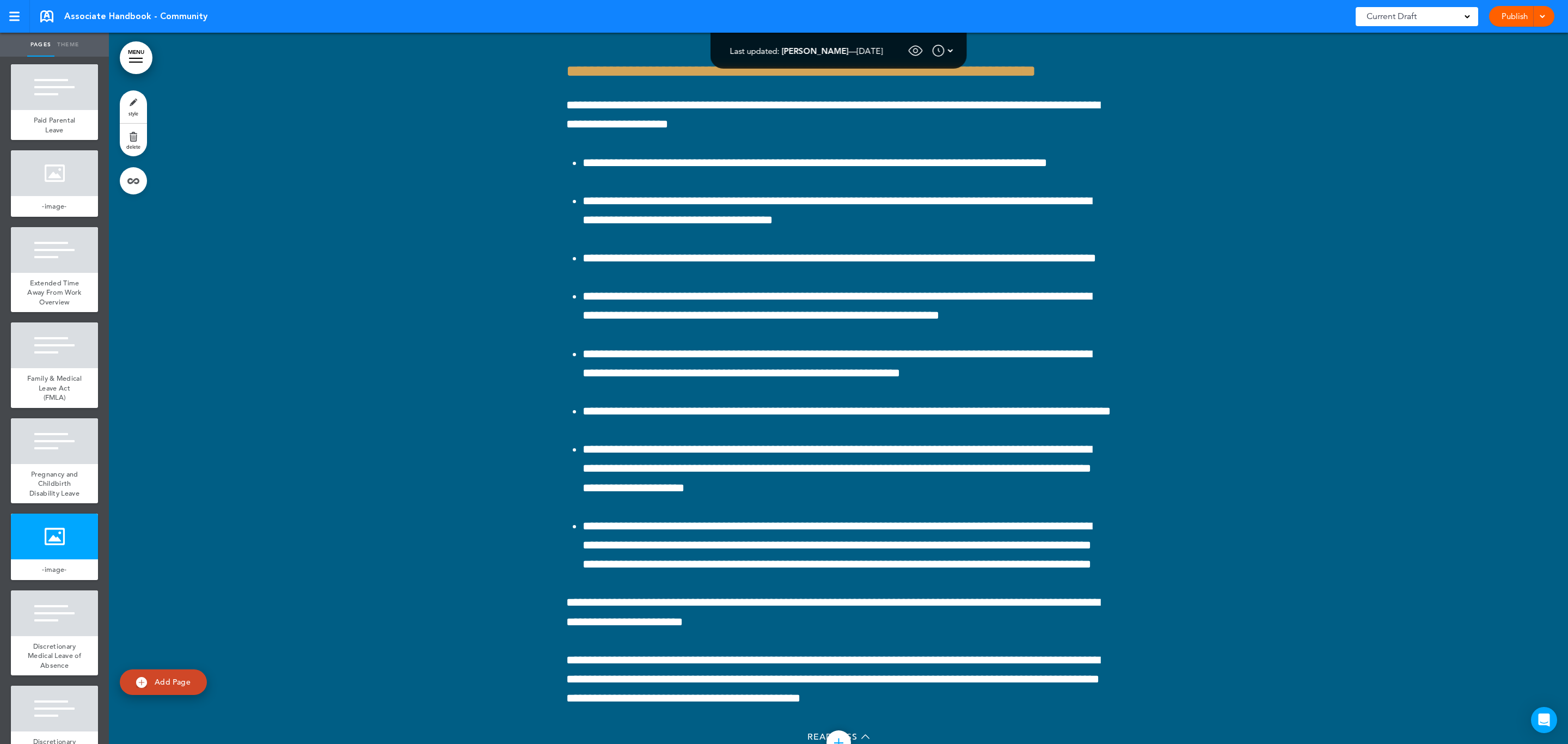
scroll to position [8773, 0]
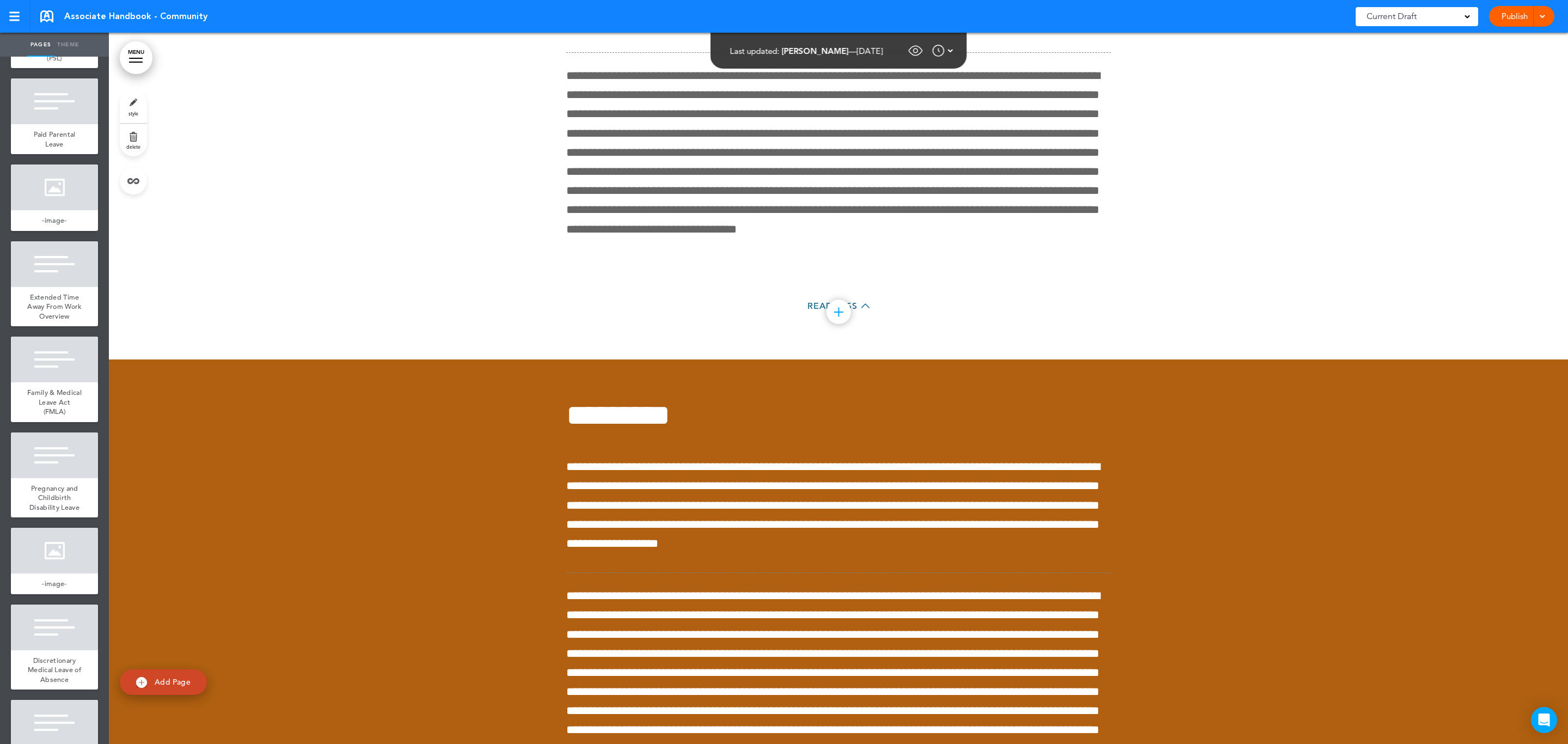
scroll to position [83166, 0]
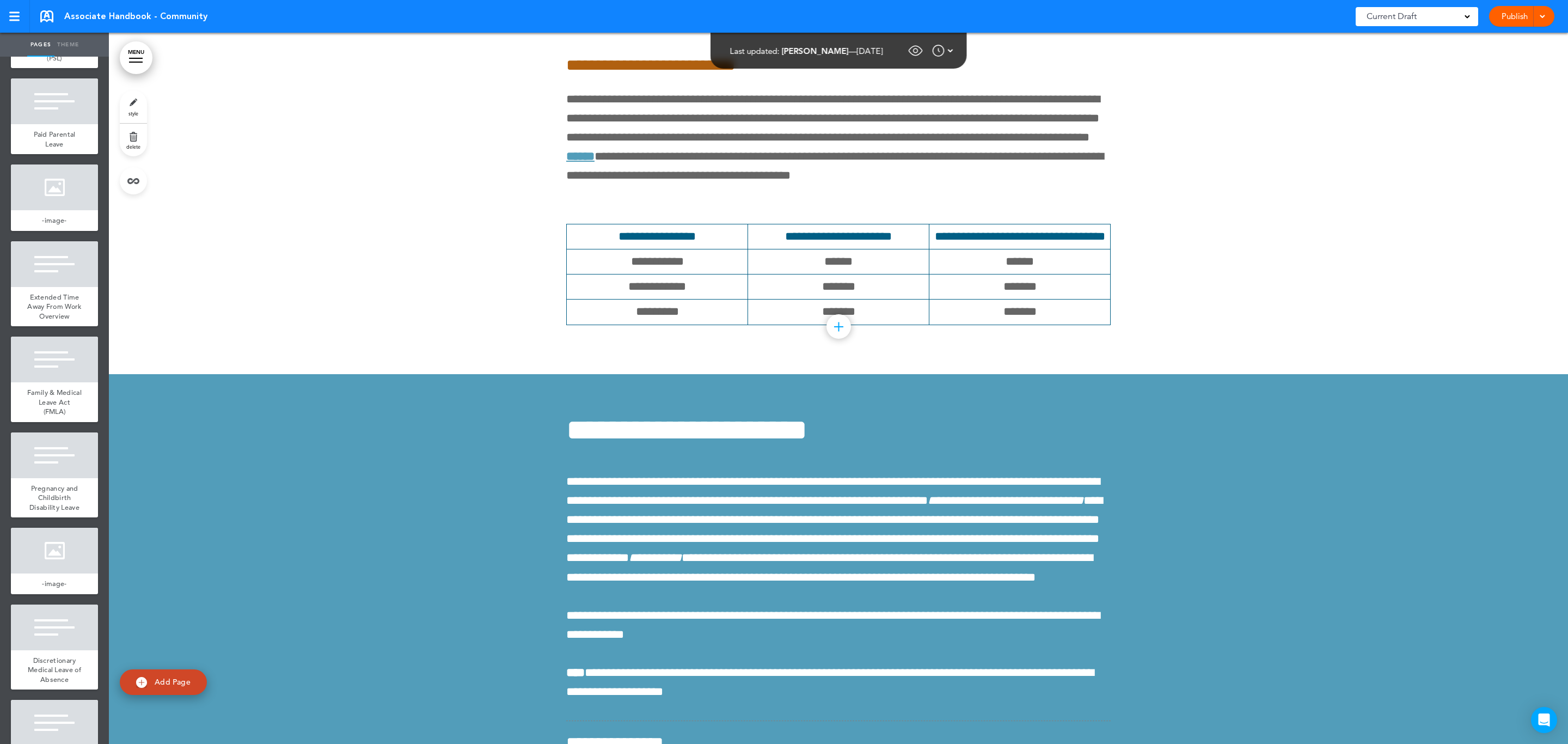
click at [136, 67] on link "MENU" at bounding box center [136, 58] width 32 height 32
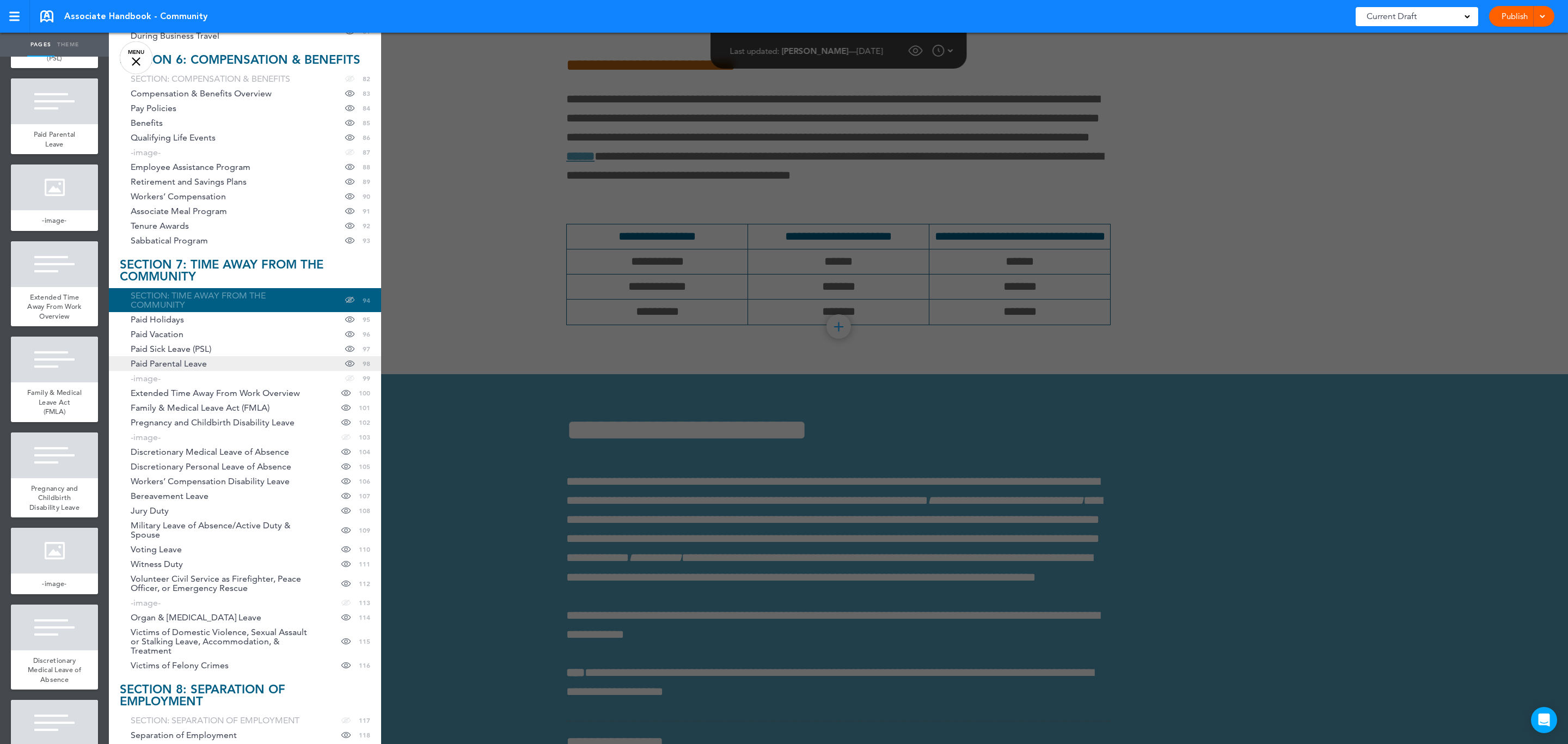
scroll to position [1470, 0]
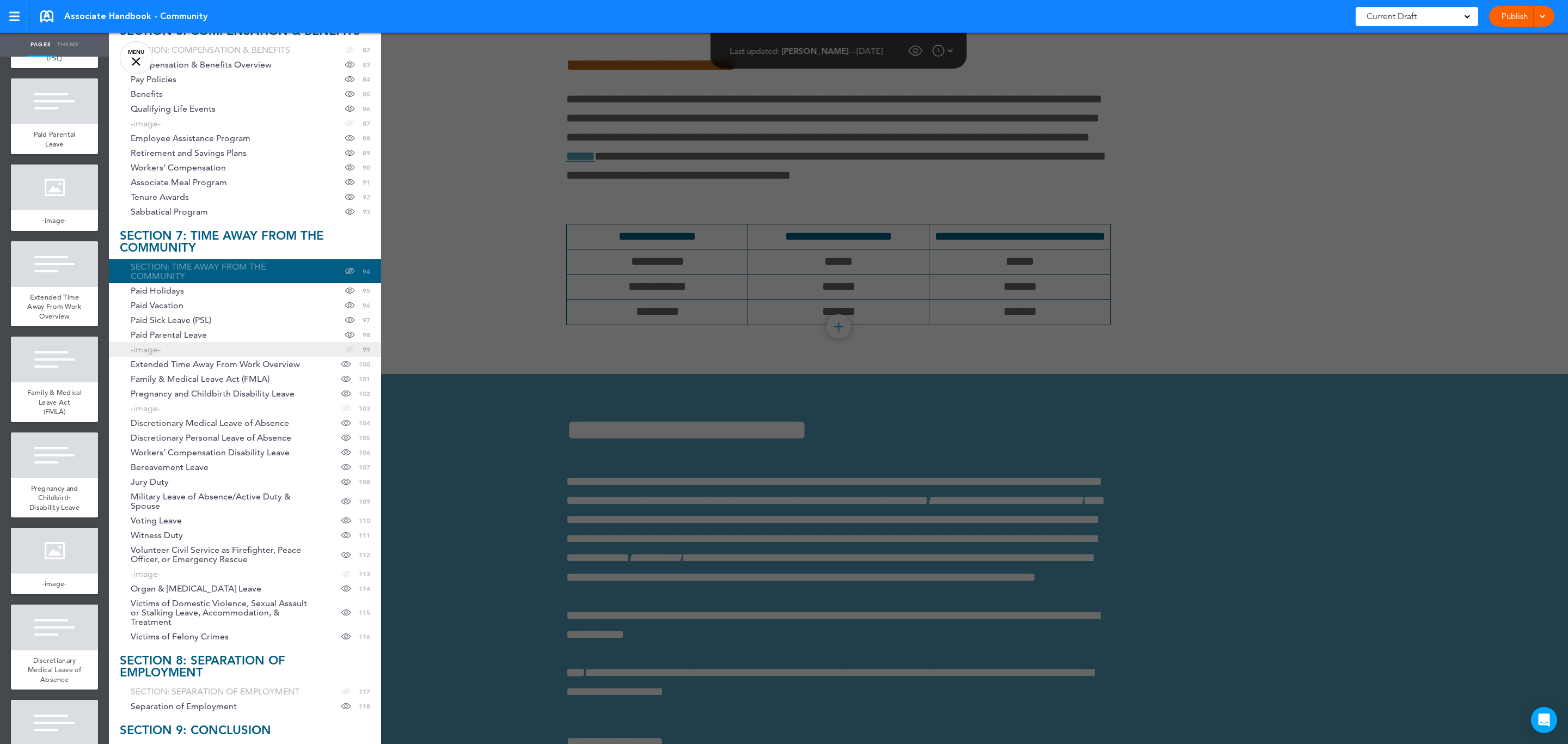
click at [232, 357] on link "-image- hide page in table of contents 99" at bounding box center [244, 349] width 272 height 15
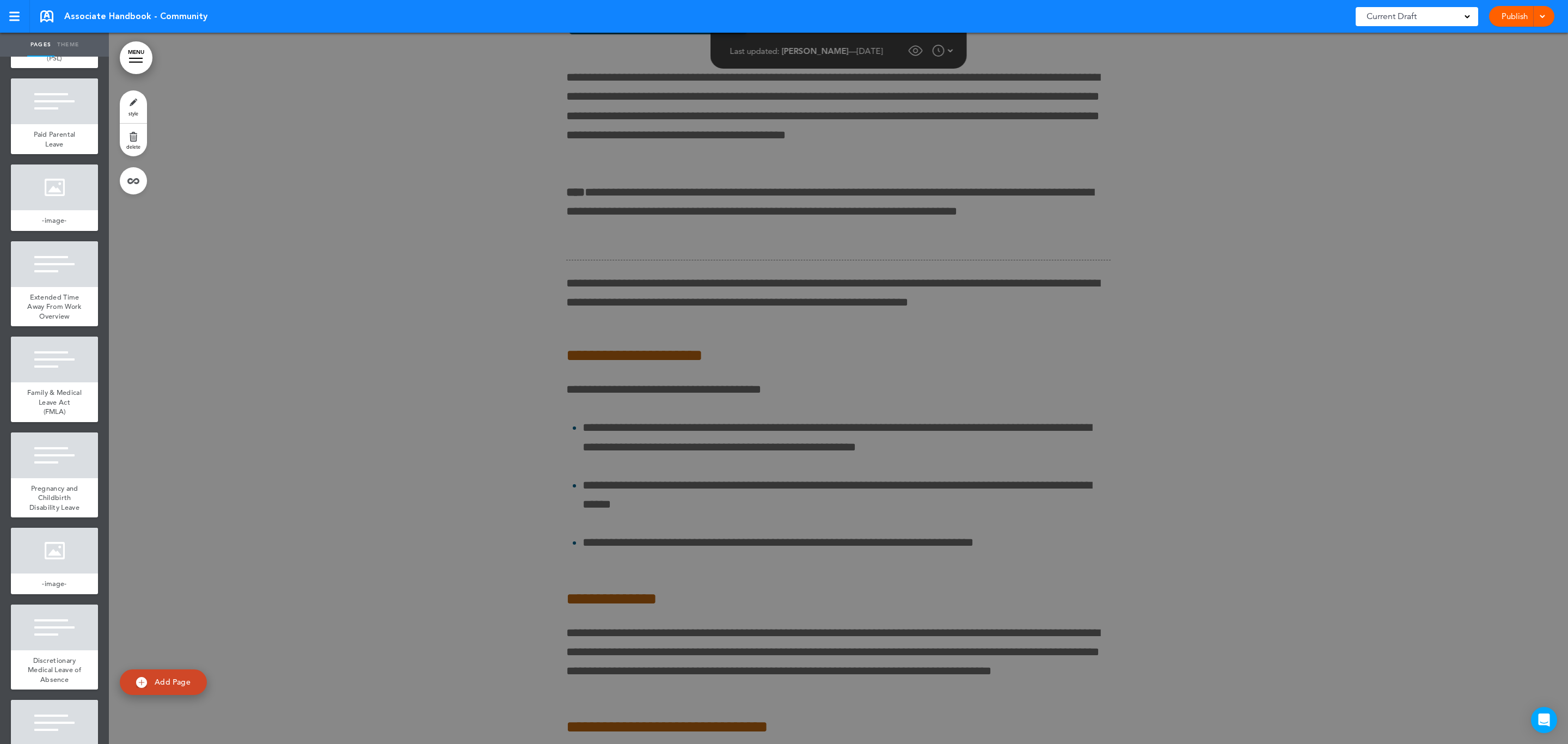
scroll to position [90359, 0]
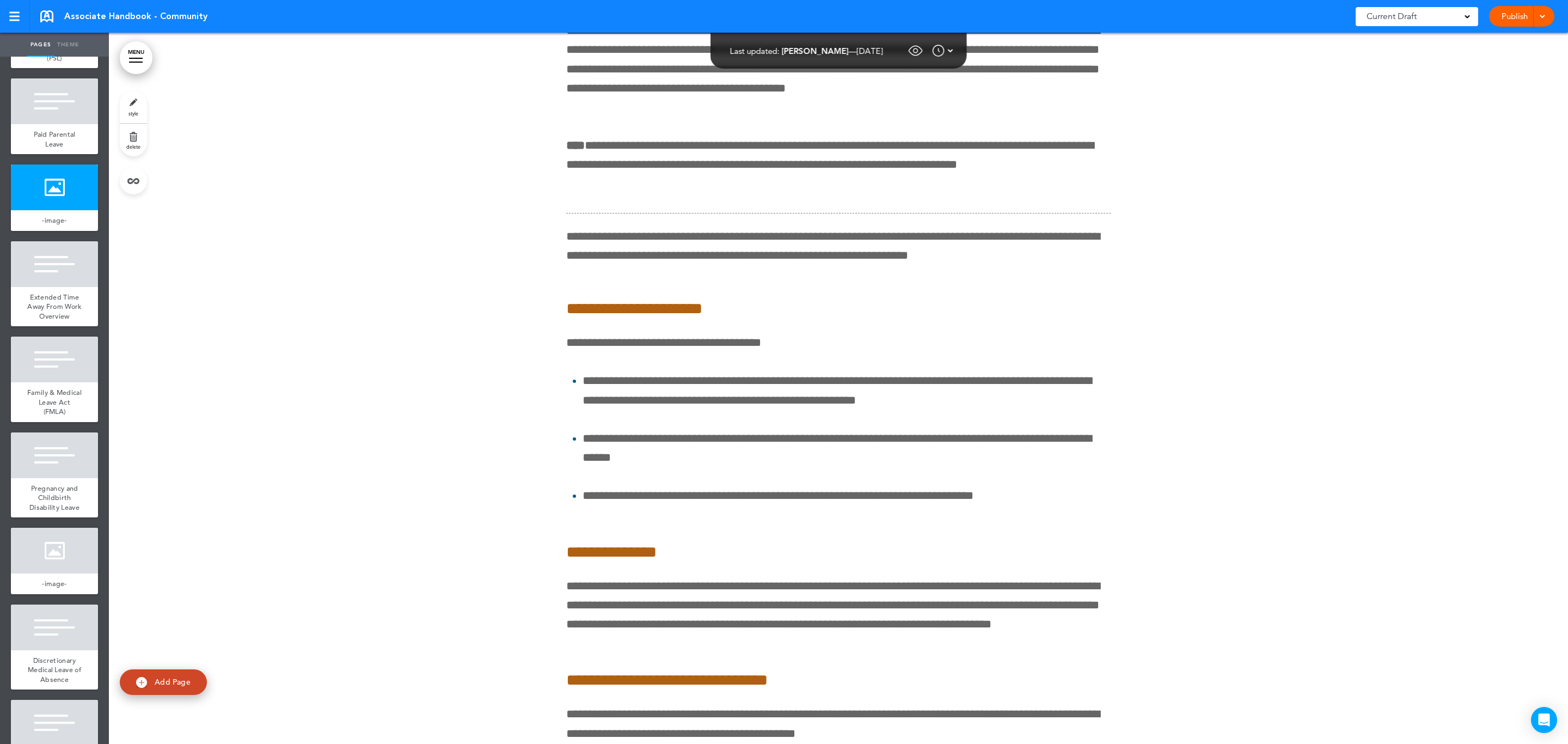
click at [134, 56] on link "MENU" at bounding box center [136, 58] width 32 height 32
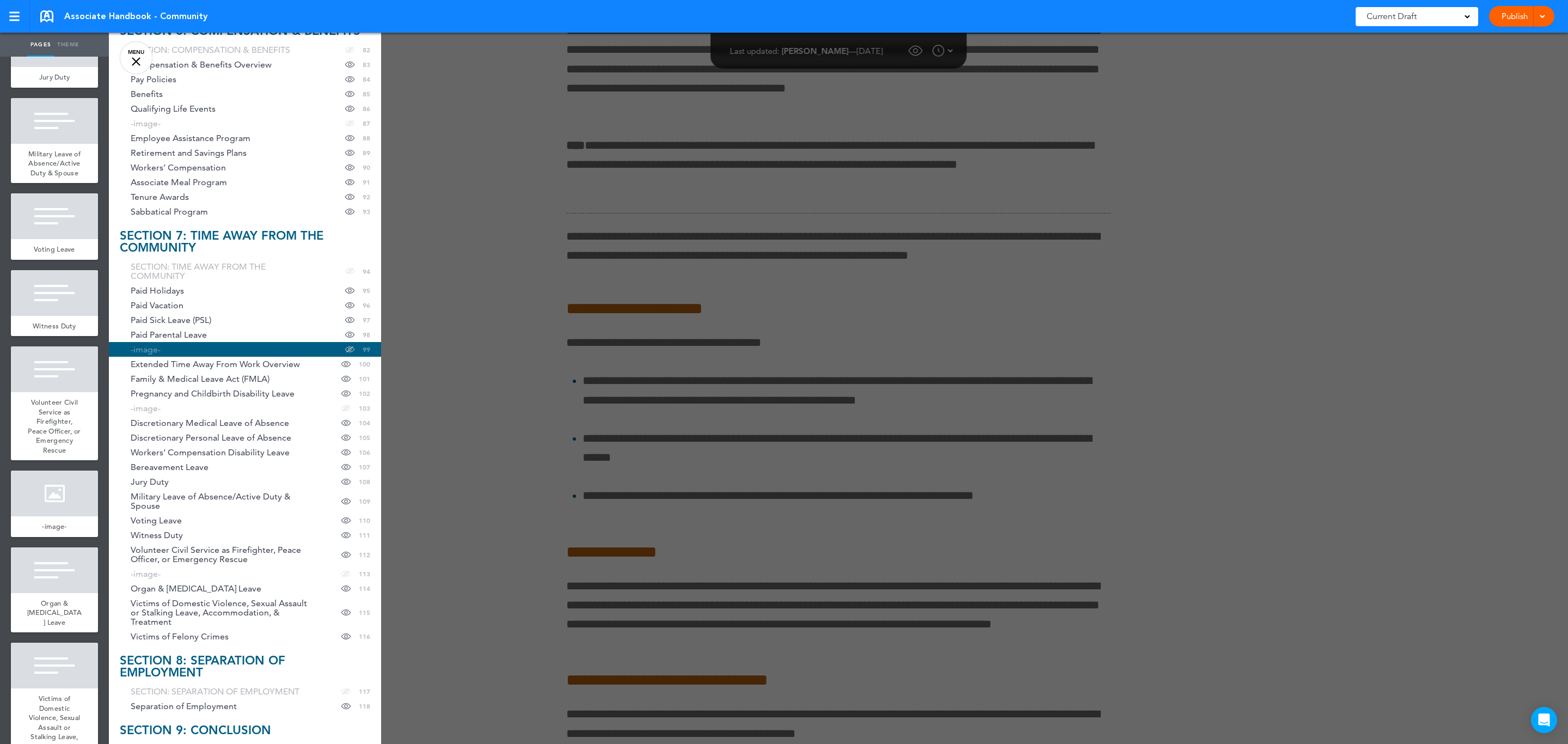
scroll to position [9753, 0]
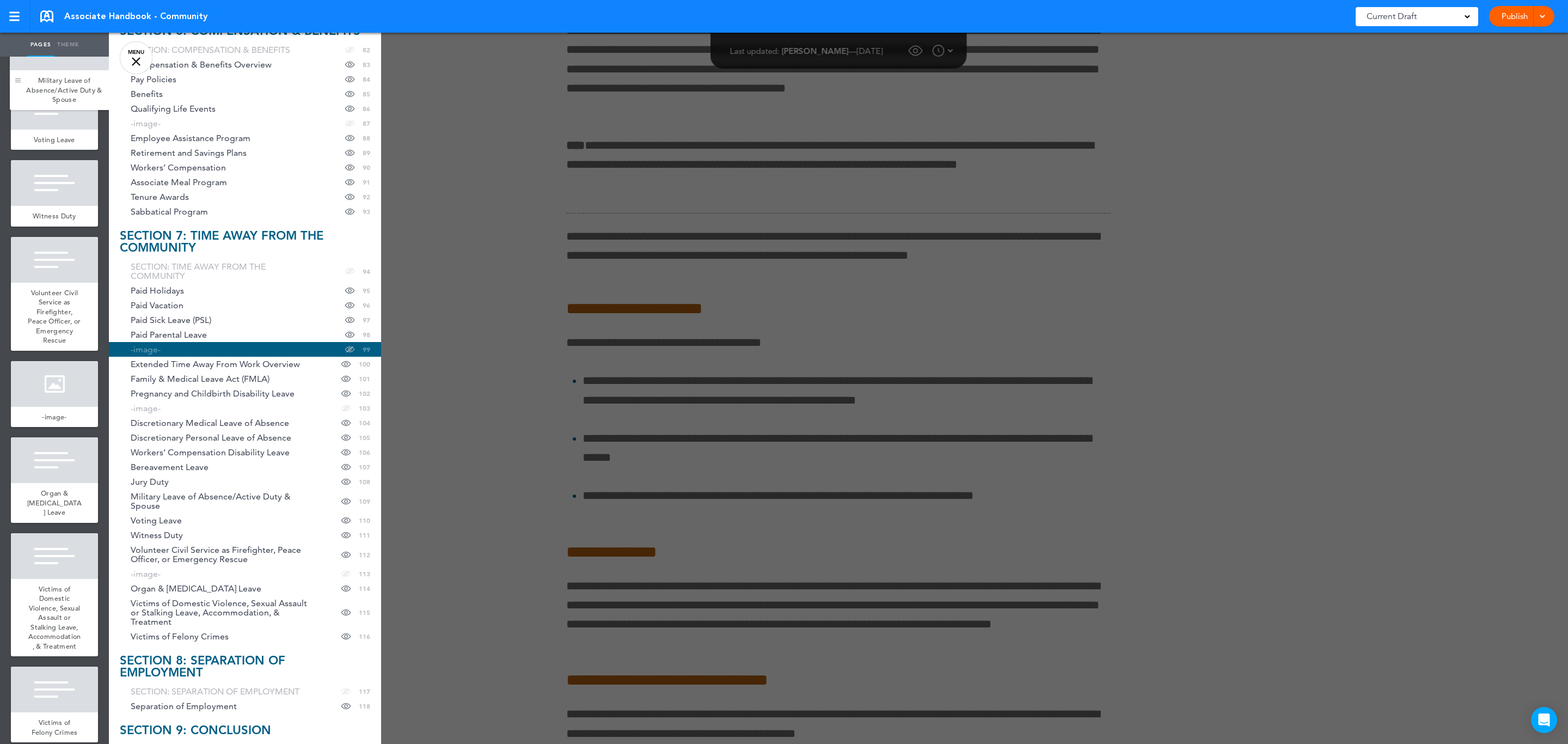
drag, startPoint x: 24, startPoint y: 616, endPoint x: 23, endPoint y: 85, distance: 531.0
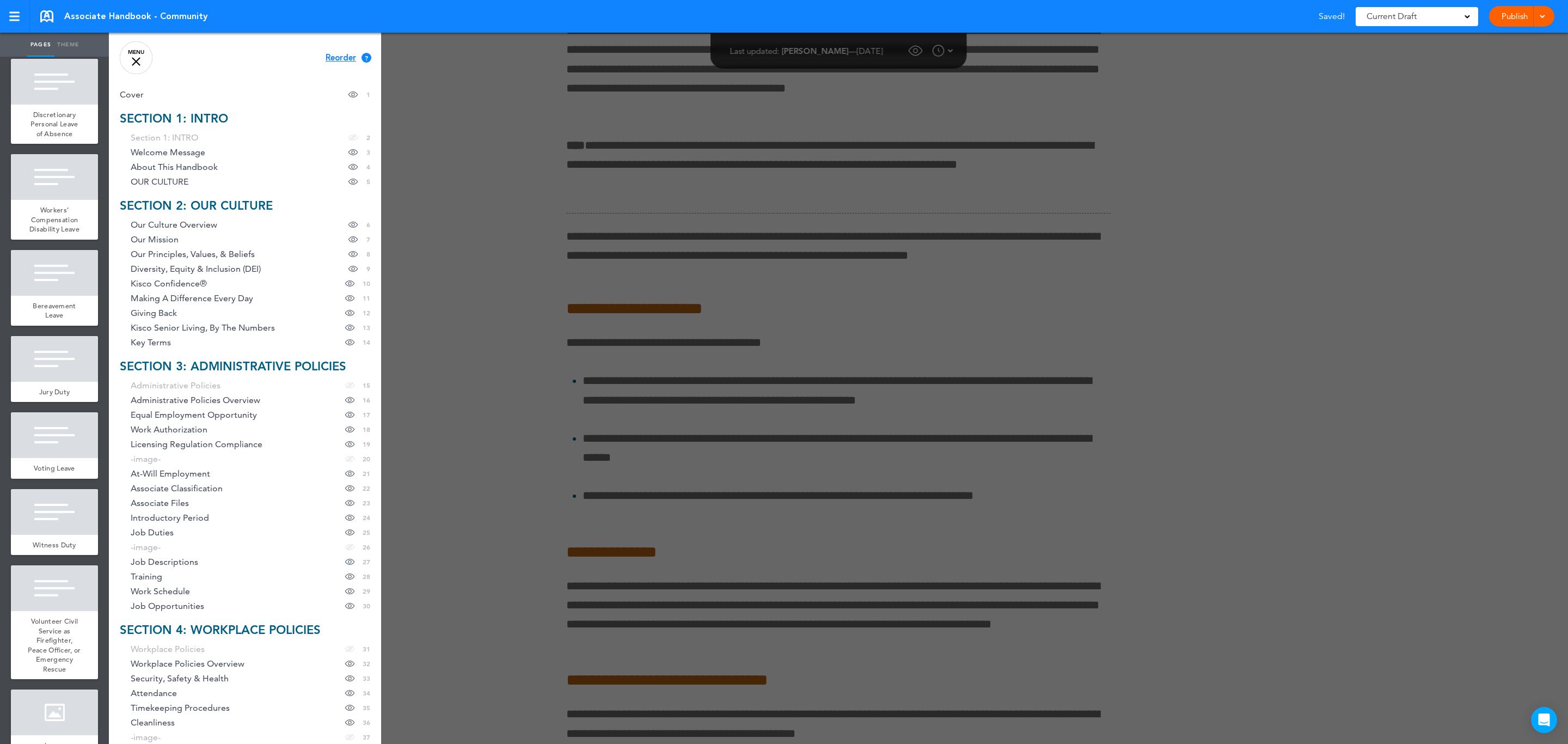
scroll to position [9508, 0]
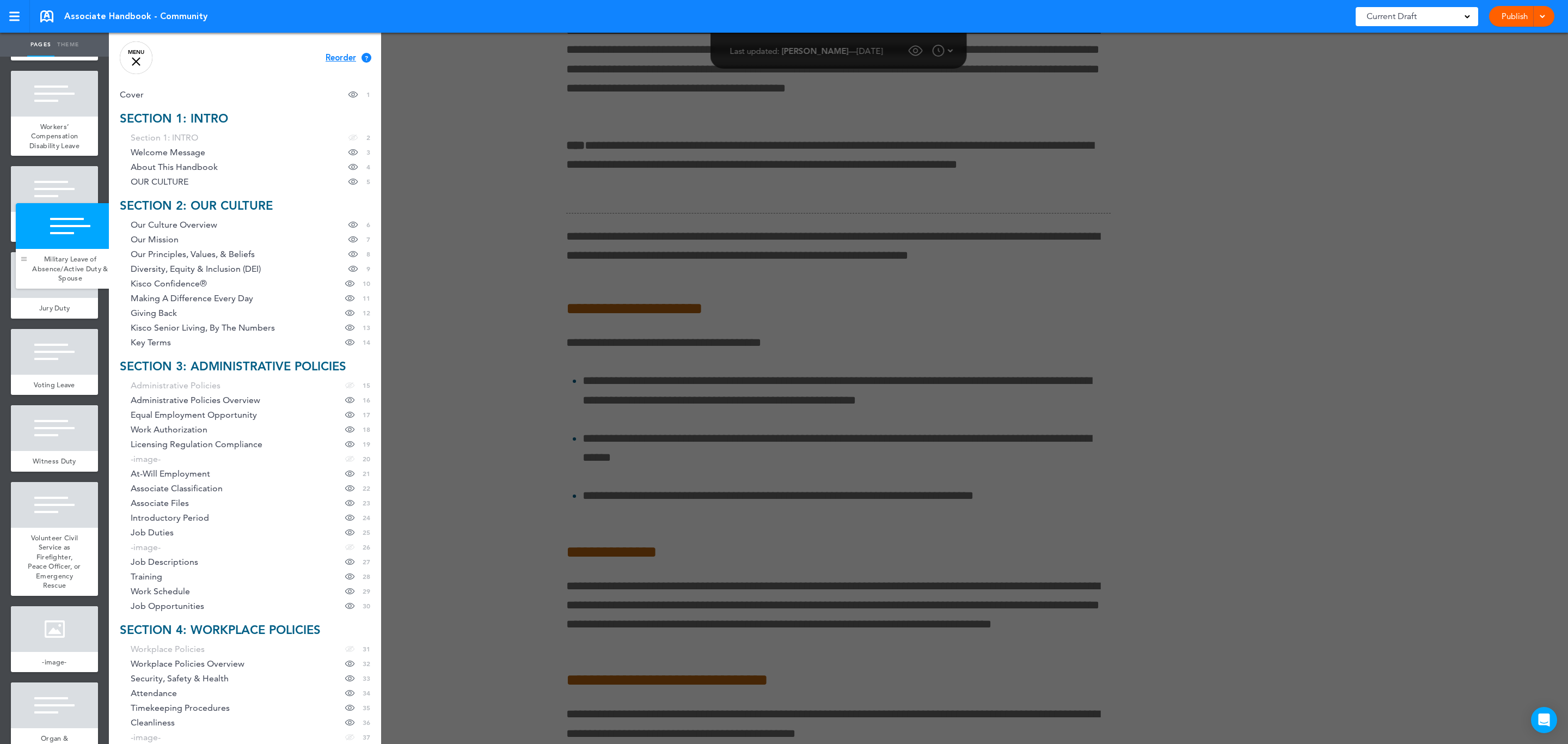
drag, startPoint x: 22, startPoint y: 381, endPoint x: 26, endPoint y: 261, distance: 120.1
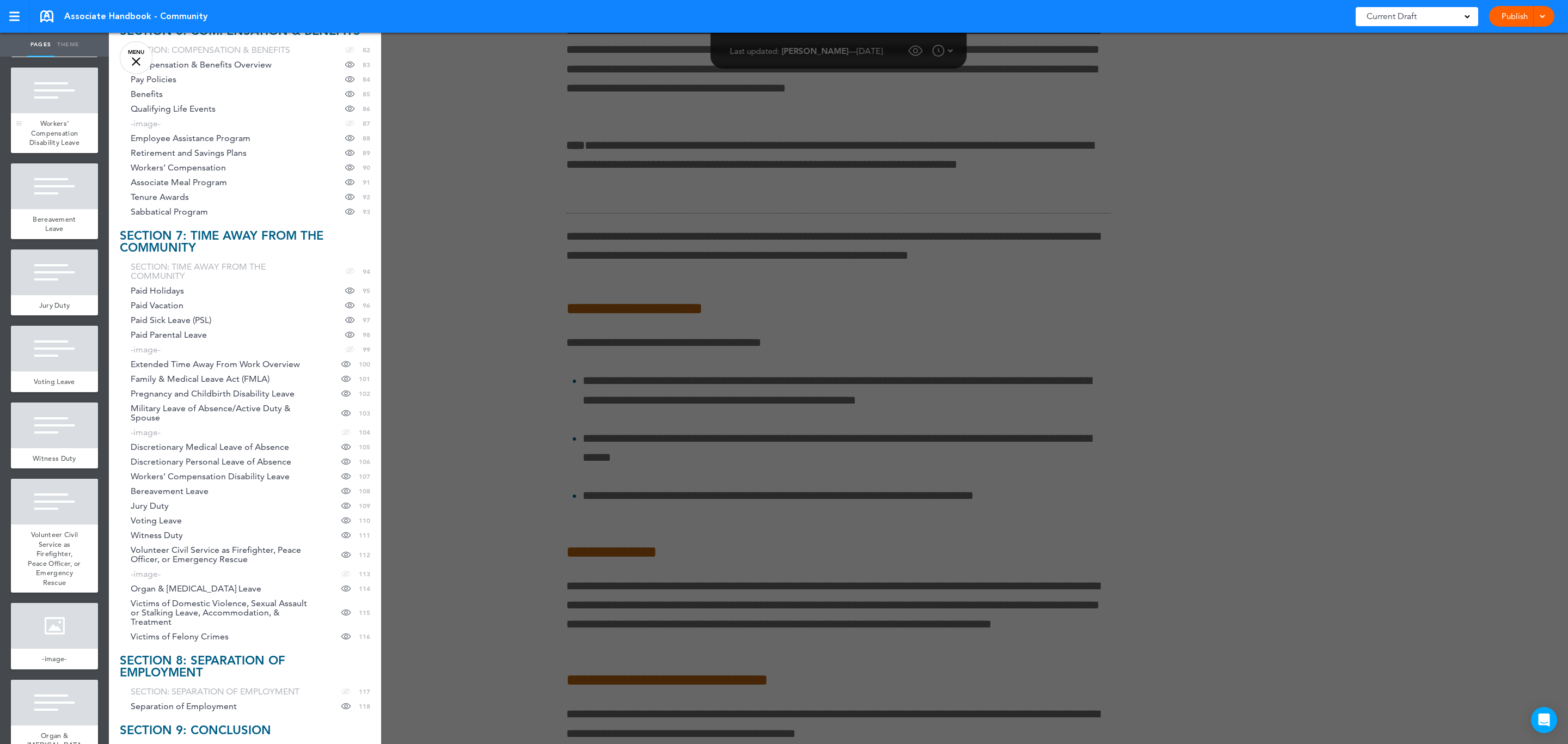
scroll to position [9589, 0]
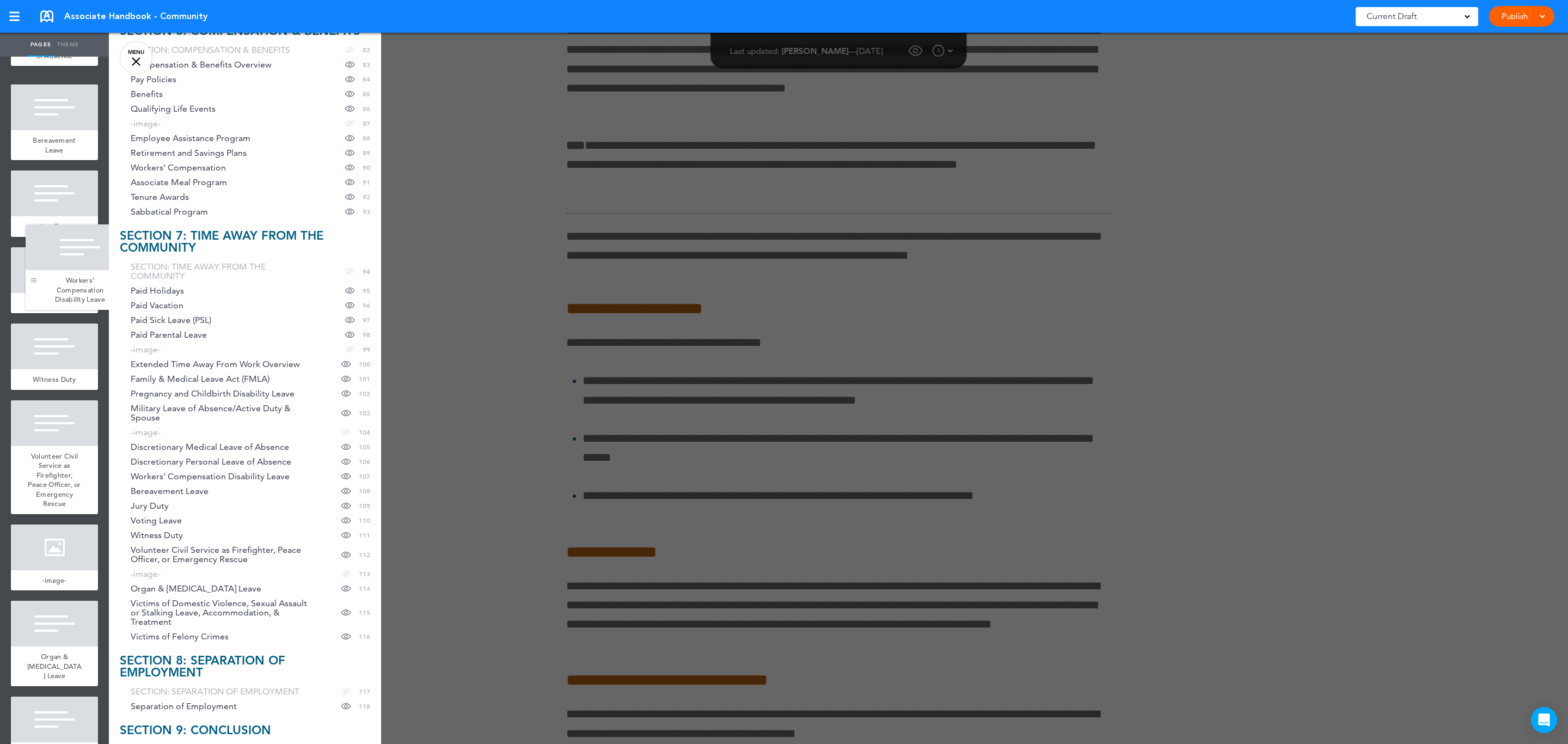
drag, startPoint x: 23, startPoint y: 624, endPoint x: 38, endPoint y: 283, distance: 341.3
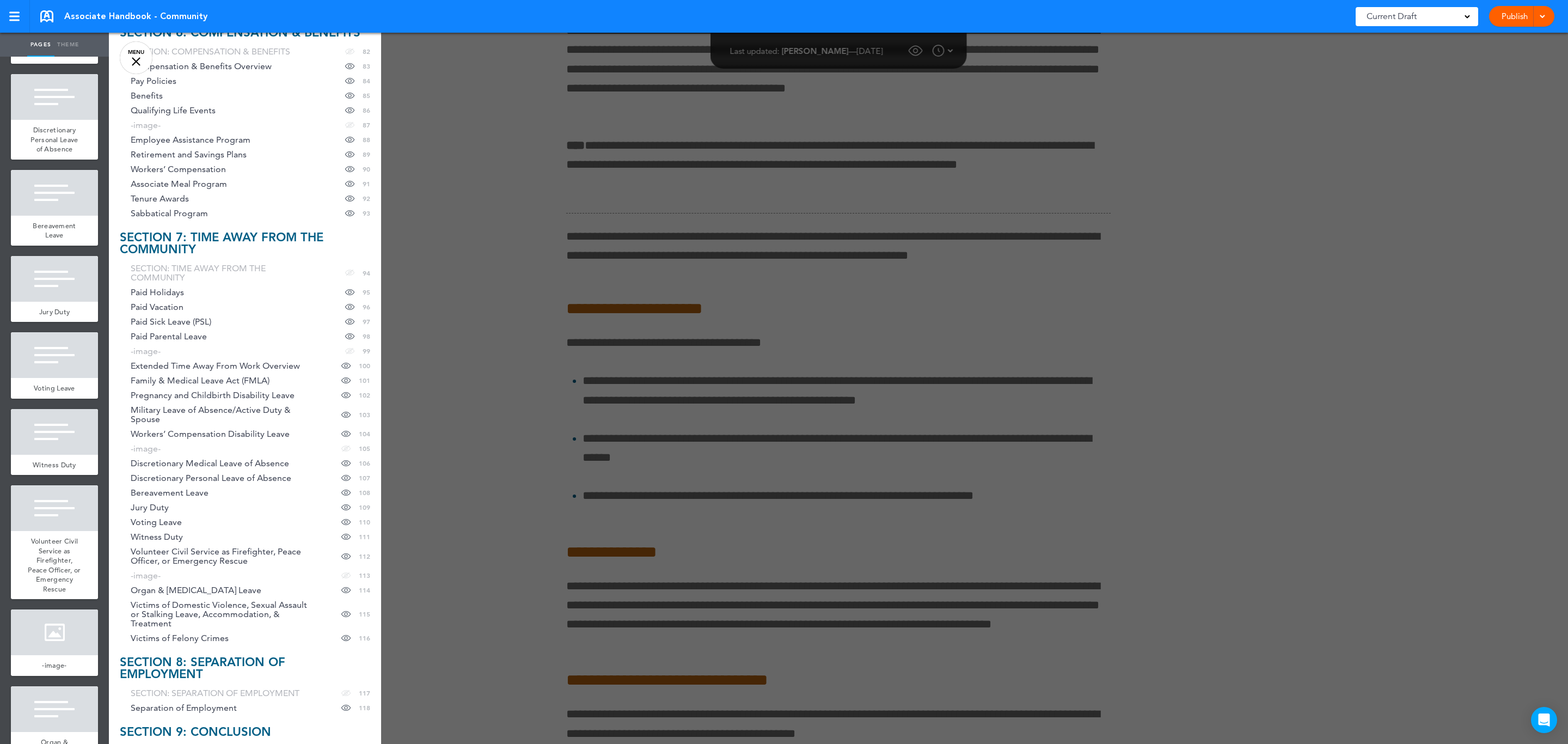
scroll to position [1470, 0]
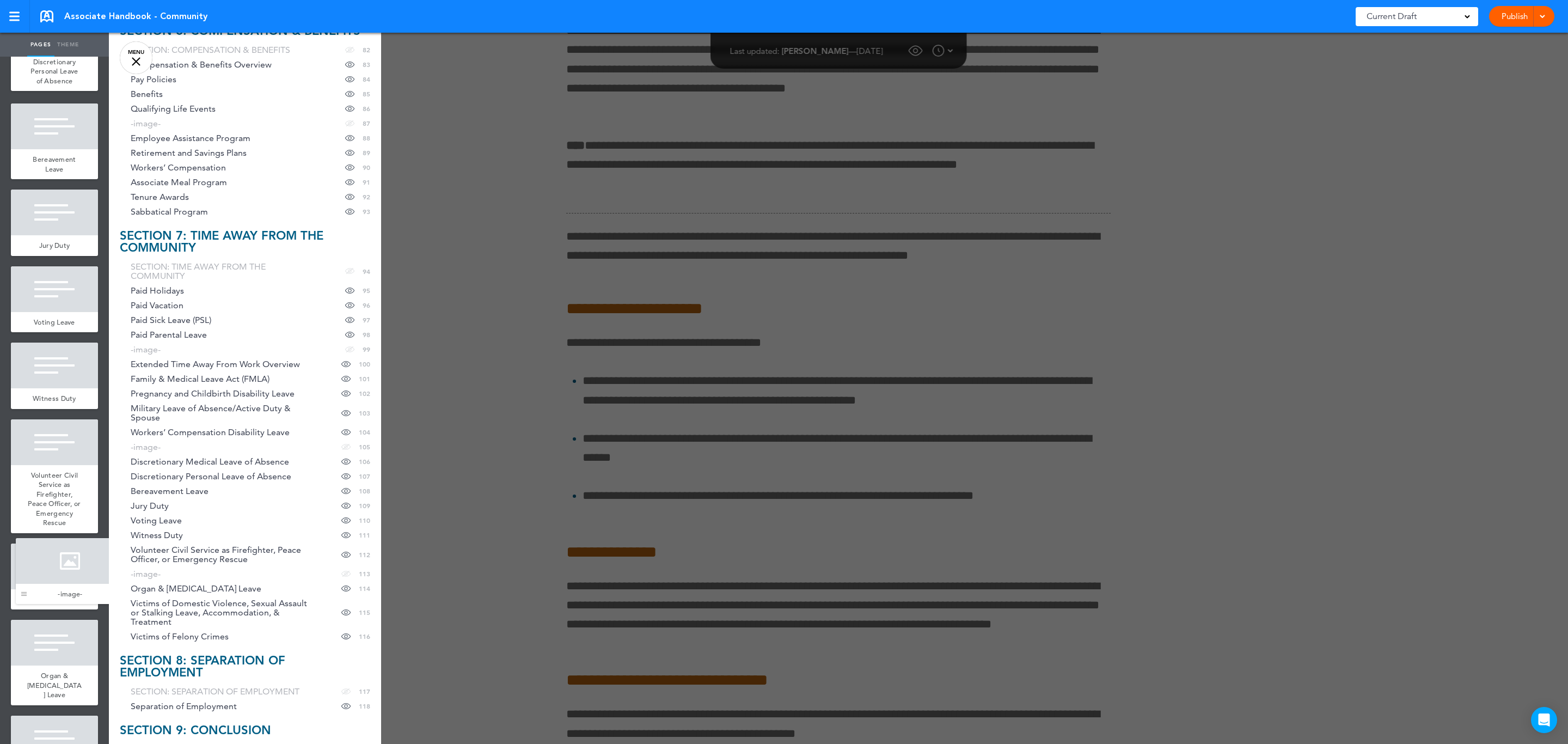
drag, startPoint x: 19, startPoint y: 446, endPoint x: 23, endPoint y: 600, distance: 154.1
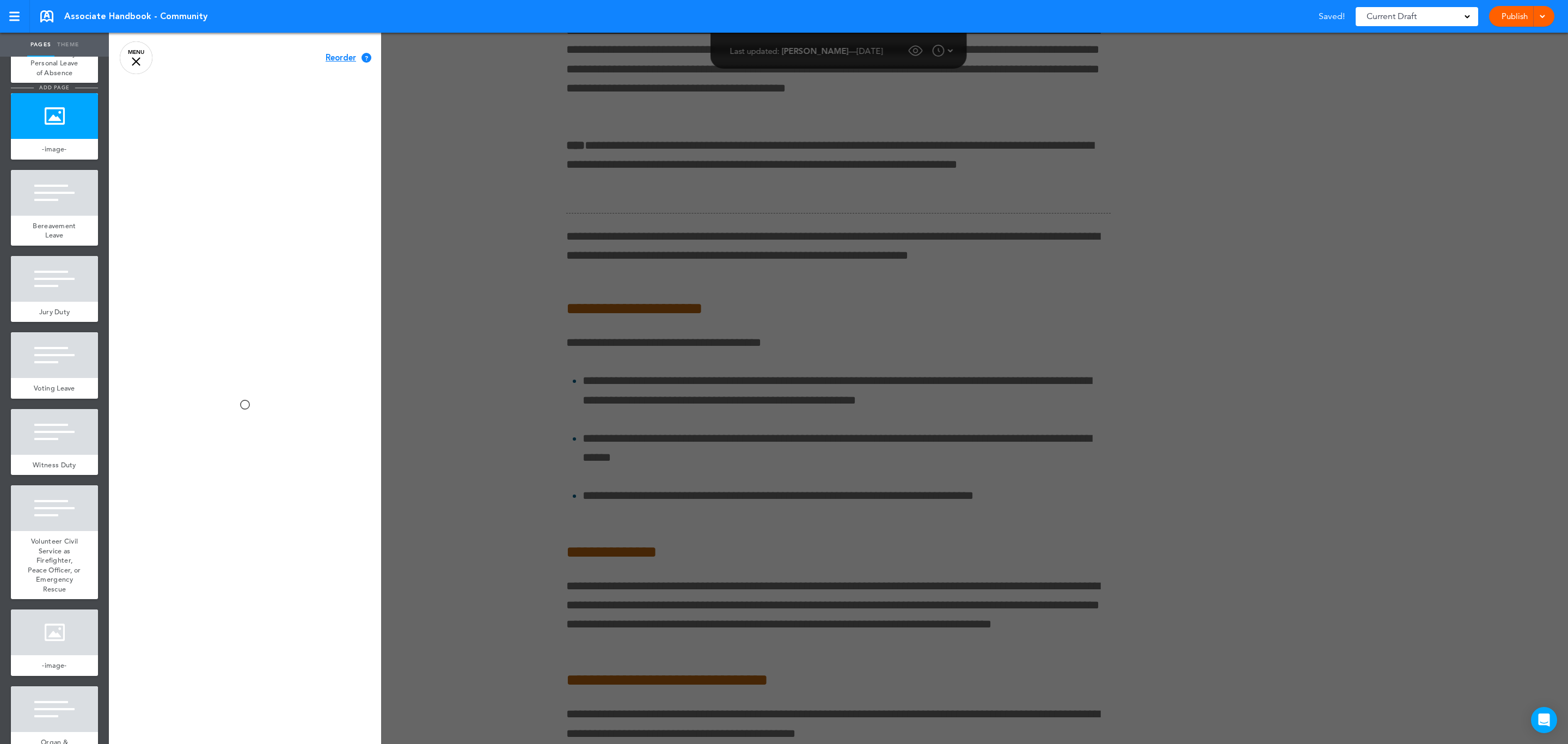
scroll to position [0, 0]
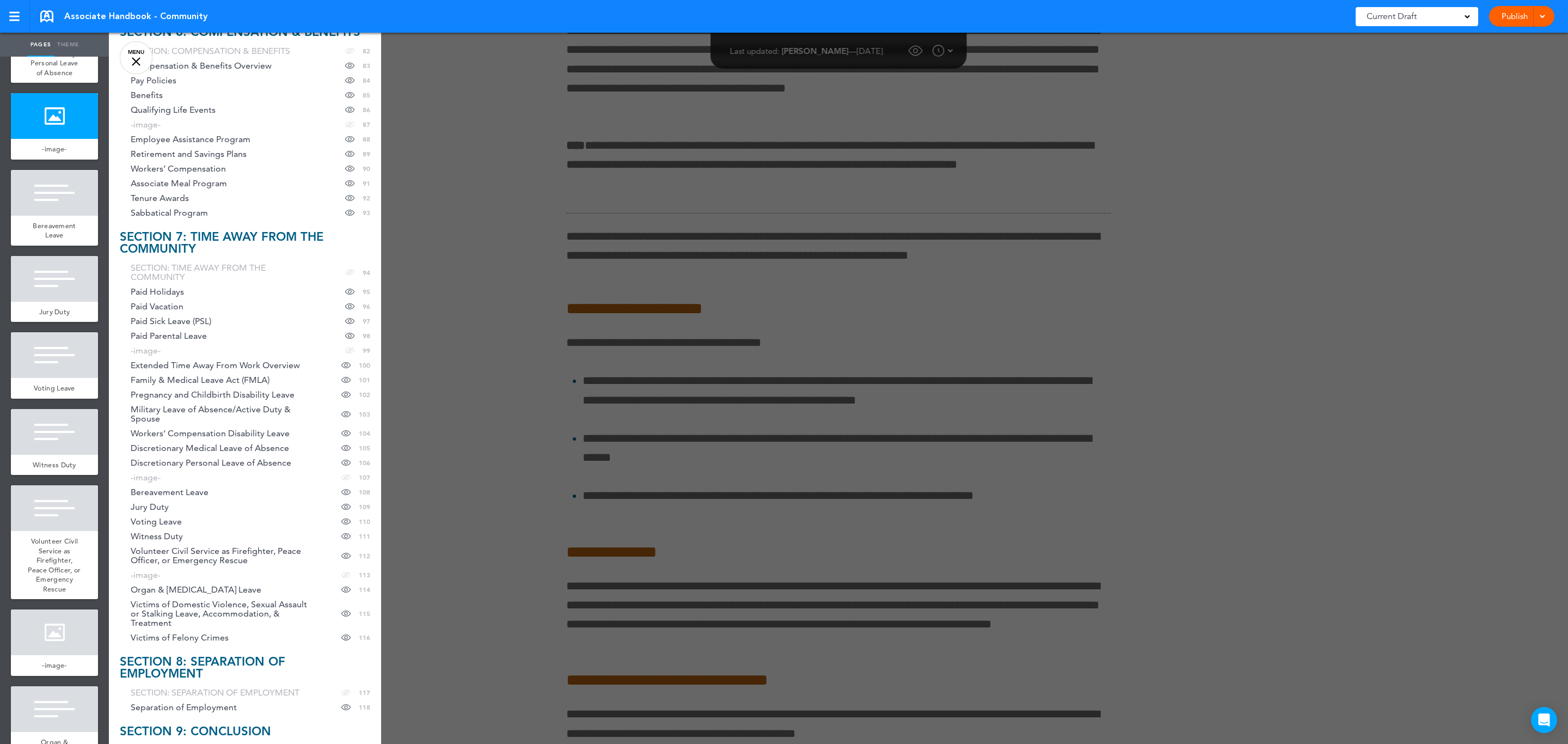
scroll to position [1470, 0]
click at [228, 581] on link "-image- hide page in table of contents 113" at bounding box center [244, 573] width 272 height 15
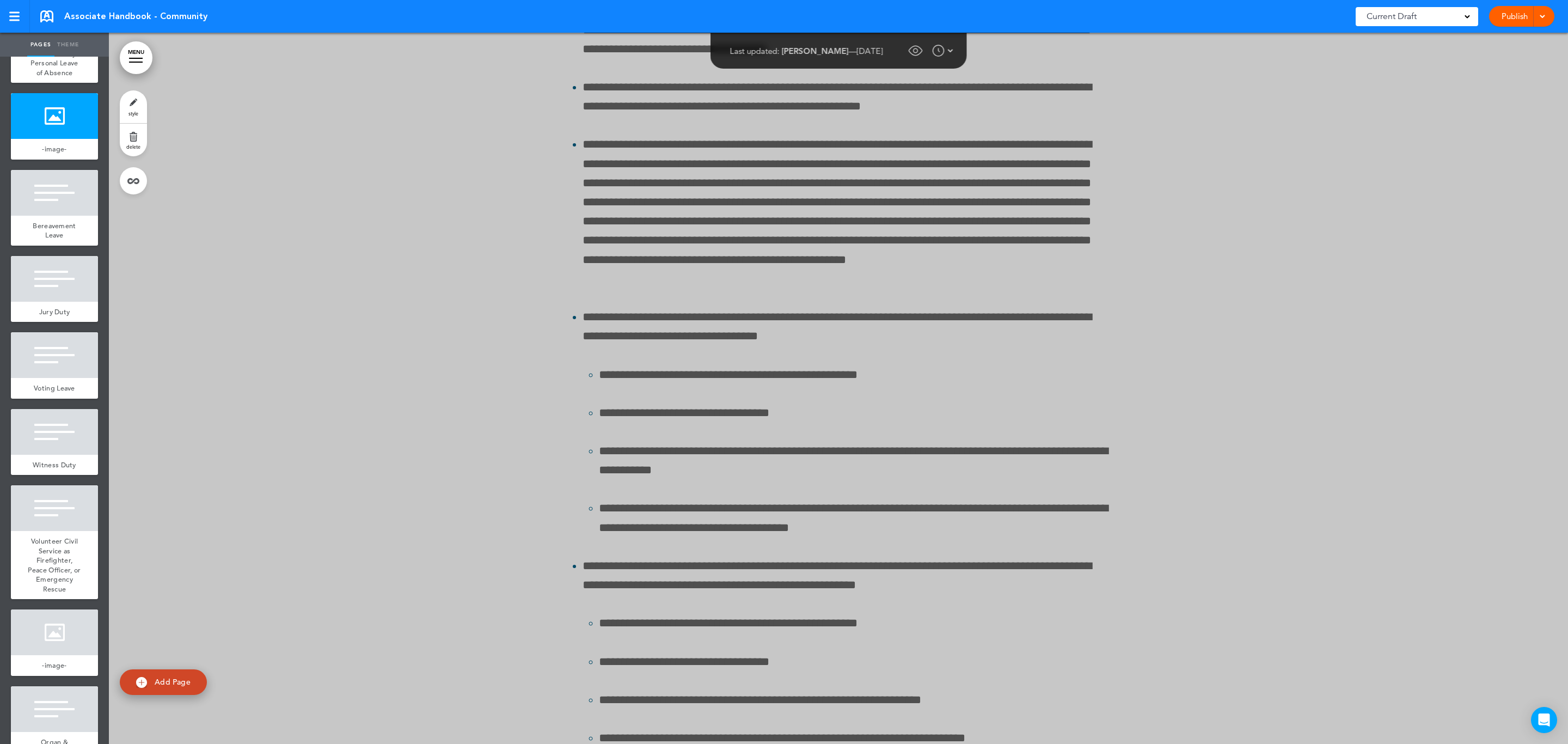
scroll to position [106816, 0]
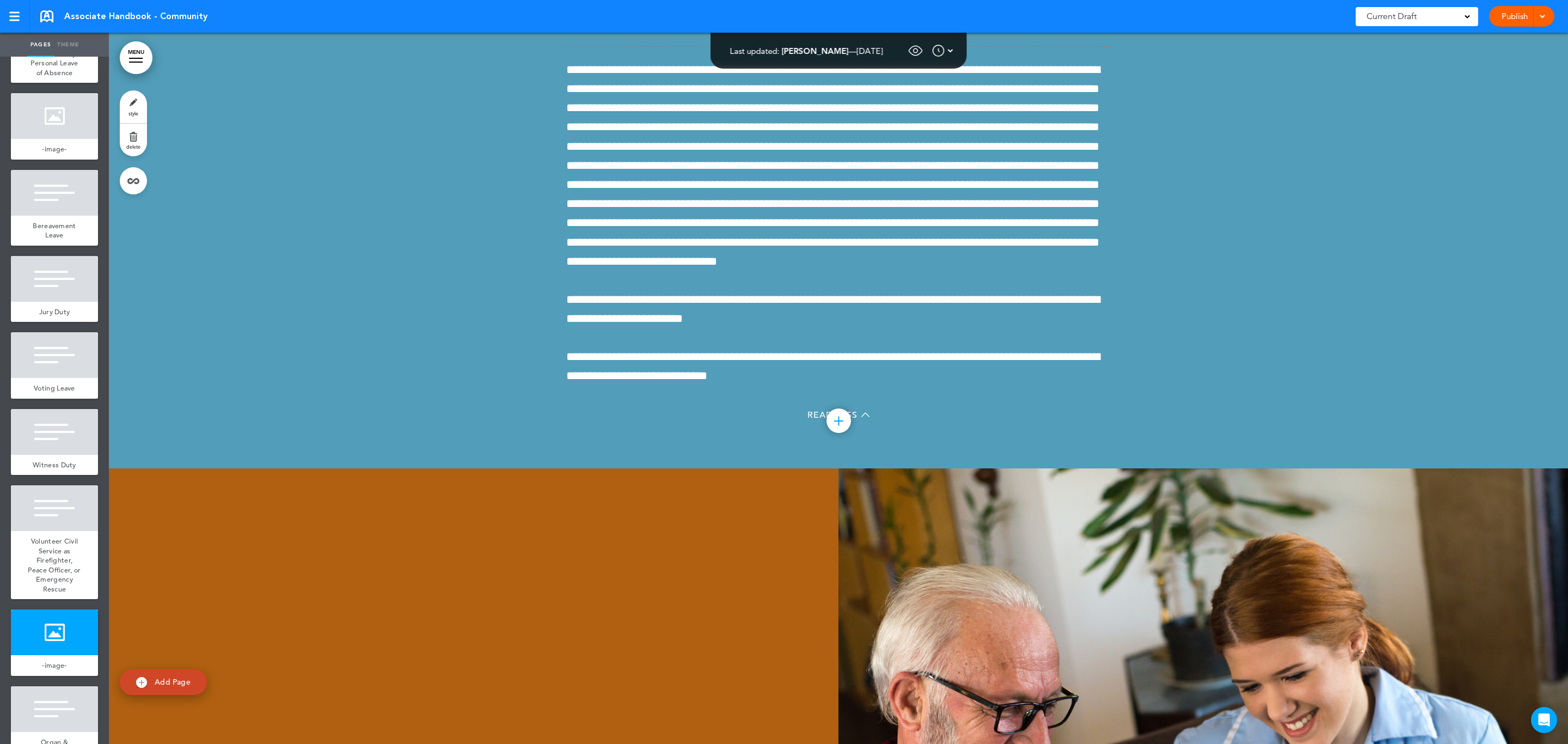
click at [136, 58] on div at bounding box center [136, 58] width 14 height 1
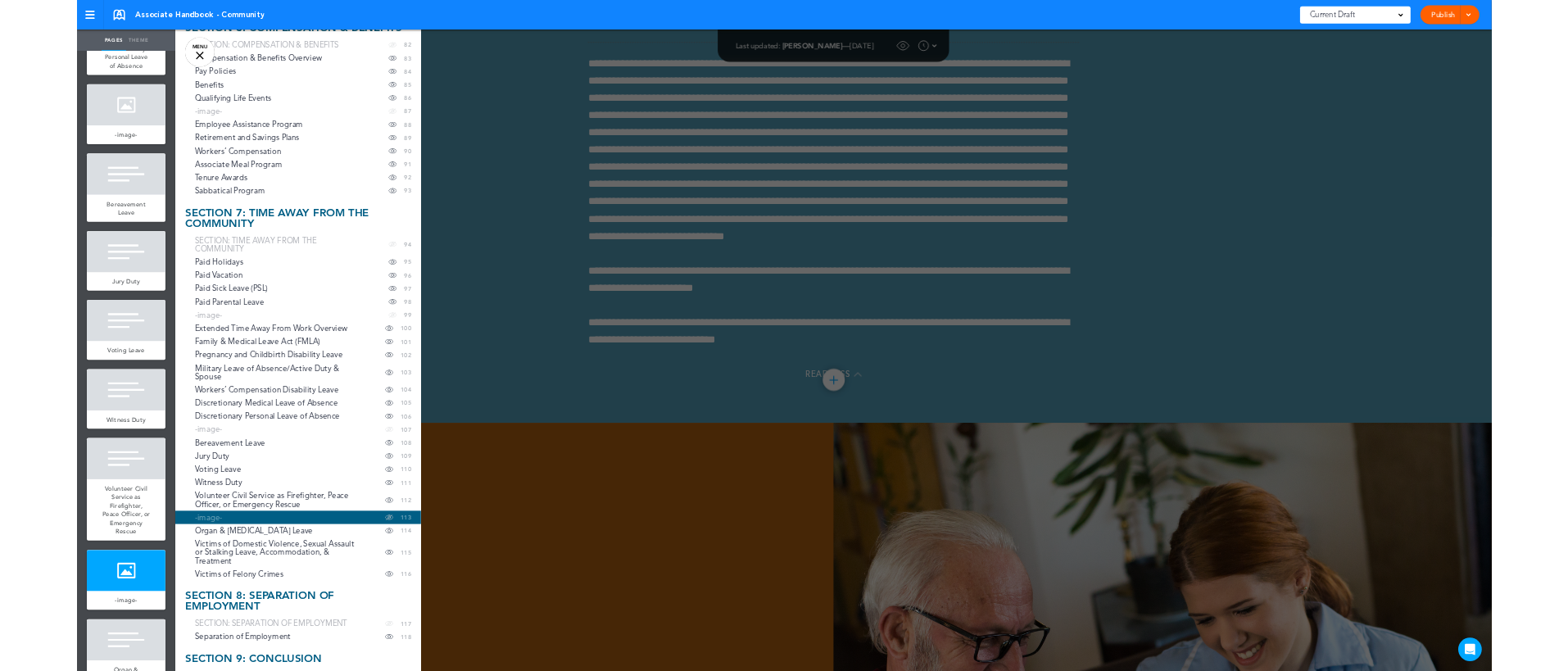
scroll to position [2211, 0]
